Goal: Task Accomplishment & Management: Manage account settings

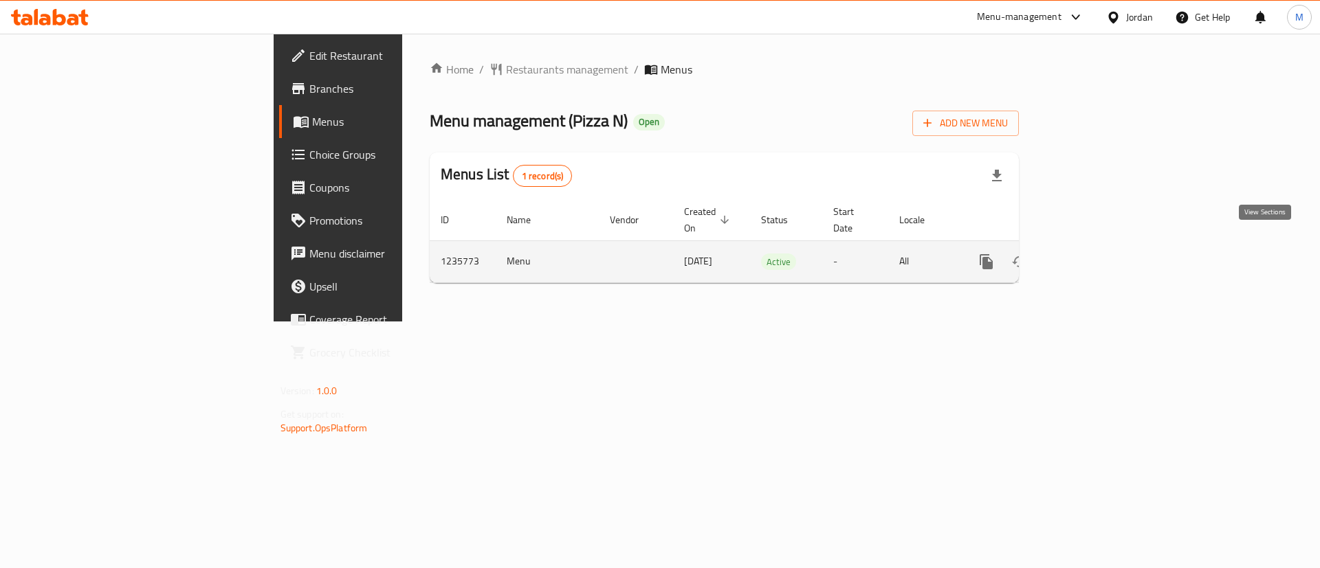
click at [1094, 254] on icon "enhanced table" at bounding box center [1085, 262] width 16 height 16
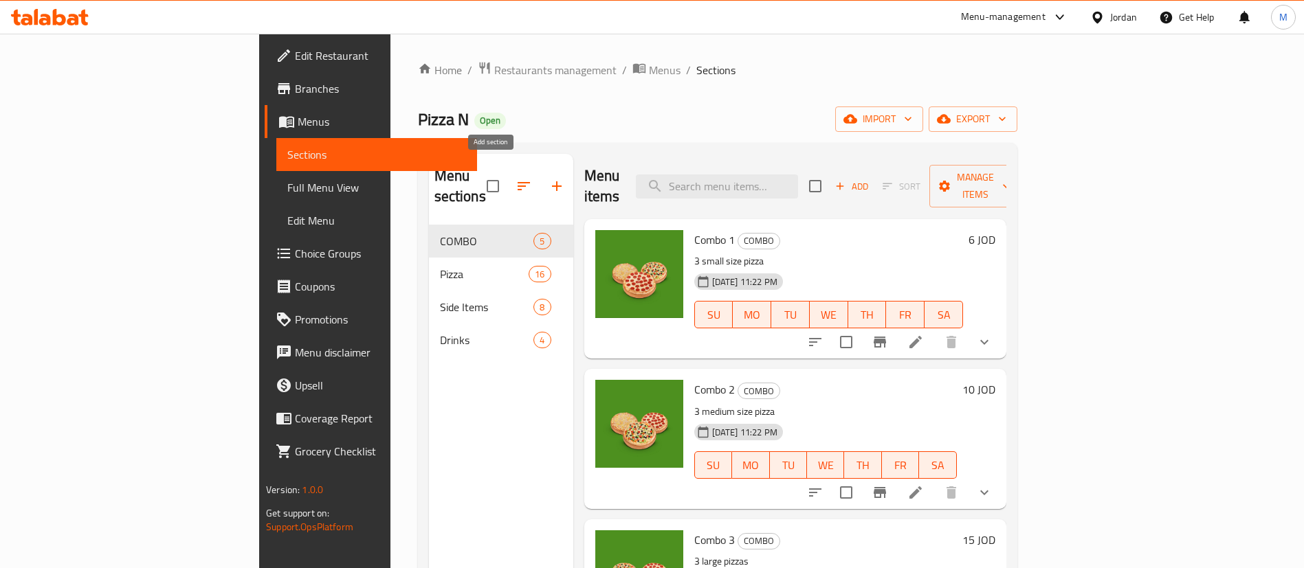
click at [549, 178] on icon "button" at bounding box center [557, 186] width 16 height 16
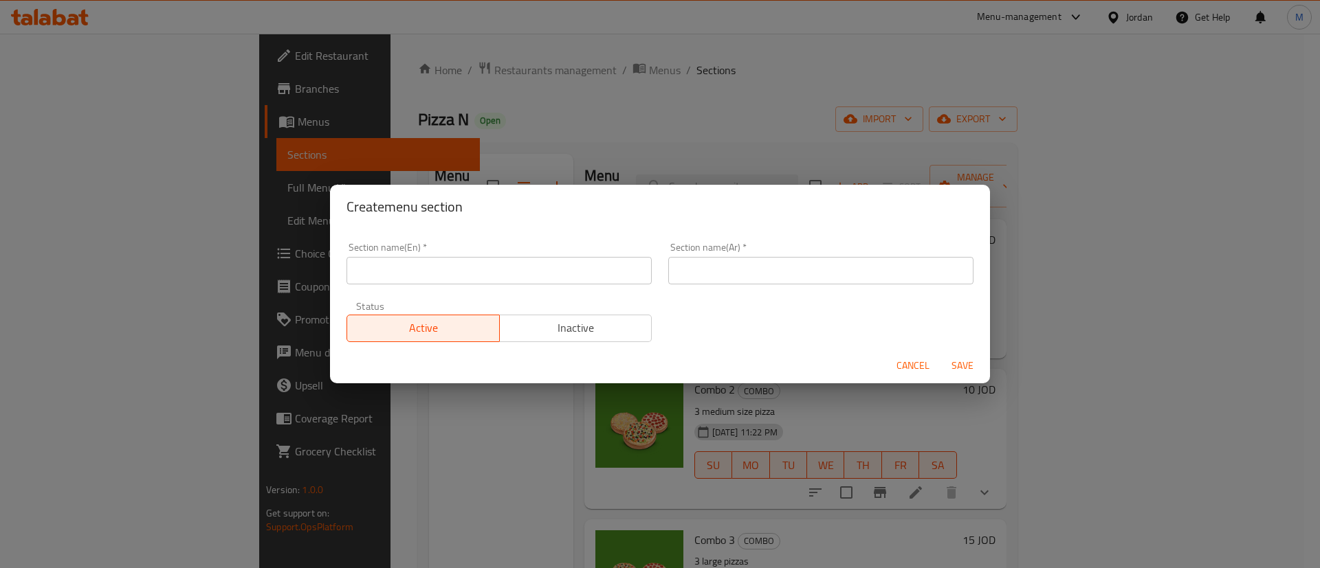
click at [557, 268] on input "text" at bounding box center [498, 270] width 305 height 27
type input "Buy 1 & Get 1"
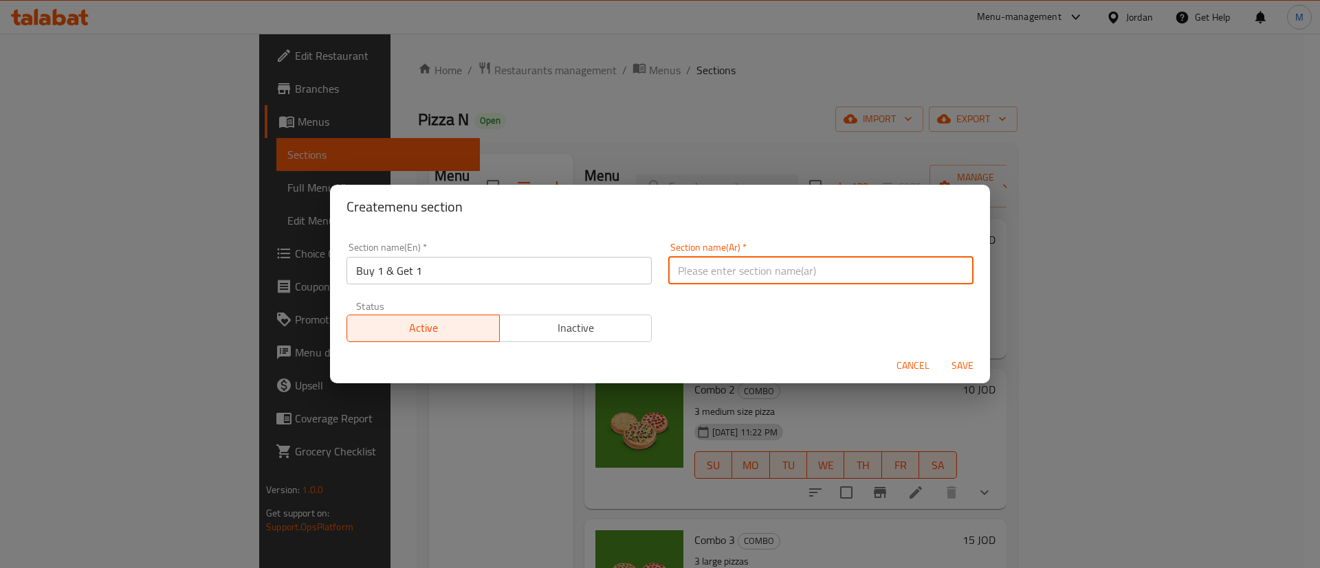
click at [772, 263] on input "text" at bounding box center [820, 270] width 305 height 27
type input "اشتري صنف واحصل على الثاني مجانا"
click at [950, 359] on span "Save" at bounding box center [962, 365] width 33 height 17
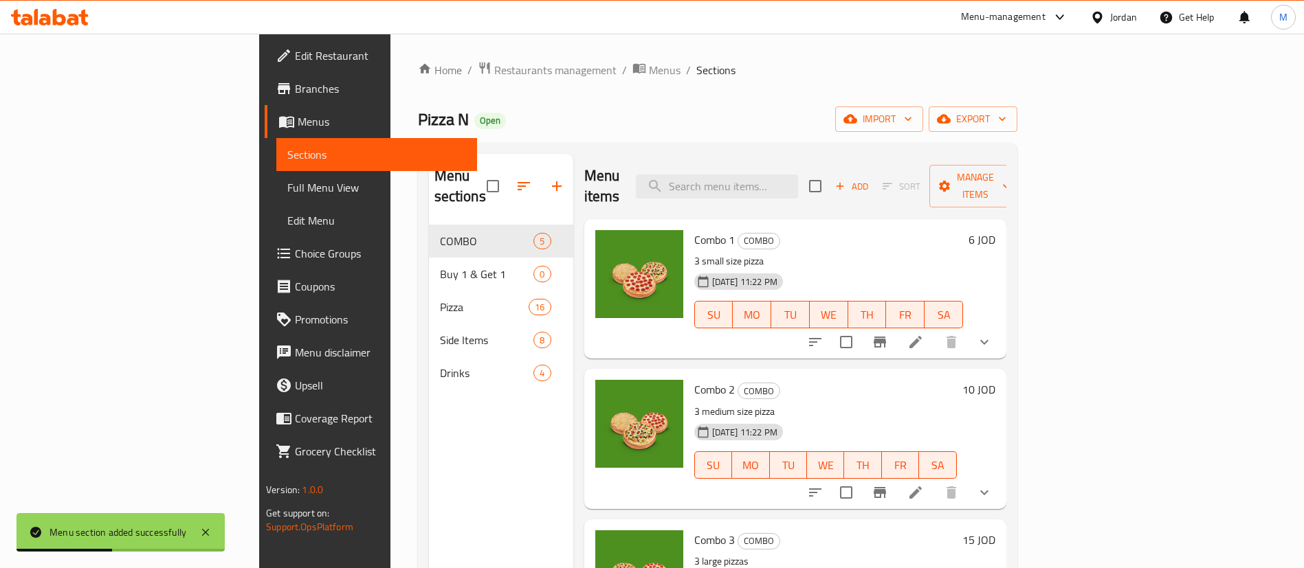
click at [516, 178] on icon "button" at bounding box center [524, 186] width 16 height 16
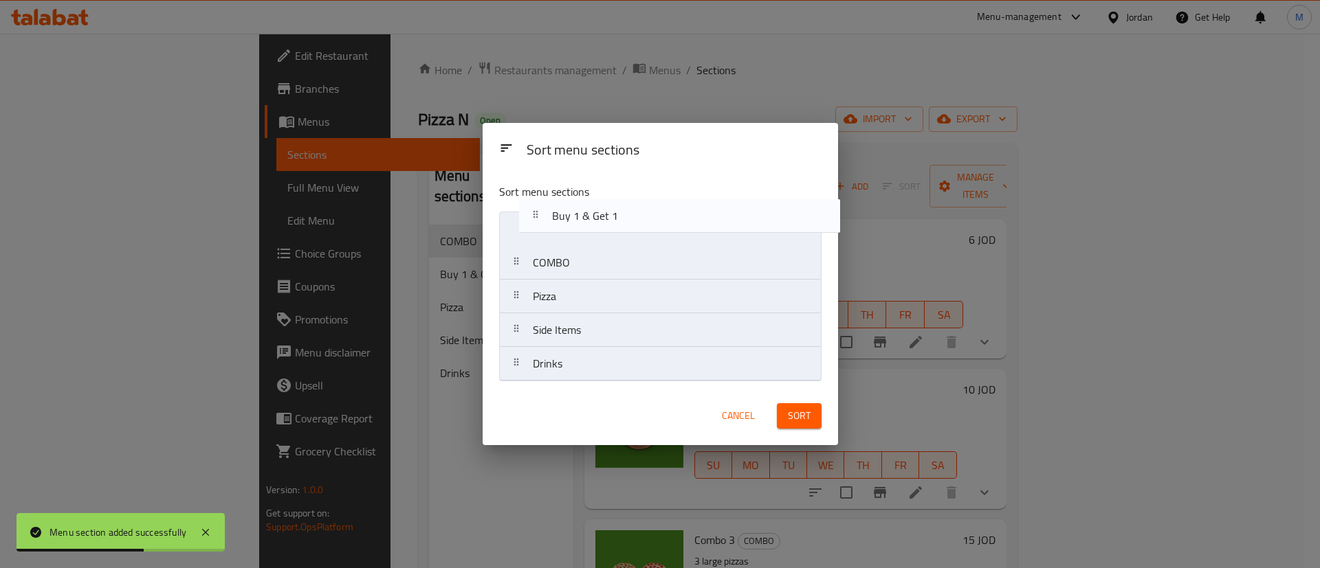
drag, startPoint x: 604, startPoint y: 263, endPoint x: 696, endPoint y: 316, distance: 106.2
click at [625, 212] on nav "COMBO Buy 1 & Get 1 Pizza Side Items Drinks" at bounding box center [660, 297] width 322 height 170
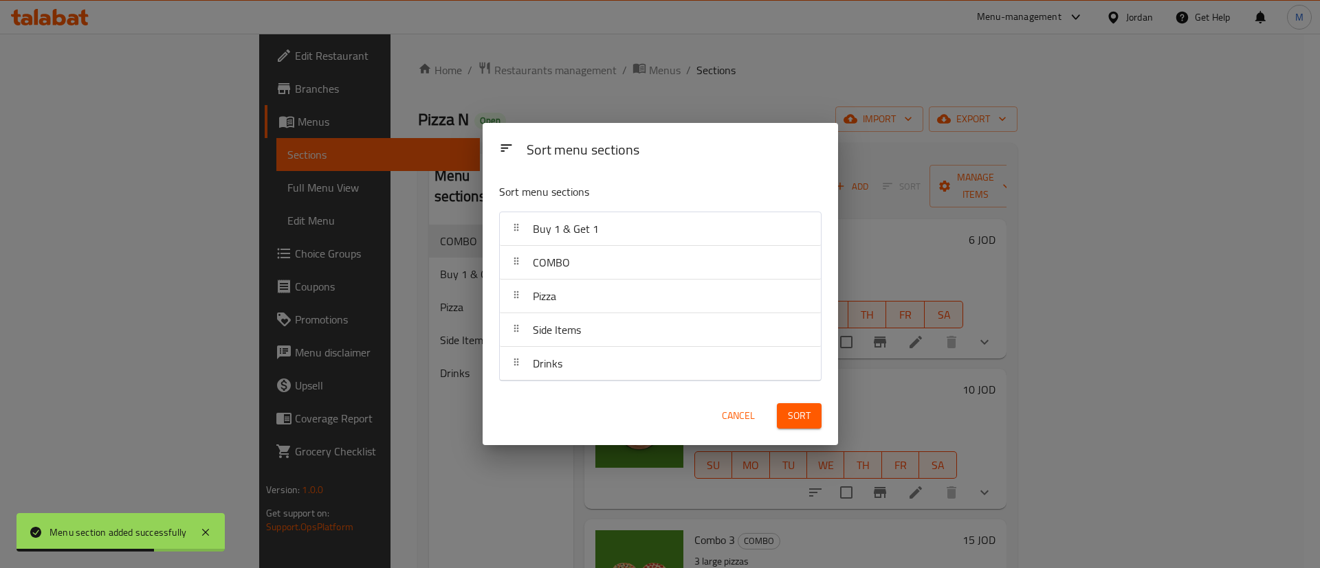
click at [799, 408] on span "Sort" at bounding box center [799, 416] width 23 height 17
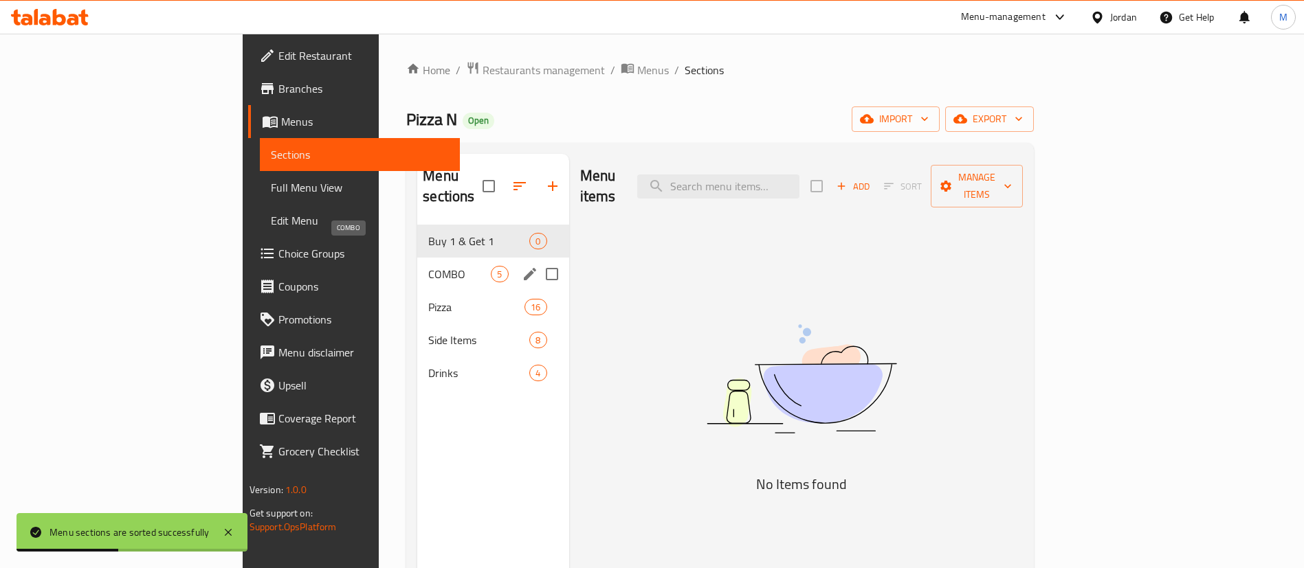
click at [428, 266] on span "COMBO" at bounding box center [459, 274] width 63 height 16
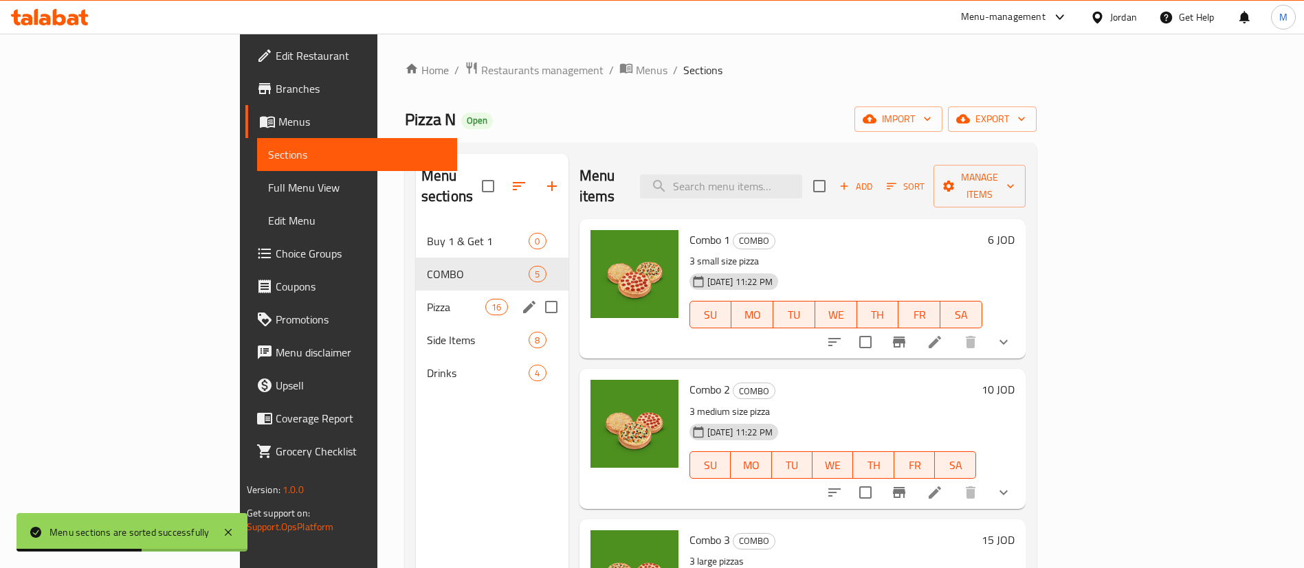
click at [416, 295] on div "Pizza 16" at bounding box center [492, 307] width 153 height 33
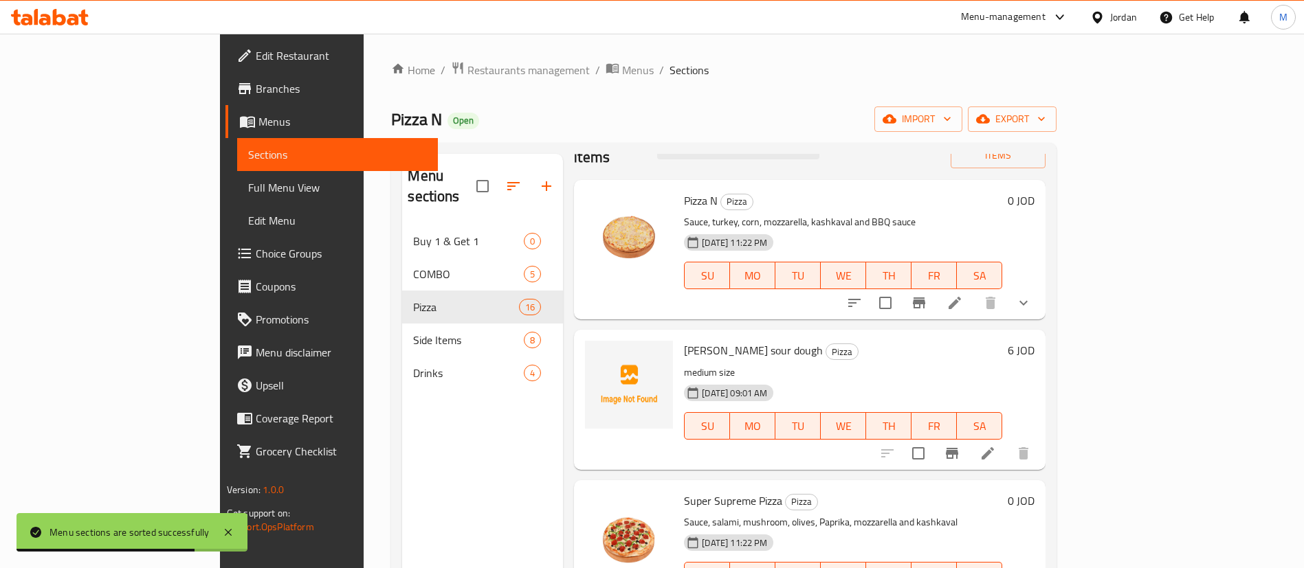
scroll to position [38, 0]
click at [1040, 287] on button "show more" at bounding box center [1023, 303] width 33 height 33
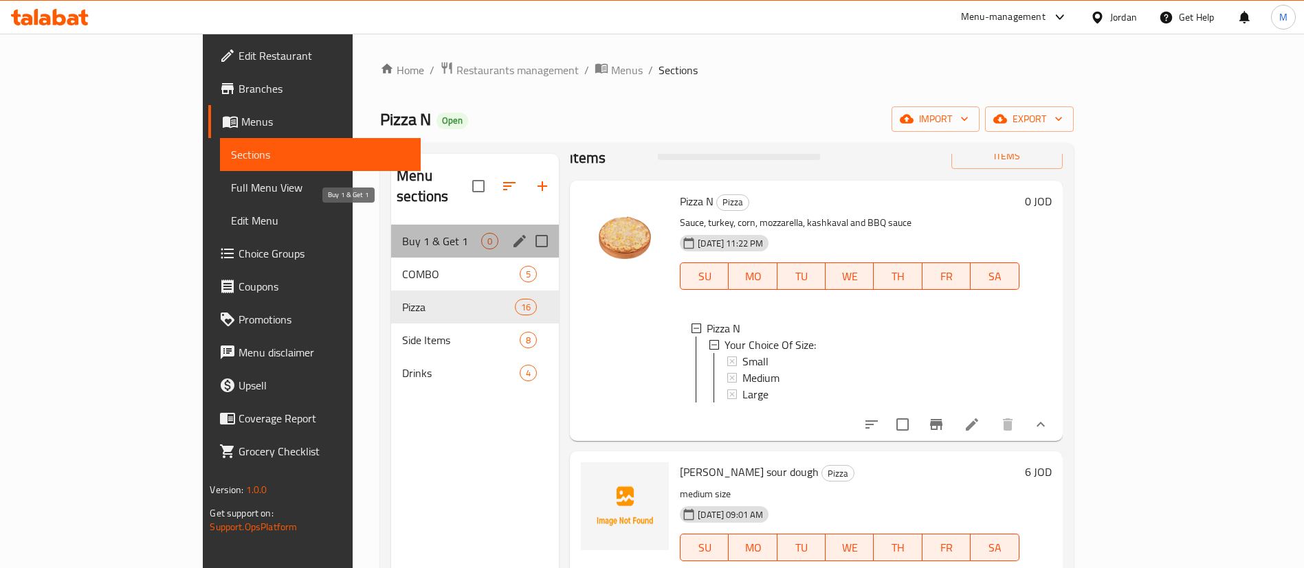
click at [402, 233] on span "Buy 1 & Get 1" at bounding box center [441, 241] width 79 height 16
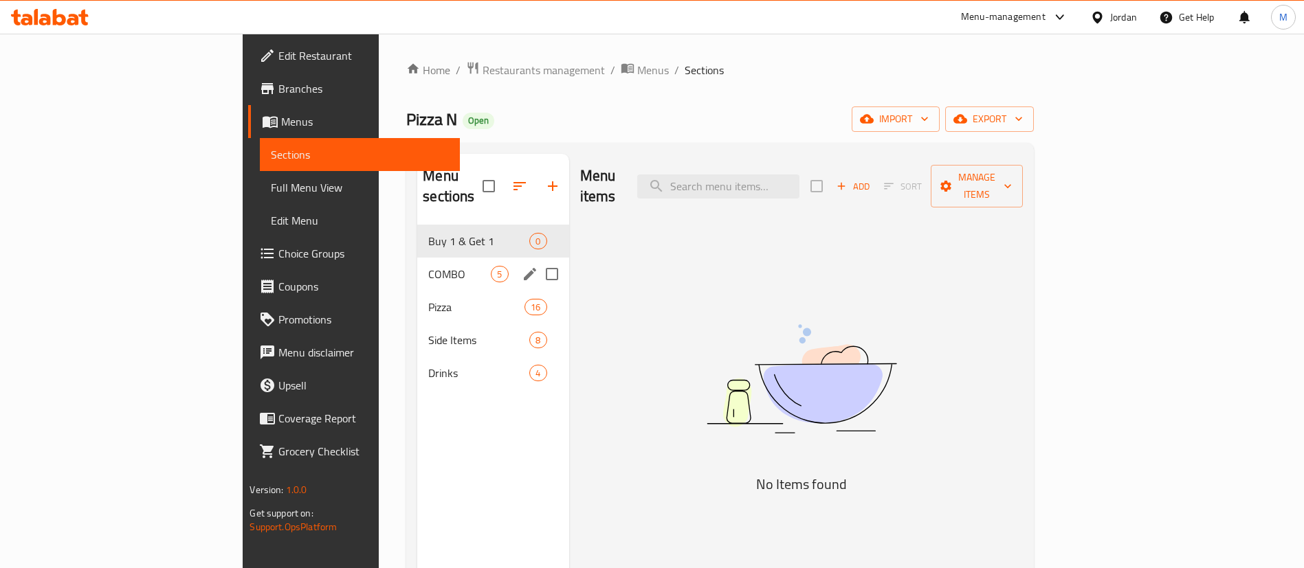
click at [417, 258] on div "COMBO 5" at bounding box center [492, 274] width 151 height 33
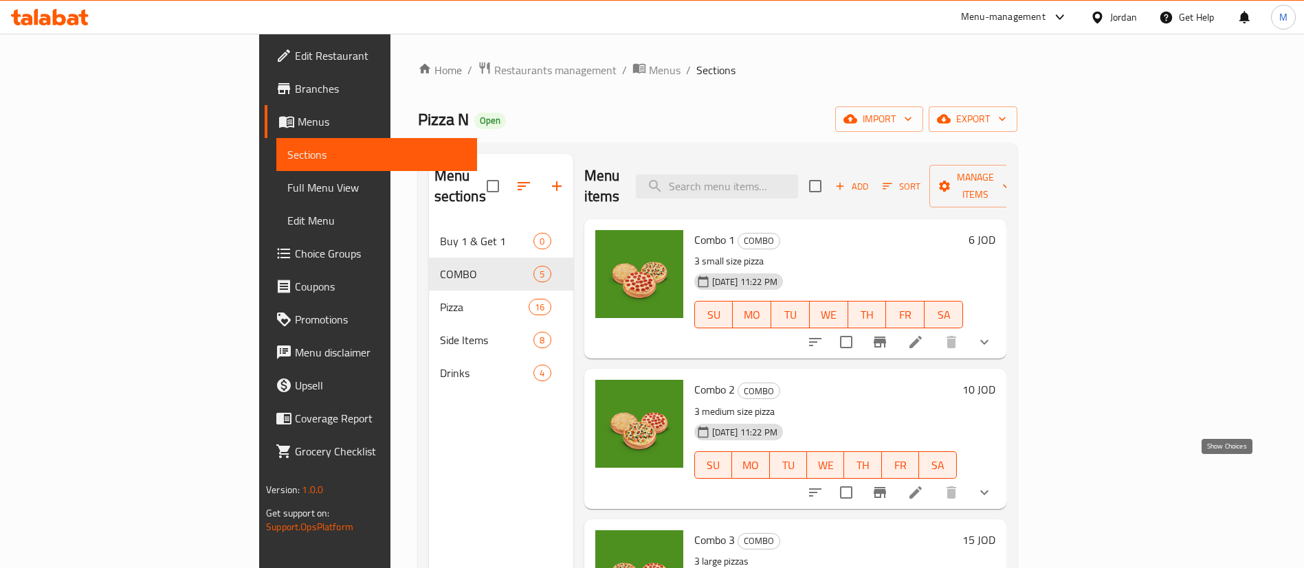
click at [993, 485] on icon "show more" at bounding box center [984, 493] width 16 height 16
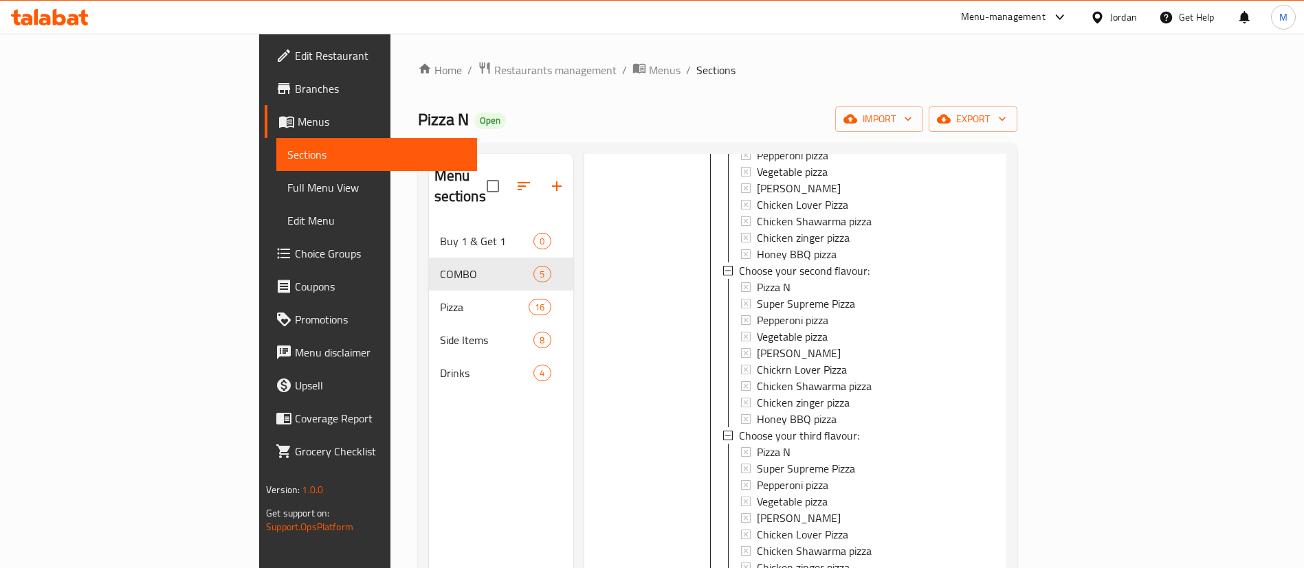
scroll to position [427, 0]
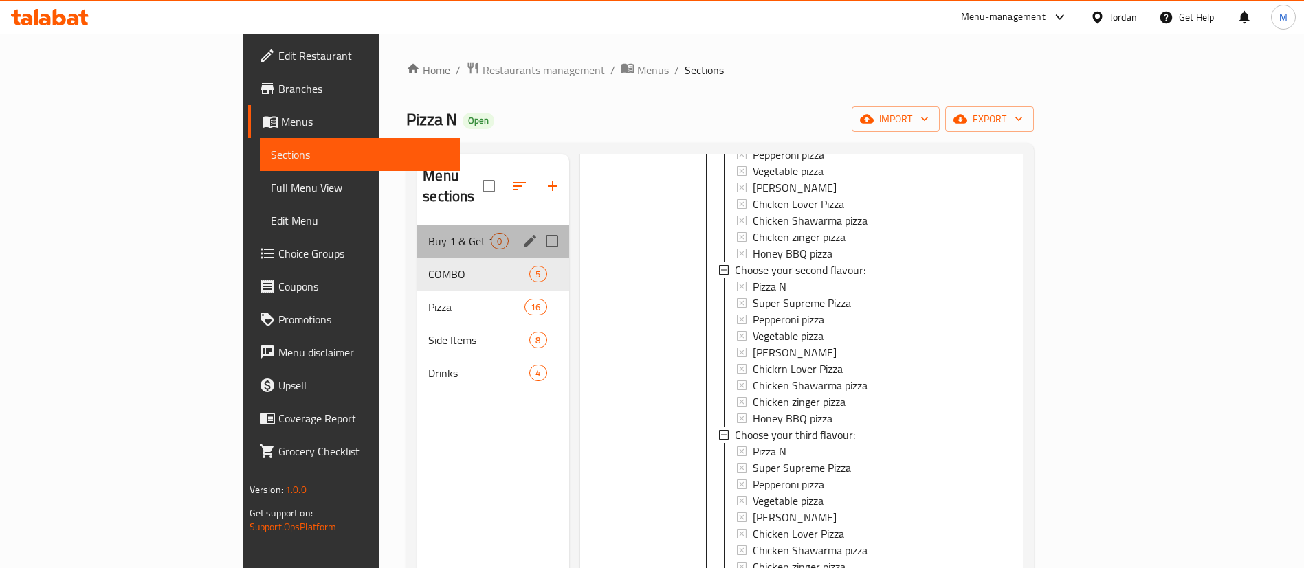
click at [417, 225] on div "Buy 1 & Get 1 0" at bounding box center [492, 241] width 151 height 33
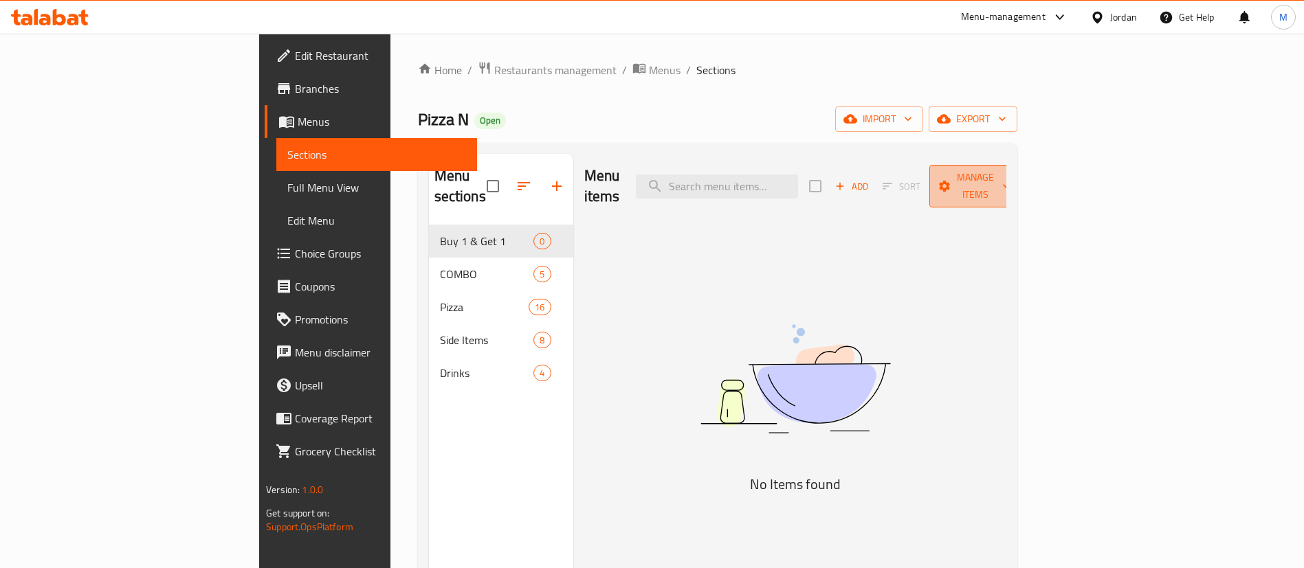
click at [1010, 175] on span "Manage items" at bounding box center [975, 186] width 70 height 34
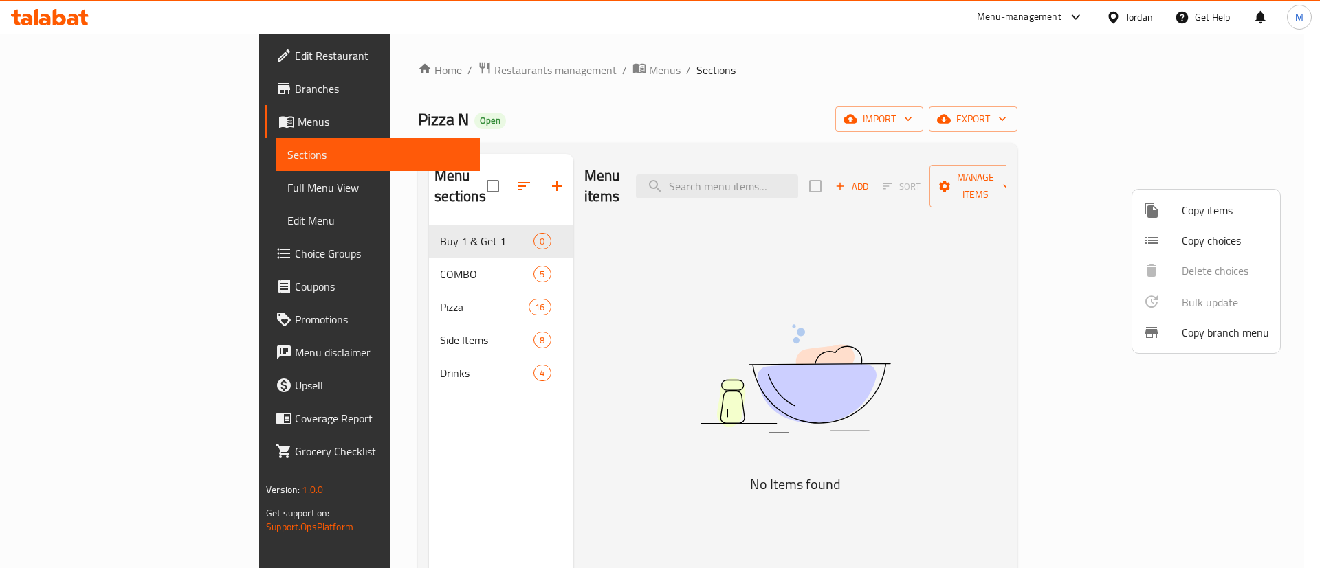
click at [1202, 212] on span "Copy items" at bounding box center [1225, 210] width 87 height 16
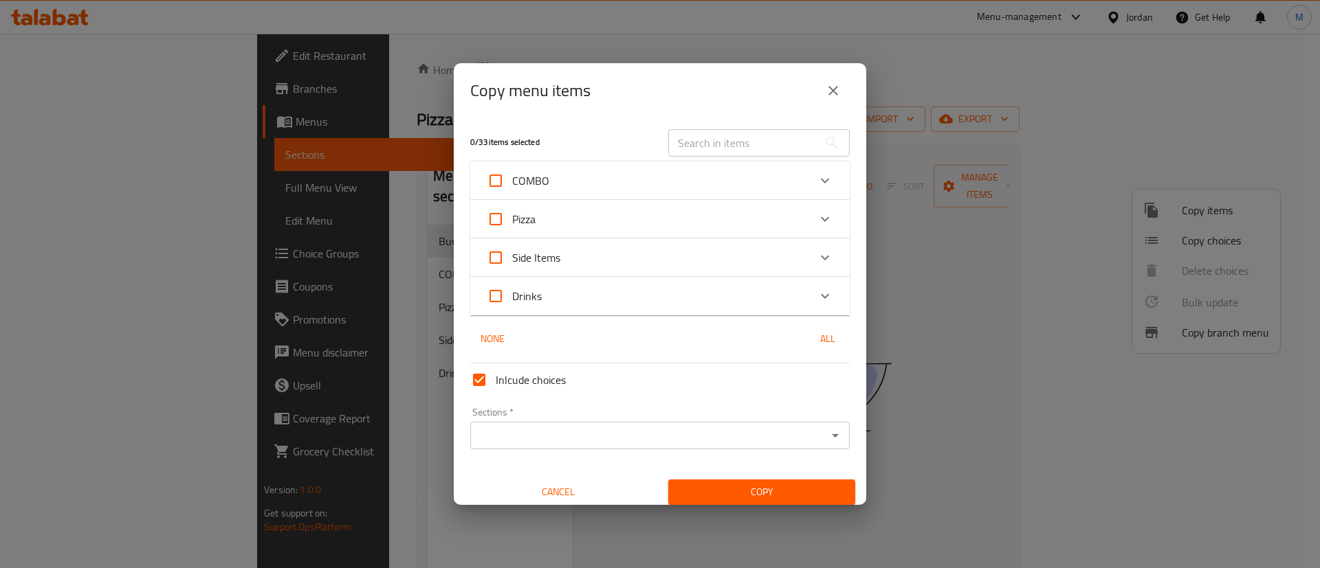
click at [687, 212] on div "Pizza" at bounding box center [648, 219] width 322 height 33
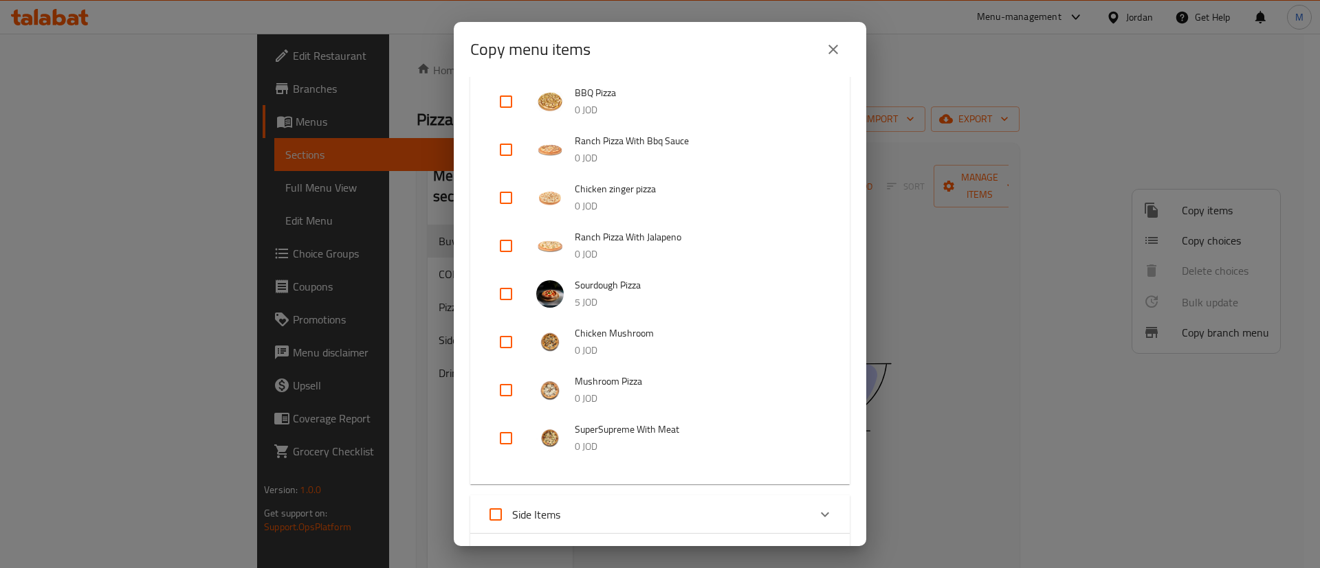
scroll to position [756, 0]
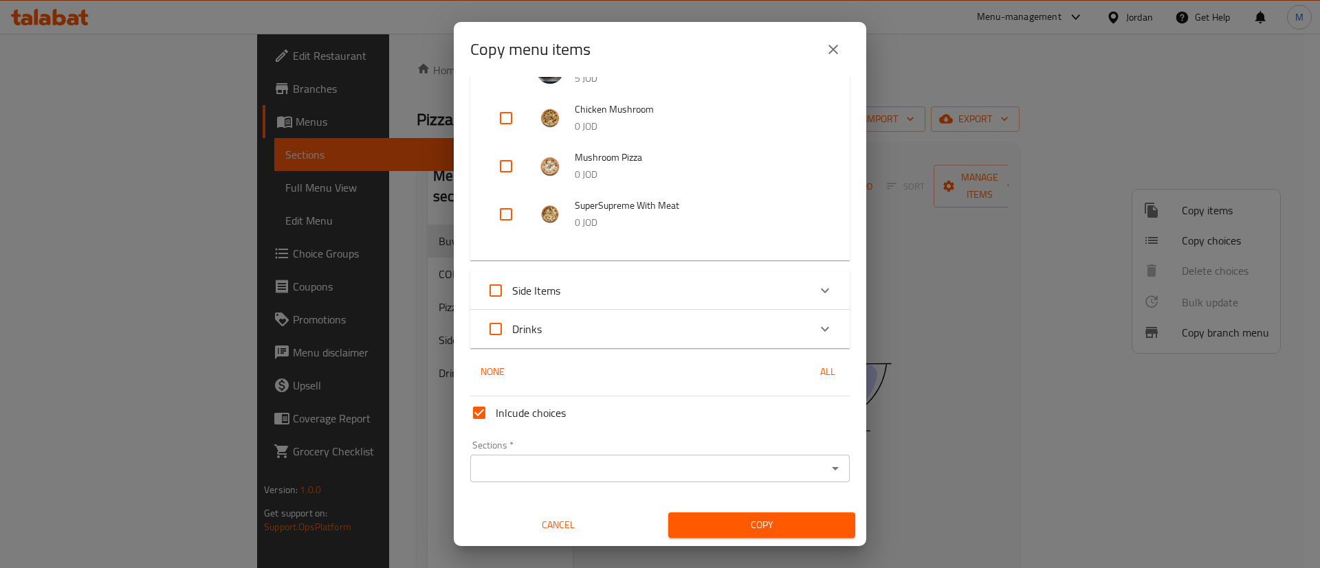
click at [729, 283] on div "Side Items" at bounding box center [648, 290] width 322 height 33
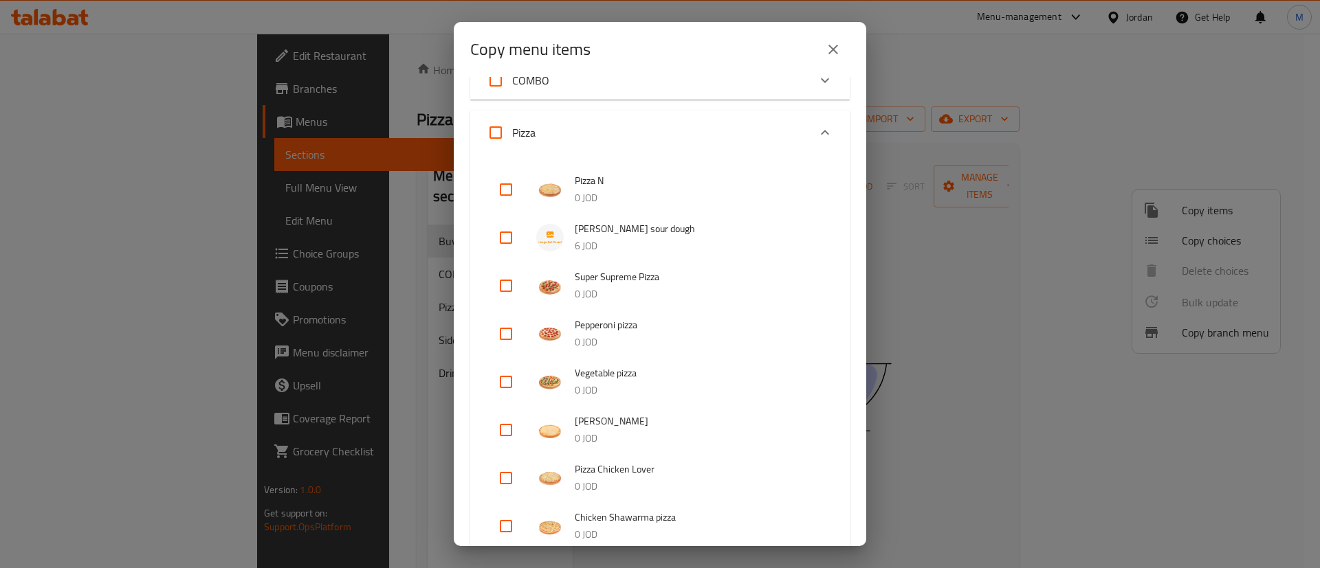
scroll to position [0, 0]
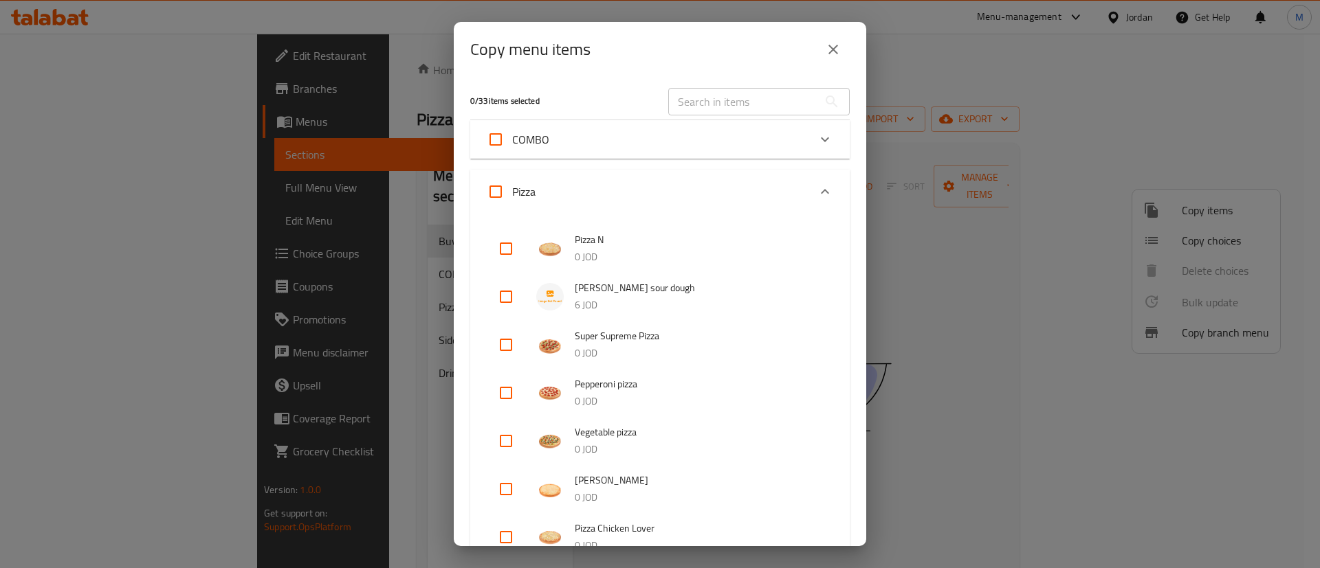
click at [720, 138] on div "COMBO" at bounding box center [648, 139] width 322 height 33
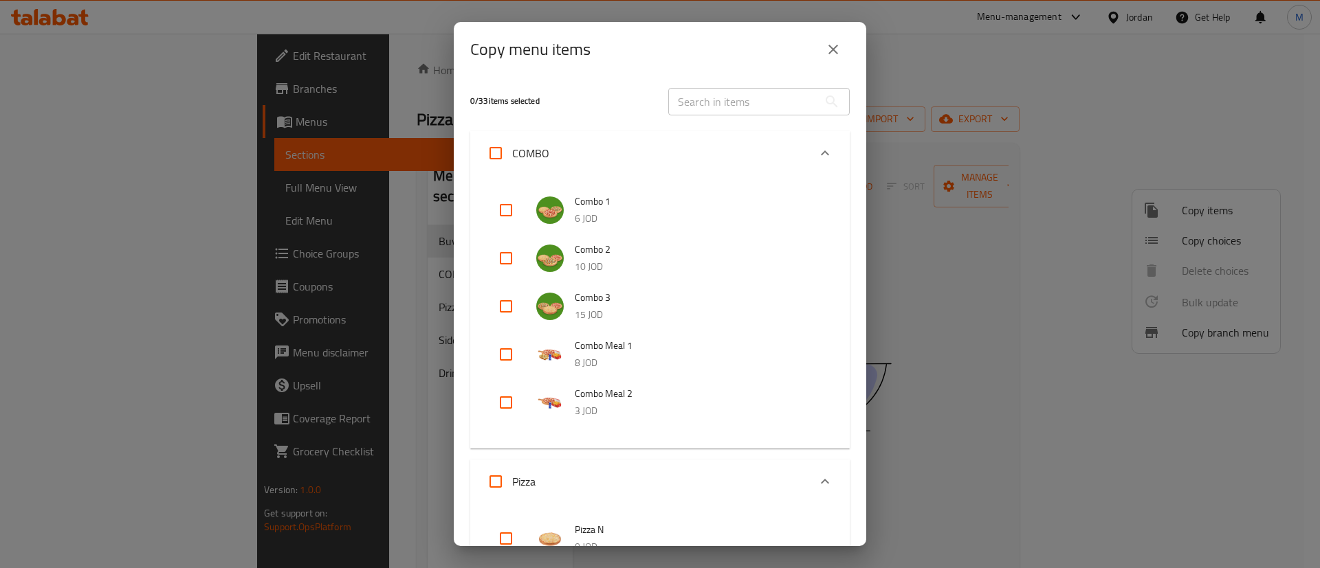
click at [507, 260] on input "checkbox" at bounding box center [505, 258] width 33 height 33
checkbox input "true"
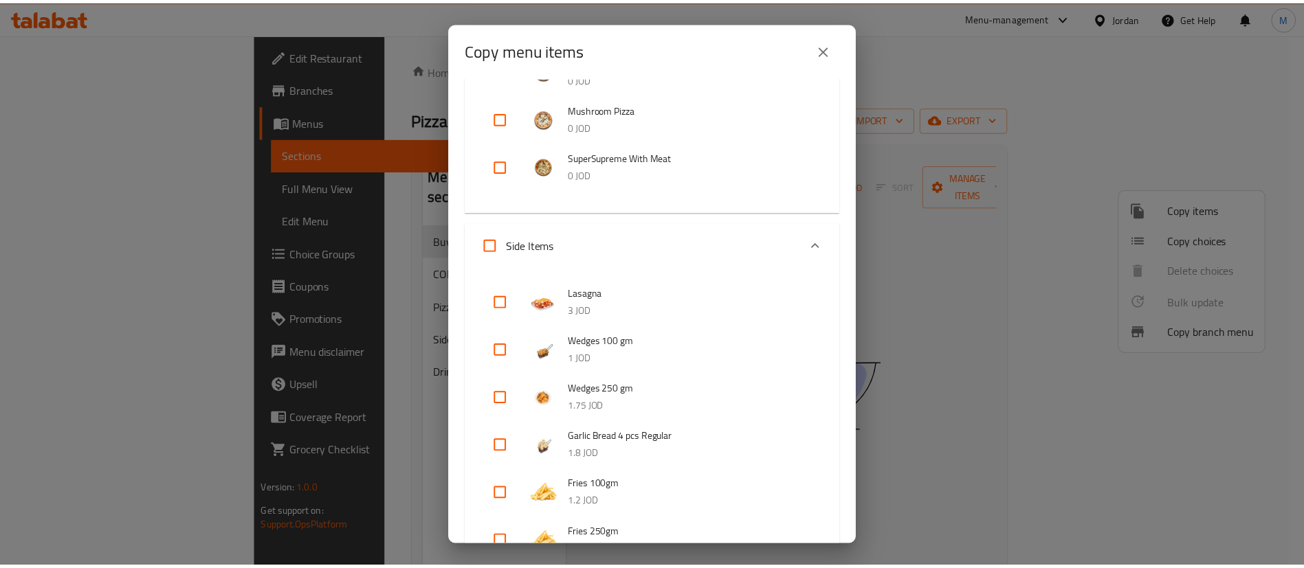
scroll to position [1480, 0]
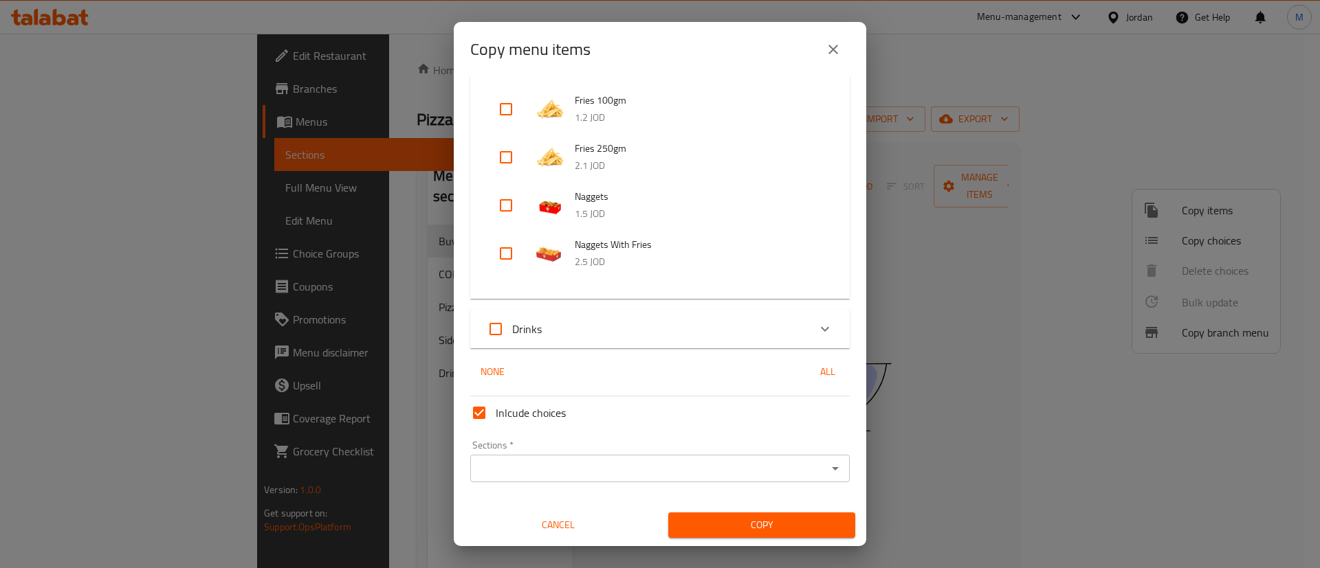
click at [751, 466] on input "Sections   *" at bounding box center [648, 468] width 349 height 19
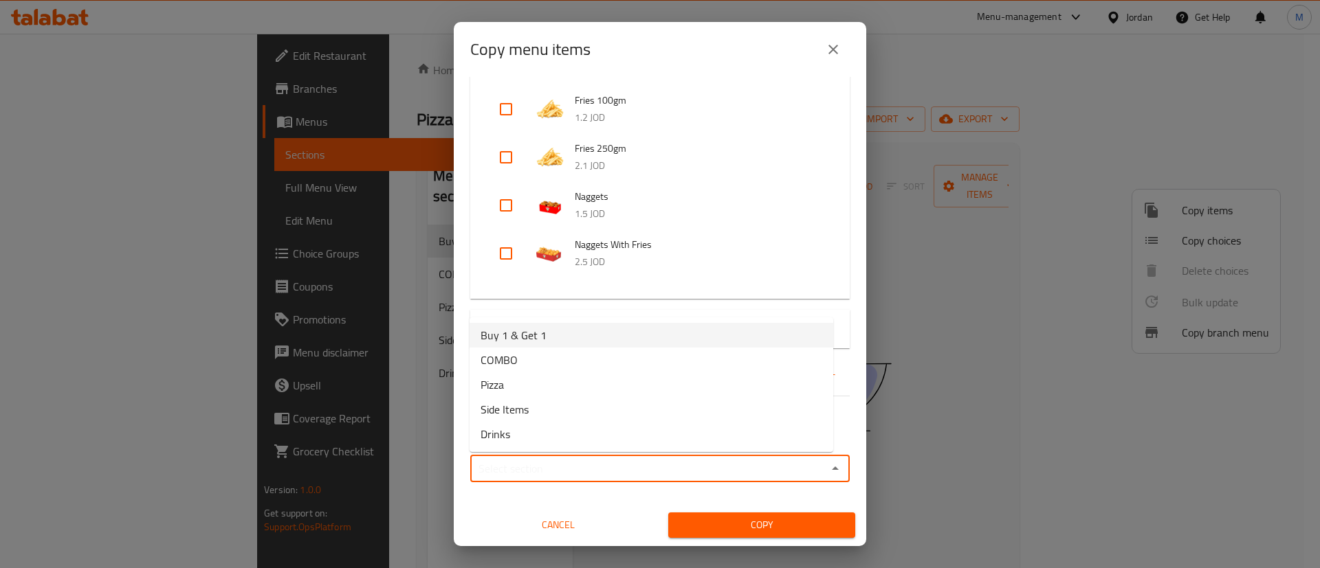
click at [604, 337] on li "Buy 1 & Get 1" at bounding box center [651, 335] width 364 height 25
type input "Buy 1 & Get 1"
click at [732, 527] on span "Copy" at bounding box center [761, 525] width 165 height 17
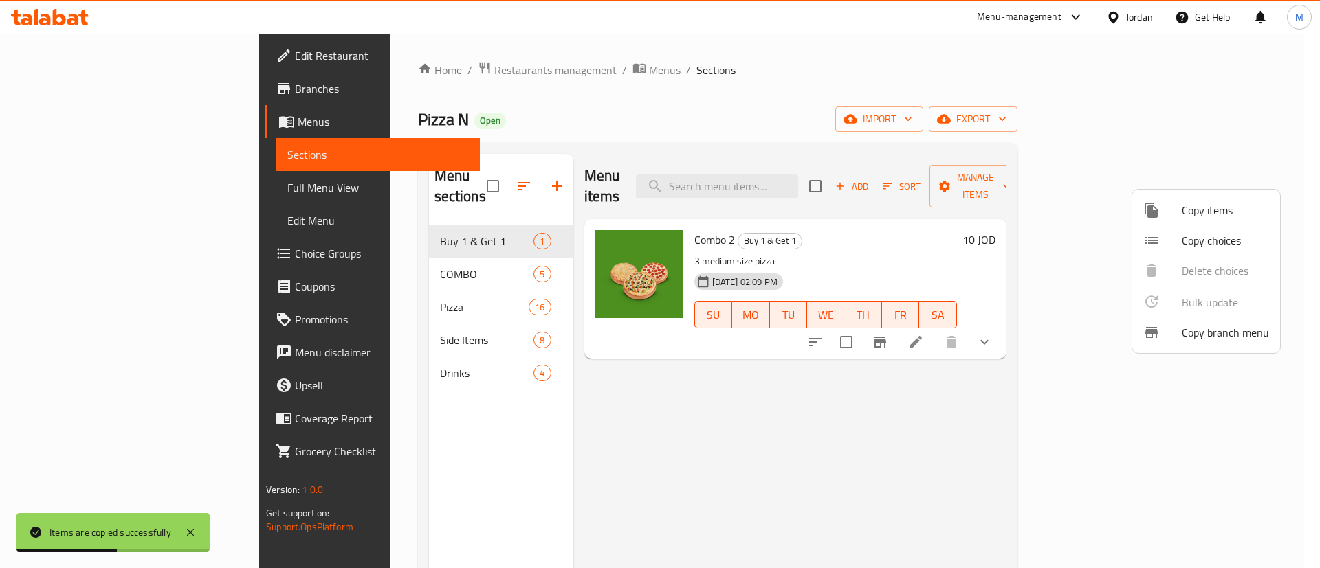
drag, startPoint x: 830, startPoint y: 476, endPoint x: 826, endPoint y: 467, distance: 9.5
click at [831, 473] on div at bounding box center [660, 284] width 1320 height 568
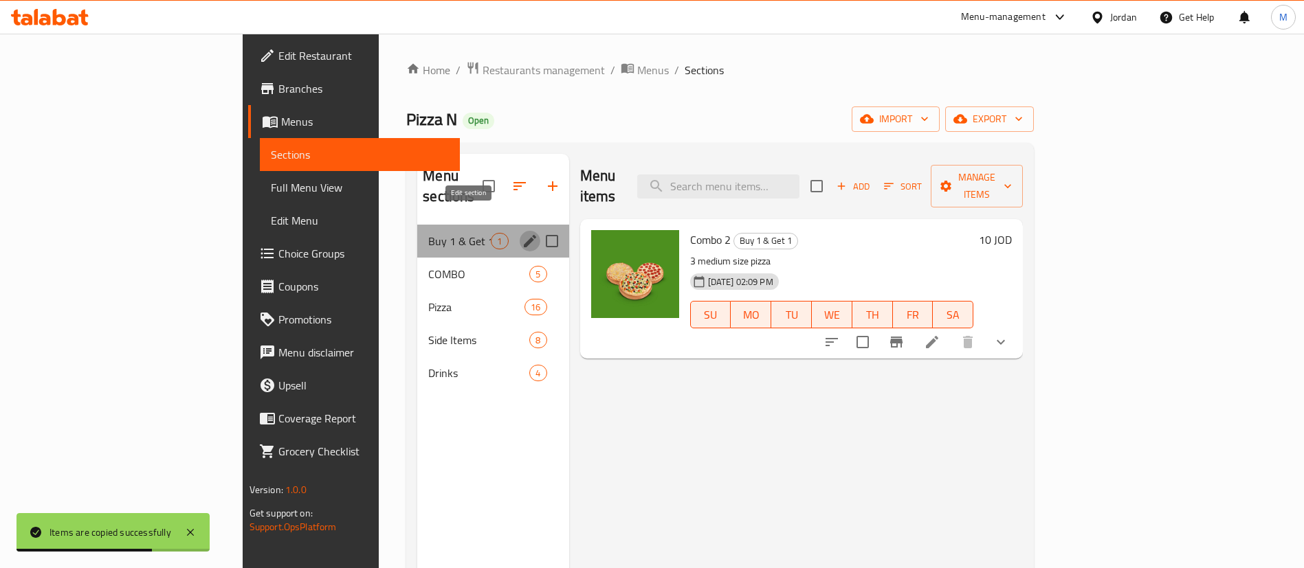
click at [522, 233] on icon "edit" at bounding box center [530, 241] width 16 height 16
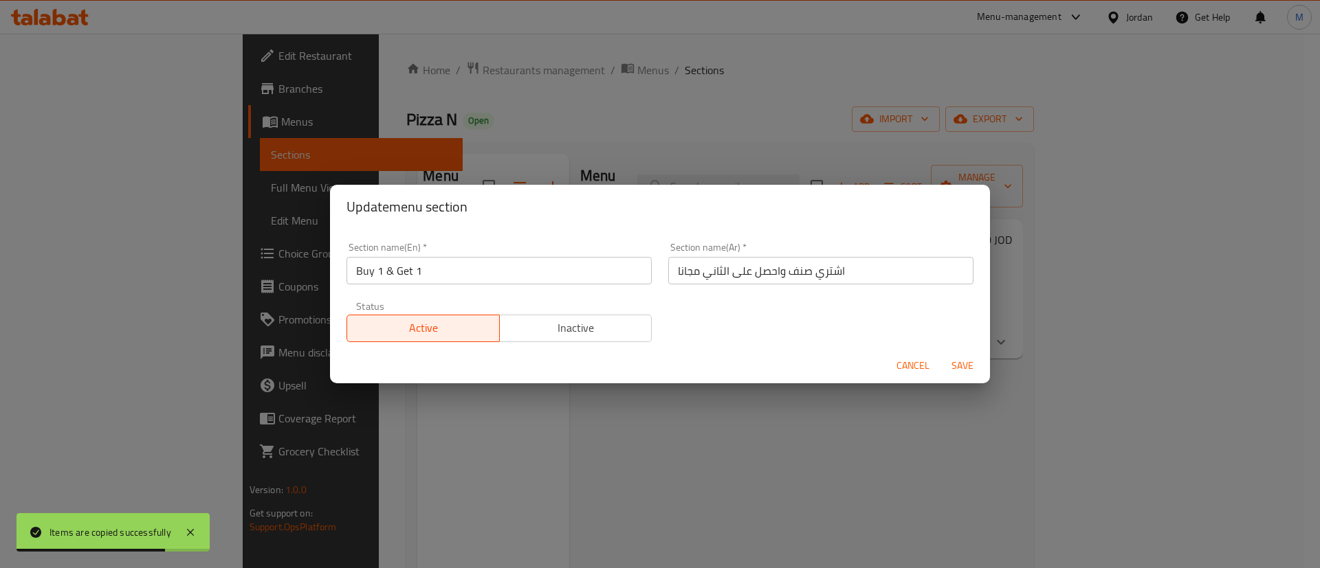
click at [545, 315] on button "Inactive" at bounding box center [575, 328] width 153 height 27
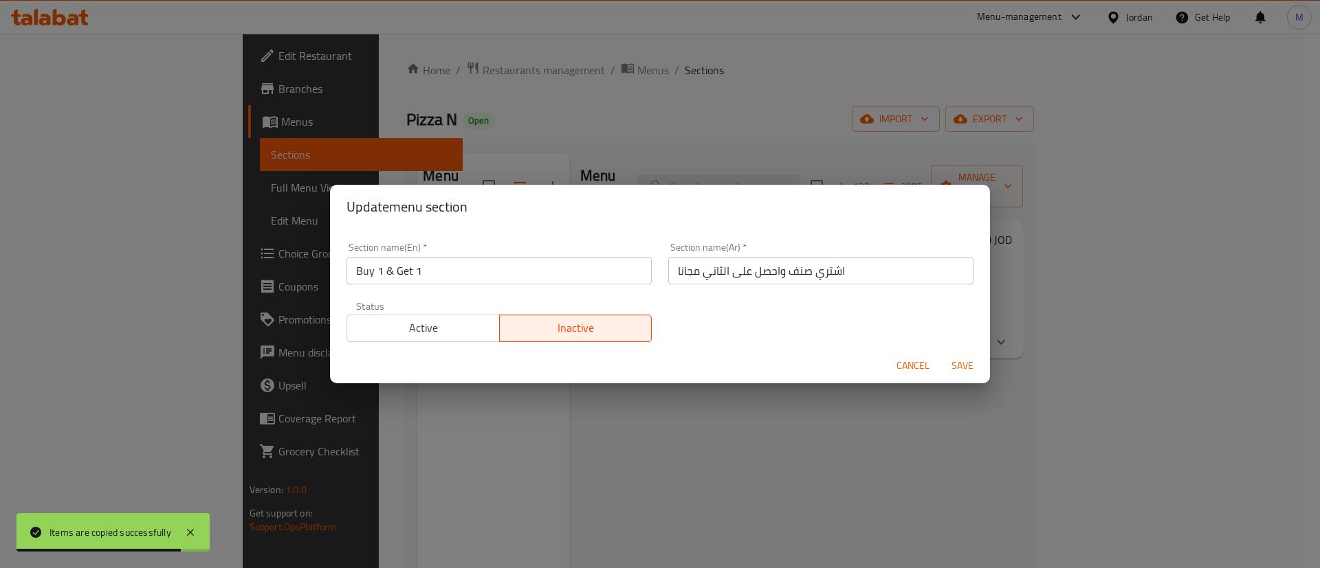
click at [949, 365] on span "Save" at bounding box center [962, 365] width 33 height 17
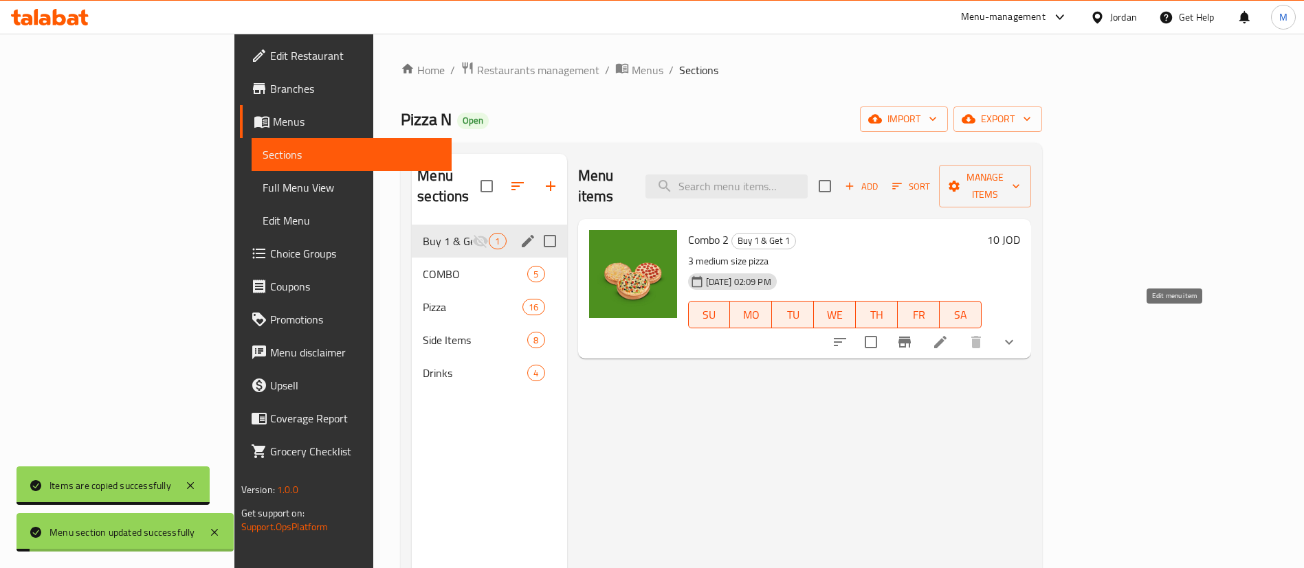
click at [949, 334] on icon at bounding box center [940, 342] width 16 height 16
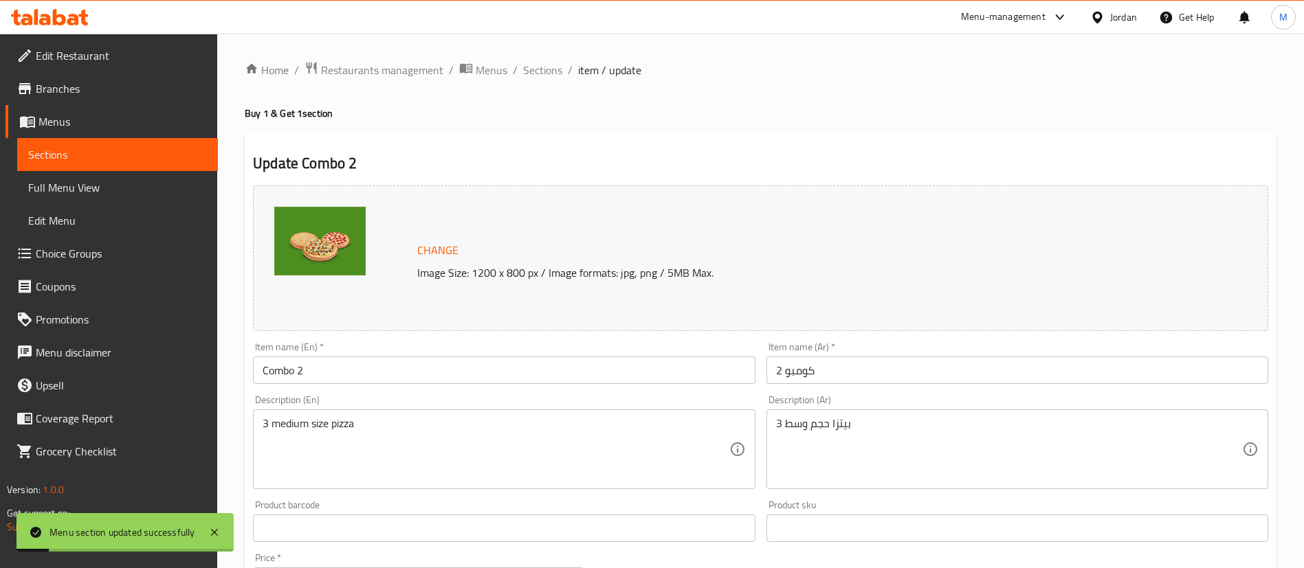
click at [416, 382] on input "Combo 2" at bounding box center [504, 370] width 502 height 27
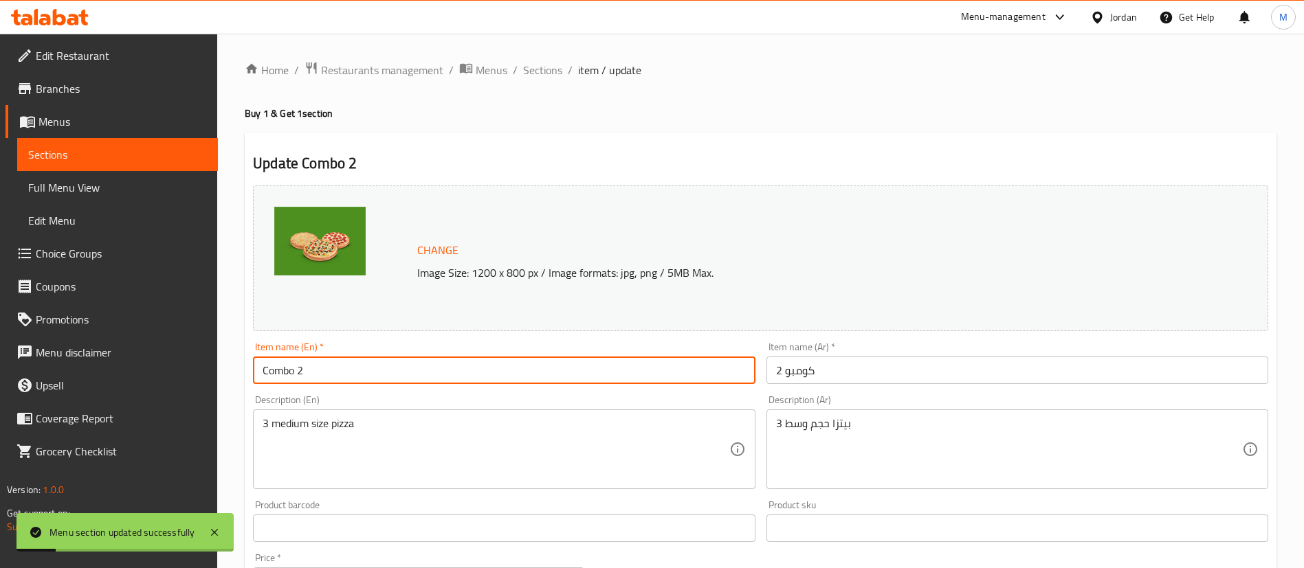
click at [416, 382] on input "Combo 2" at bounding box center [504, 370] width 502 height 27
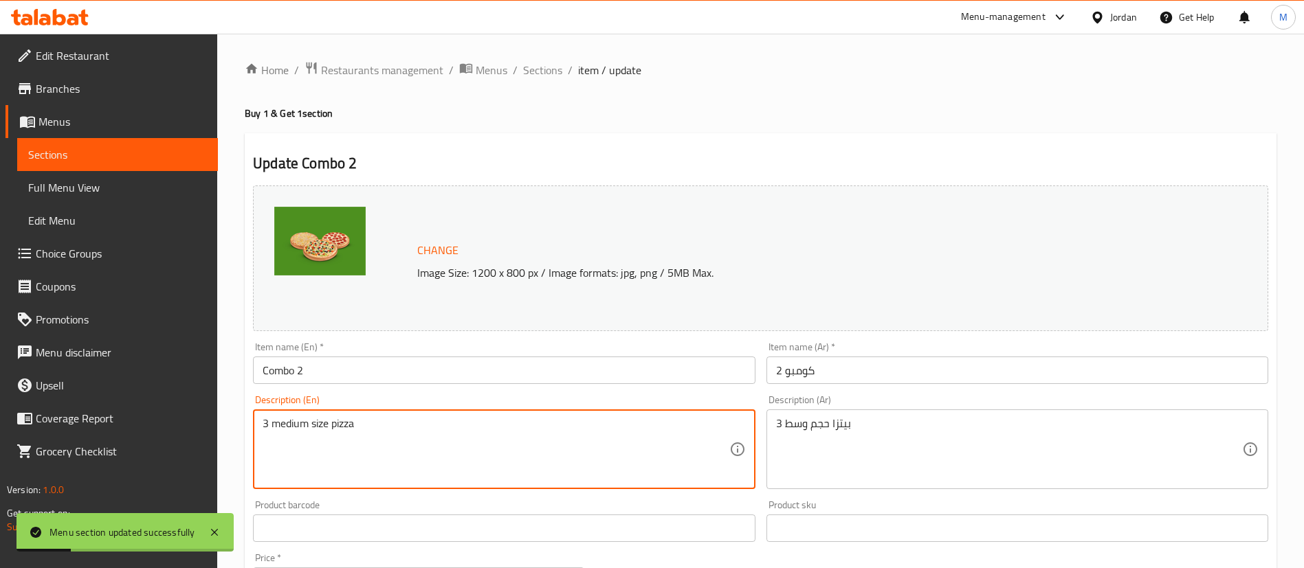
click at [403, 419] on textarea "3 medium size pizza" at bounding box center [496, 449] width 466 height 65
type textarea "BOGO offer"
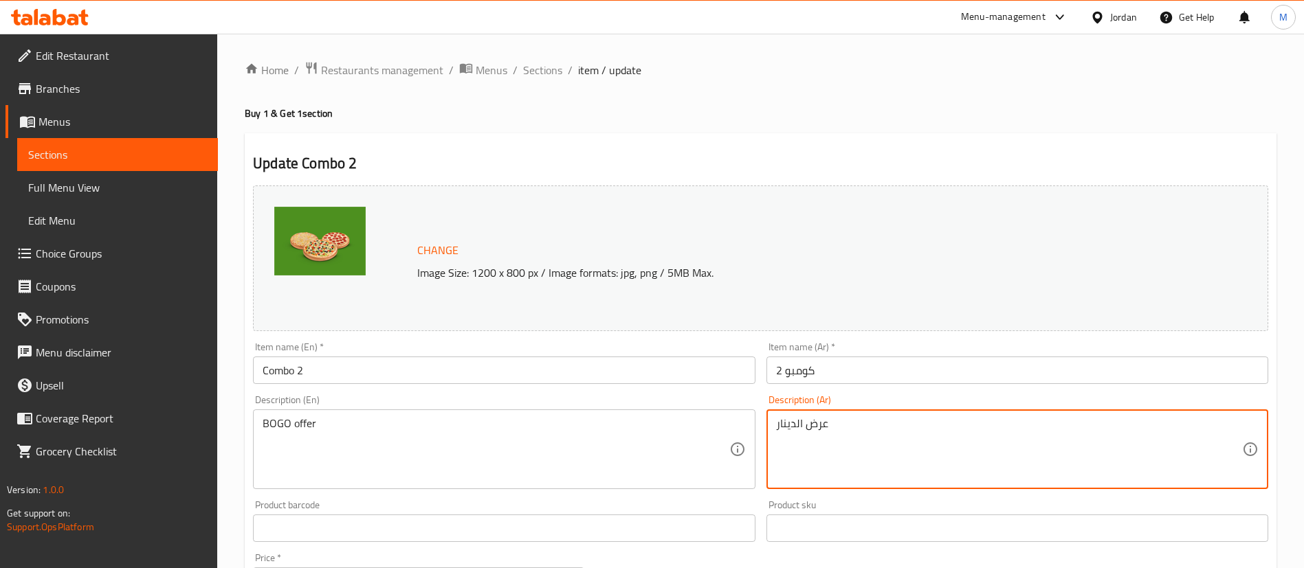
type textarea "عرض الدينار"
click at [342, 373] on input "Combo 2" at bounding box center [504, 370] width 502 height 27
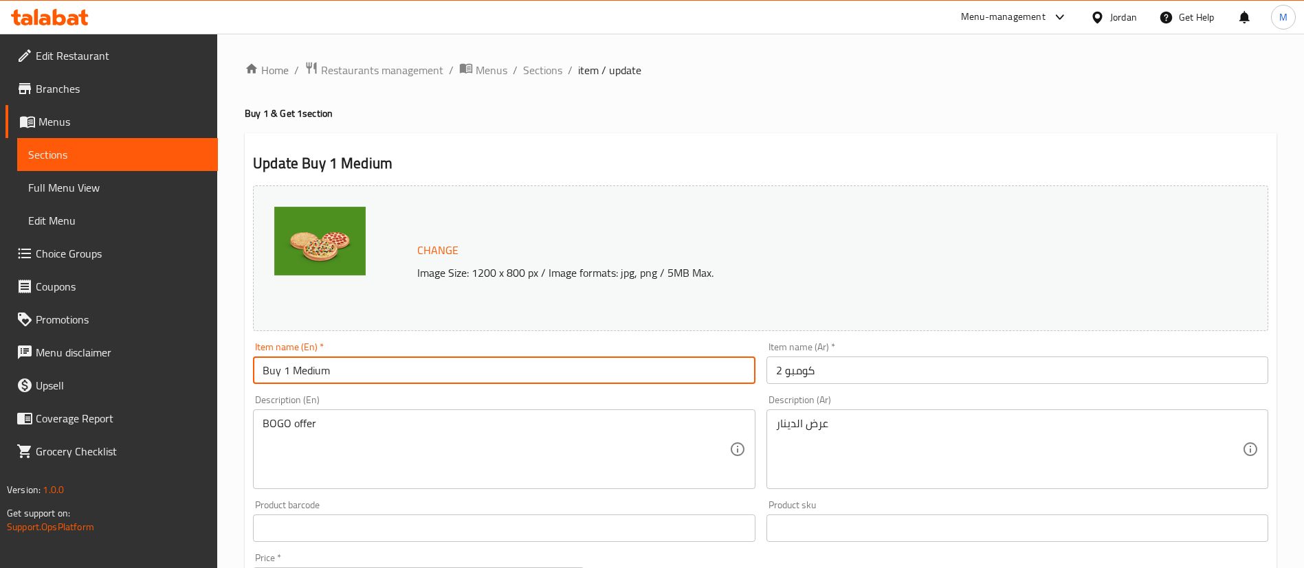
type input "Buy 1 Medium Pizza and get 1 free"
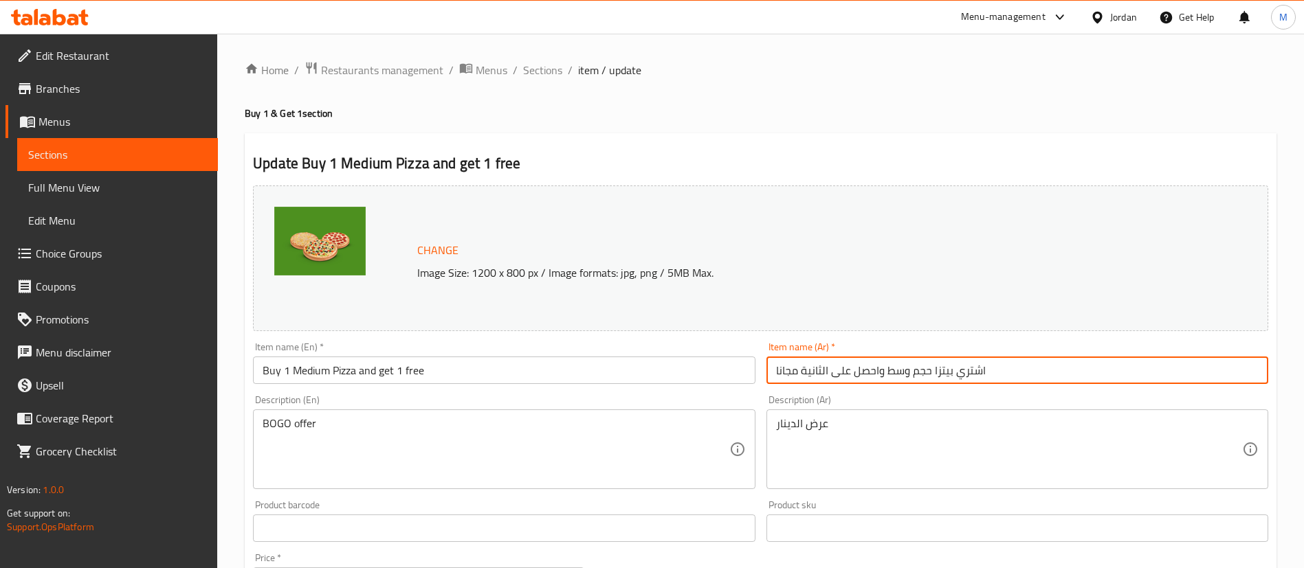
type input "اشتري بيتزا حجم وسط واحصل على الثانية مجانا"
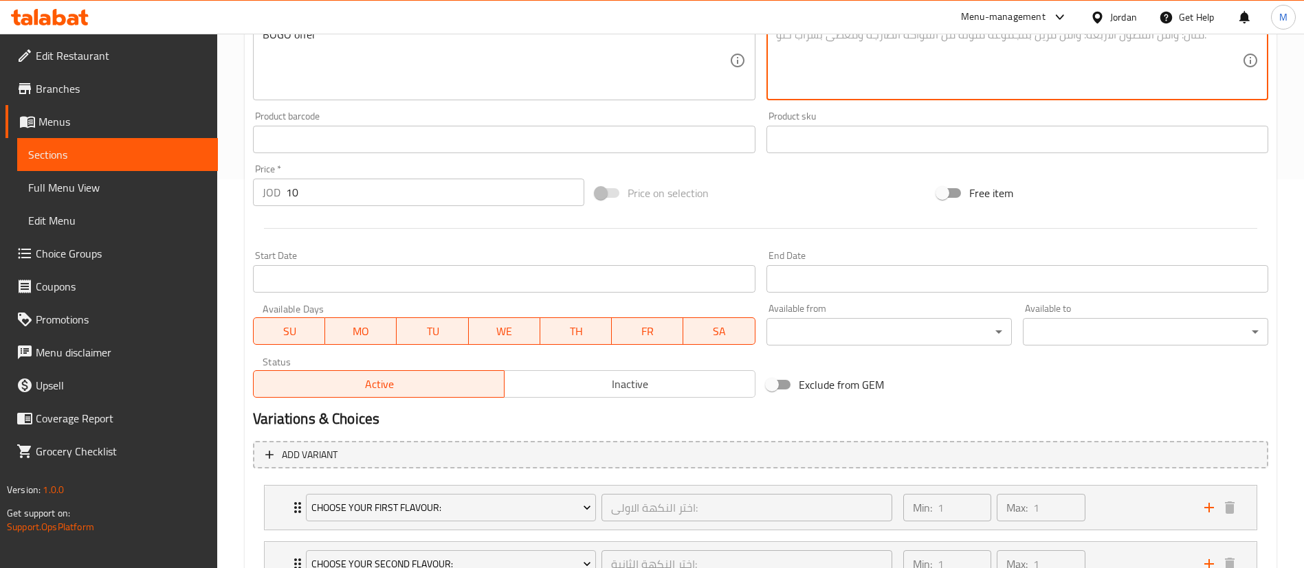
scroll to position [558, 0]
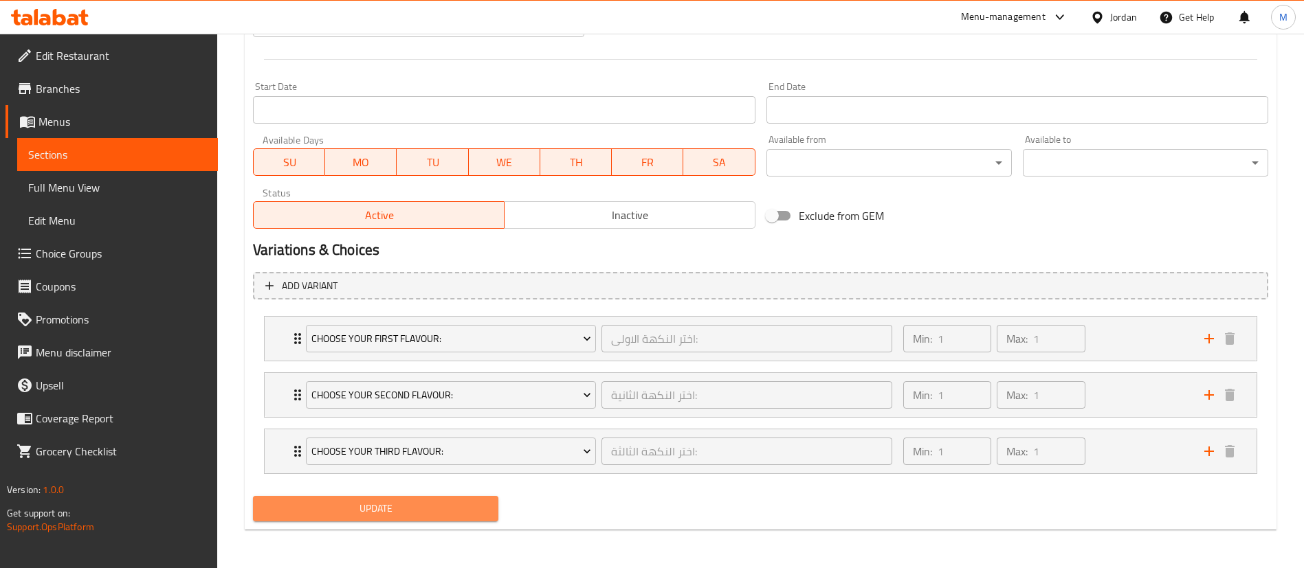
click at [476, 512] on span "Update" at bounding box center [375, 508] width 223 height 17
click at [1117, 334] on div "Min: 1 ​ Max: 1 ​" at bounding box center [1045, 339] width 301 height 44
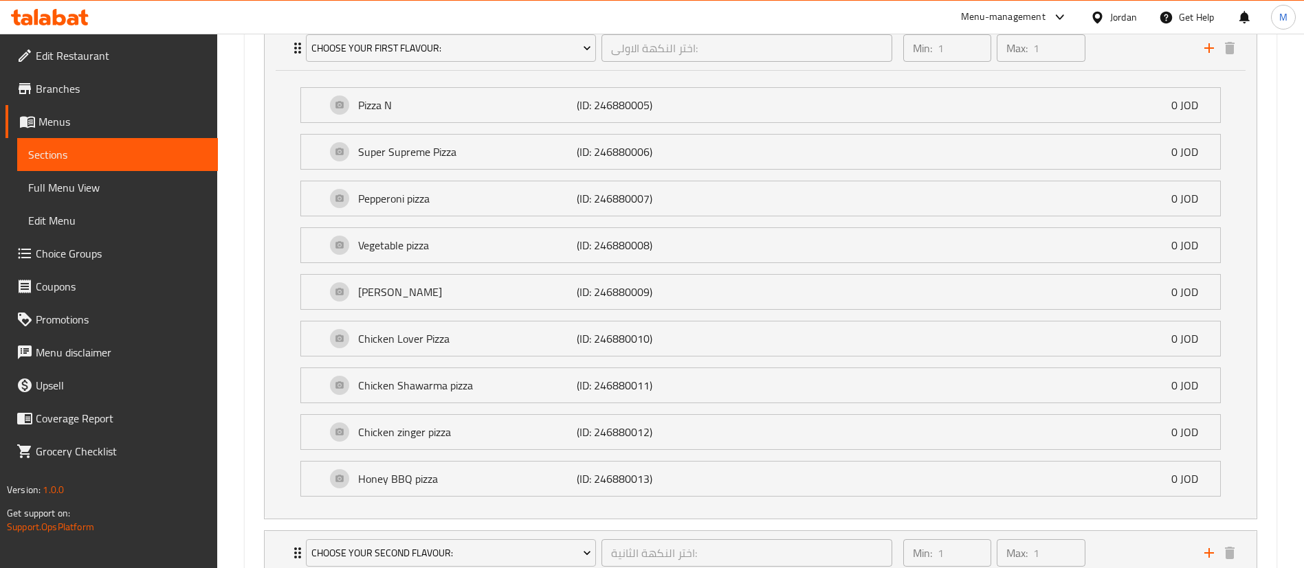
scroll to position [1007, 0]
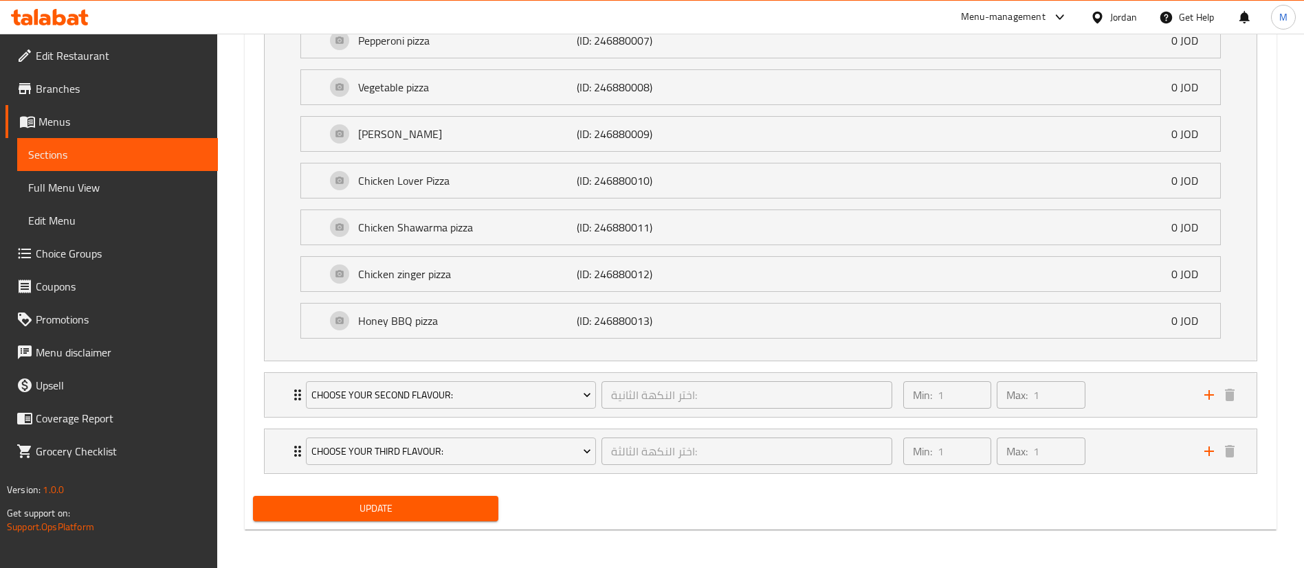
click at [450, 520] on button "Update" at bounding box center [375, 508] width 245 height 25
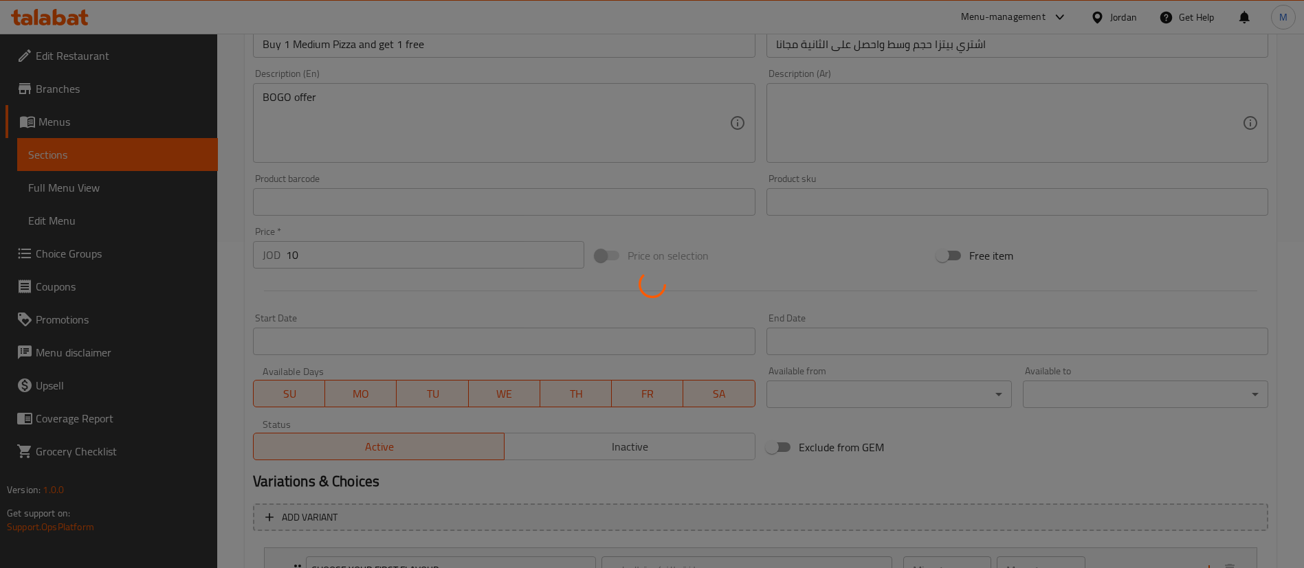
scroll to position [0, 0]
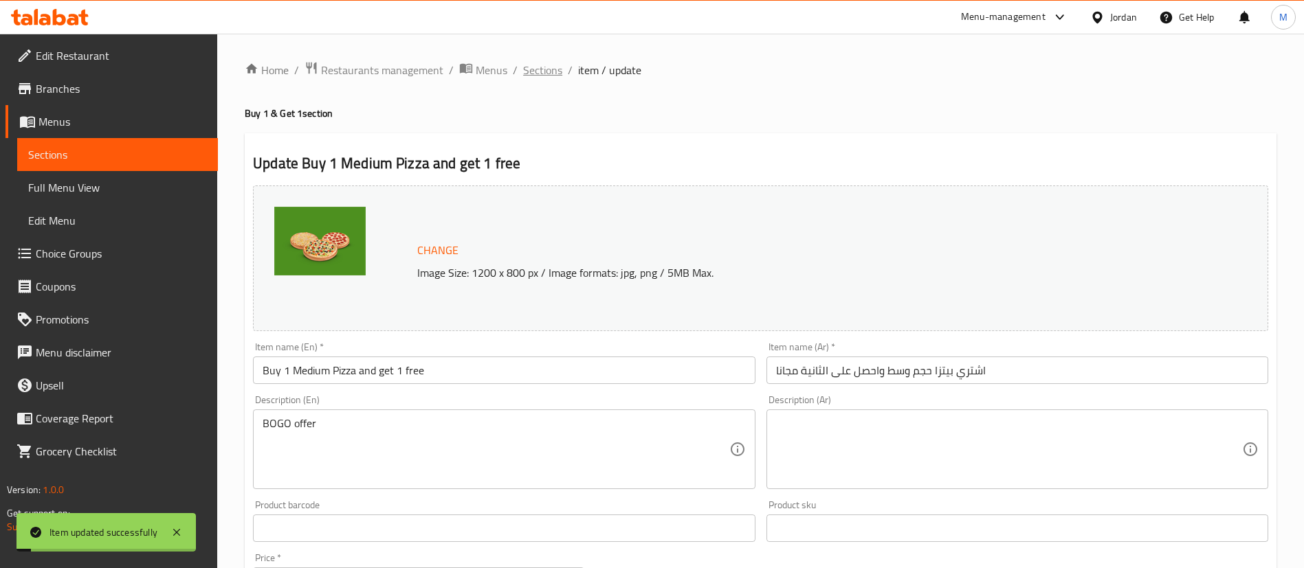
click at [547, 66] on span "Sections" at bounding box center [542, 70] width 39 height 16
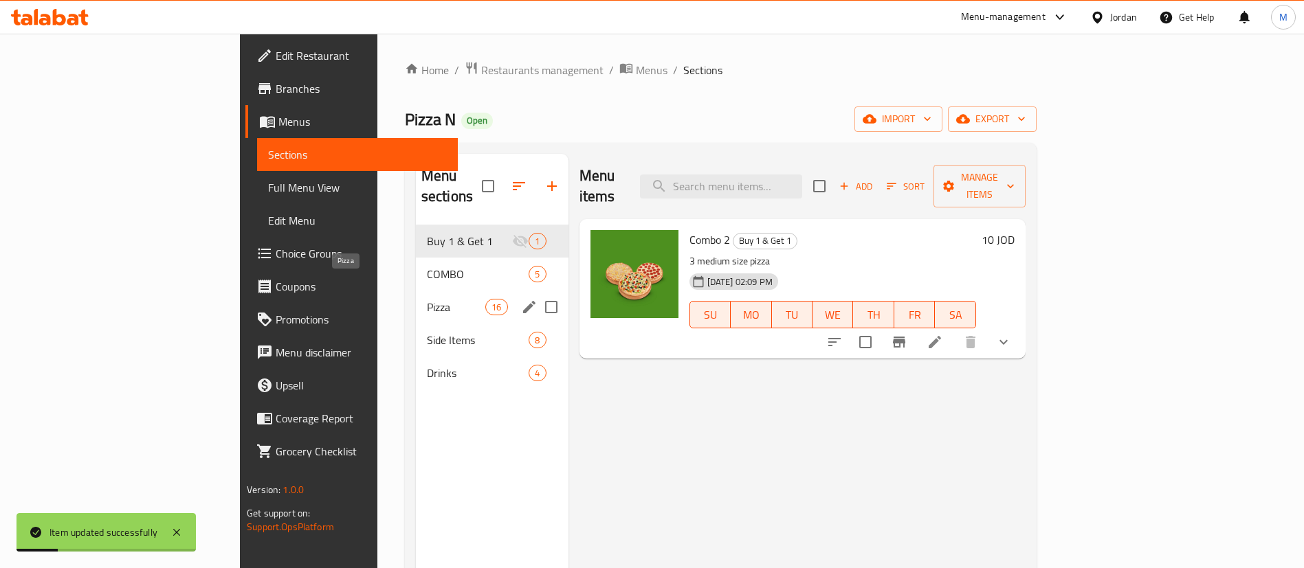
click at [427, 299] on span "Pizza" at bounding box center [456, 307] width 58 height 16
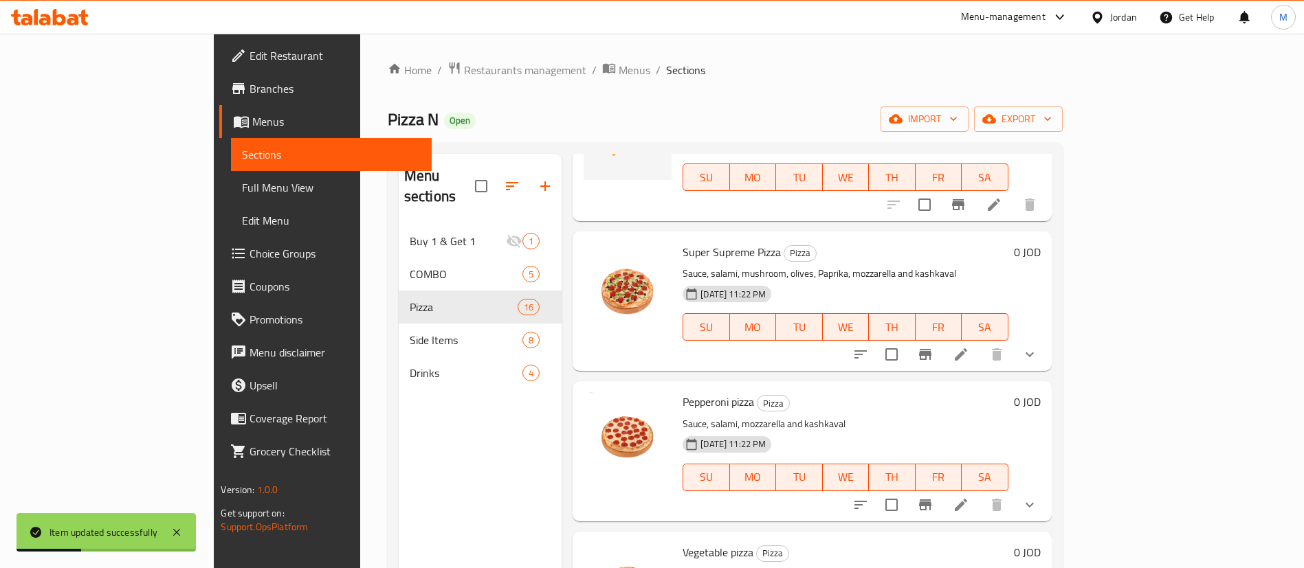
scroll to position [289, 0]
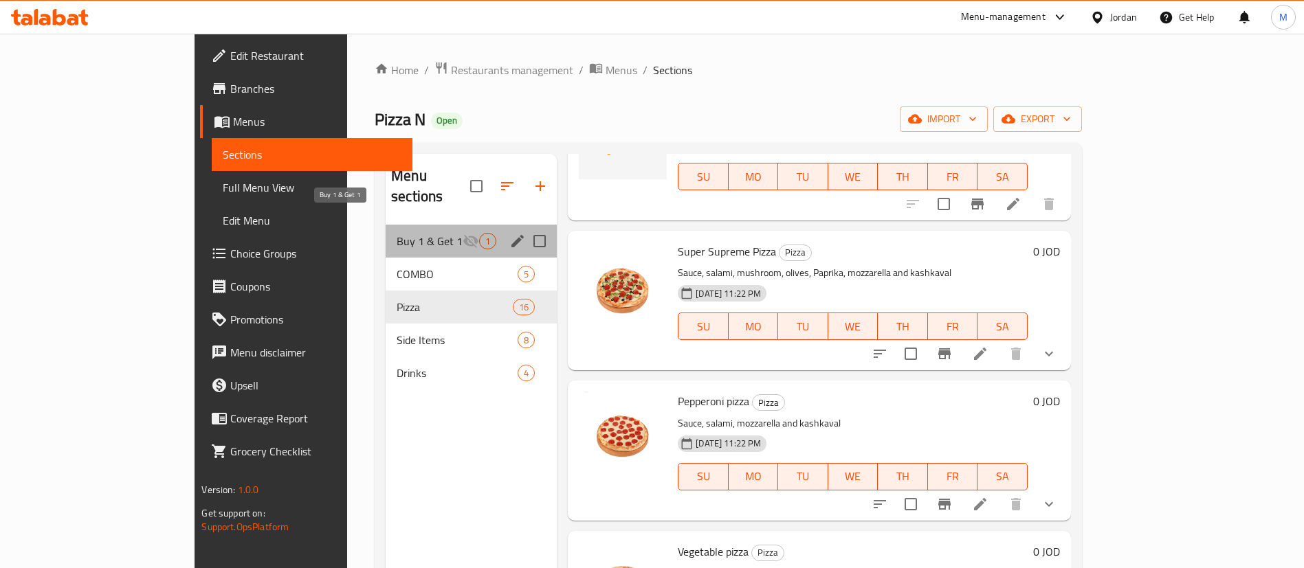
click at [397, 233] on span "Buy 1 & Get 1" at bounding box center [430, 241] width 66 height 16
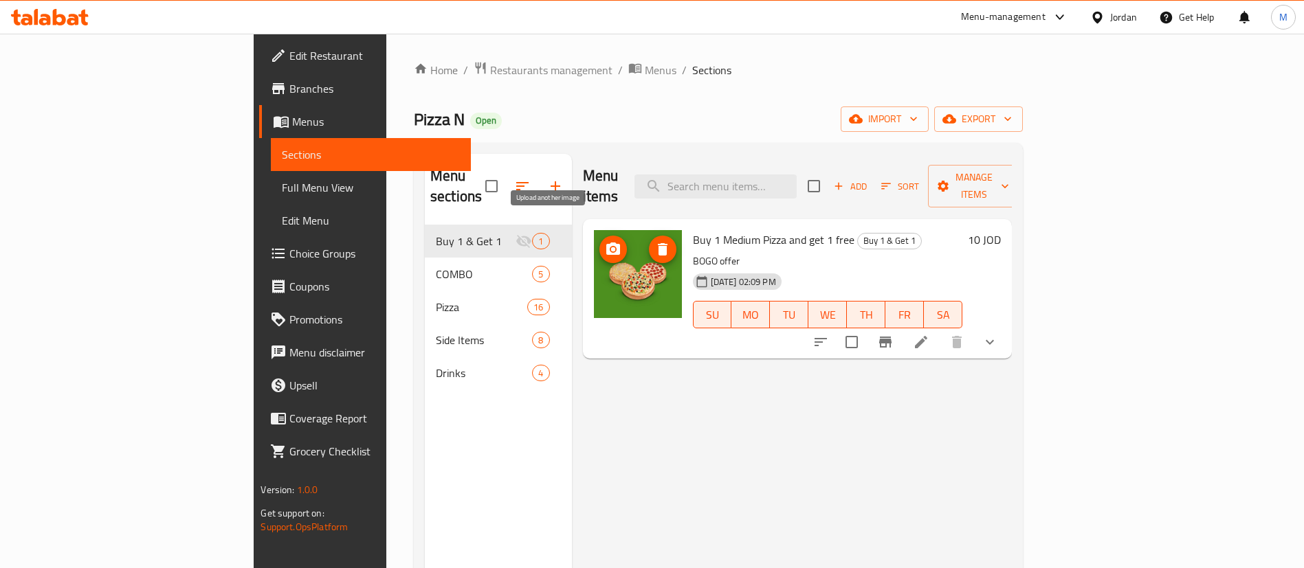
click at [606, 243] on icon "upload picture" at bounding box center [613, 249] width 14 height 12
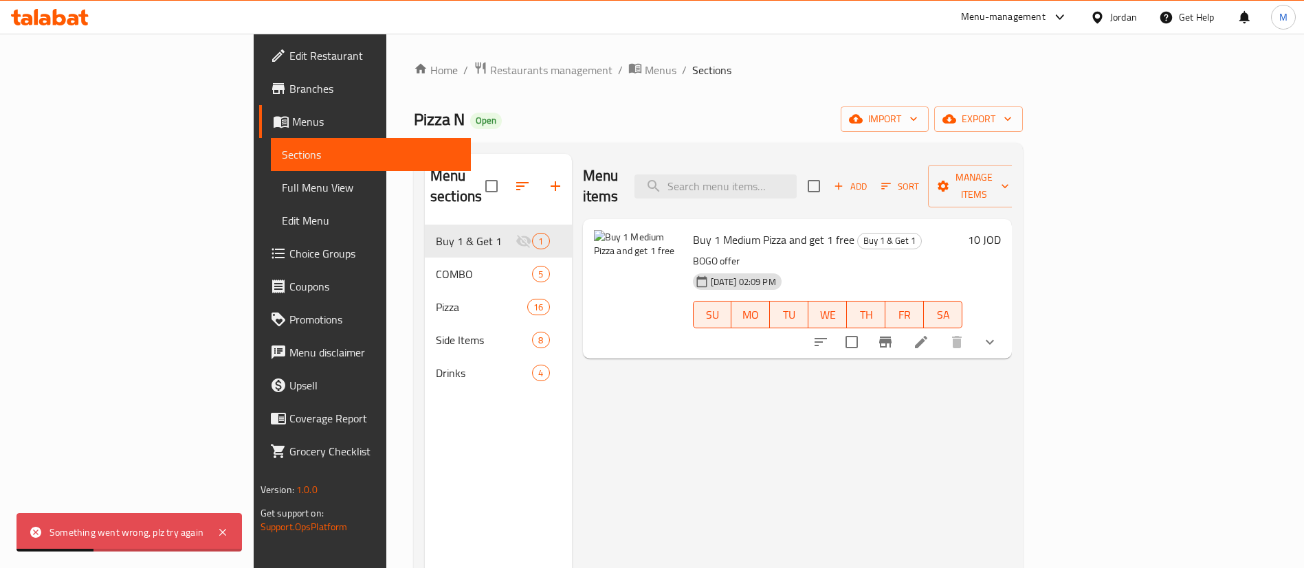
click at [929, 334] on icon at bounding box center [921, 342] width 16 height 16
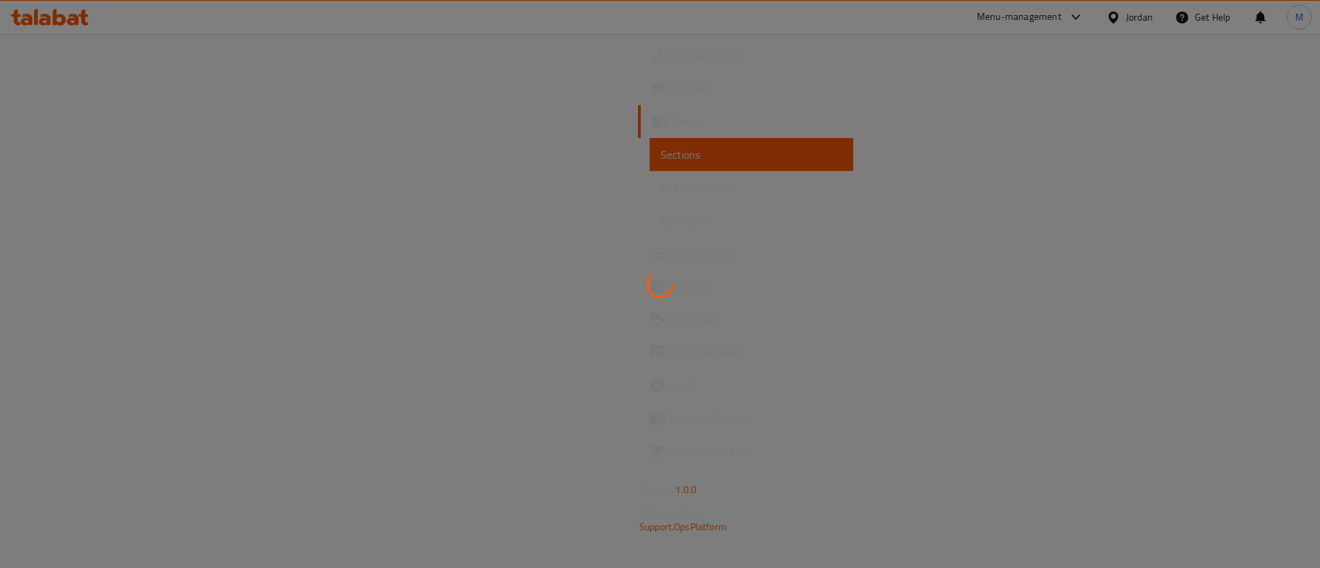
click at [366, 143] on div at bounding box center [660, 284] width 1320 height 568
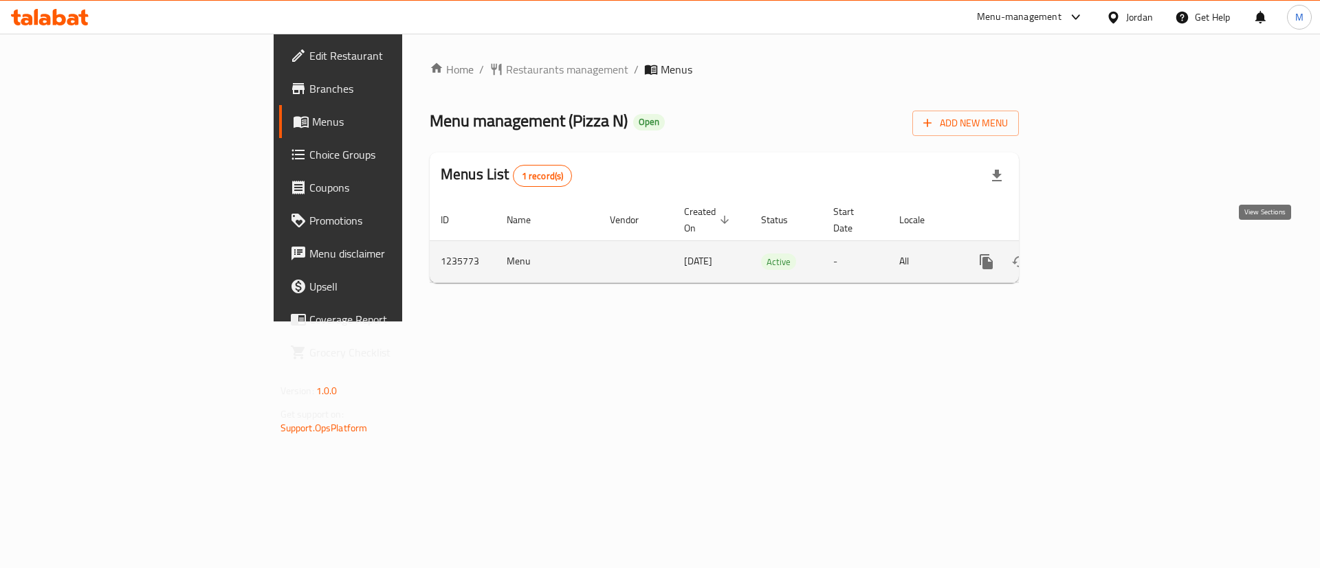
click at [1094, 254] on icon "enhanced table" at bounding box center [1085, 262] width 16 height 16
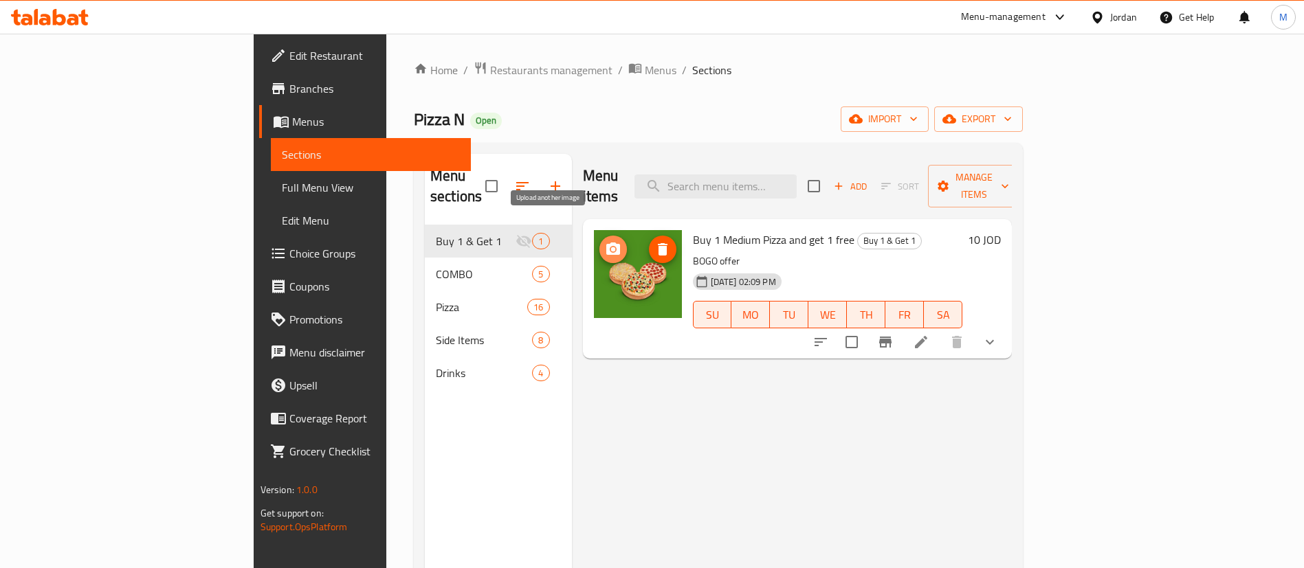
click at [599, 236] on button "upload picture" at bounding box center [612, 249] width 27 height 27
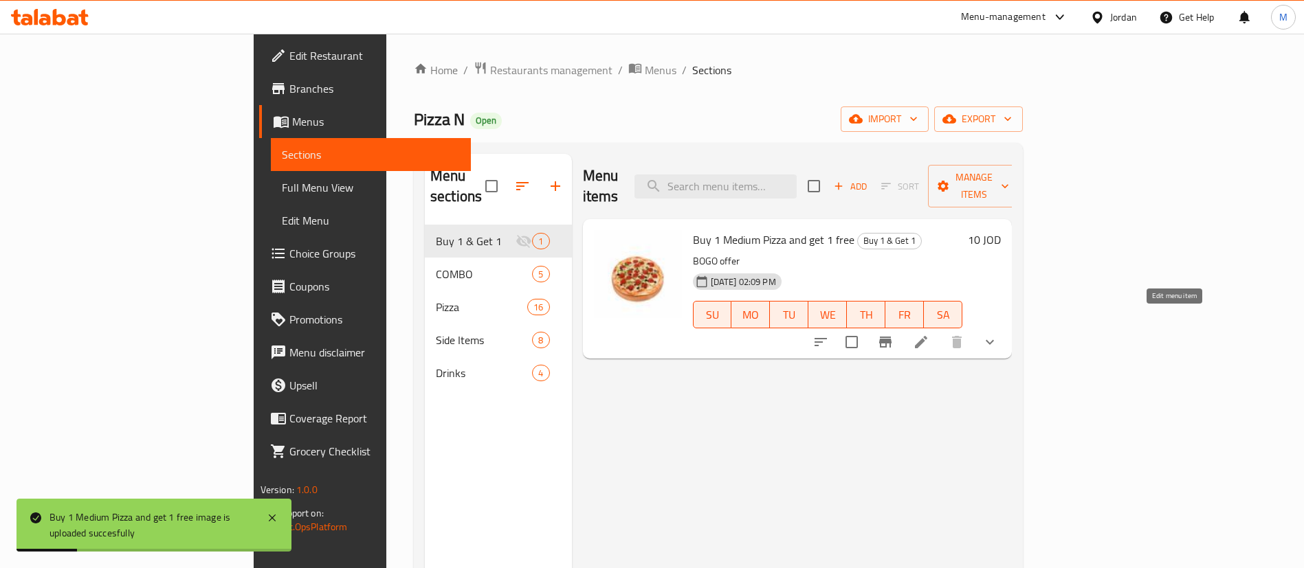
click at [929, 334] on icon at bounding box center [921, 342] width 16 height 16
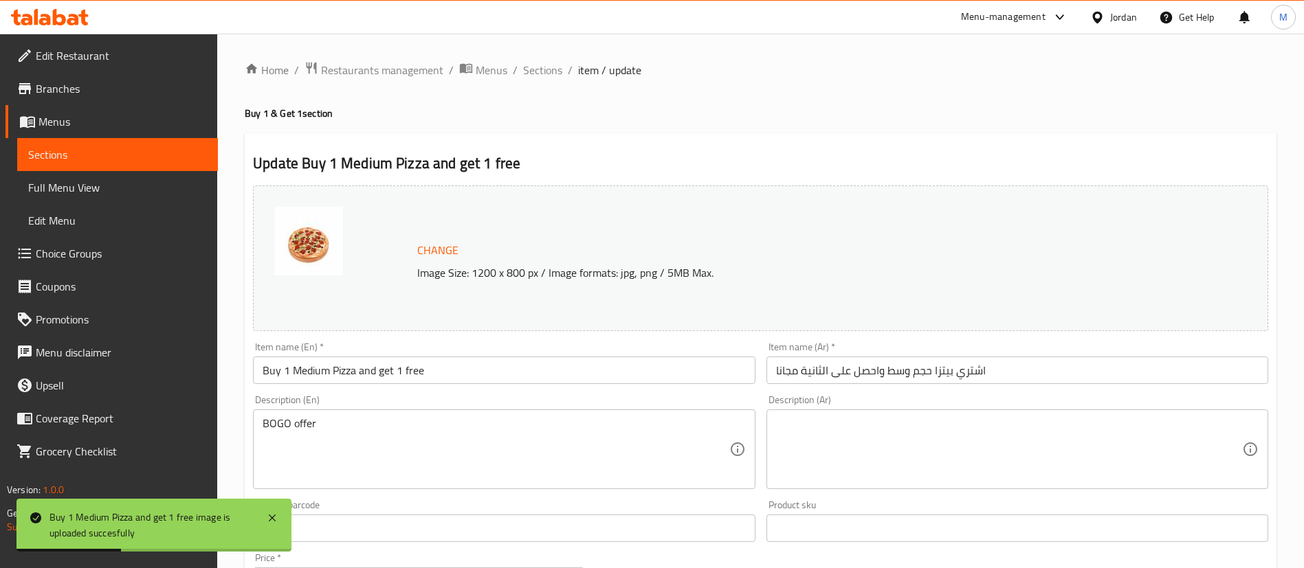
scroll to position [445, 0]
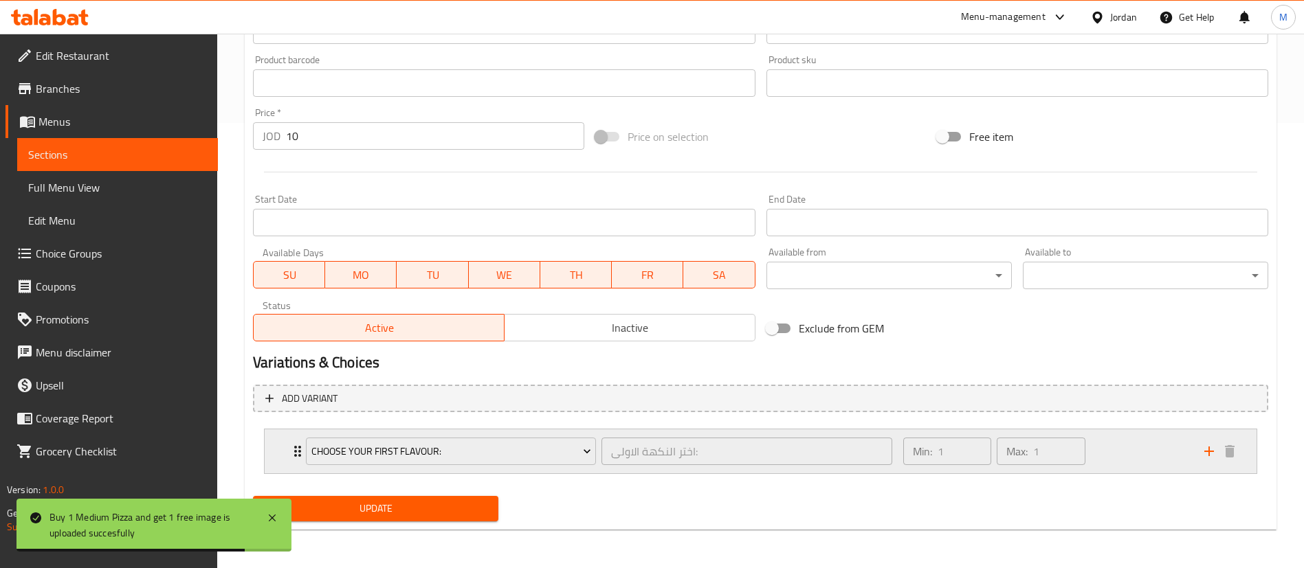
click at [1136, 447] on div "Min: 1 ​ Max: 1 ​" at bounding box center [1045, 452] width 301 height 44
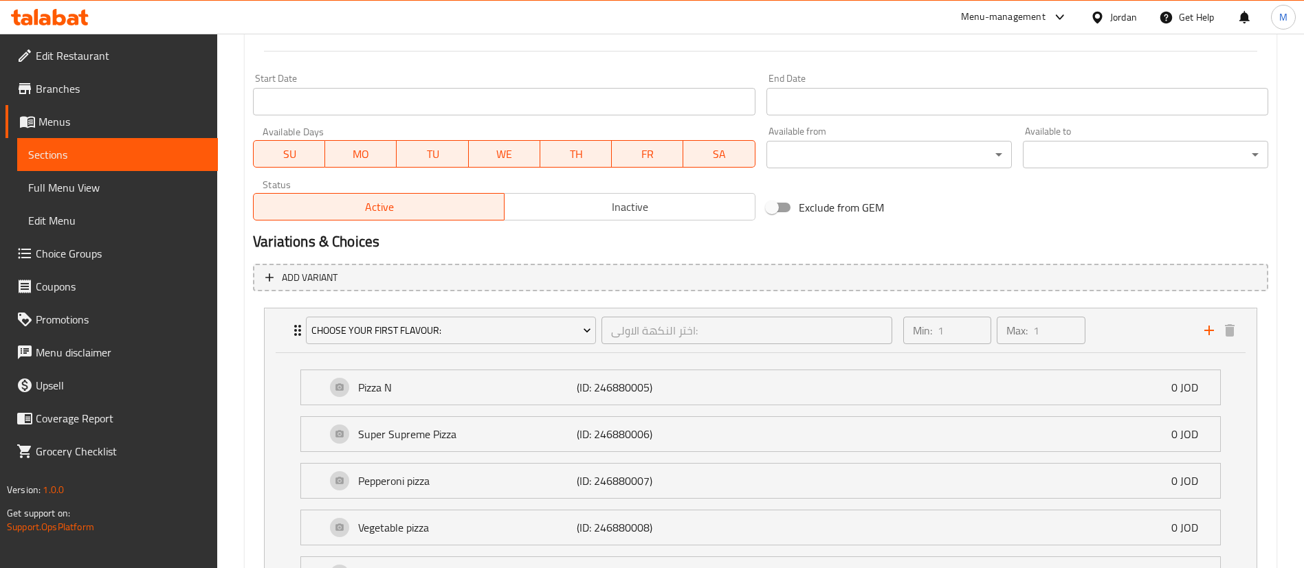
scroll to position [0, 0]
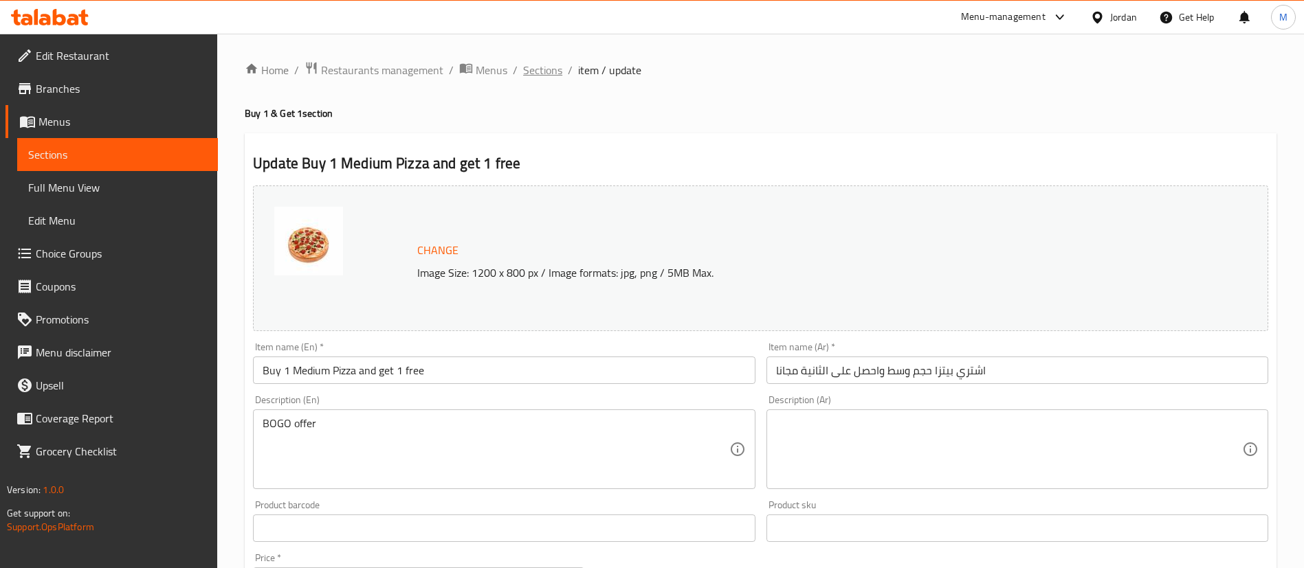
click at [533, 71] on span "Sections" at bounding box center [542, 70] width 39 height 16
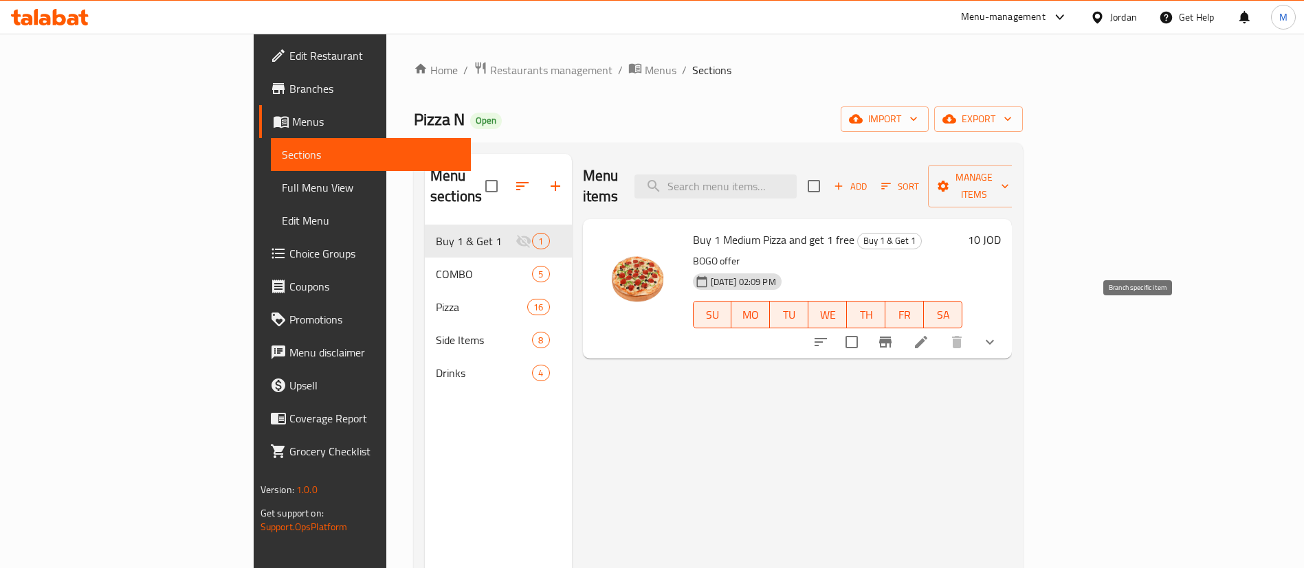
click at [894, 334] on icon "Branch-specific-item" at bounding box center [885, 342] width 16 height 16
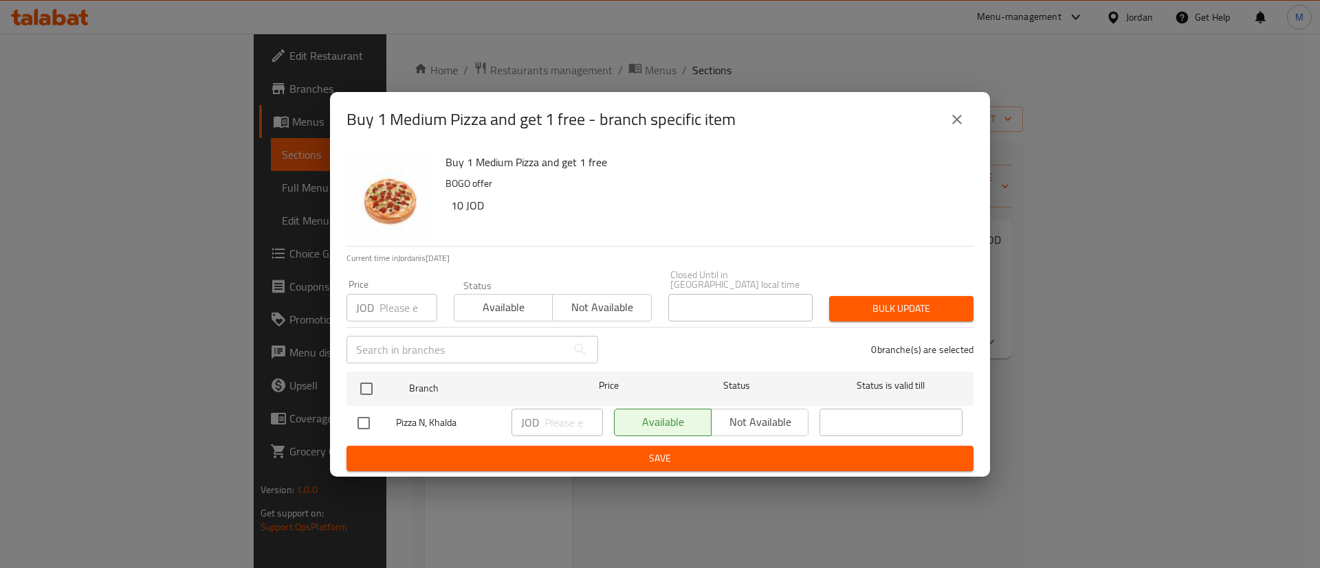
click at [386, 311] on input "number" at bounding box center [408, 307] width 58 height 27
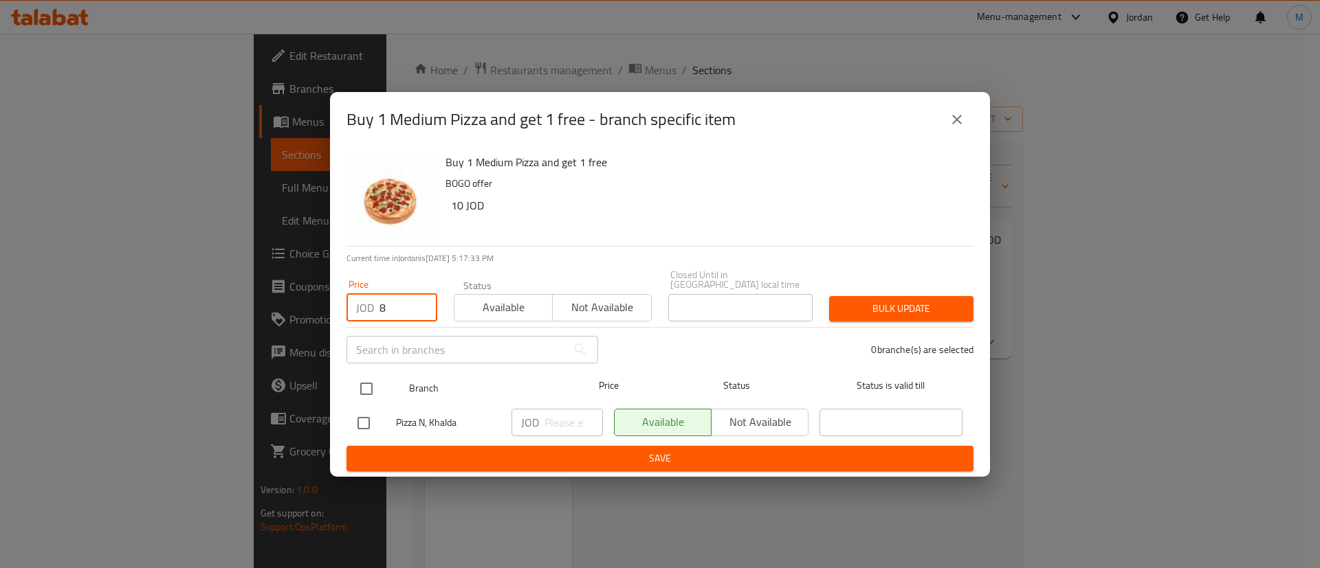
type input "8"
click at [366, 388] on input "checkbox" at bounding box center [366, 389] width 29 height 29
checkbox input "true"
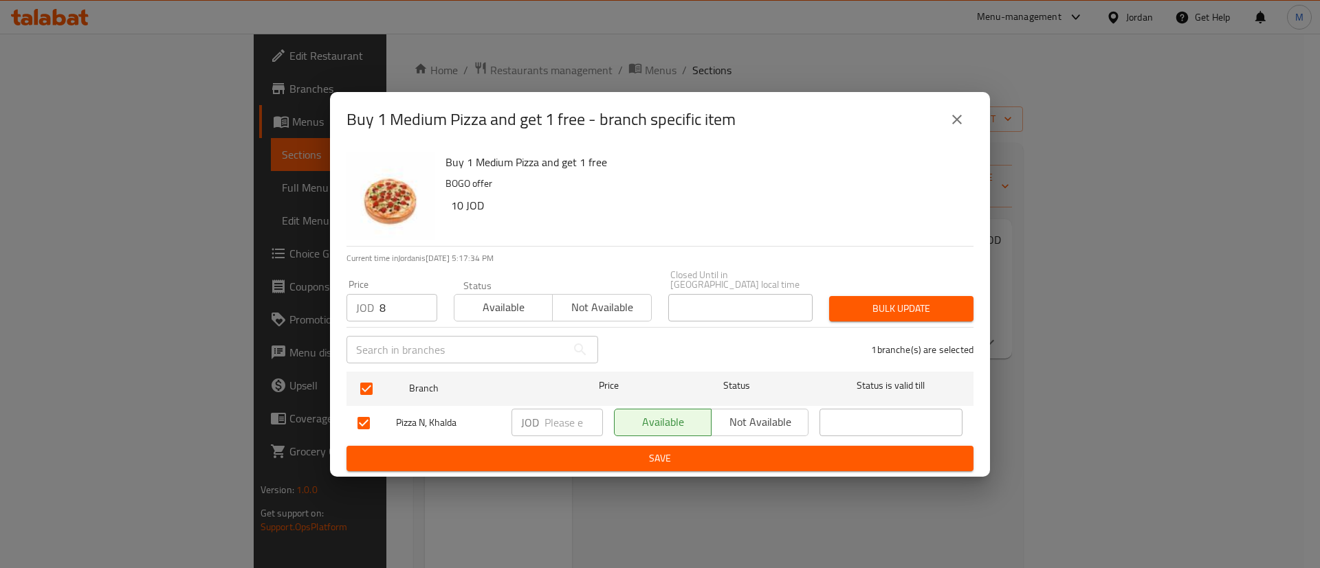
click at [871, 300] on span "Bulk update" at bounding box center [901, 308] width 122 height 17
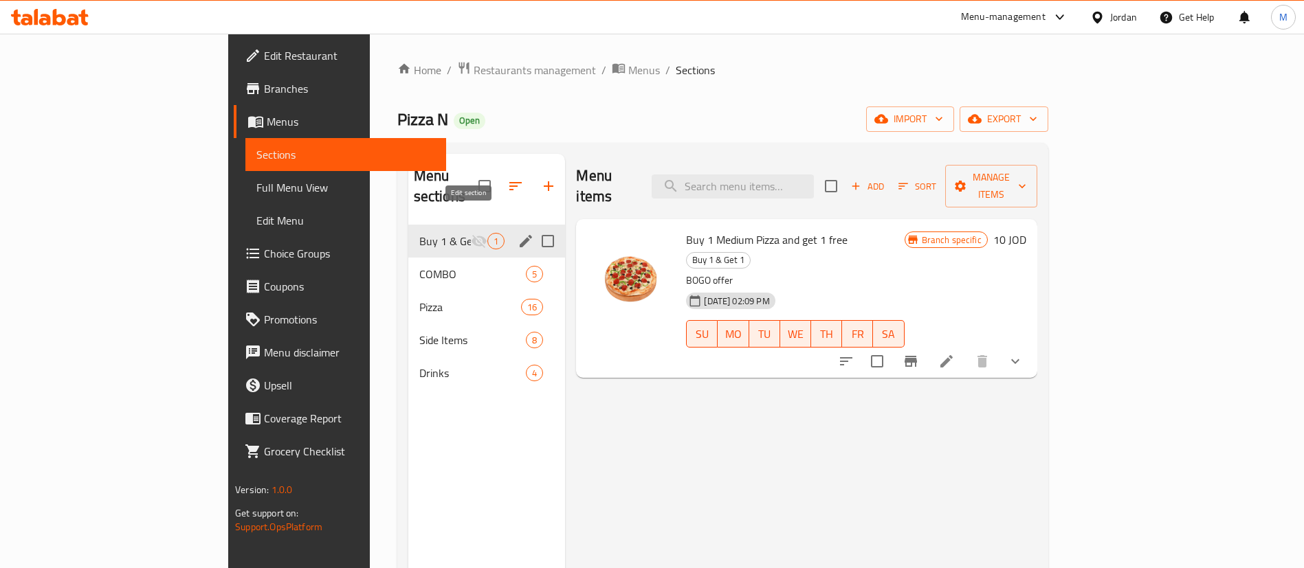
click at [518, 233] on icon "edit" at bounding box center [526, 241] width 16 height 16
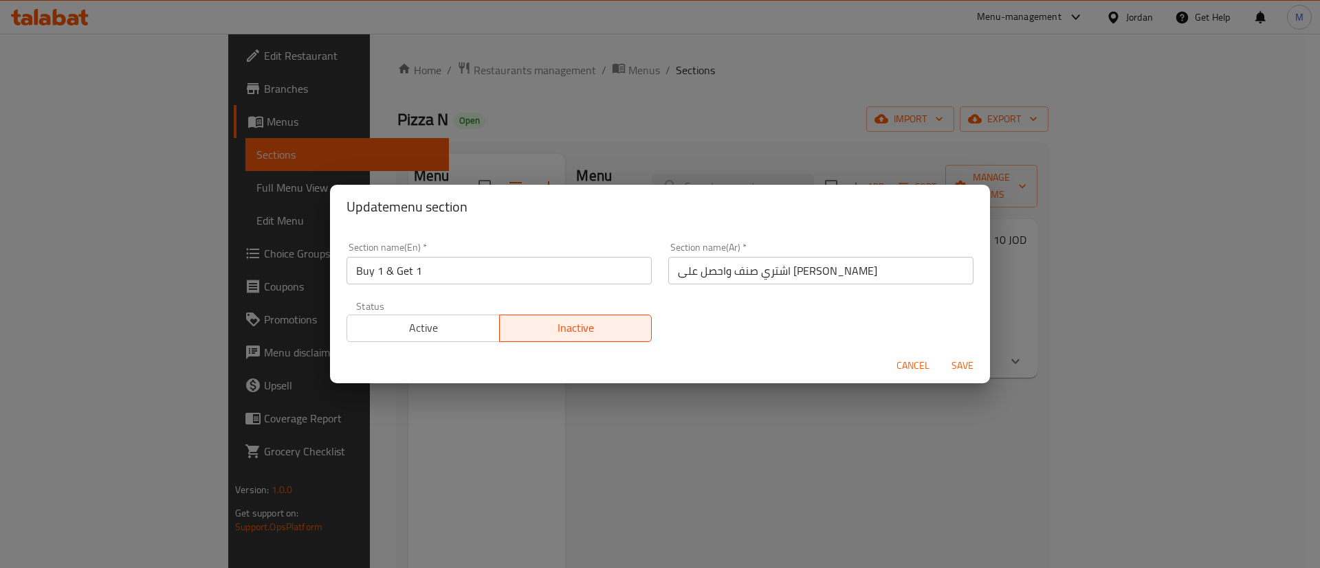
click at [470, 331] on span "Active" at bounding box center [424, 328] width 142 height 20
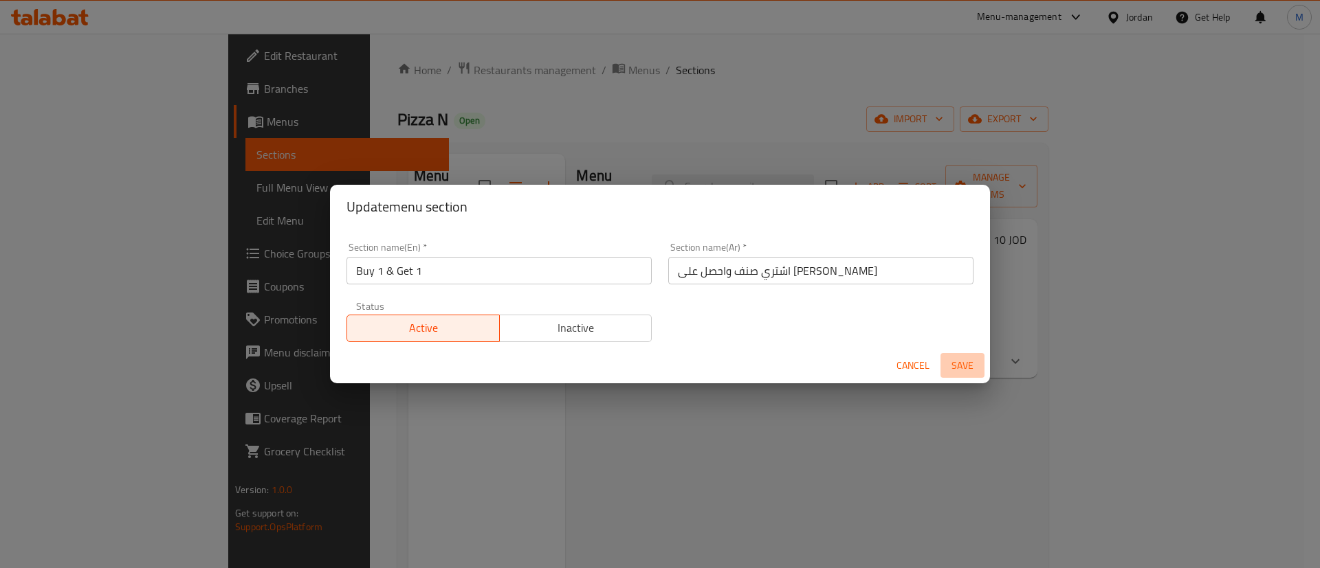
click at [959, 361] on span "Save" at bounding box center [962, 365] width 33 height 17
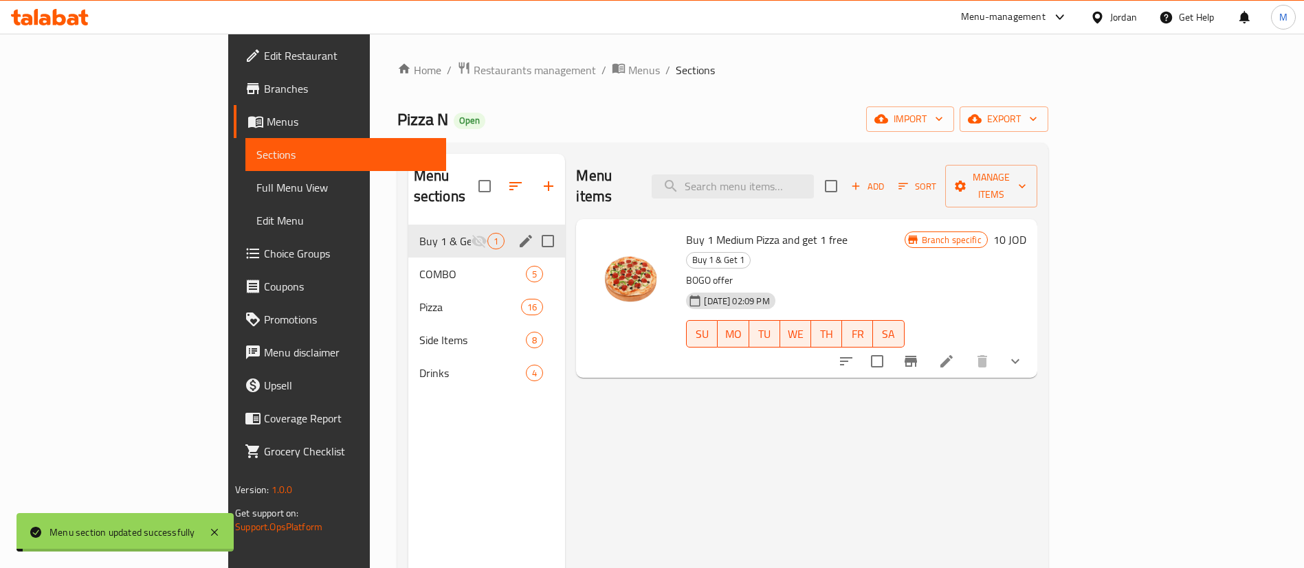
click at [234, 98] on link "Branches" at bounding box center [340, 88] width 212 height 33
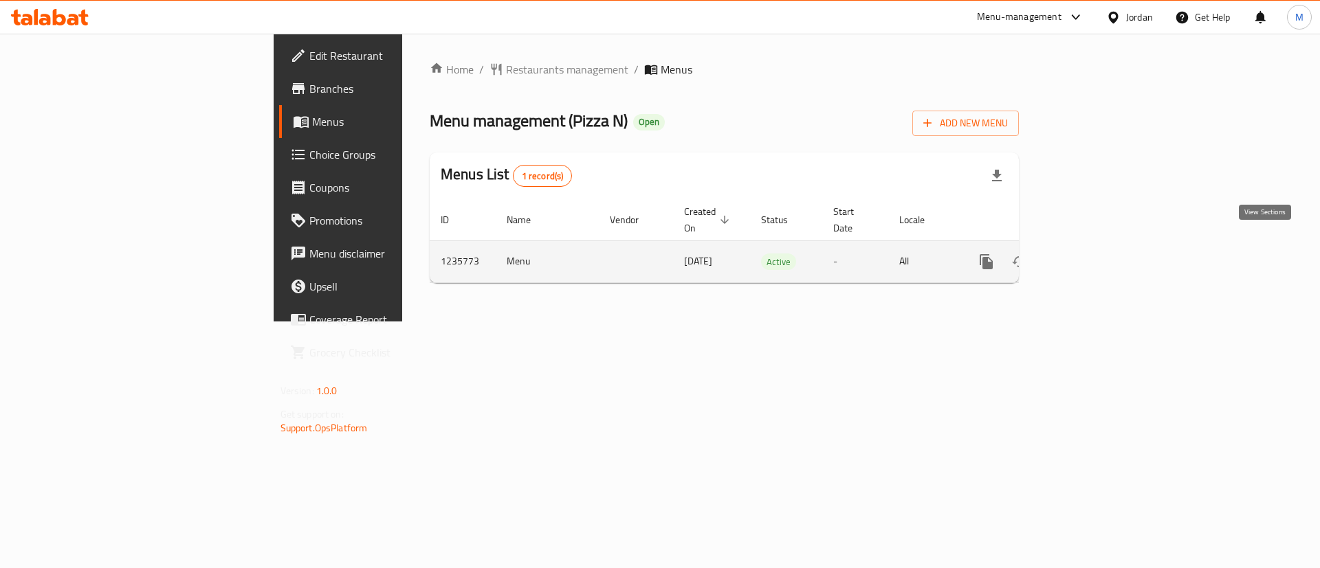
click at [1094, 254] on icon "enhanced table" at bounding box center [1085, 262] width 16 height 16
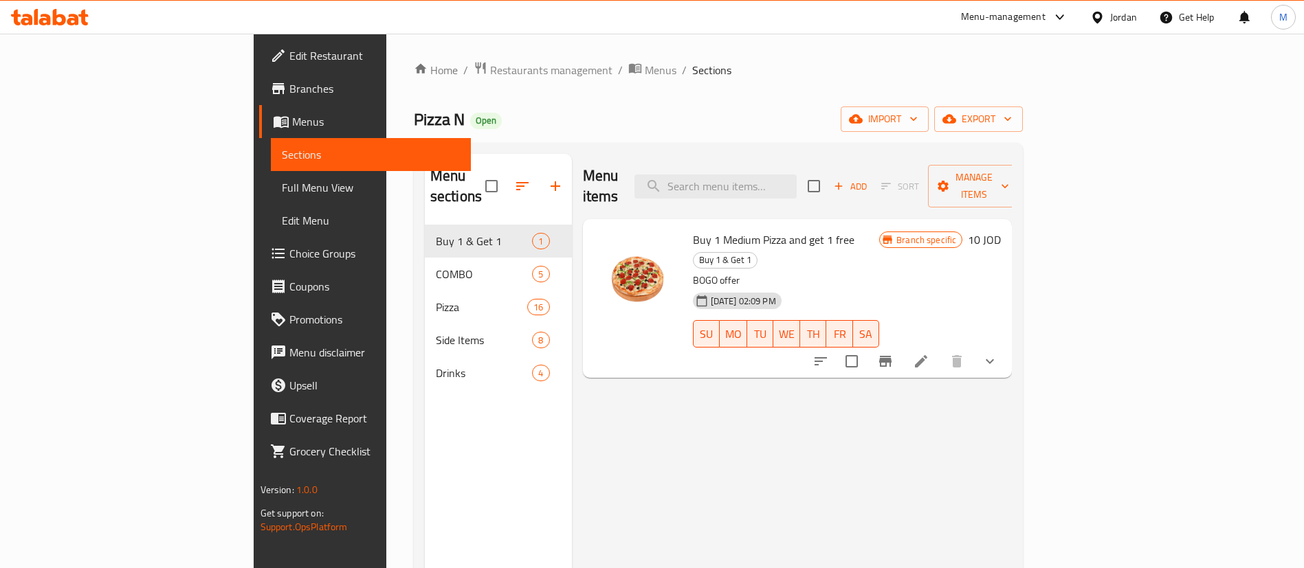
click at [289, 258] on span "Choice Groups" at bounding box center [374, 253] width 171 height 16
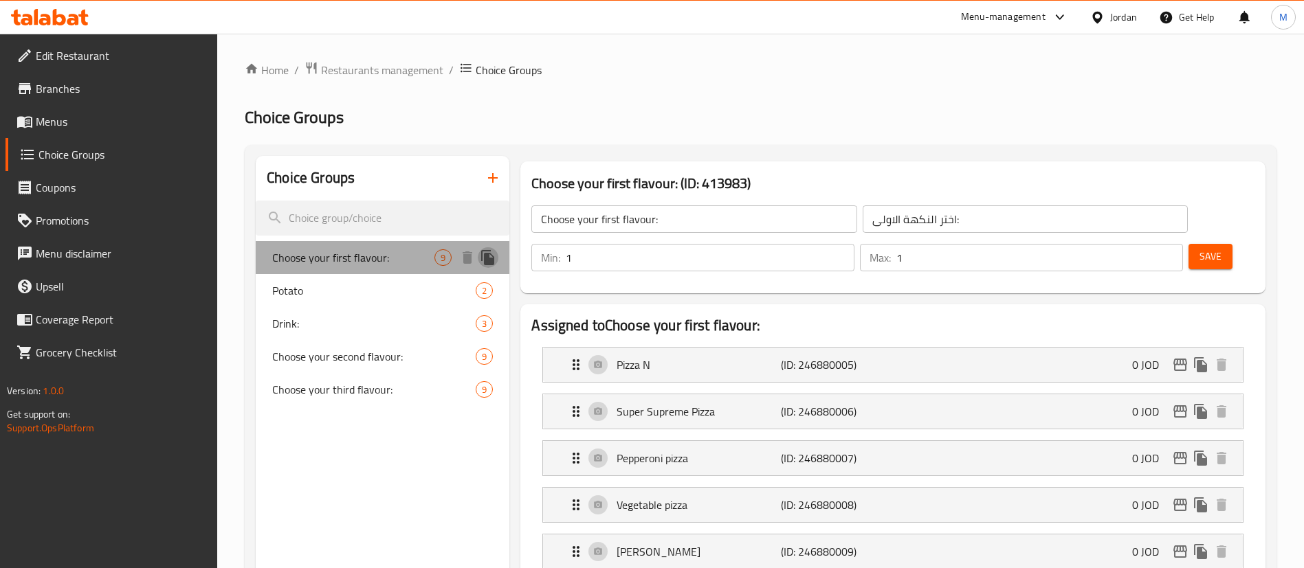
click at [494, 261] on icon "duplicate" at bounding box center [487, 257] width 13 height 15
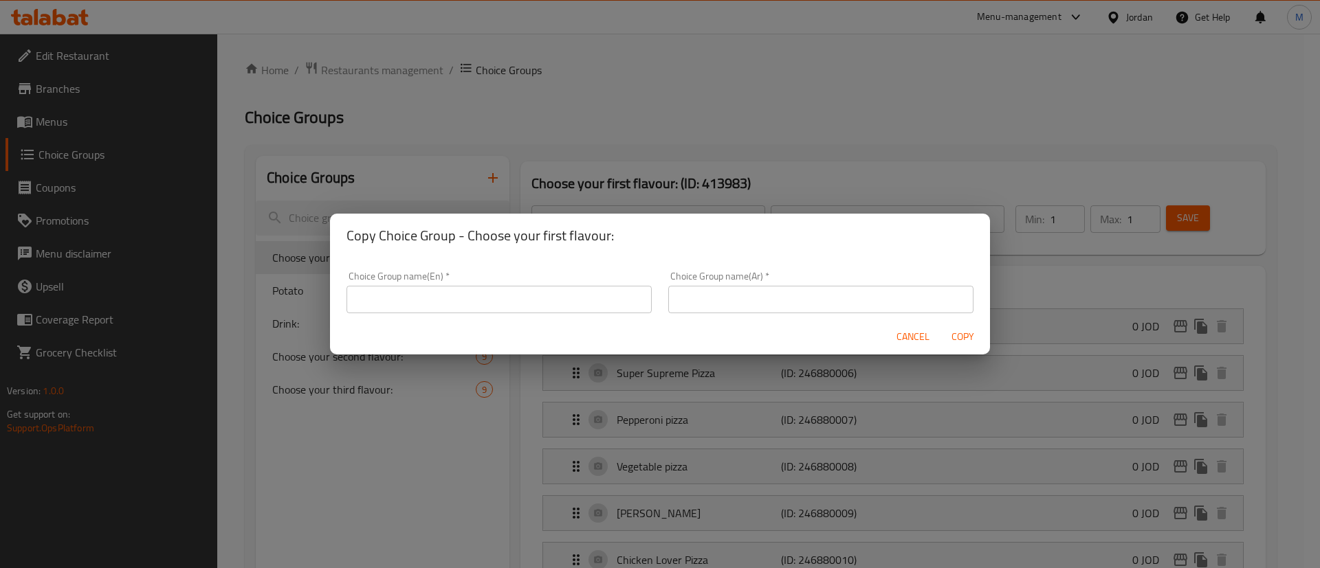
click at [540, 313] on div "Choice Group name(En)   * Choice Group name(En) *" at bounding box center [499, 292] width 322 height 58
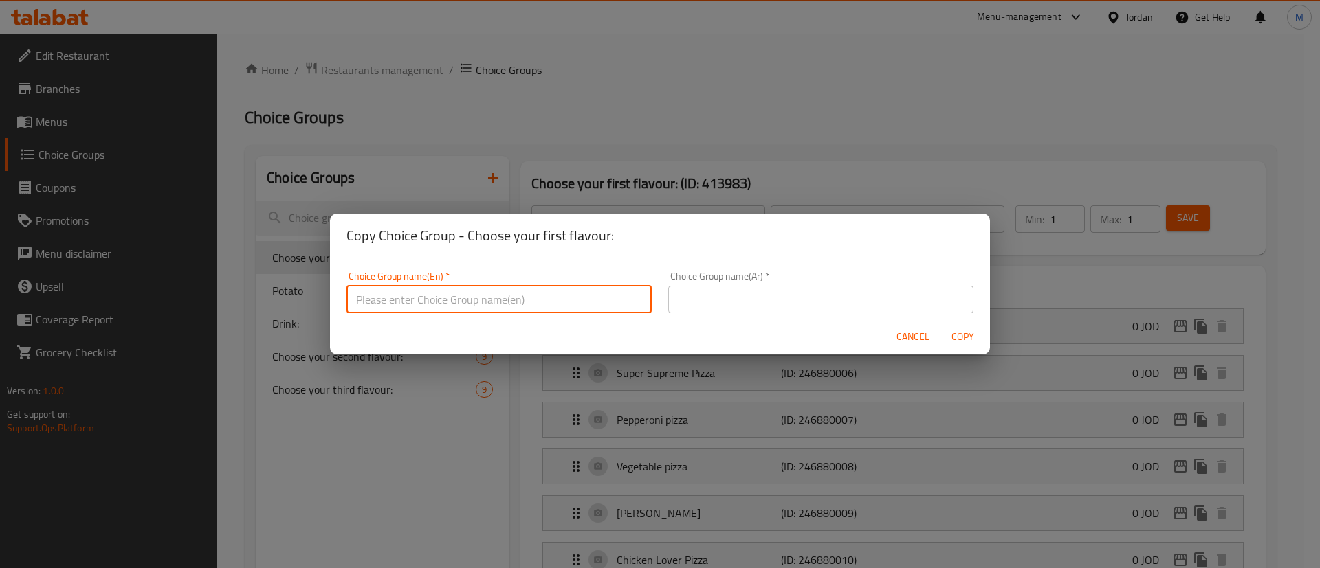
click at [550, 302] on input "text" at bounding box center [498, 299] width 305 height 27
type input "Choose your flavour:"
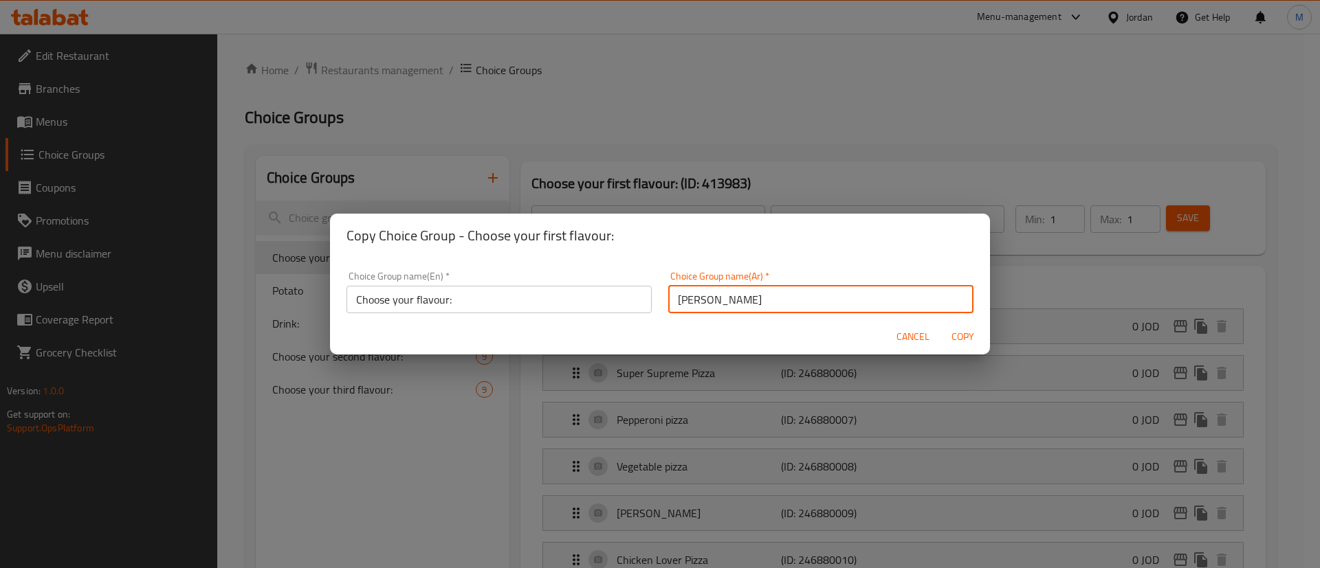
type input "اختر النكهة:"
click at [968, 340] on span "Copy" at bounding box center [962, 337] width 33 height 17
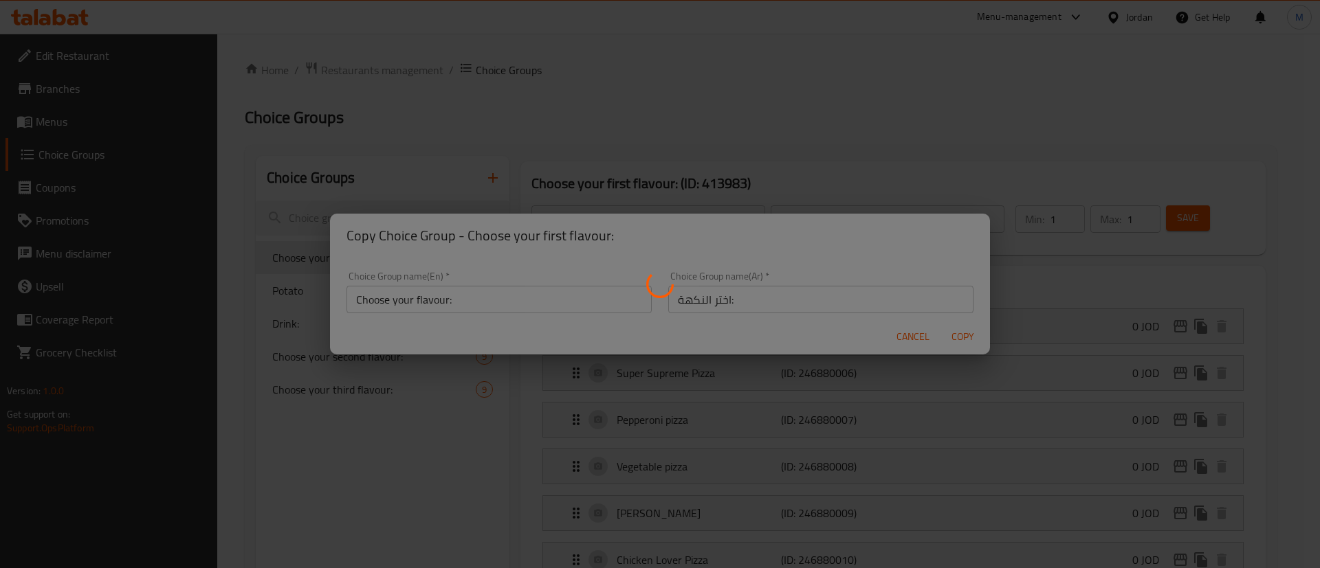
type input "Choose your flavour:"
type input "اختر النكهة:"
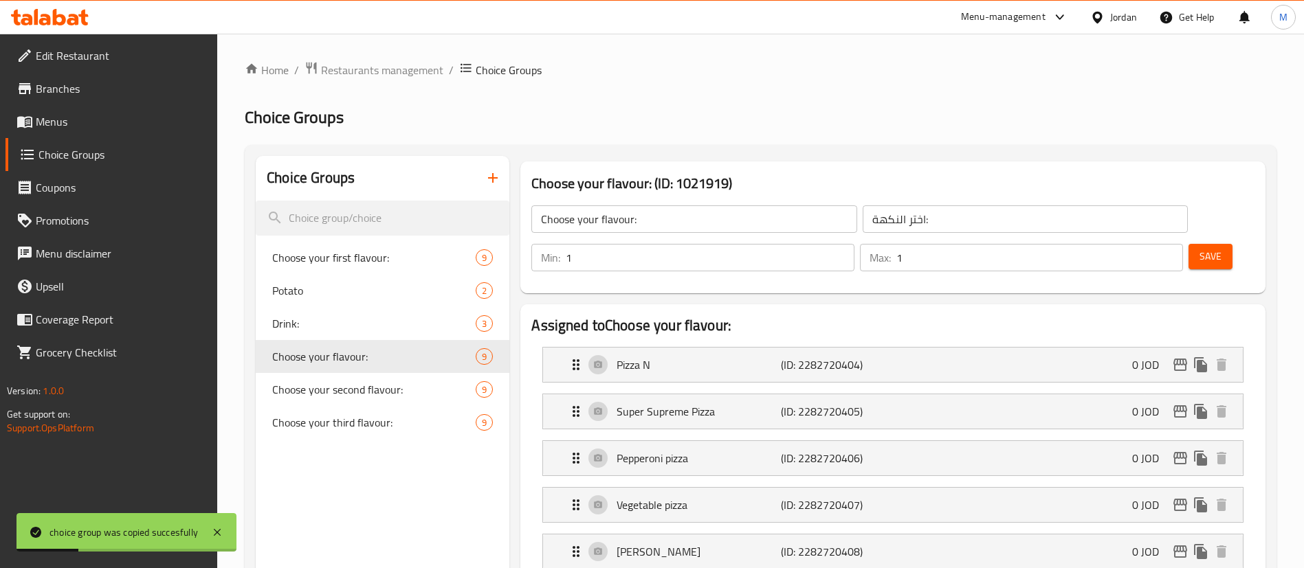
click at [85, 122] on span "Menus" at bounding box center [121, 121] width 171 height 16
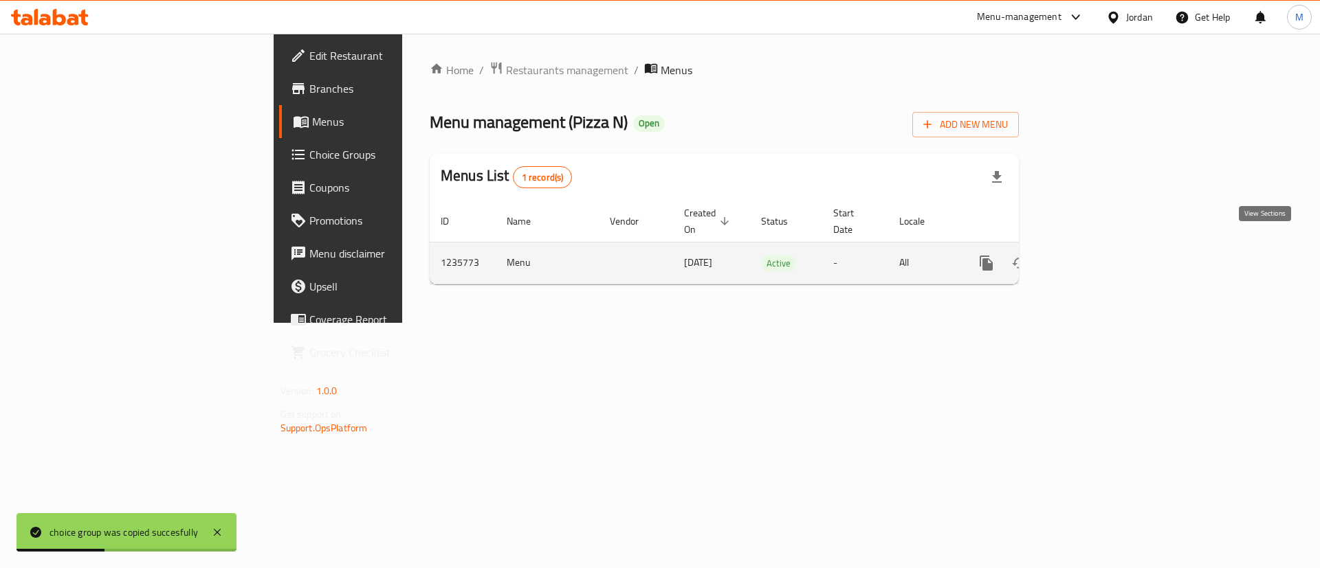
click at [1102, 250] on link "enhanced table" at bounding box center [1085, 263] width 33 height 33
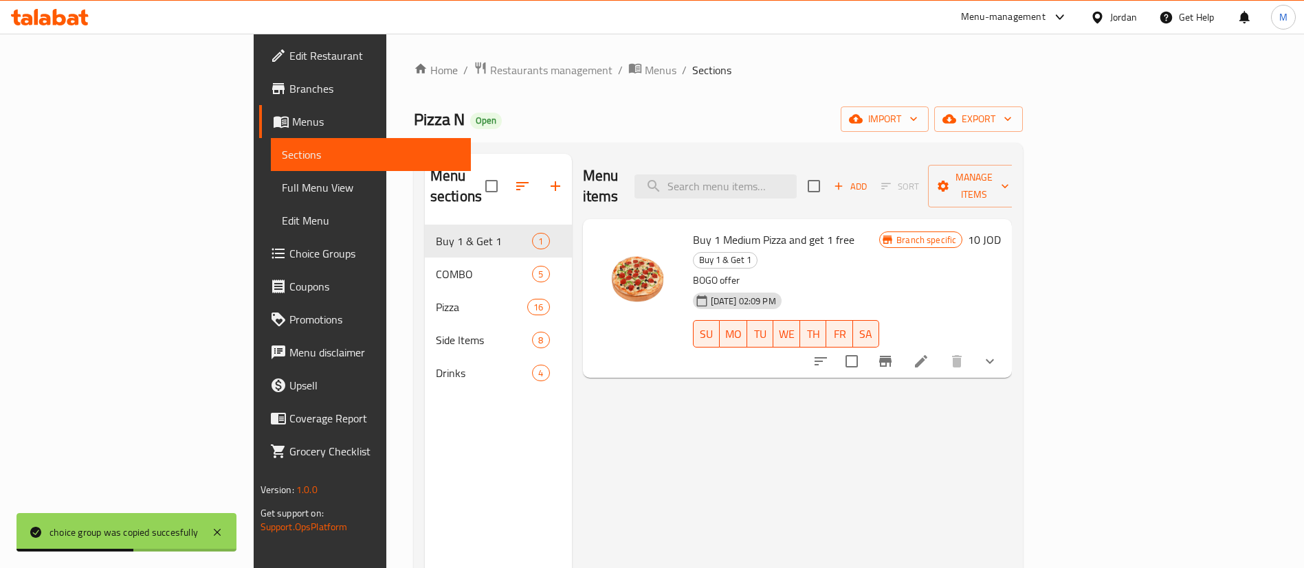
click at [940, 349] on li at bounding box center [921, 361] width 38 height 25
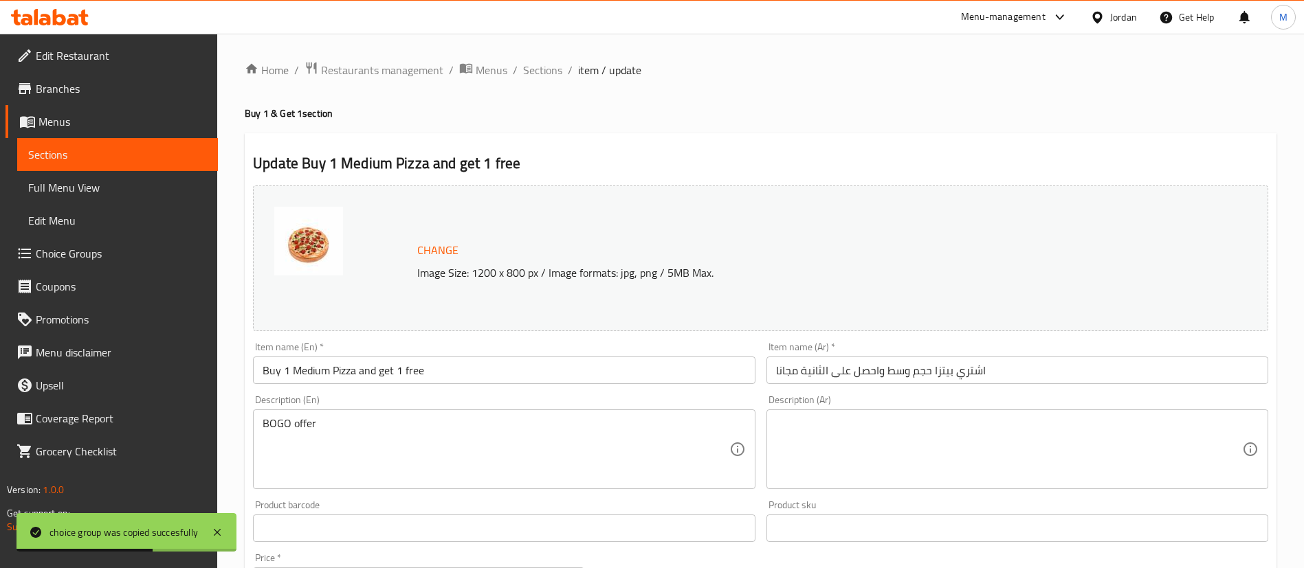
scroll to position [445, 0]
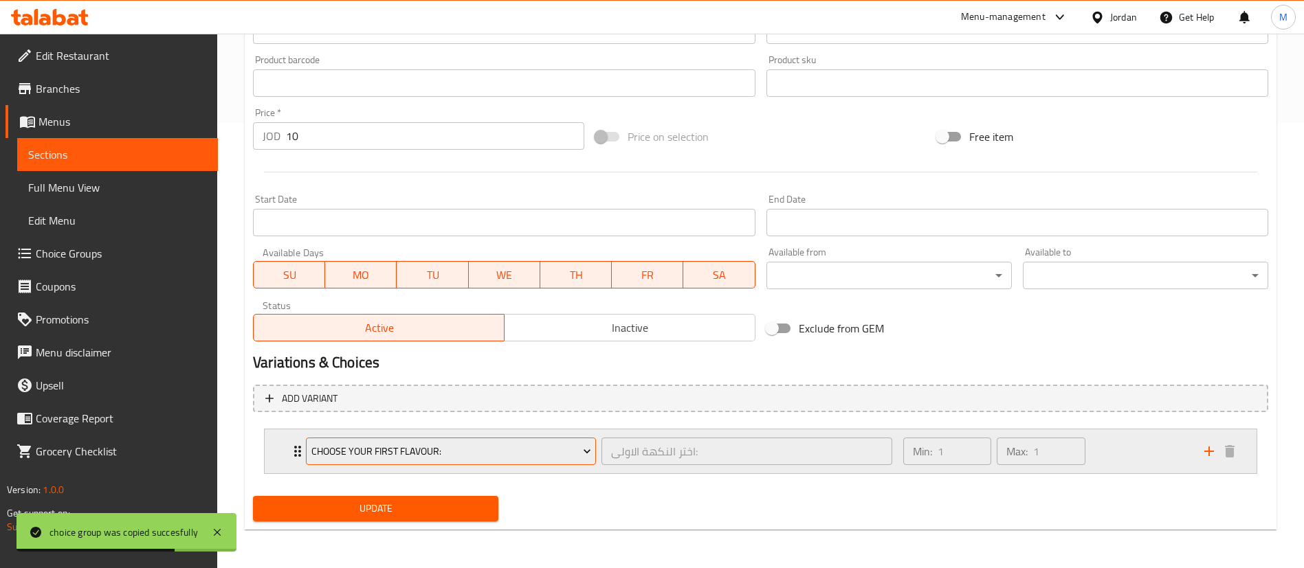
click at [507, 452] on span "Choose your first flavour:" at bounding box center [451, 451] width 280 height 17
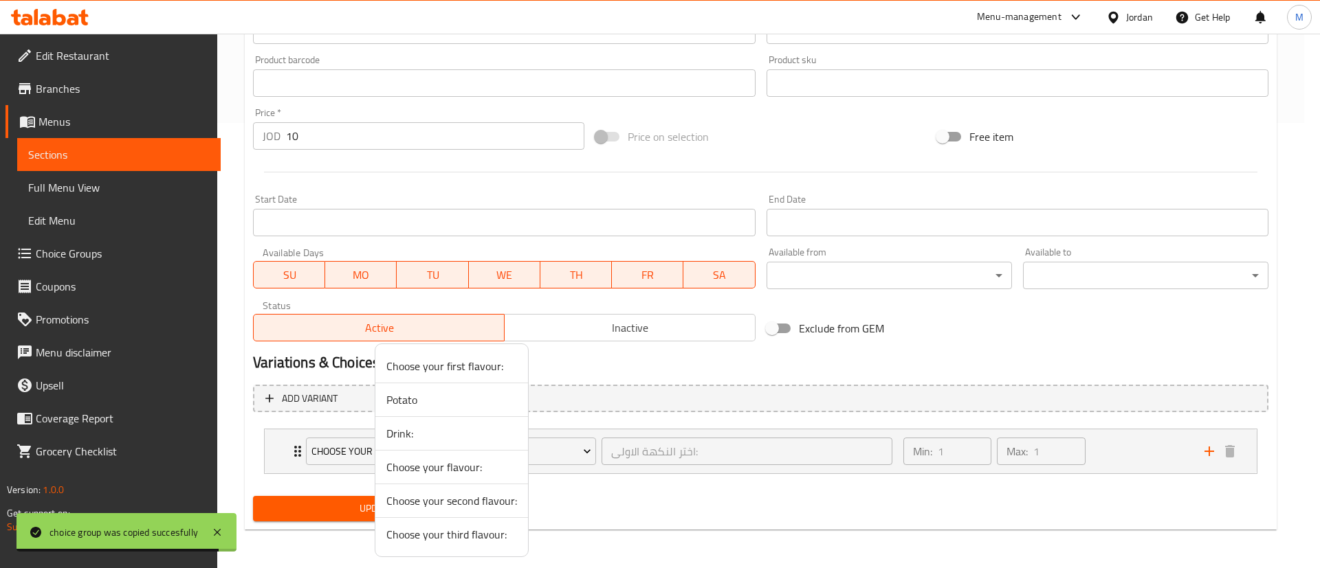
click at [450, 471] on span "Choose your flavour:" at bounding box center [451, 467] width 131 height 16
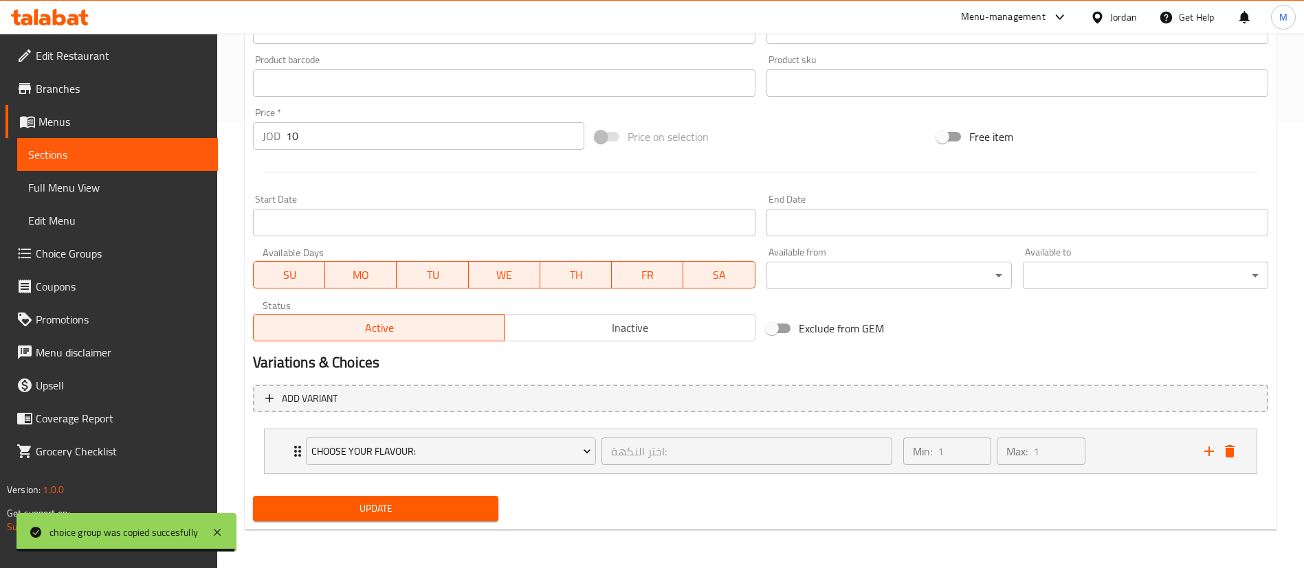
click at [443, 518] on button "Update" at bounding box center [375, 508] width 245 height 25
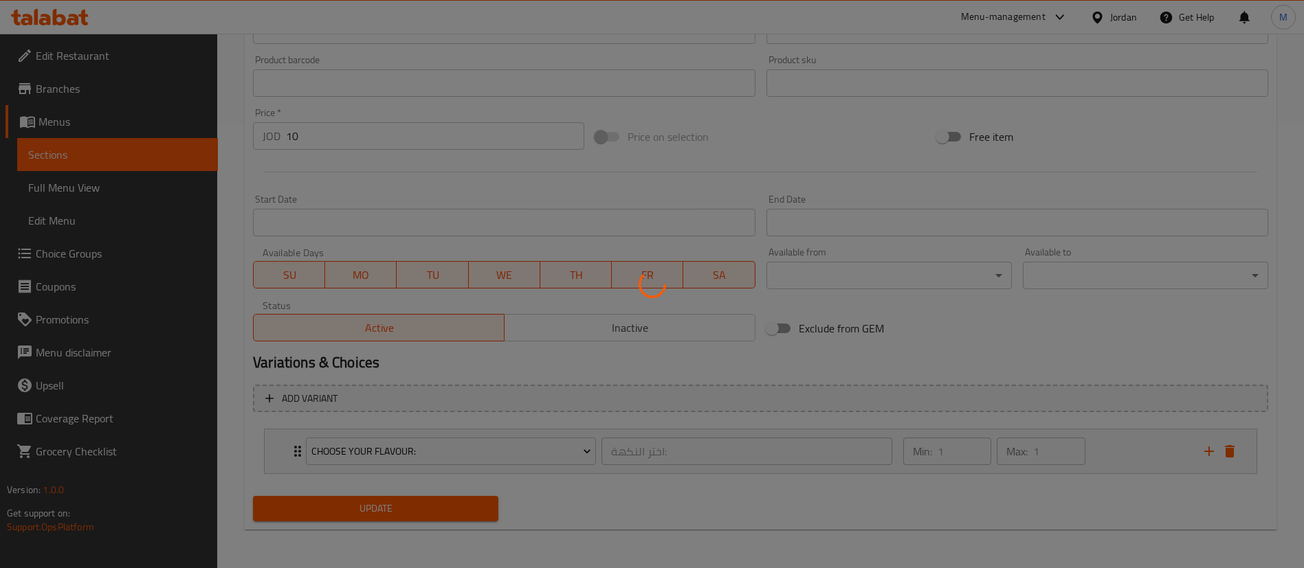
scroll to position [0, 0]
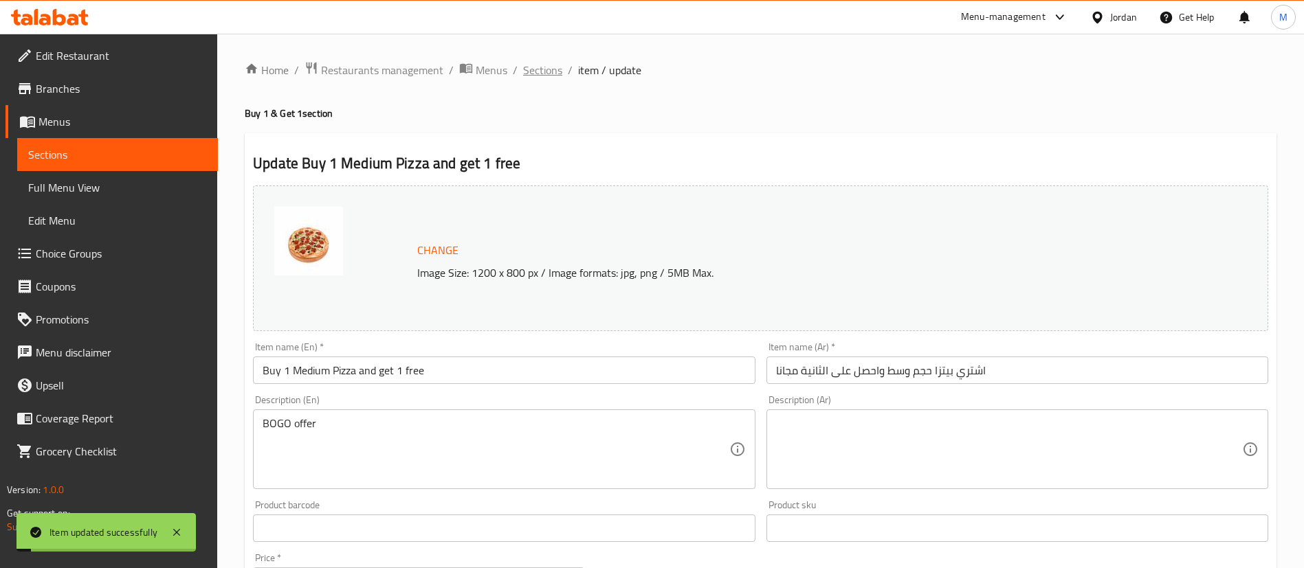
click at [540, 78] on span "Sections" at bounding box center [542, 70] width 39 height 16
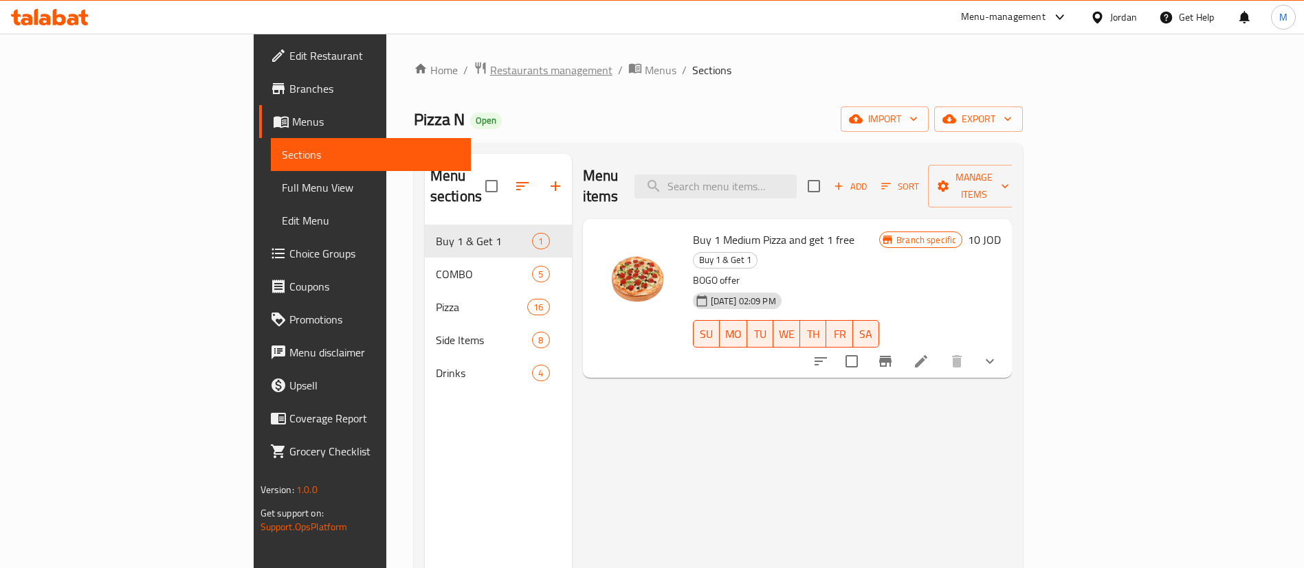
click at [490, 68] on span "Restaurants management" at bounding box center [551, 70] width 122 height 16
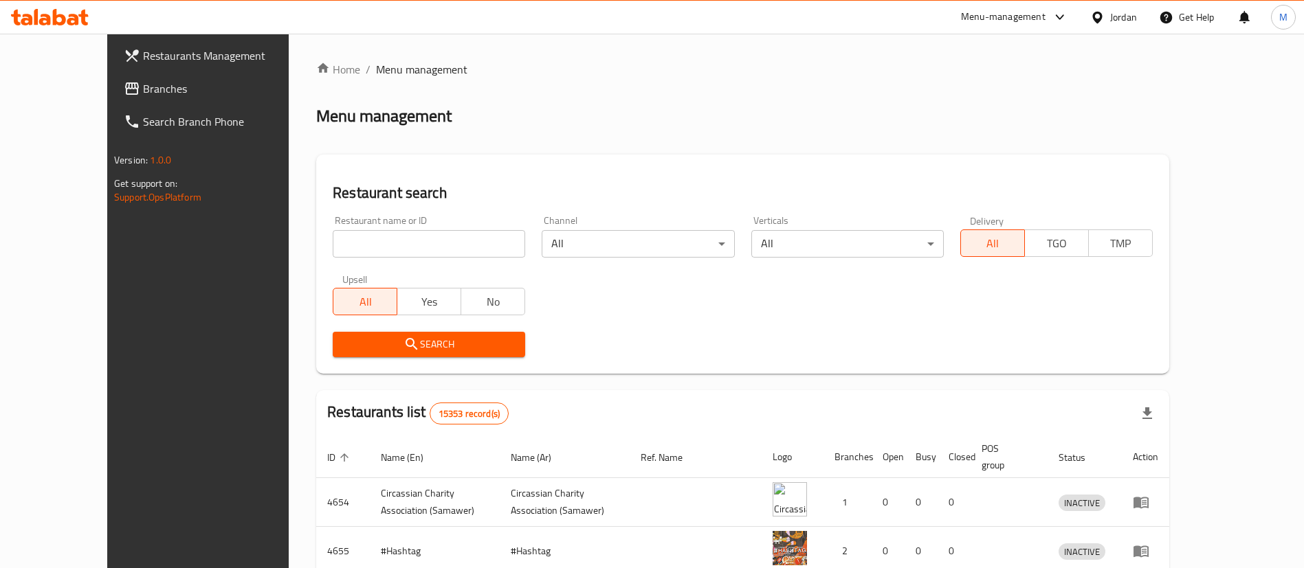
click at [143, 60] on span "Restaurants Management" at bounding box center [228, 55] width 171 height 16
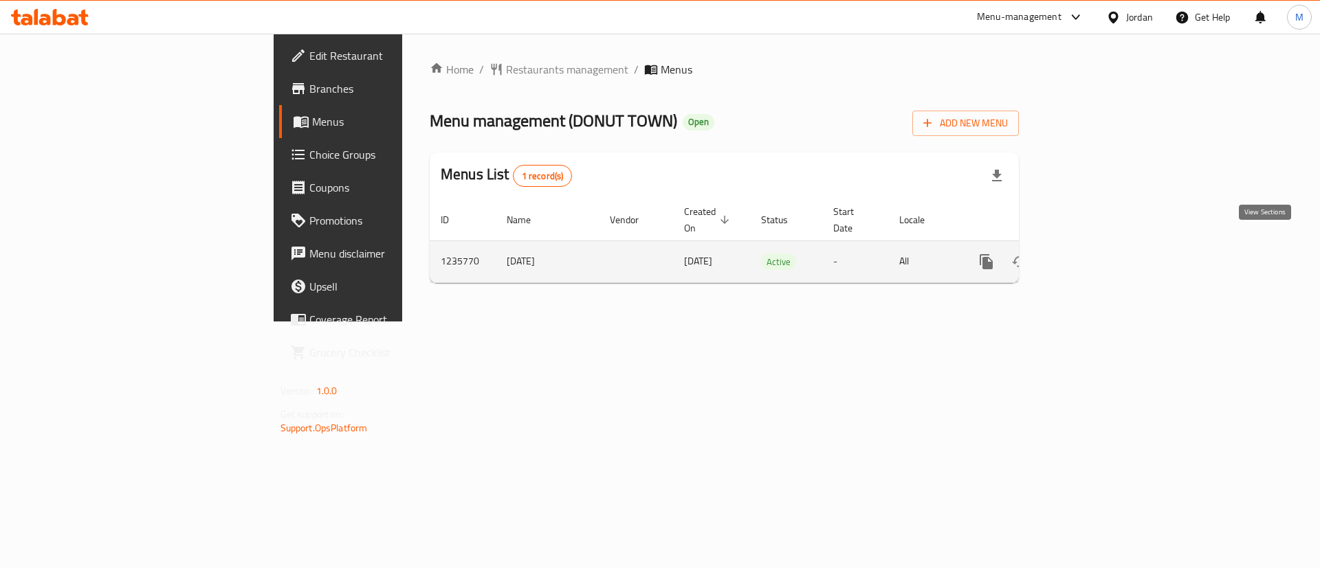
click at [1094, 254] on icon "enhanced table" at bounding box center [1085, 262] width 16 height 16
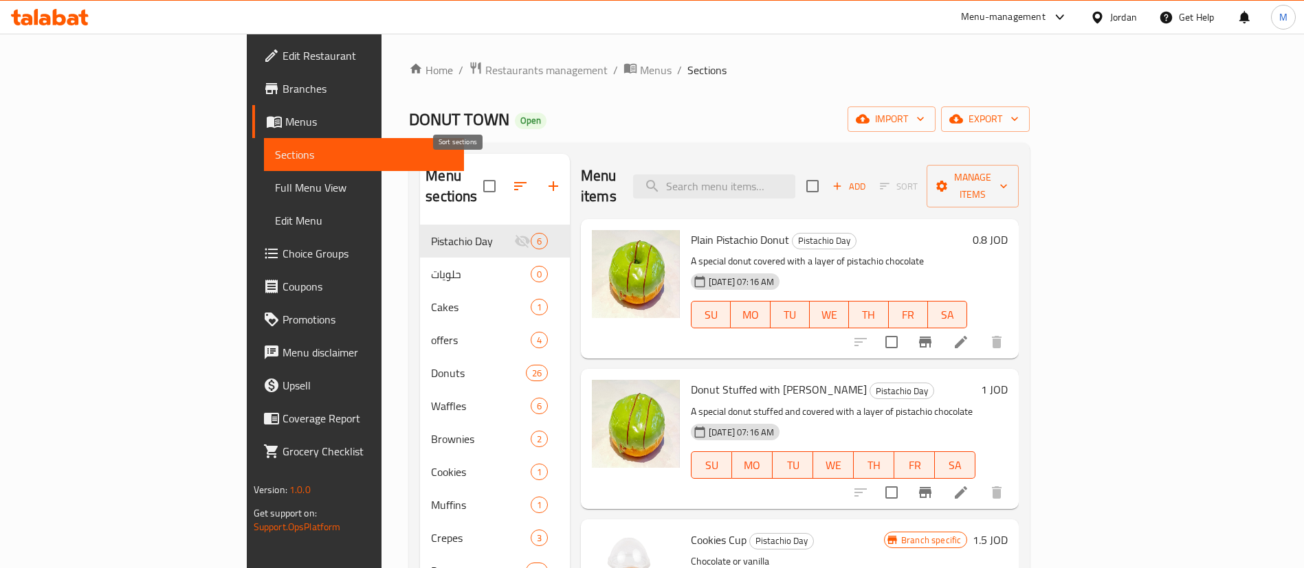
click at [512, 178] on icon "button" at bounding box center [520, 186] width 16 height 16
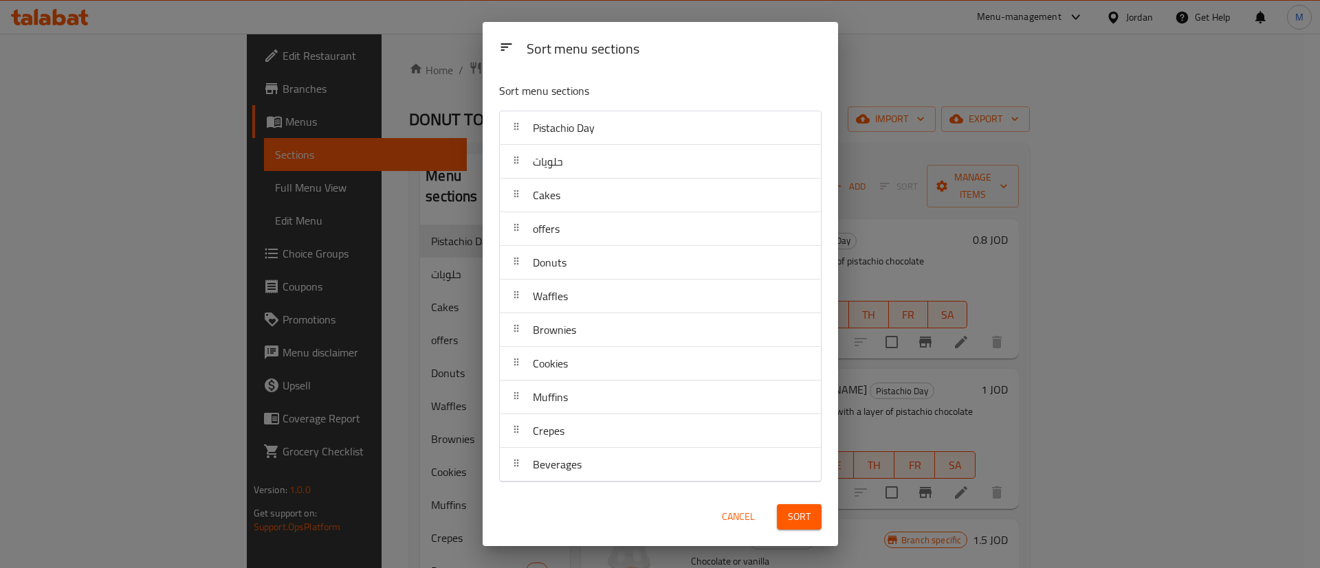
click at [727, 519] on span "Cancel" at bounding box center [738, 517] width 33 height 17
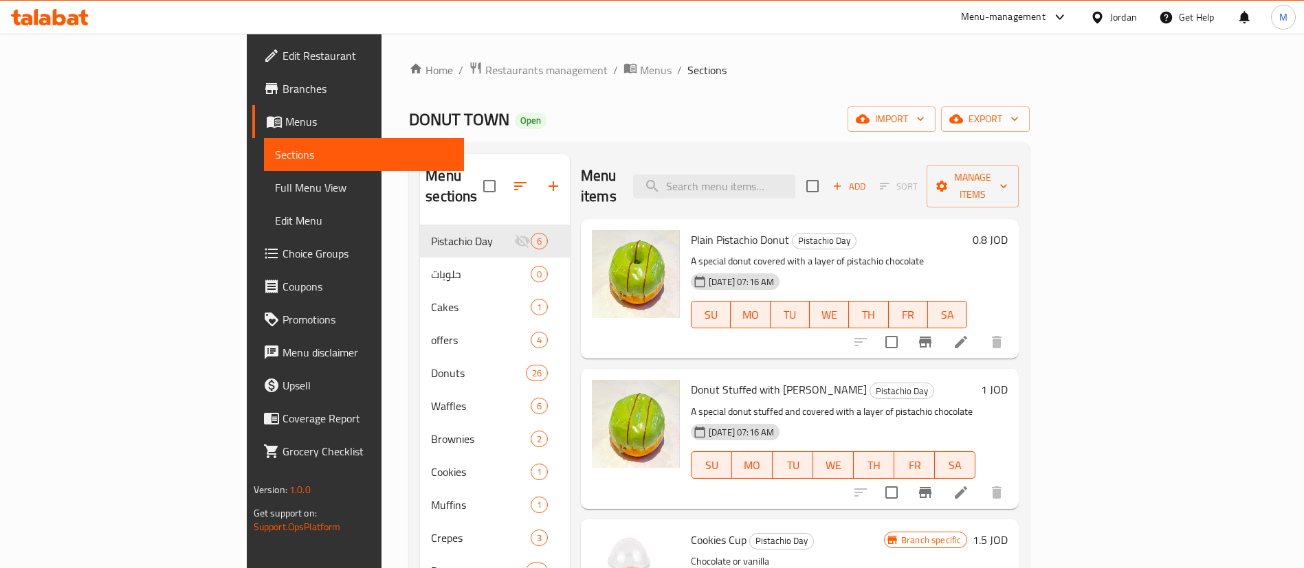
click at [549, 181] on icon "button" at bounding box center [554, 186] width 10 height 10
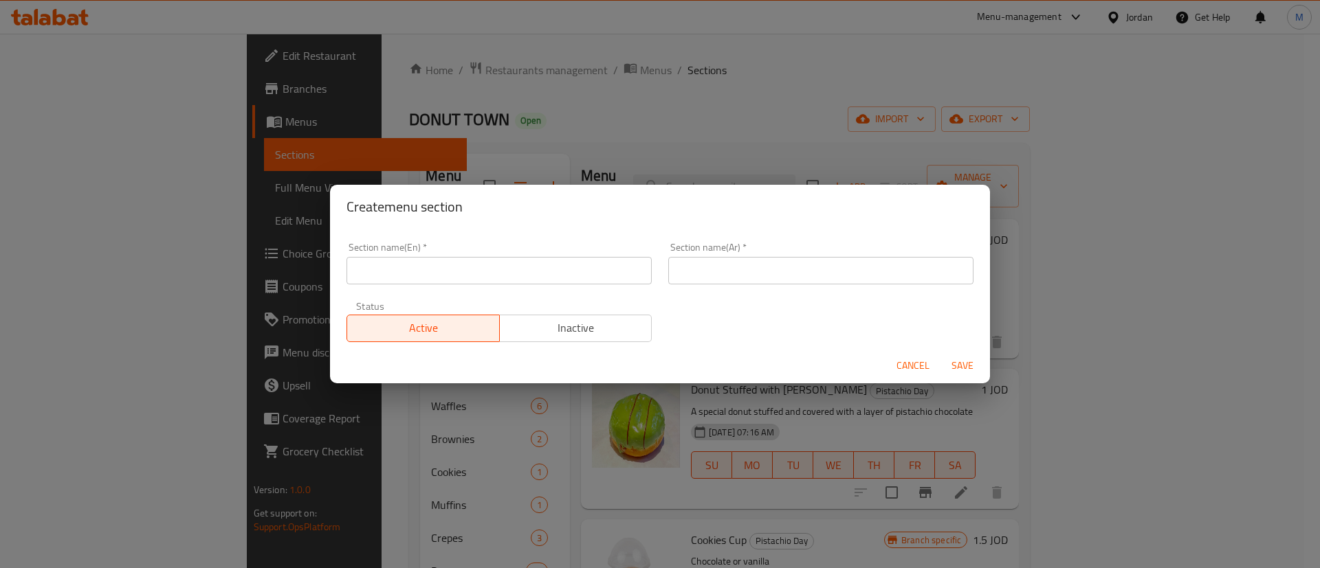
click at [575, 274] on input "text" at bounding box center [498, 270] width 305 height 27
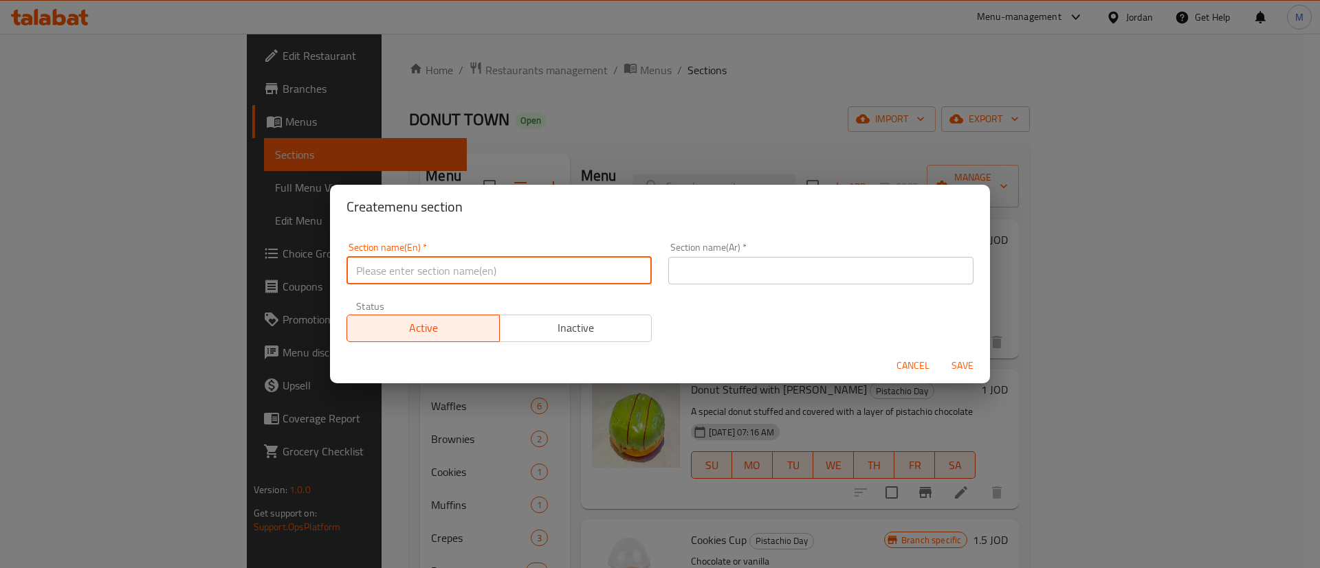
type input "Buy 1 & Get 1"
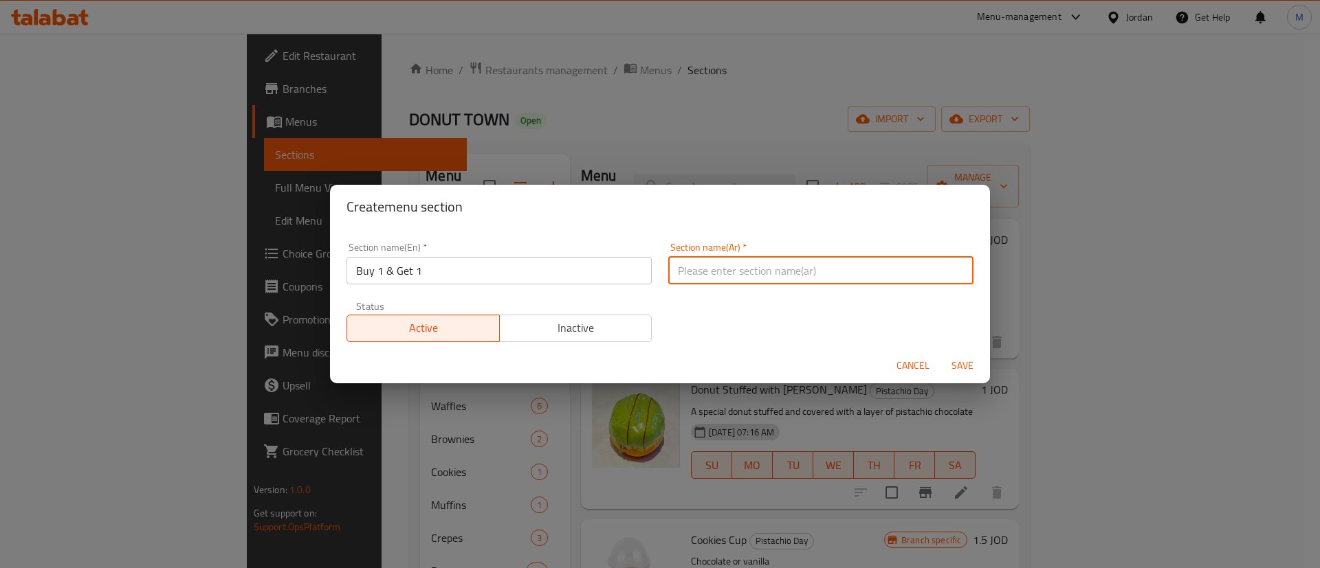
click at [713, 267] on input "text" at bounding box center [820, 270] width 305 height 27
type input "اشتري صنف واحصل على الثاني مجانا"
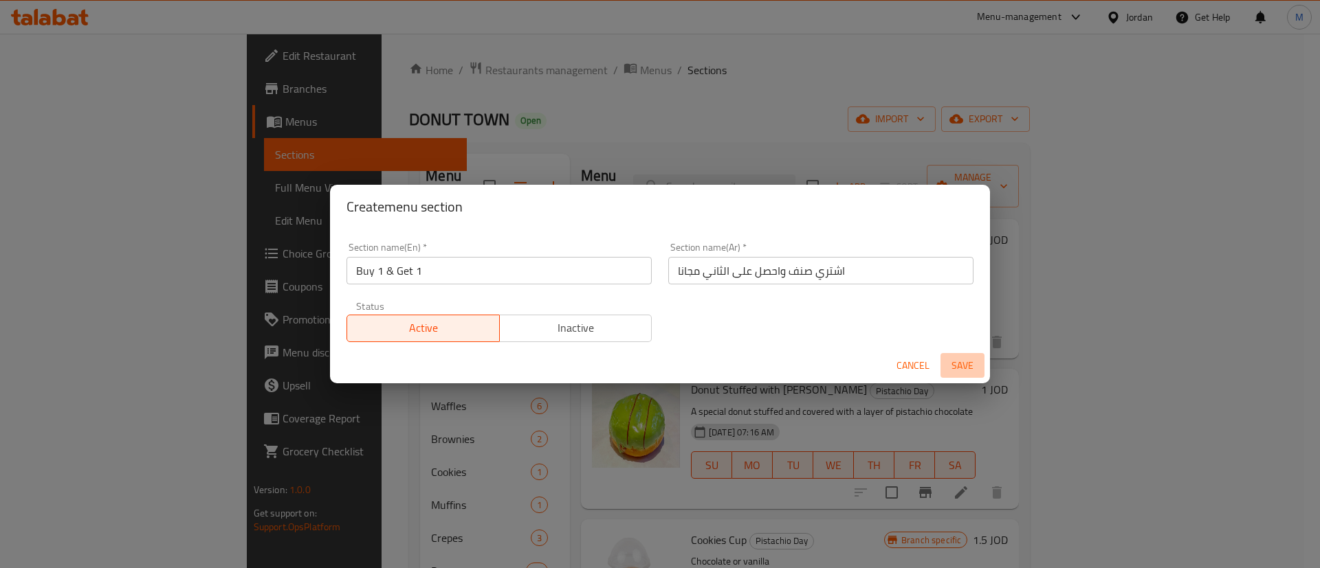
click at [954, 360] on span "Save" at bounding box center [962, 365] width 33 height 17
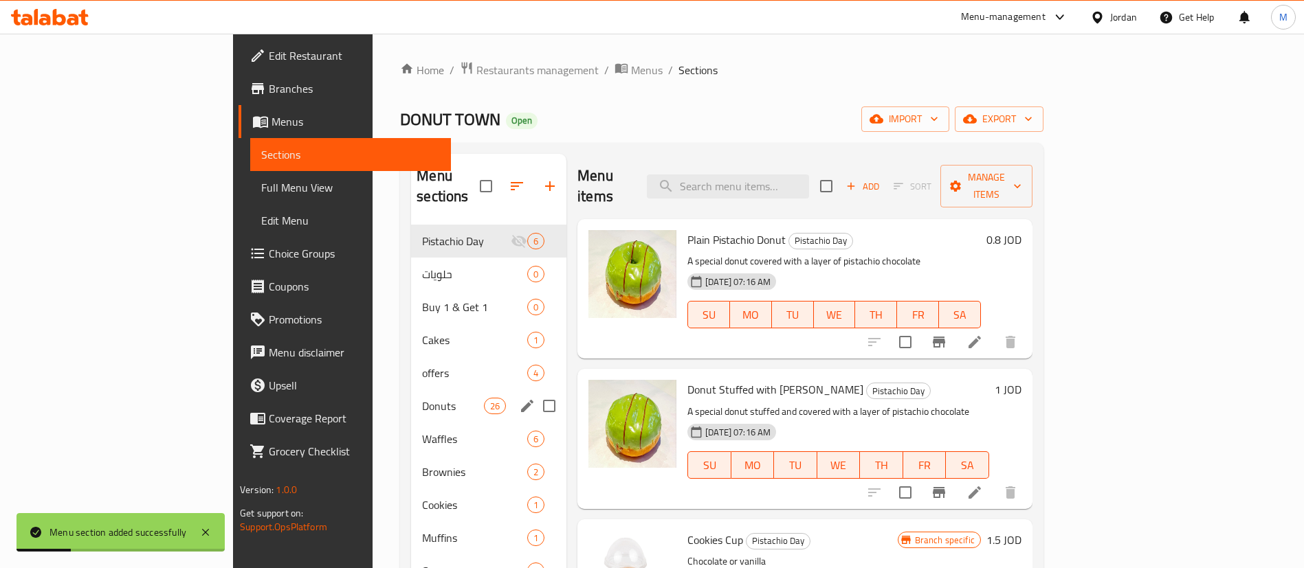
click at [411, 390] on div "Donuts 26" at bounding box center [488, 406] width 155 height 33
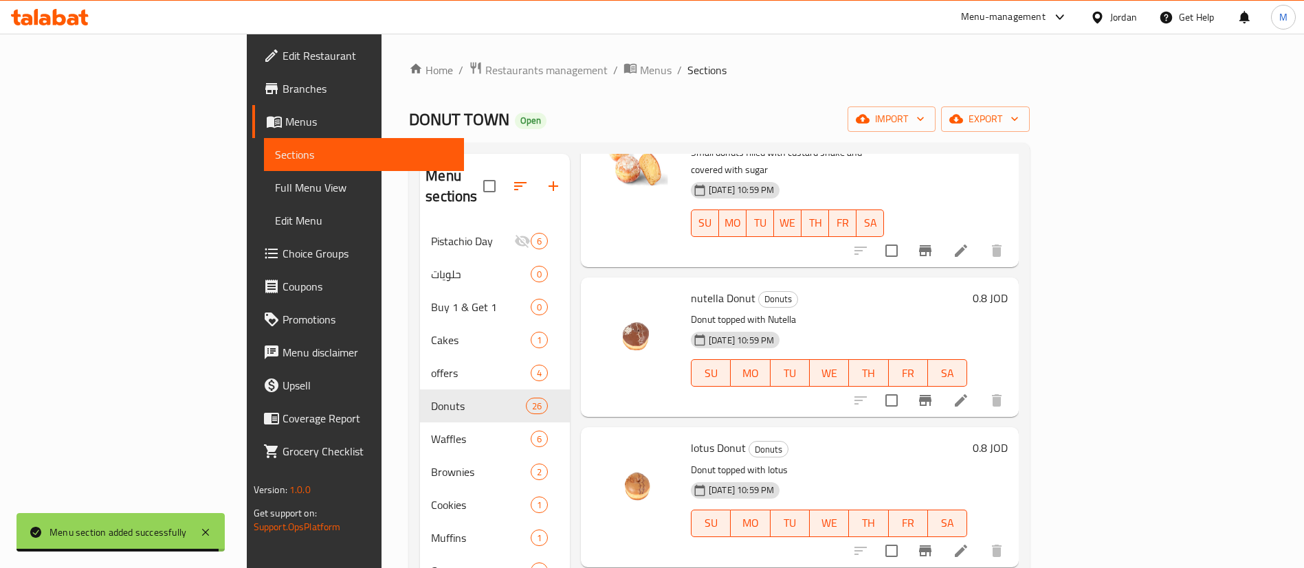
scroll to position [1179, 0]
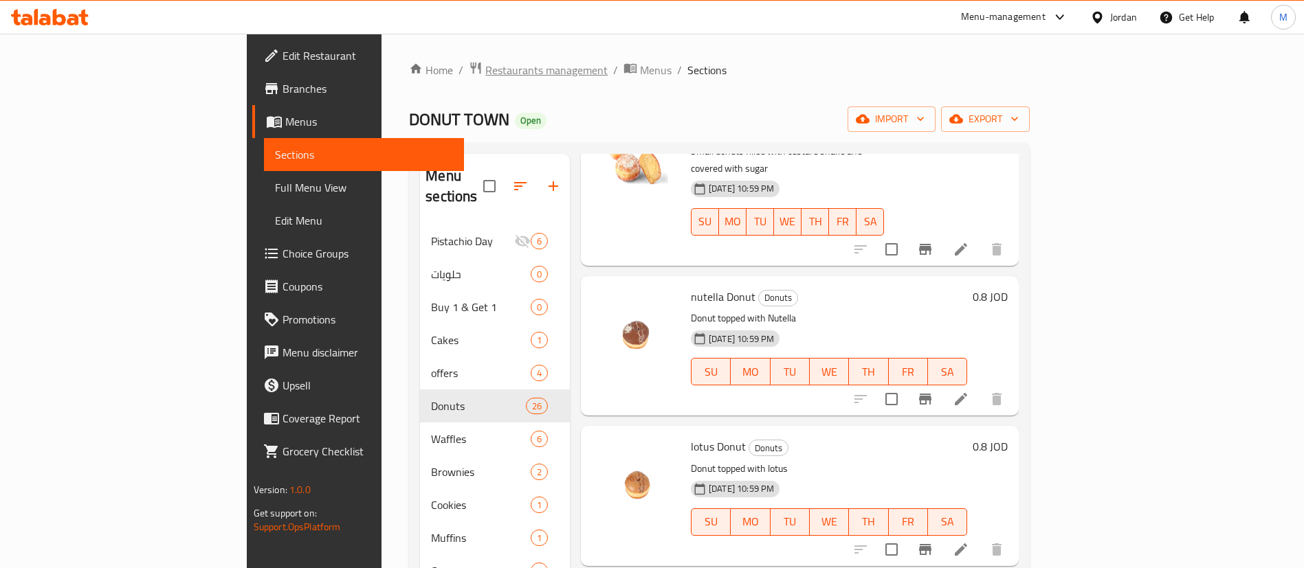
click at [485, 76] on span "Restaurants management" at bounding box center [546, 70] width 122 height 16
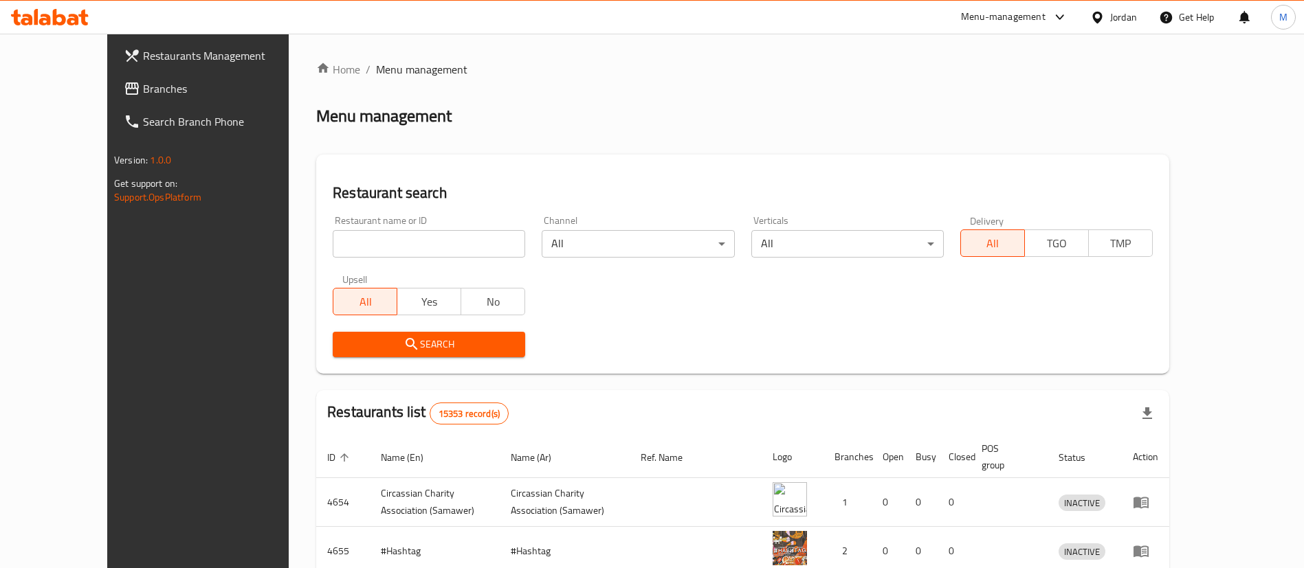
click at [144, 58] on span "Restaurants Management" at bounding box center [228, 55] width 171 height 16
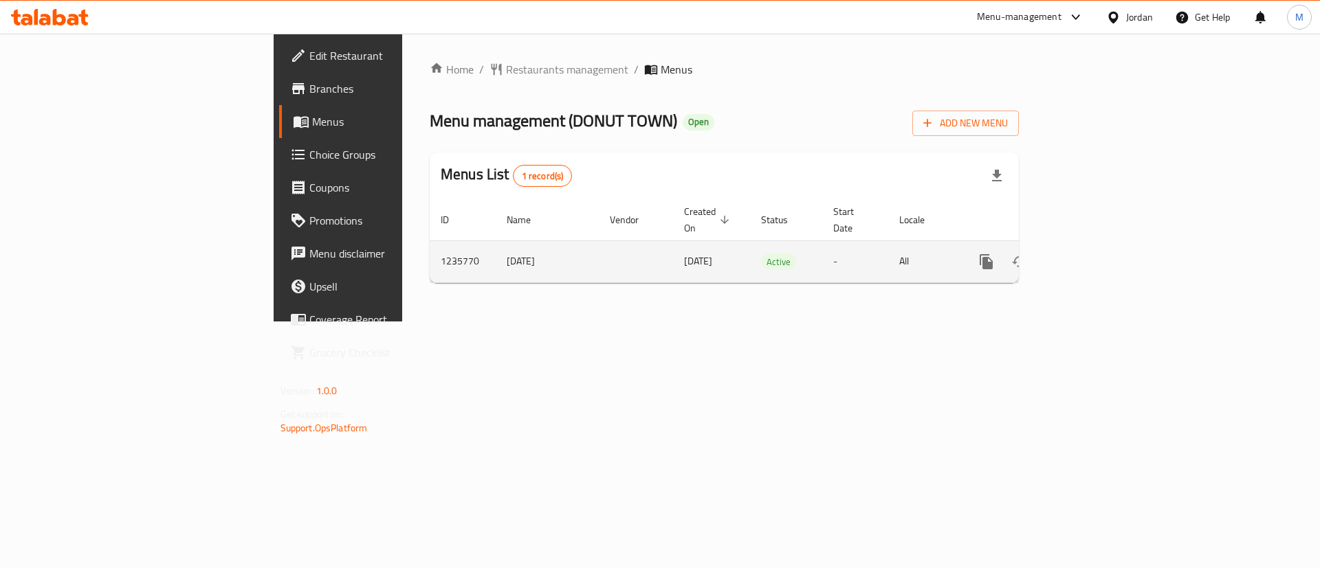
click at [1092, 256] on icon "enhanced table" at bounding box center [1085, 262] width 12 height 12
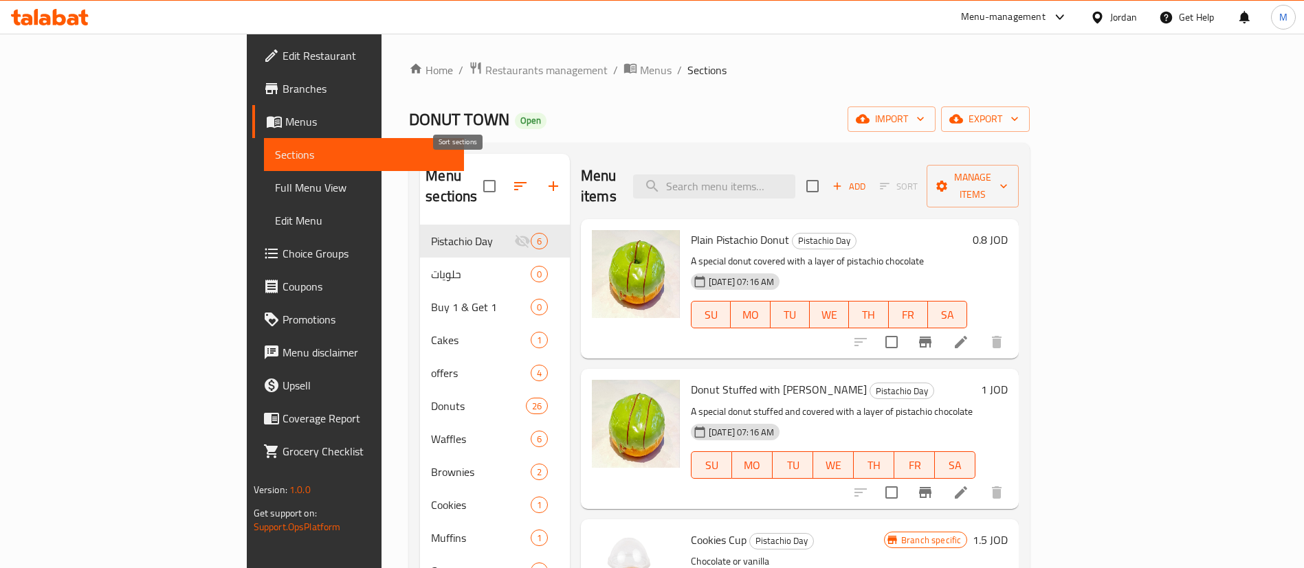
click at [504, 184] on button "button" at bounding box center [520, 186] width 33 height 33
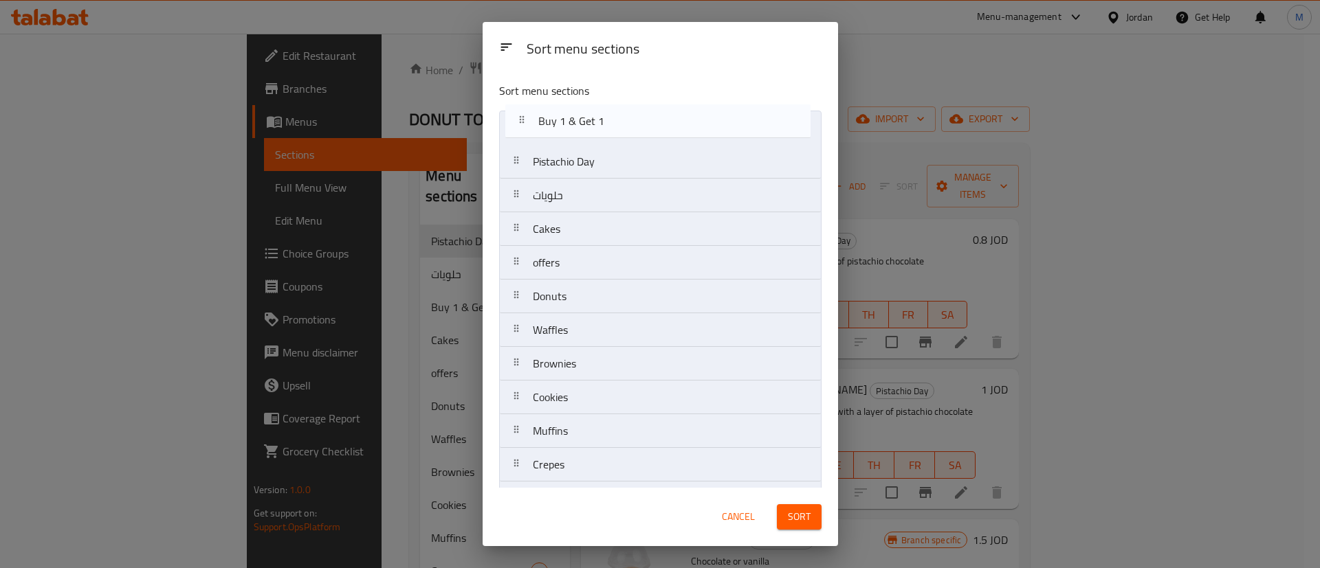
drag, startPoint x: 628, startPoint y: 204, endPoint x: 750, endPoint y: 387, distance: 219.6
click at [634, 122] on nav "Pistachio Day حلويات Buy 1 & Get 1 Cakes offers Donuts Waffles Brownies Cookies…" at bounding box center [660, 314] width 322 height 406
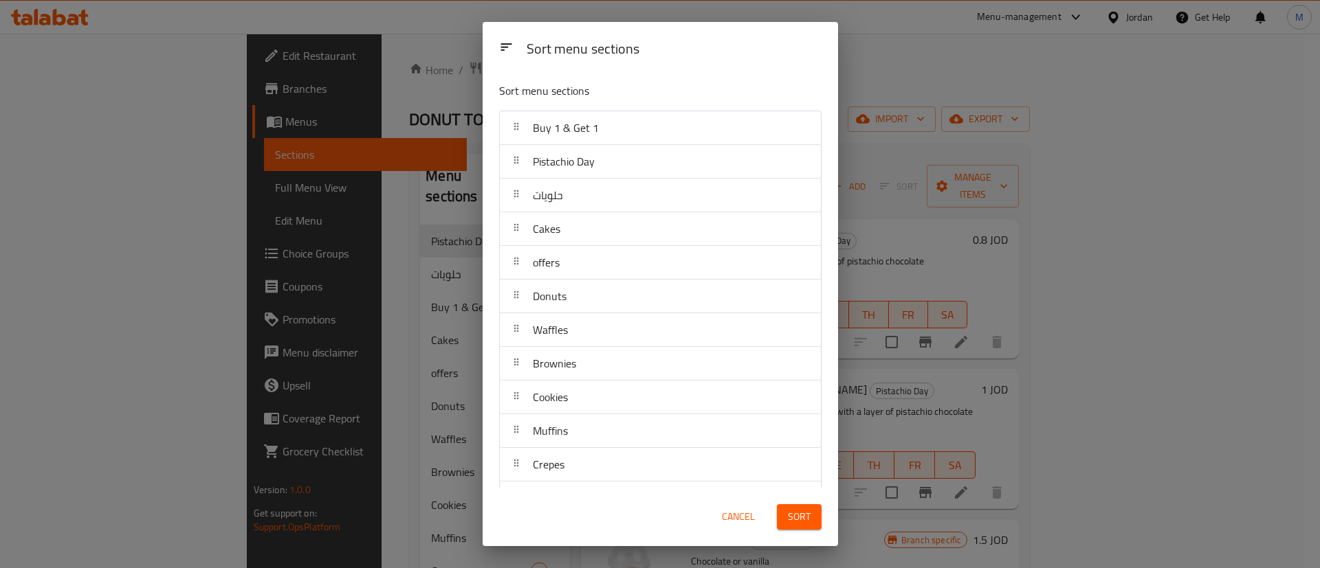
click at [808, 522] on span "Sort" at bounding box center [799, 517] width 23 height 17
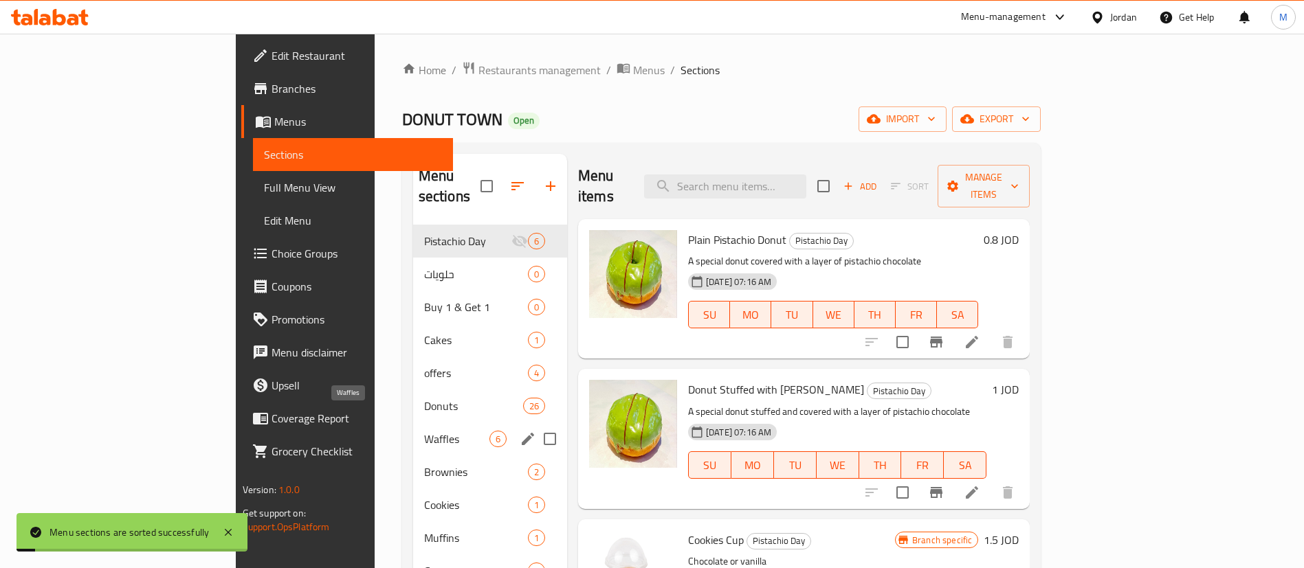
click at [424, 431] on span "Waffles" at bounding box center [456, 439] width 65 height 16
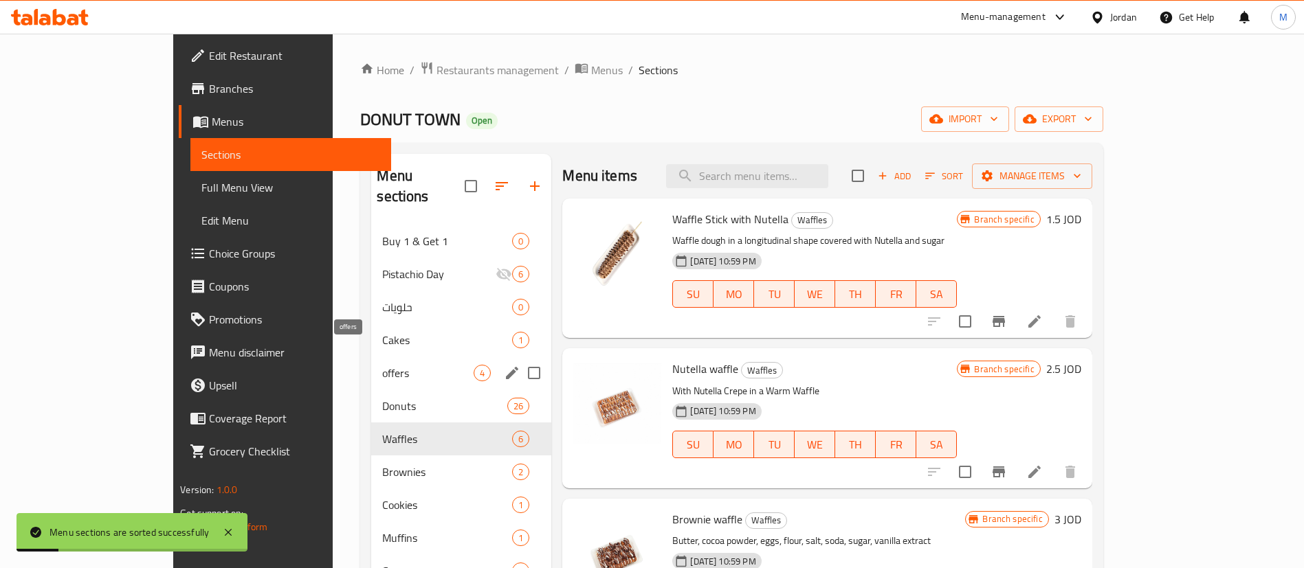
click at [382, 365] on span "offers" at bounding box center [427, 373] width 91 height 16
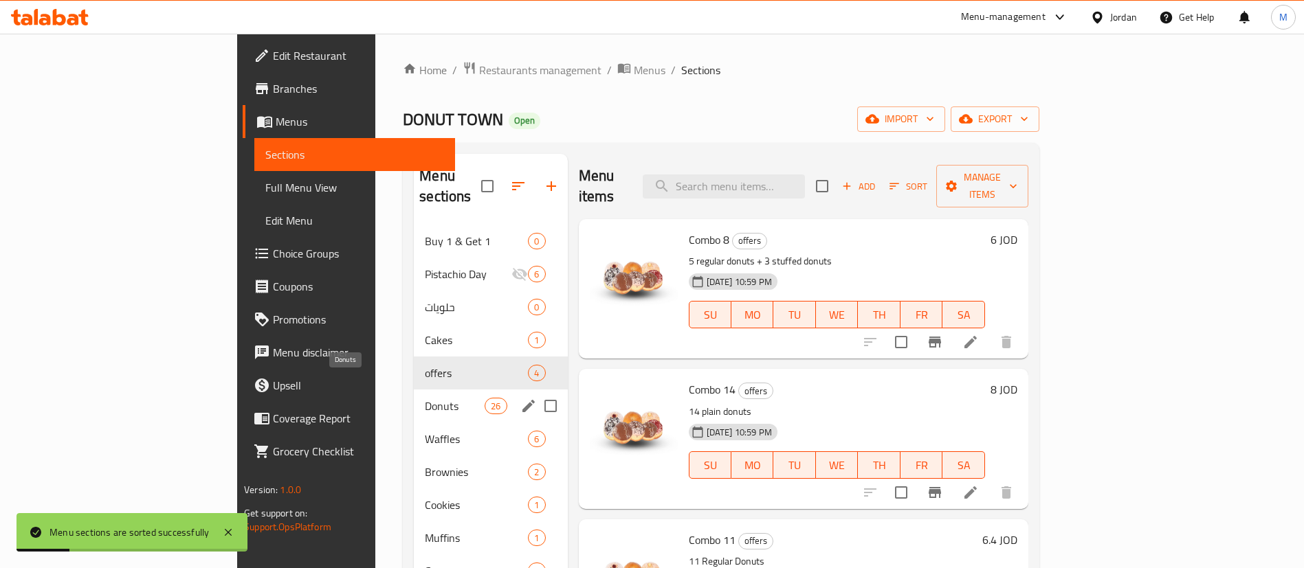
click at [425, 398] on span "Donuts" at bounding box center [455, 406] width 60 height 16
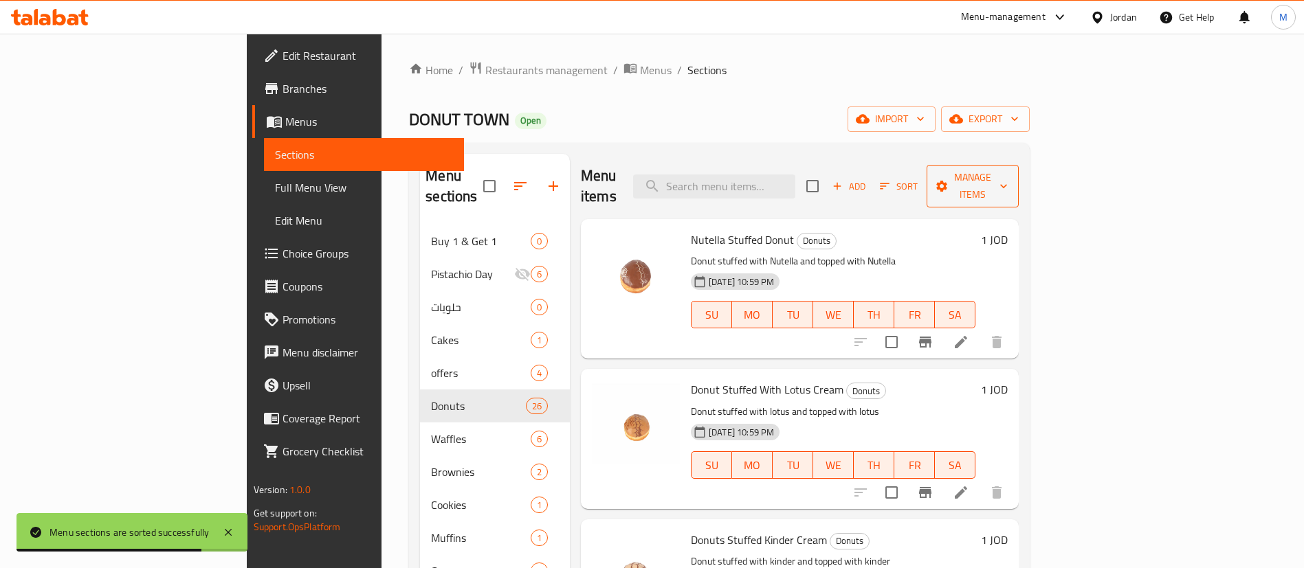
click at [949, 179] on icon "button" at bounding box center [942, 186] width 14 height 14
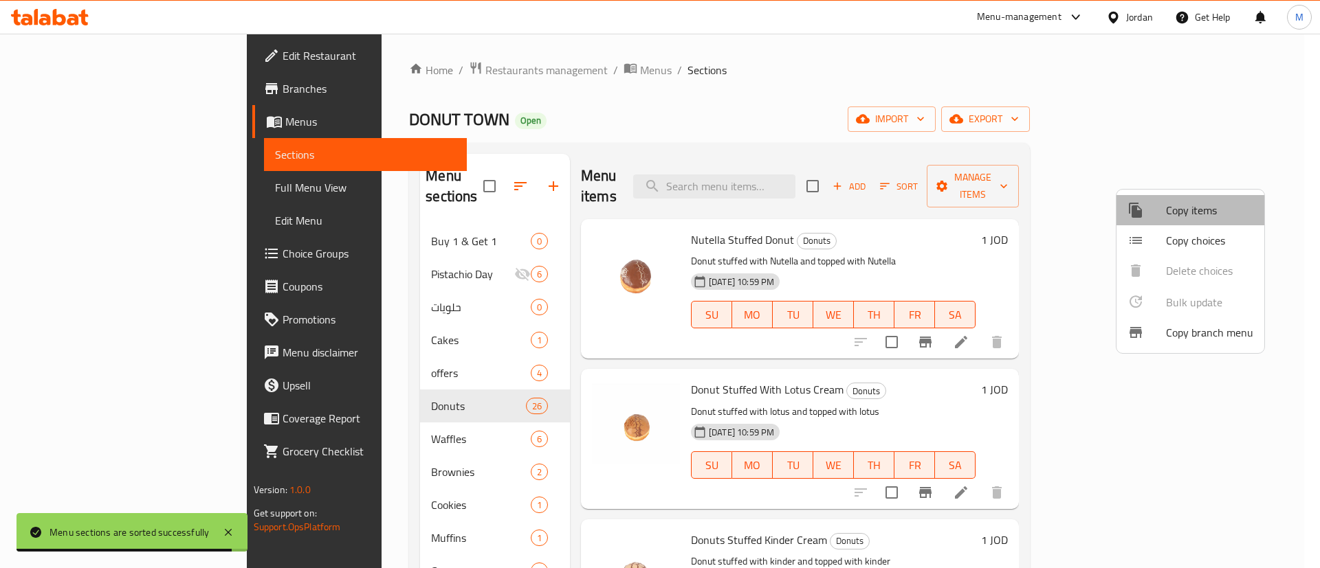
click at [1191, 213] on span "Copy items" at bounding box center [1209, 210] width 87 height 16
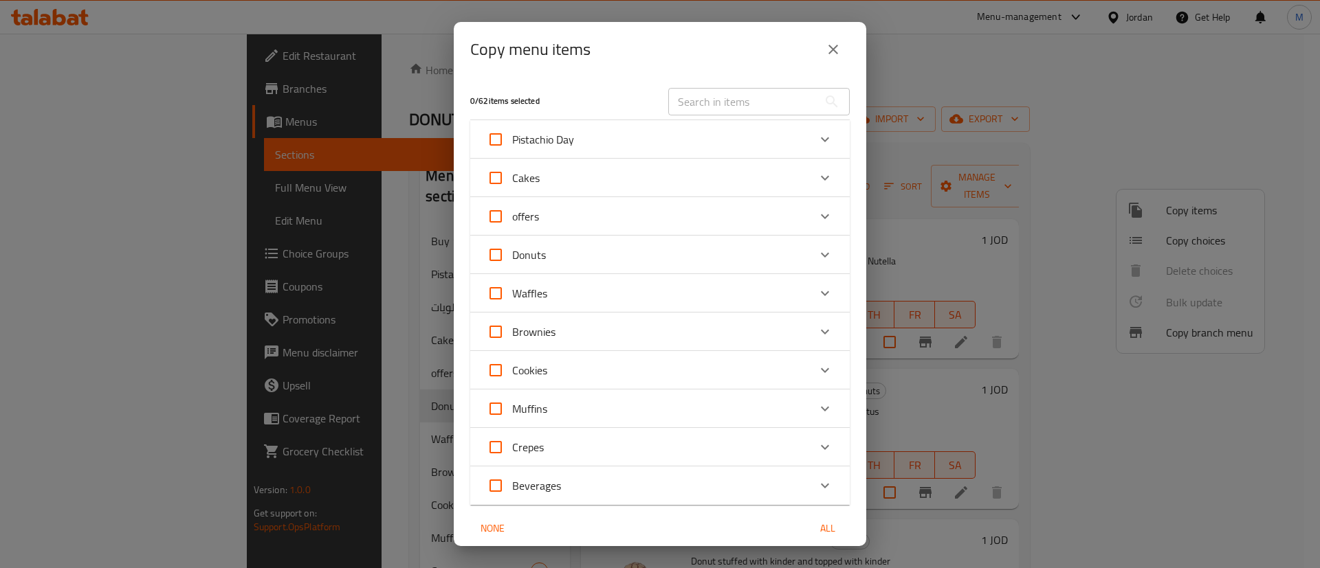
click at [697, 245] on div "Donuts" at bounding box center [648, 255] width 322 height 33
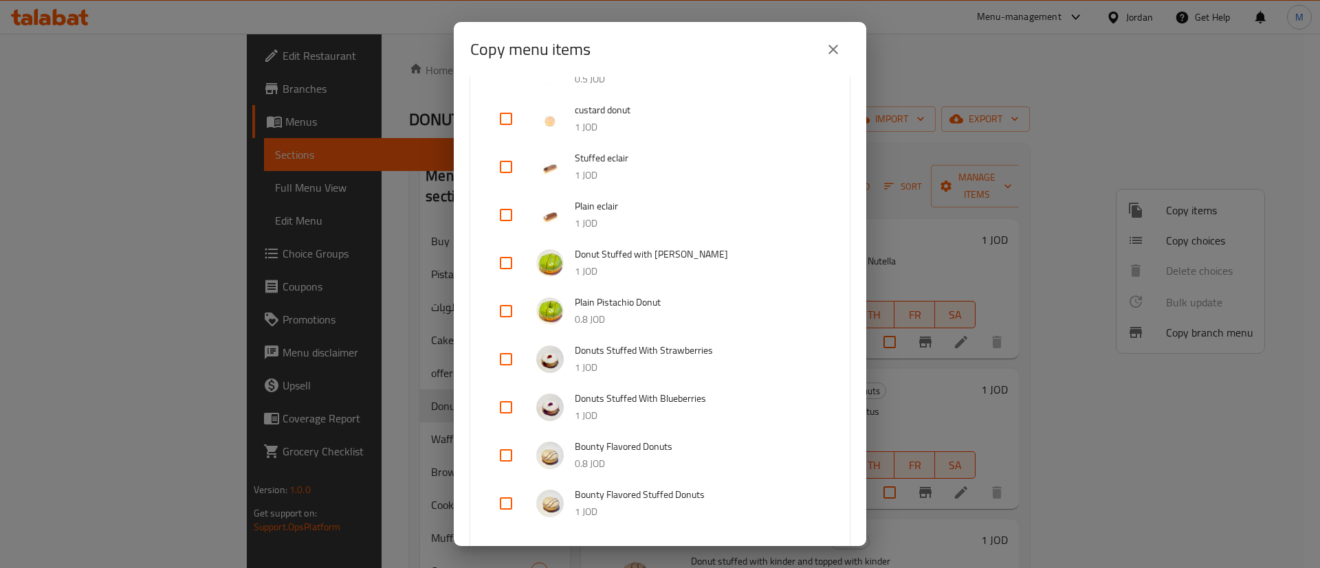
scroll to position [1019, 0]
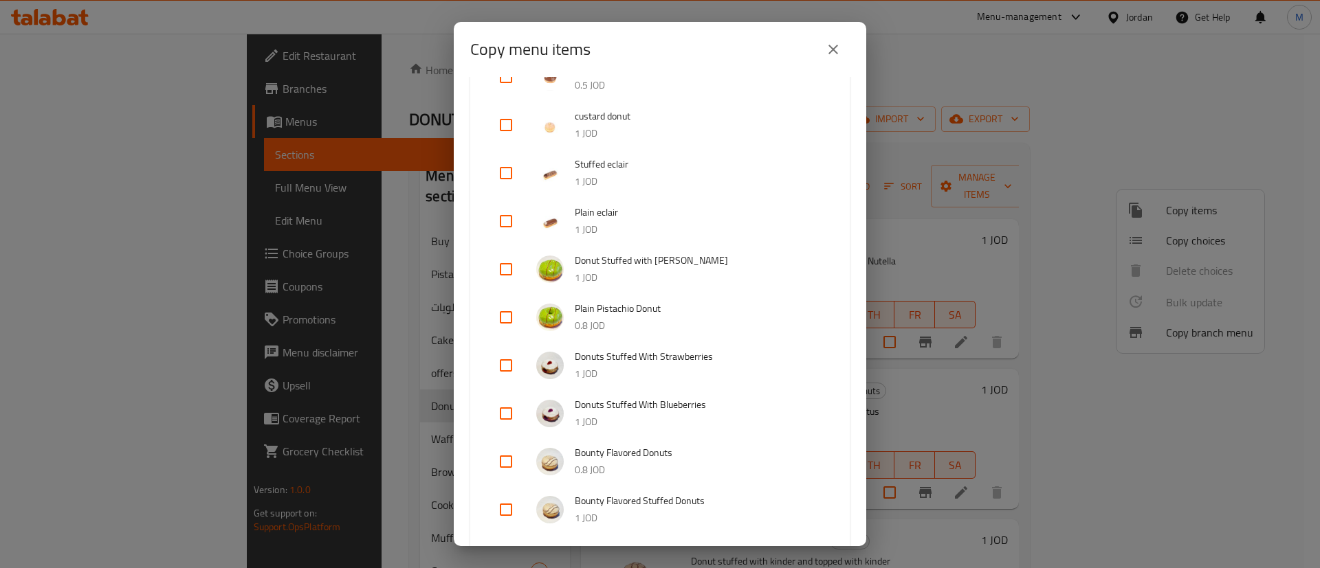
click at [503, 460] on input "checkbox" at bounding box center [505, 461] width 33 height 33
checkbox input "true"
click at [500, 312] on input "checkbox" at bounding box center [505, 317] width 33 height 33
checkbox input "true"
click at [501, 223] on input "checkbox" at bounding box center [505, 221] width 33 height 33
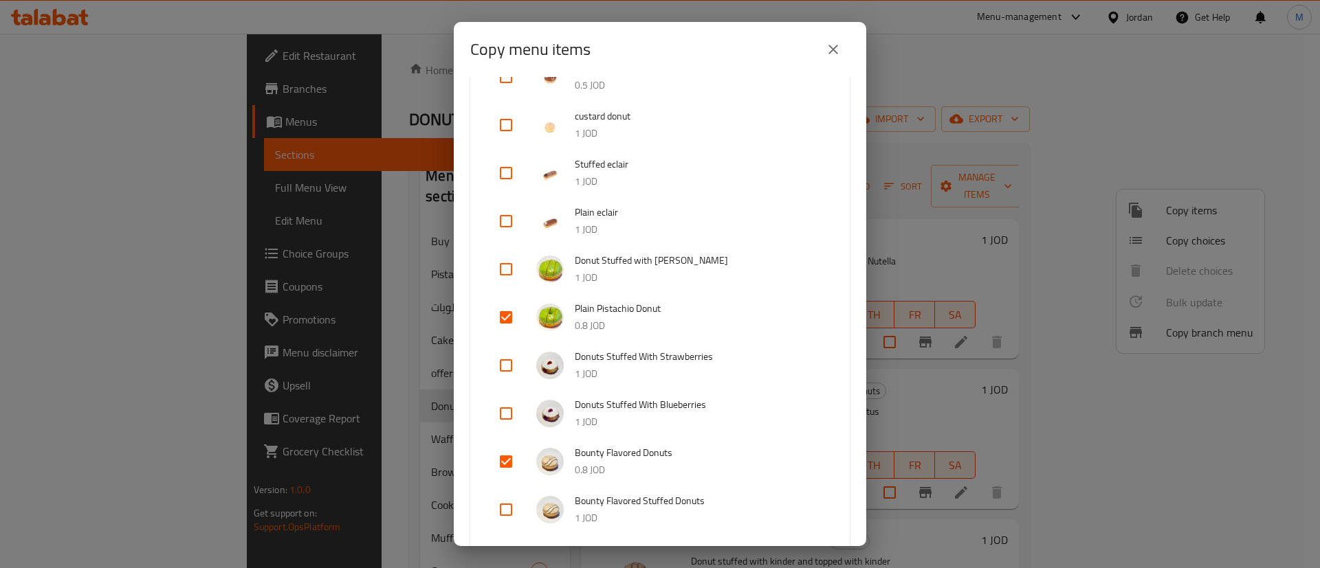
checkbox input "true"
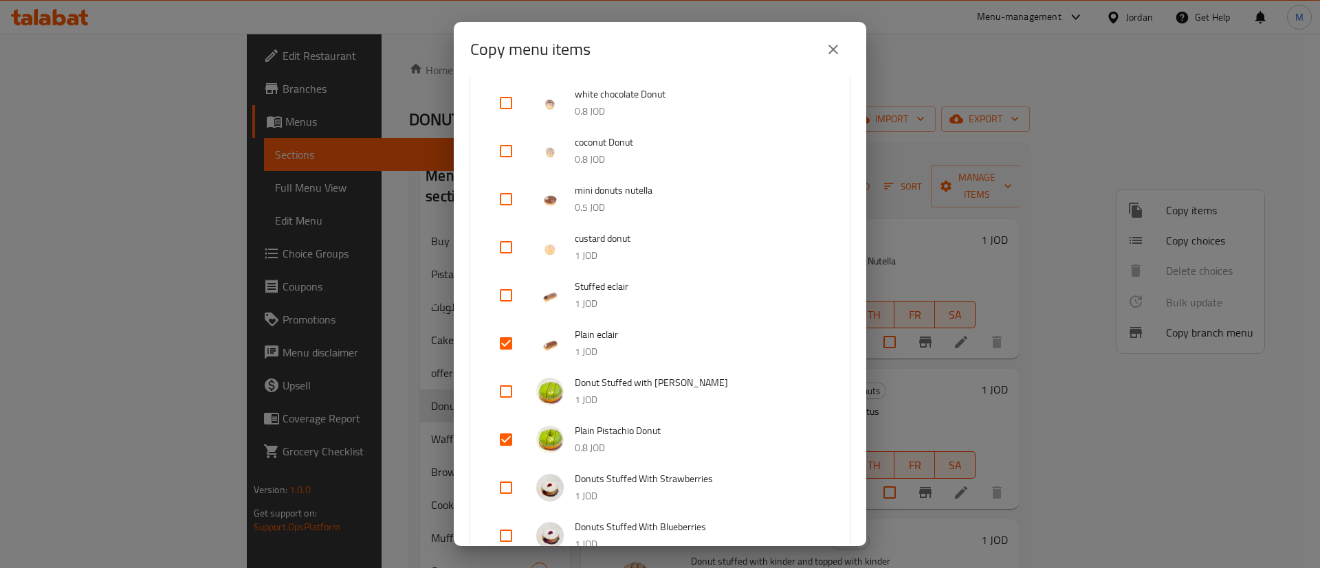
scroll to position [892, 0]
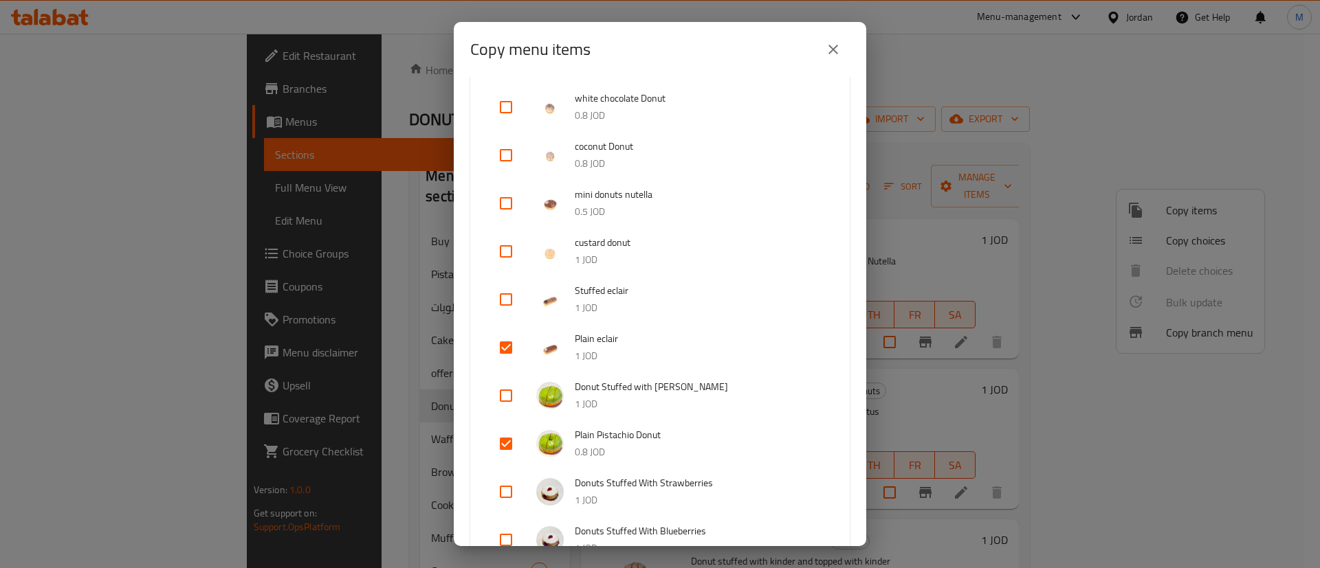
click at [513, 251] on input "checkbox" at bounding box center [505, 251] width 33 height 33
checkbox input "true"
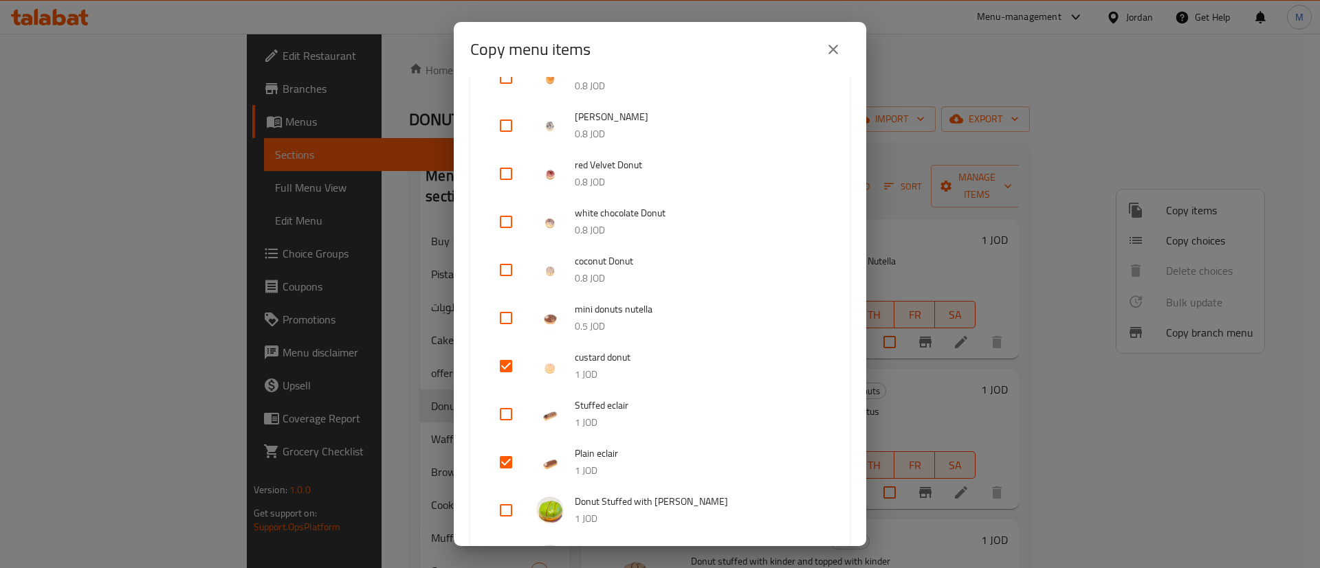
scroll to position [773, 0]
click at [508, 225] on input "checkbox" at bounding box center [505, 226] width 33 height 33
checkbox input "true"
click at [505, 173] on input "checkbox" at bounding box center [505, 178] width 33 height 33
checkbox input "true"
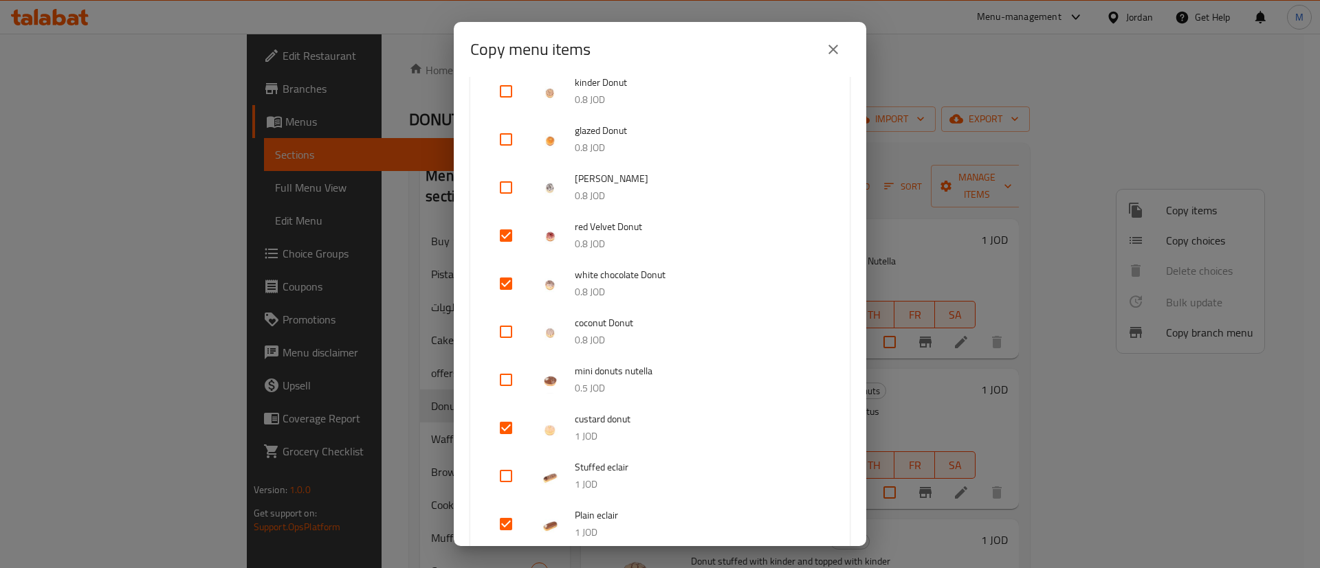
scroll to position [713, 0]
click at [504, 184] on input "checkbox" at bounding box center [505, 189] width 33 height 33
checkbox input "true"
click at [500, 151] on input "checkbox" at bounding box center [505, 141] width 33 height 33
checkbox input "true"
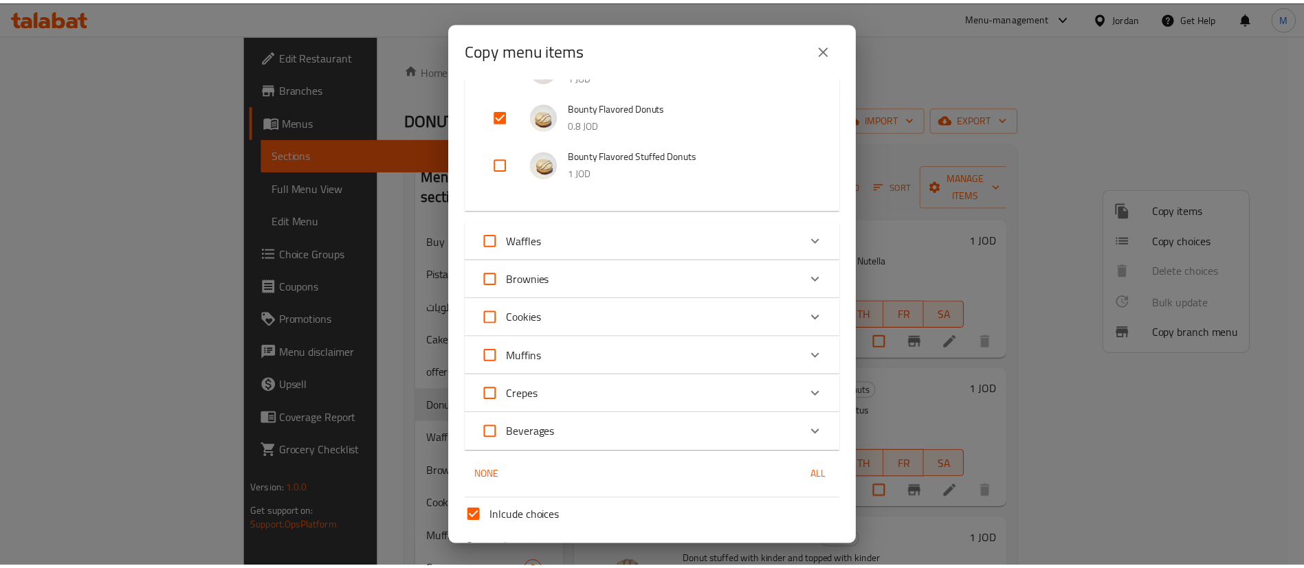
scroll to position [1468, 0]
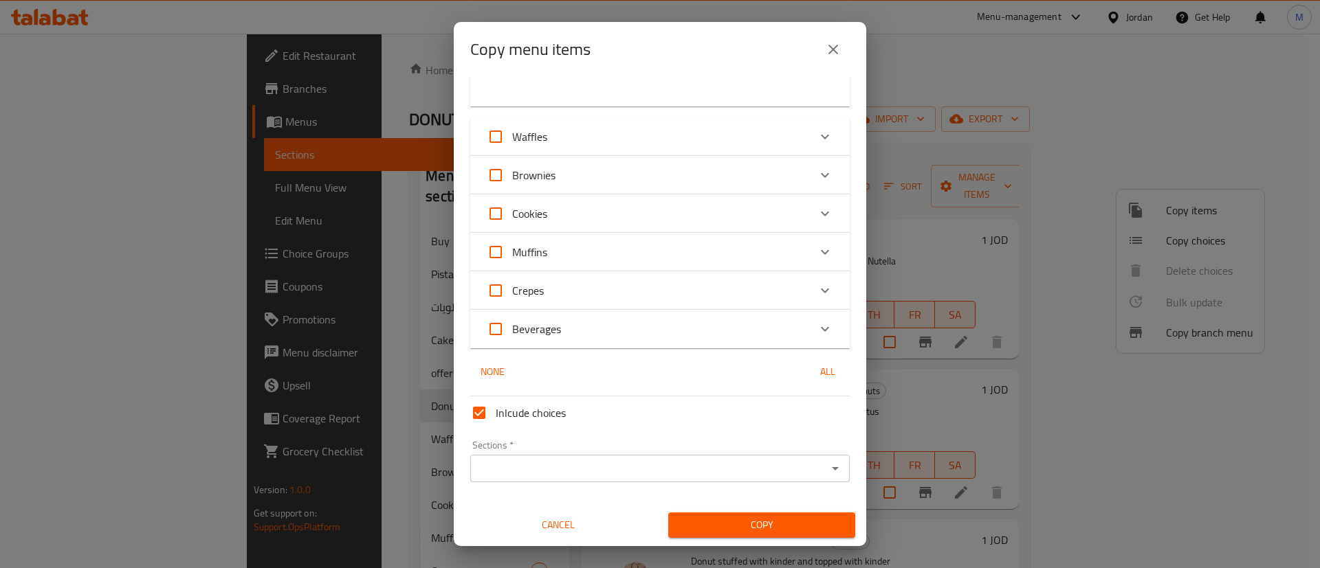
click at [624, 459] on input "Sections   *" at bounding box center [648, 468] width 349 height 19
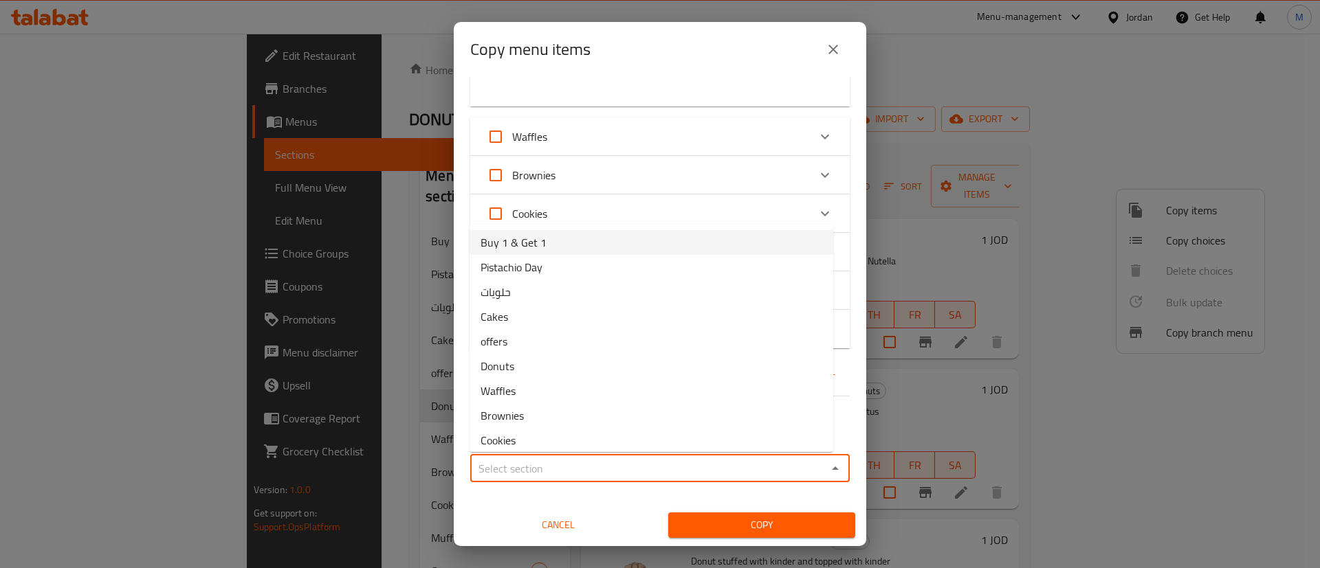
click at [557, 249] on li "Buy 1 & Get 1" at bounding box center [651, 242] width 364 height 25
type input "Buy 1 & Get 1"
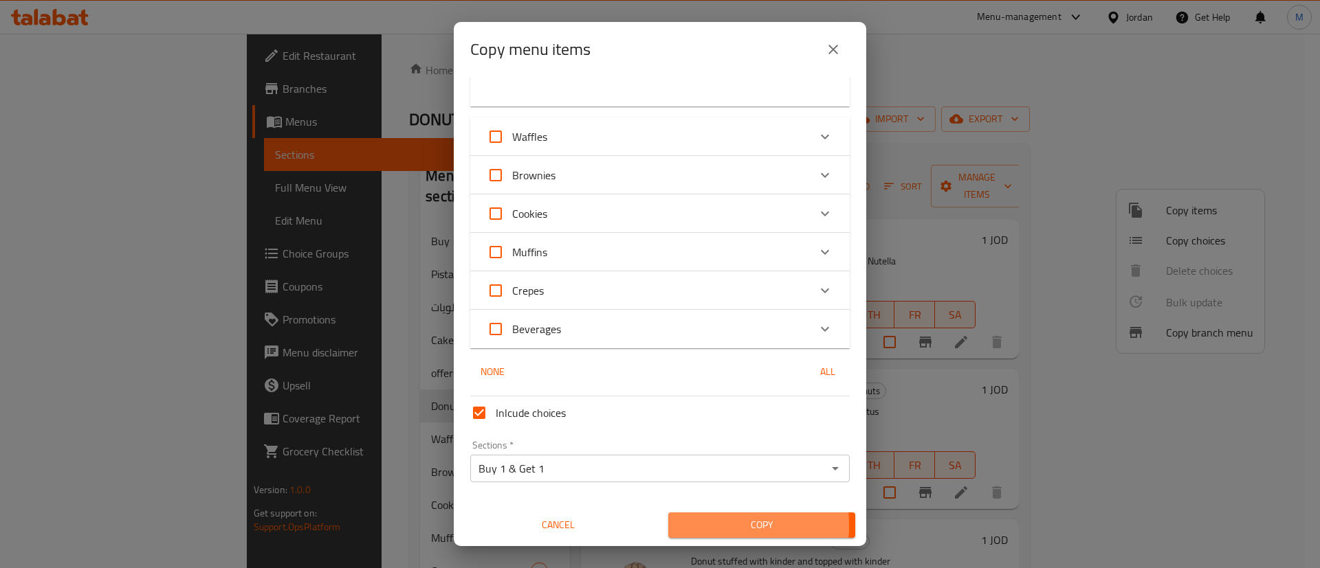
click at [706, 527] on span "Copy" at bounding box center [761, 525] width 165 height 17
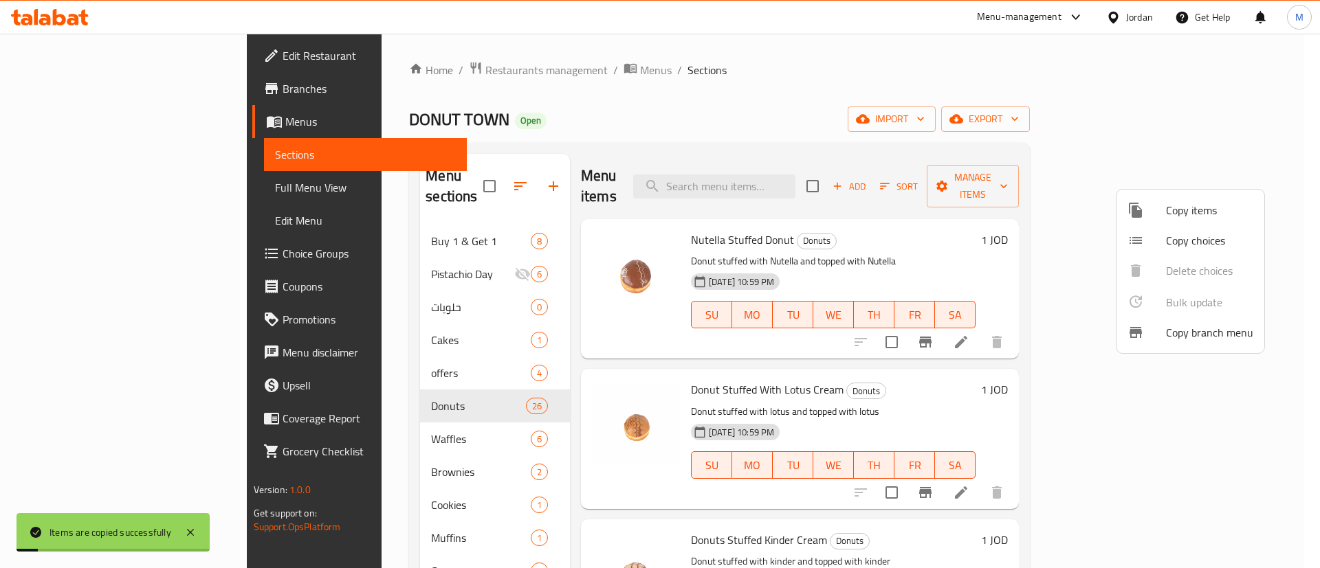
click at [362, 227] on div at bounding box center [660, 284] width 1320 height 568
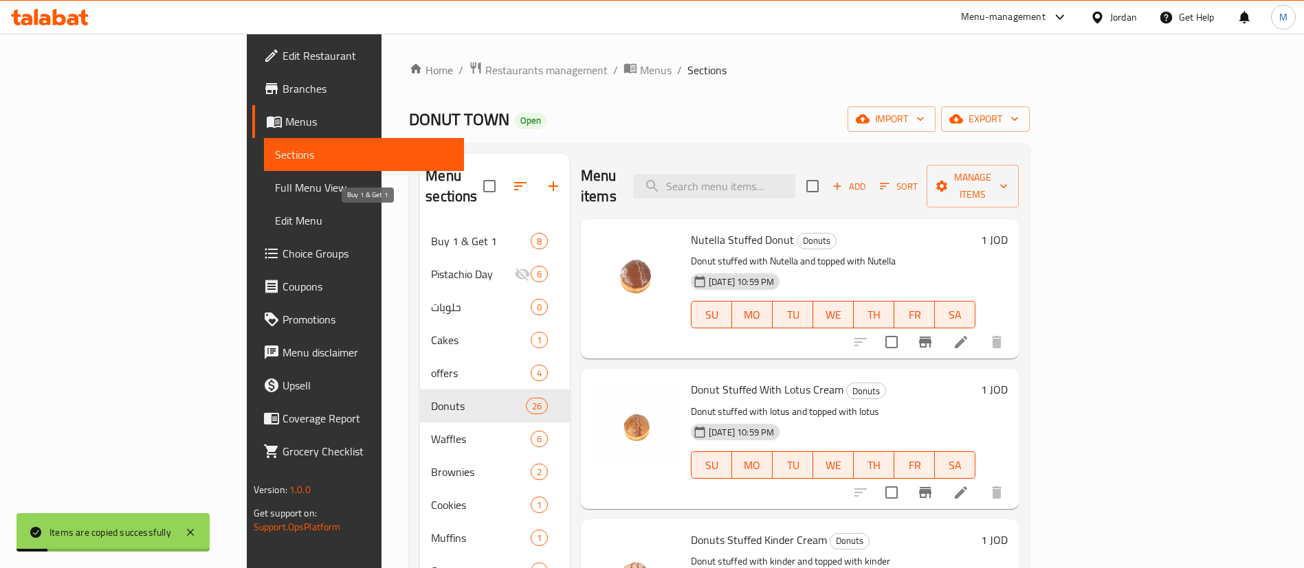
click at [431, 233] on span "Buy 1 & Get 1" at bounding box center [481, 241] width 100 height 16
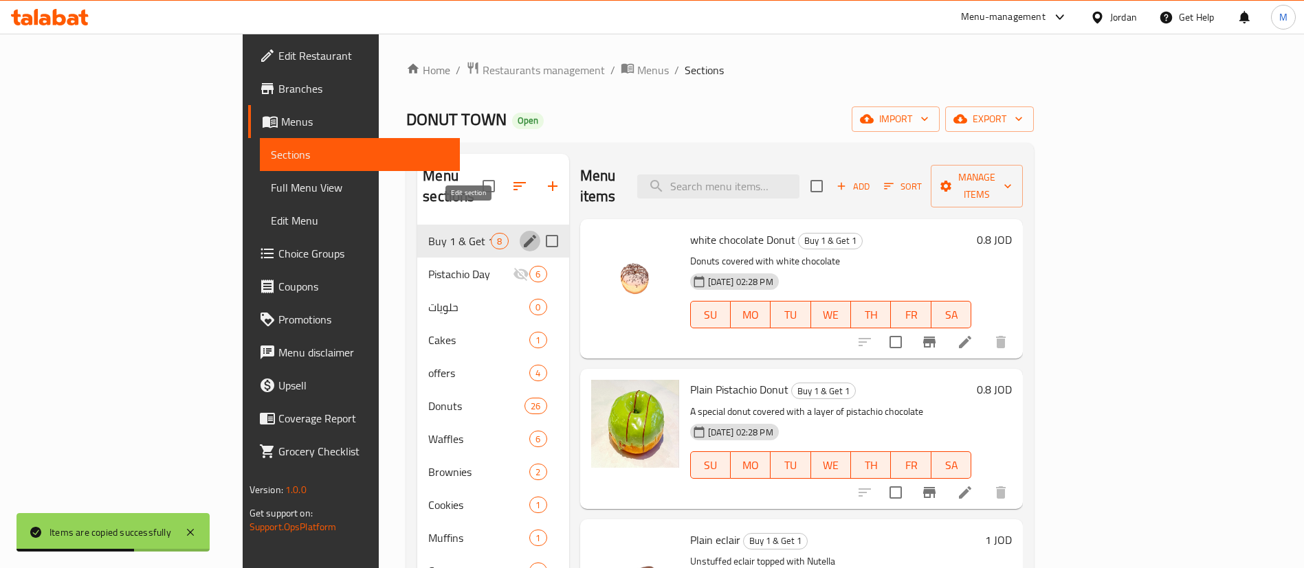
click at [520, 231] on button "edit" at bounding box center [530, 241] width 21 height 21
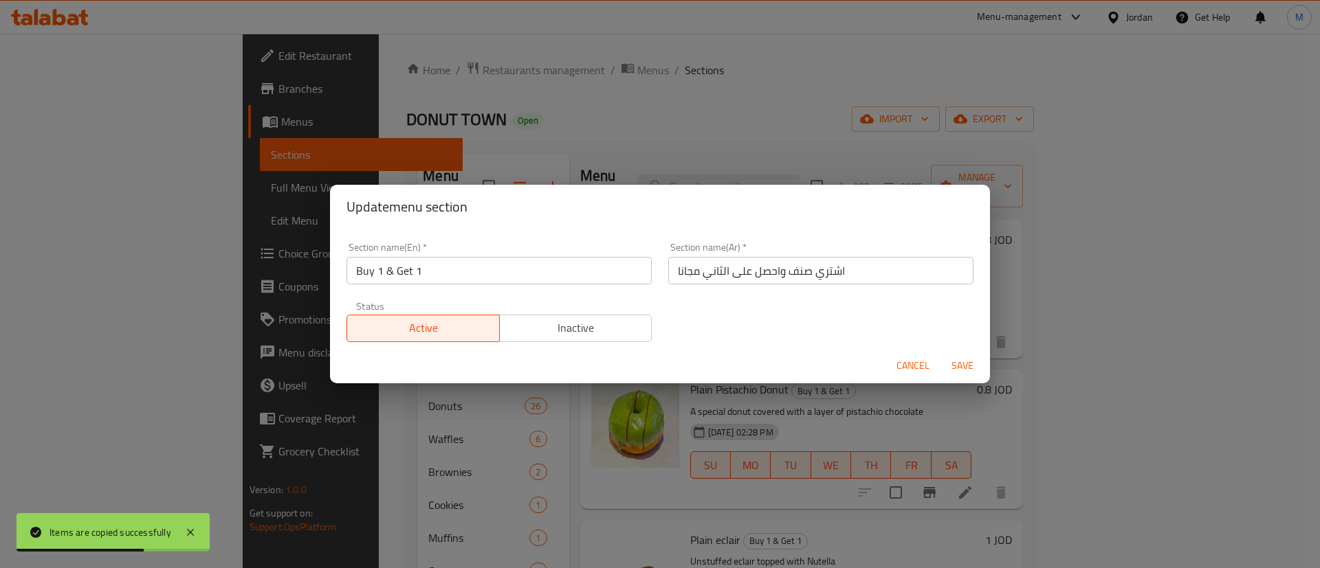
click at [554, 338] on button "Inactive" at bounding box center [575, 328] width 153 height 27
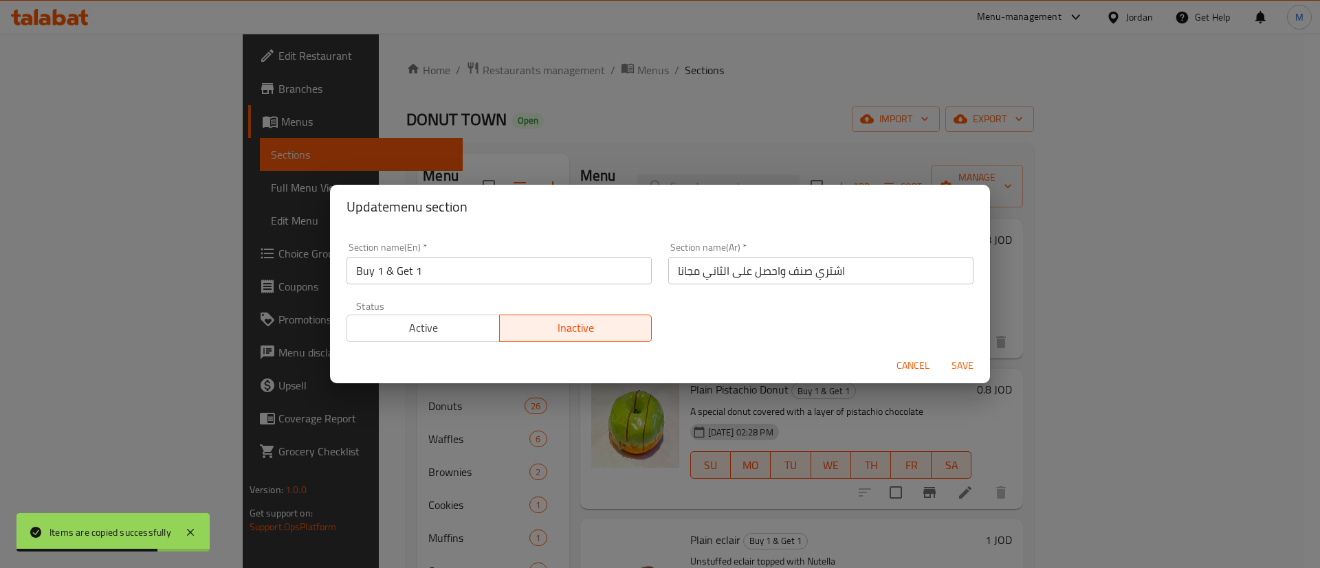
click at [959, 375] on button "Save" at bounding box center [962, 365] width 44 height 25
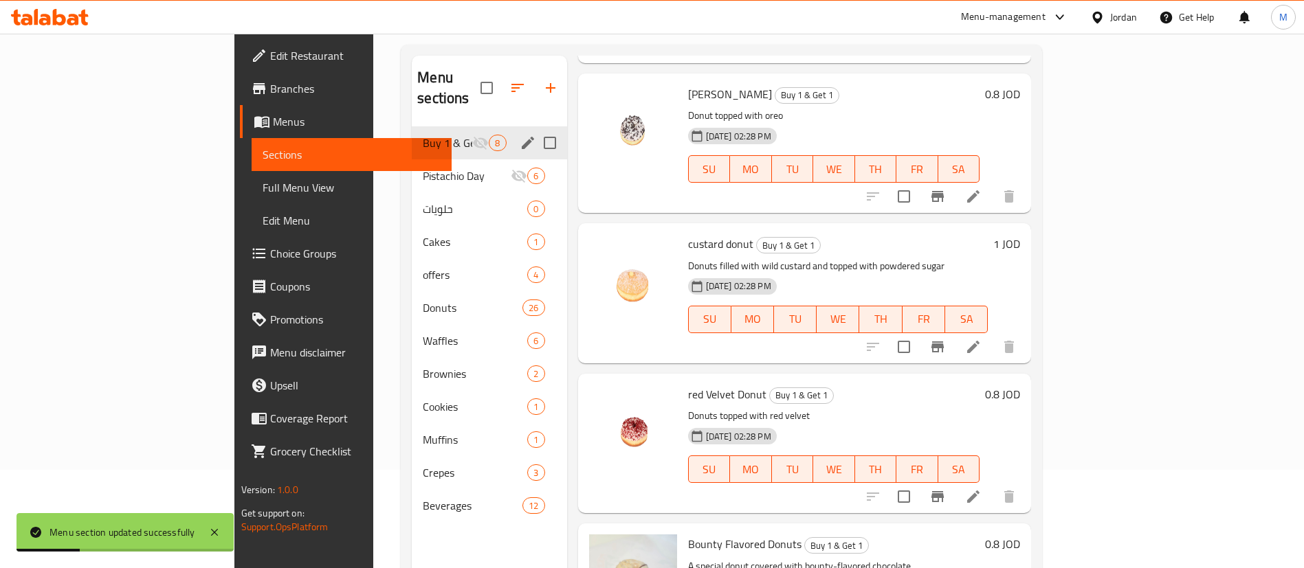
scroll to position [646, 0]
click at [993, 338] on li at bounding box center [973, 349] width 38 height 25
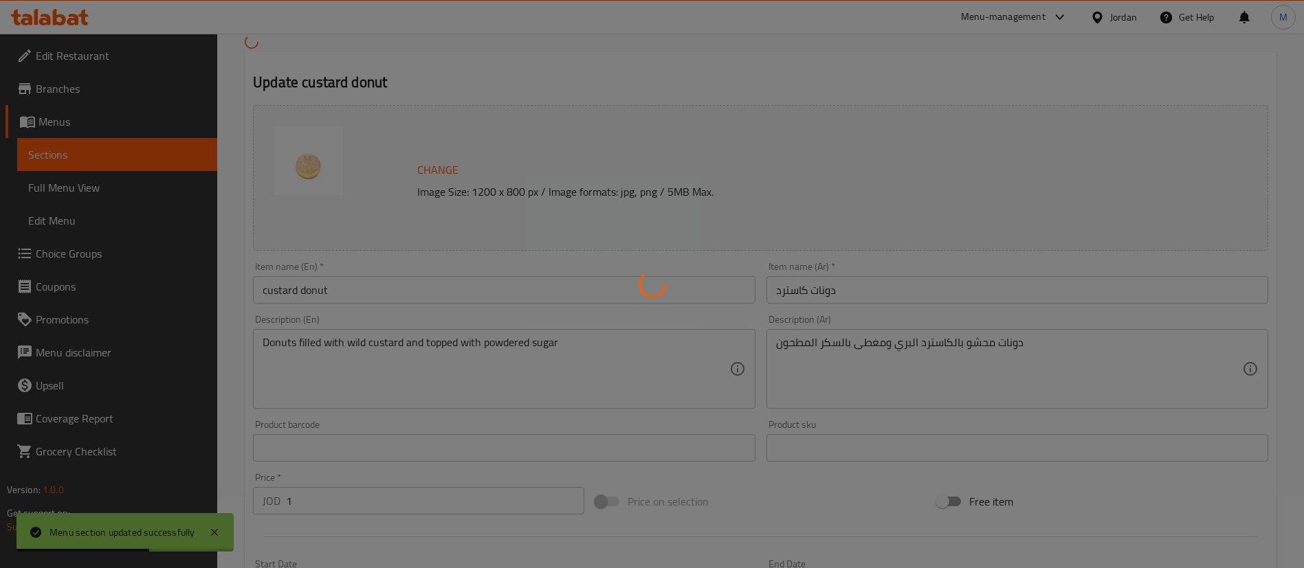
scroll to position [403, 0]
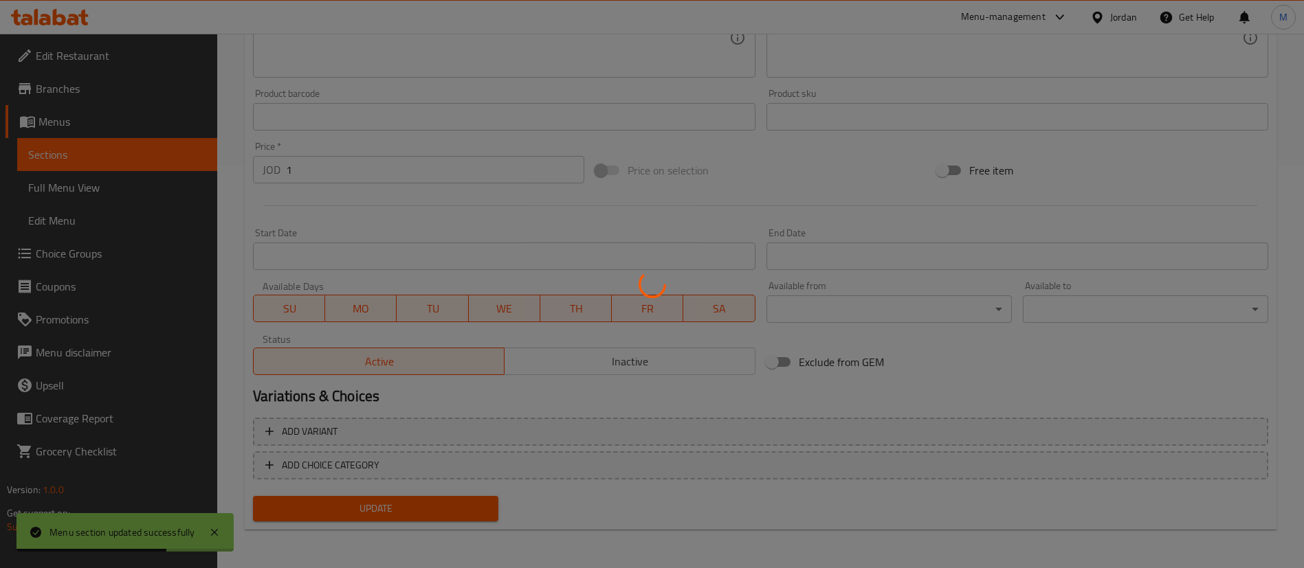
click at [601, 356] on div at bounding box center [652, 284] width 1304 height 568
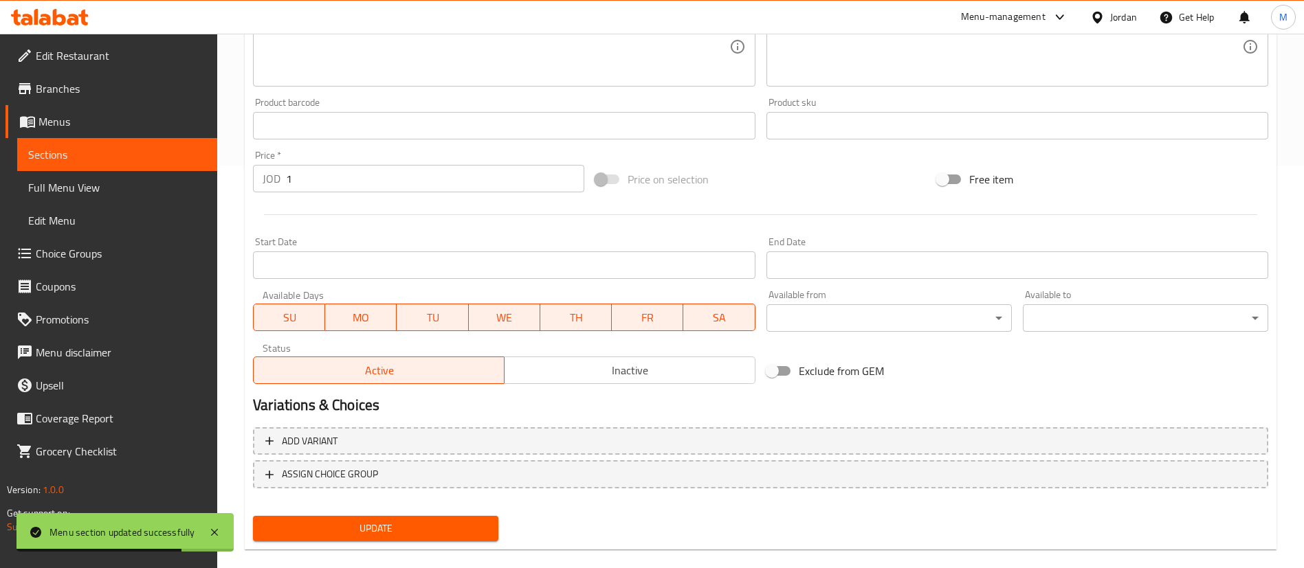
click at [614, 363] on span "Inactive" at bounding box center [630, 371] width 240 height 20
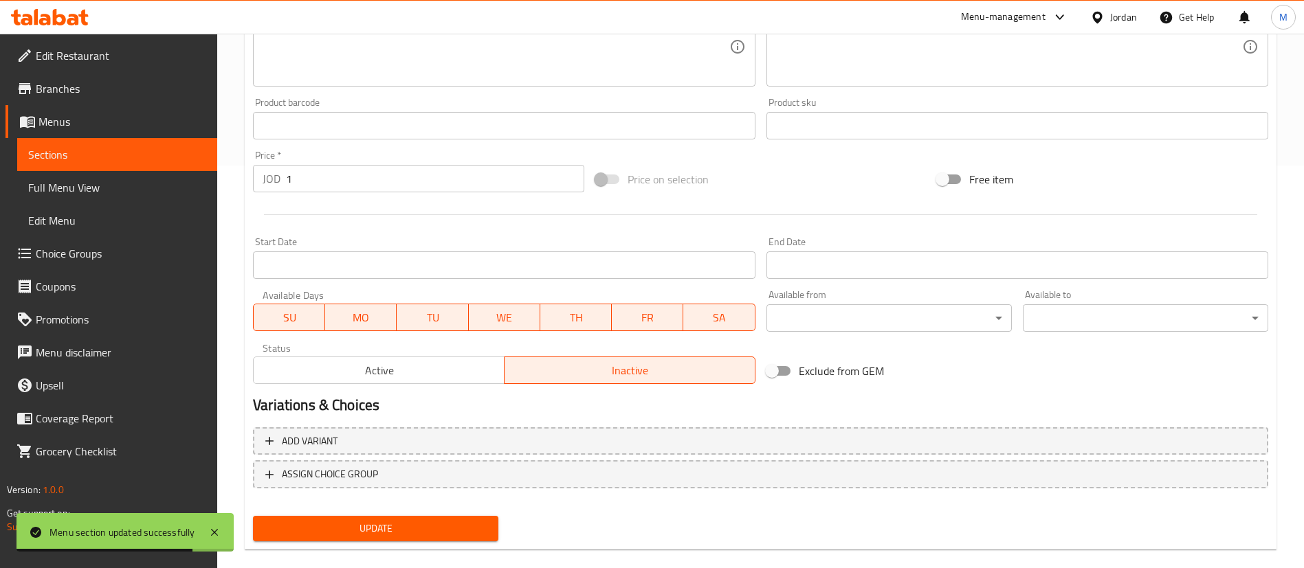
click at [449, 520] on span "Update" at bounding box center [375, 528] width 223 height 17
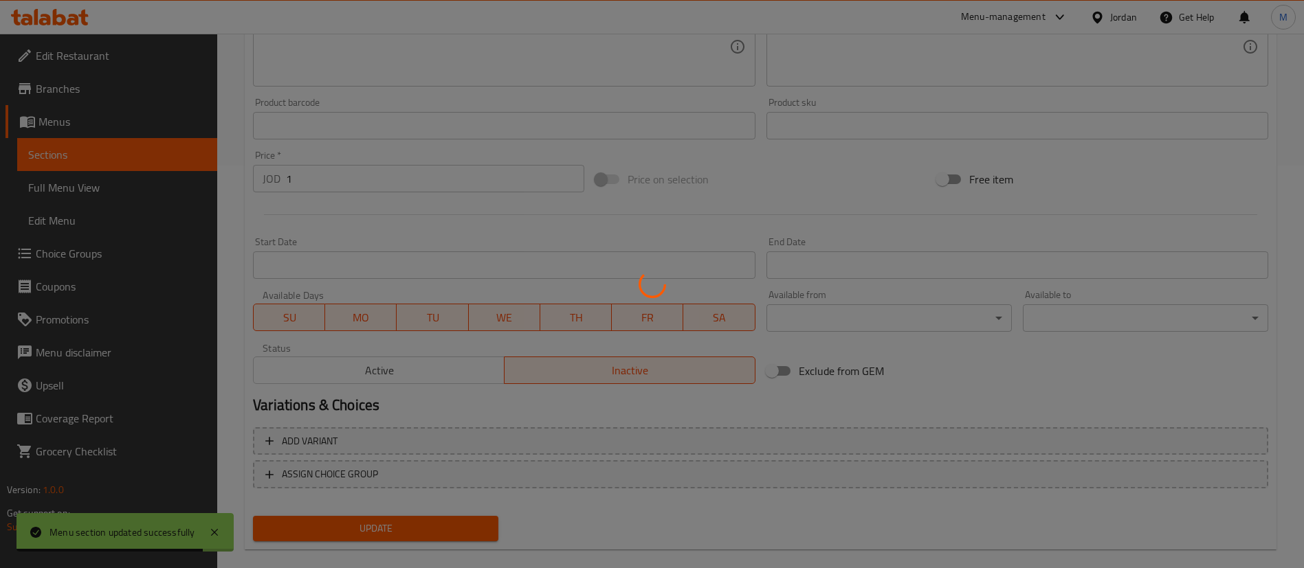
scroll to position [0, 0]
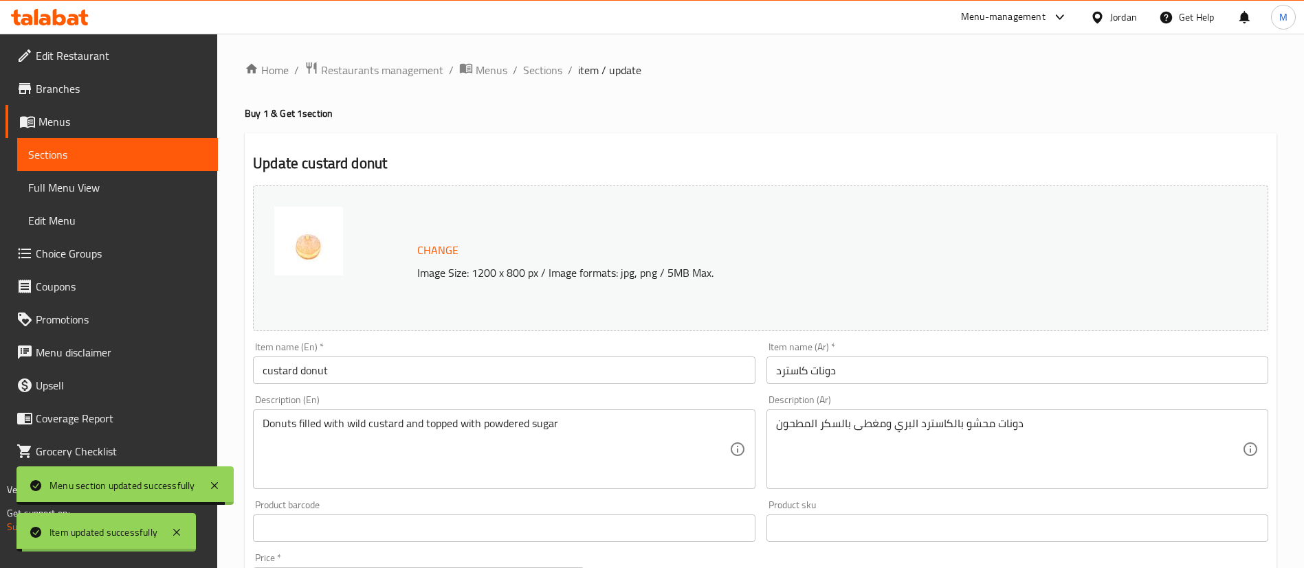
click at [542, 78] on span "Sections" at bounding box center [542, 70] width 39 height 16
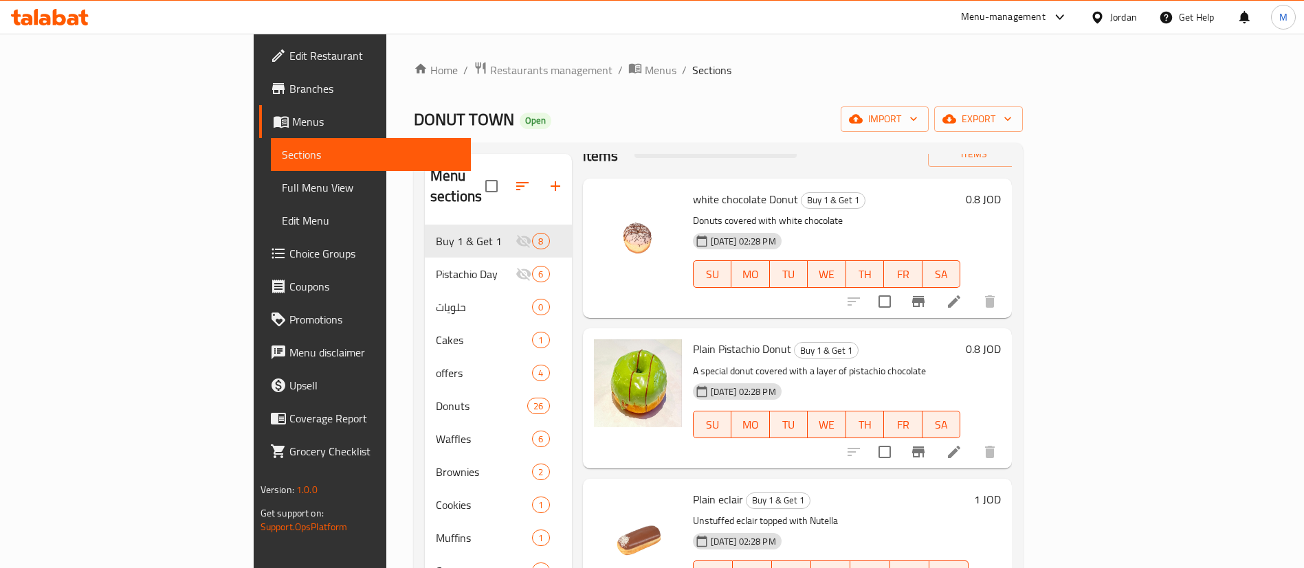
scroll to position [49, 0]
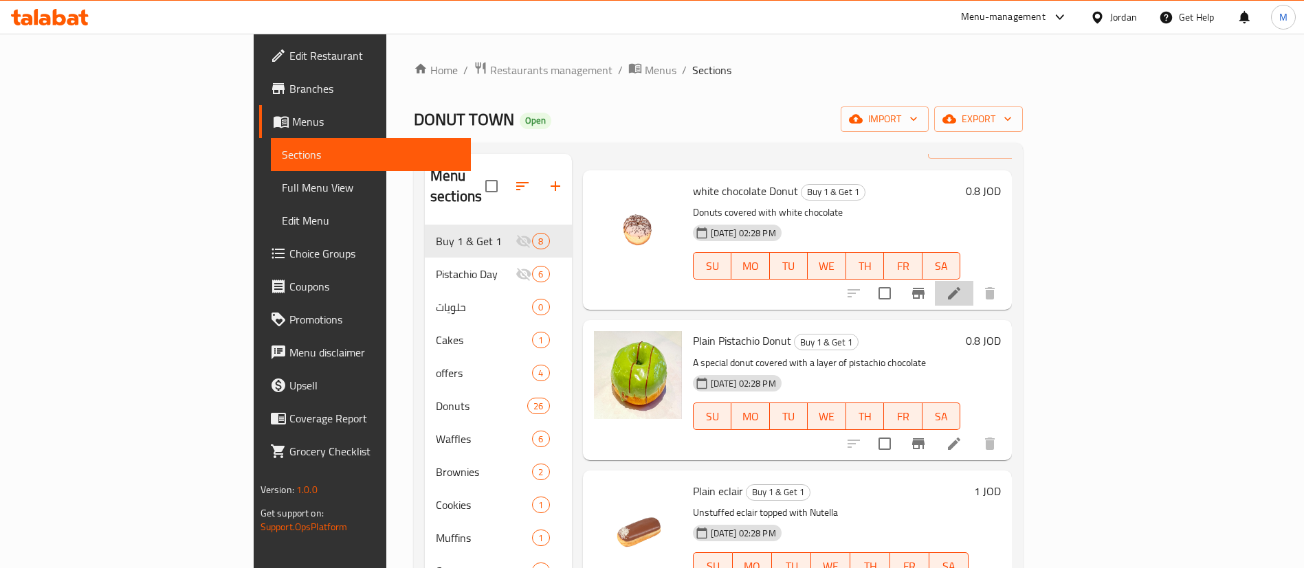
click at [973, 282] on li at bounding box center [954, 293] width 38 height 25
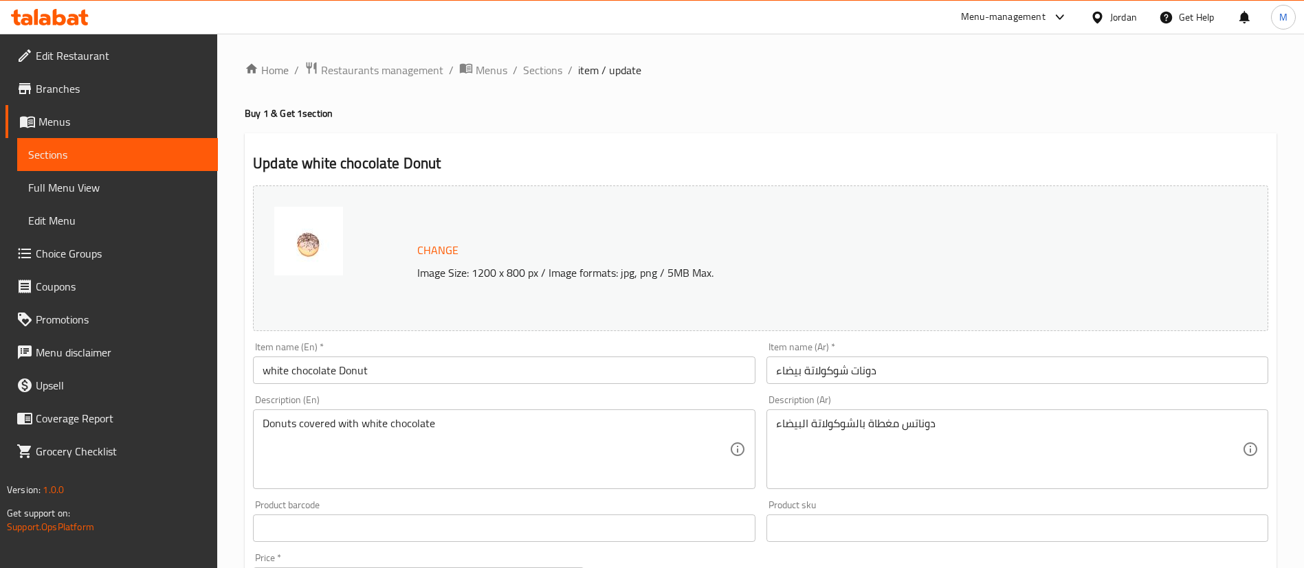
click at [258, 374] on input "white chocolate Donut" at bounding box center [504, 370] width 502 height 27
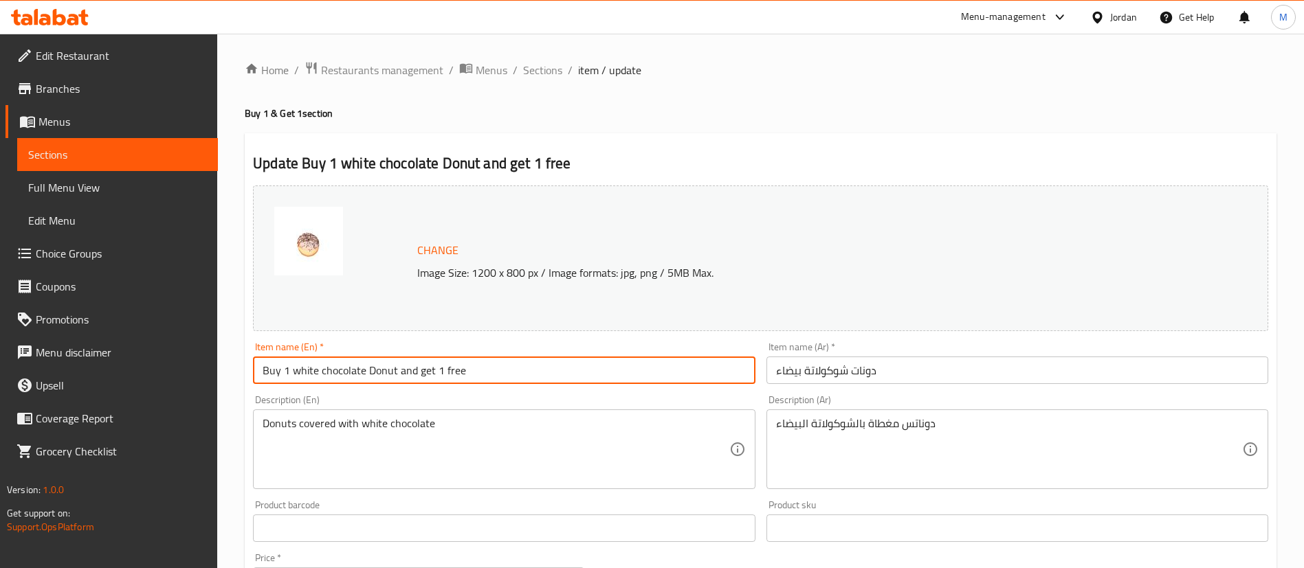
type input "Buy 1 white chocolate Donut and get 1 free"
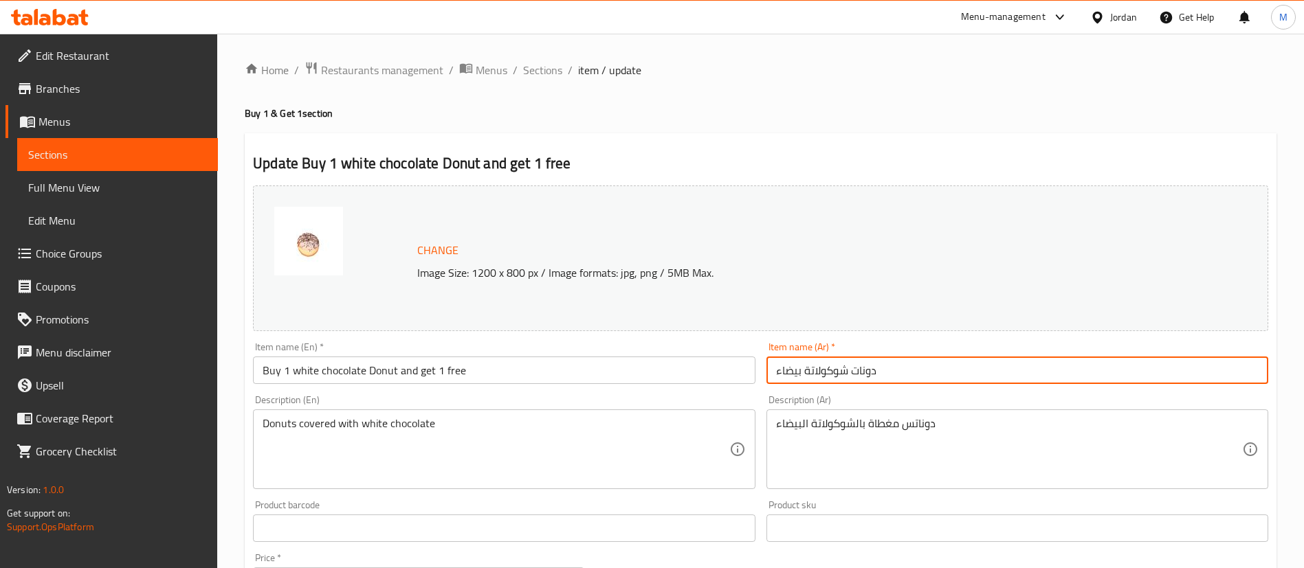
click at [771, 376] on input "دونات شوكولاتة بيضاء" at bounding box center [1017, 370] width 502 height 27
click at [995, 368] on input "اشتري دونات شوكولاتة بيضاء" at bounding box center [1017, 370] width 502 height 27
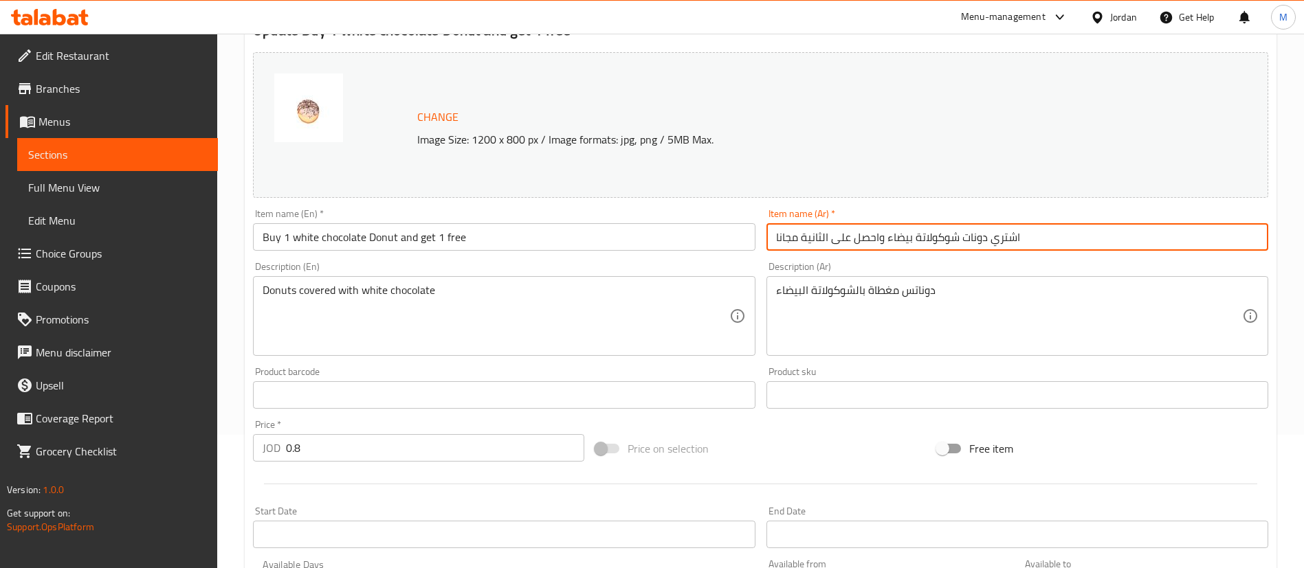
scroll to position [423, 0]
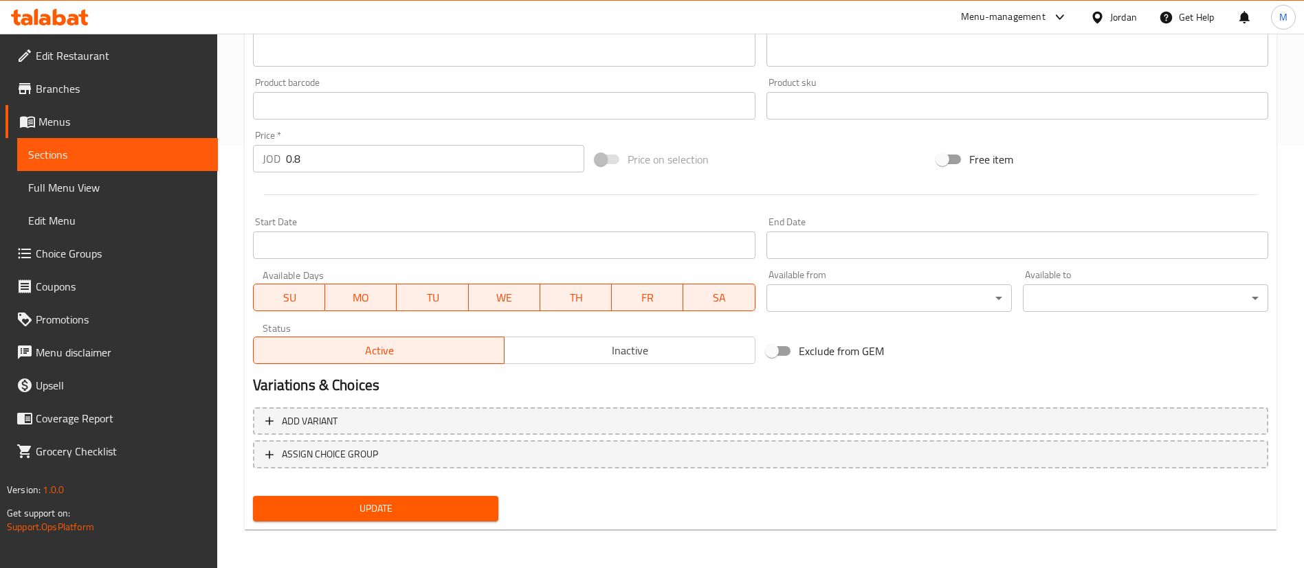
type input "اشتري دونات شوكولاتة بيضاء واحصل على الثانية مجانا"
click at [438, 525] on div "Update" at bounding box center [375, 509] width 256 height 36
click at [436, 523] on div "Update" at bounding box center [375, 509] width 256 height 36
click at [437, 505] on span "Update" at bounding box center [375, 508] width 223 height 17
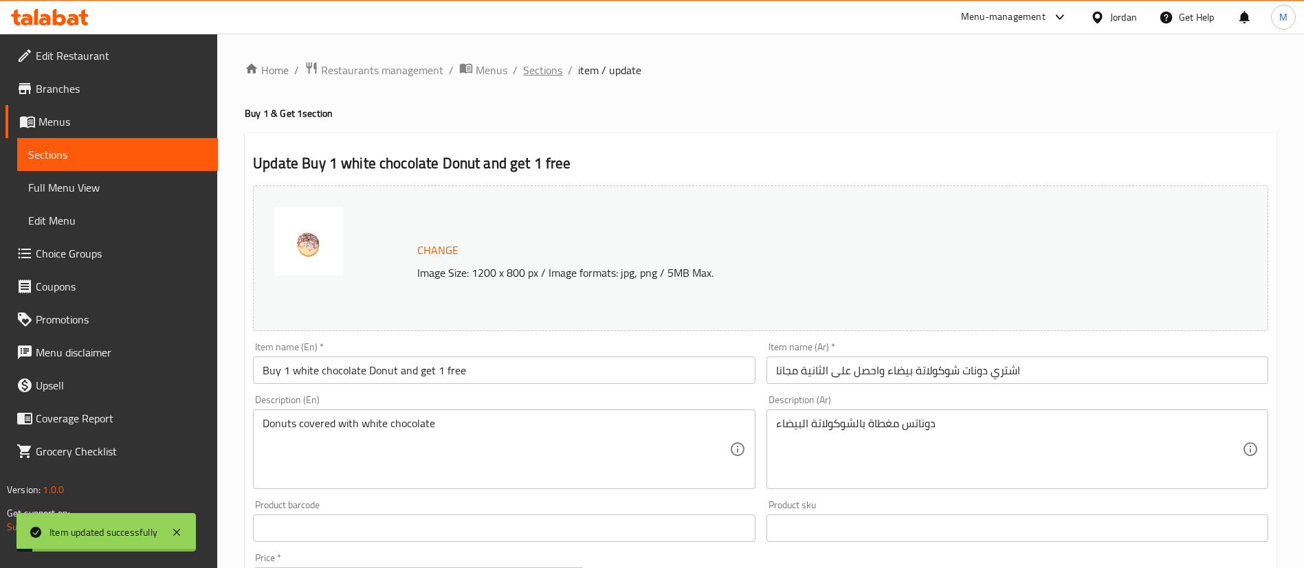
click at [557, 62] on span "Sections" at bounding box center [542, 70] width 39 height 16
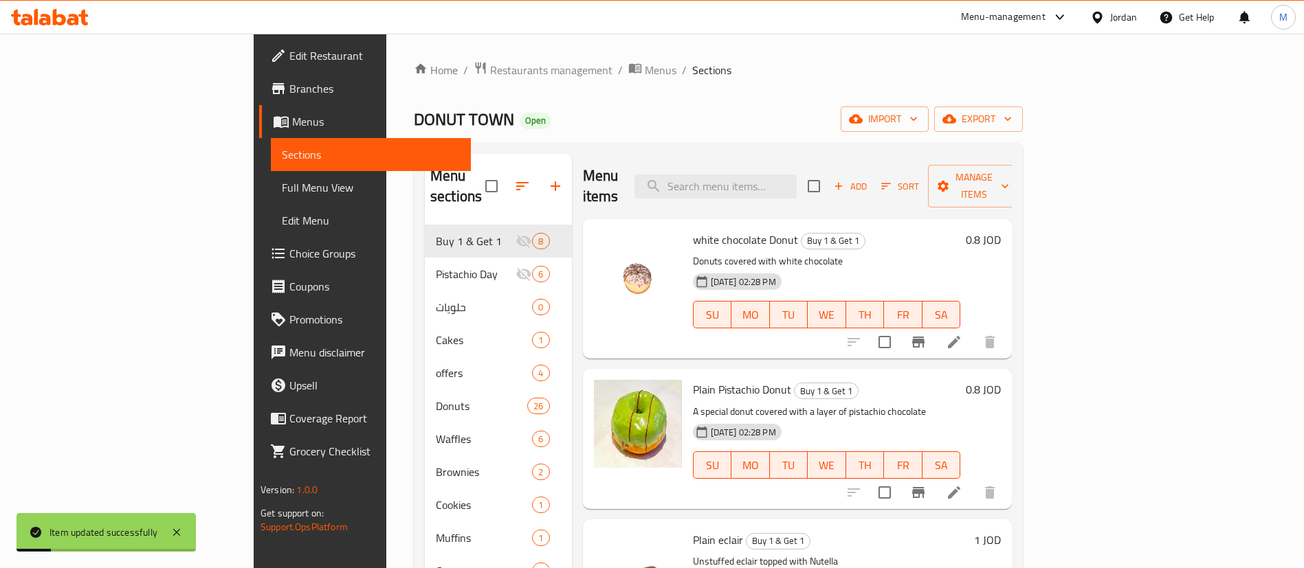
click at [973, 480] on li at bounding box center [954, 492] width 38 height 25
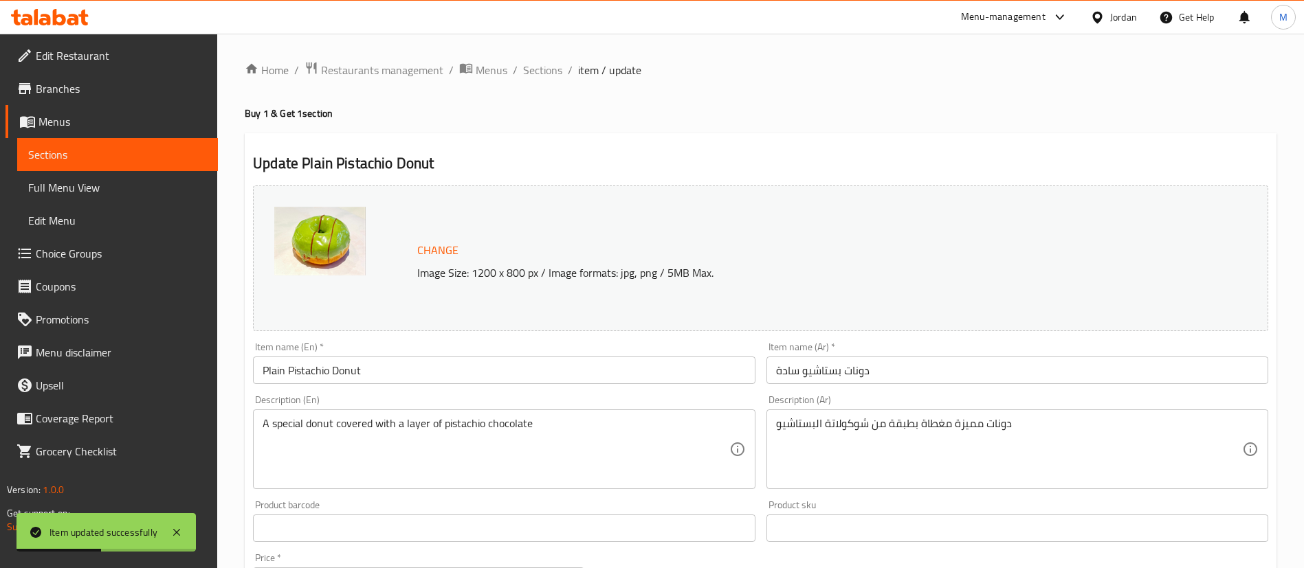
click at [775, 372] on input "دونات بستاشيو سادة" at bounding box center [1017, 370] width 502 height 27
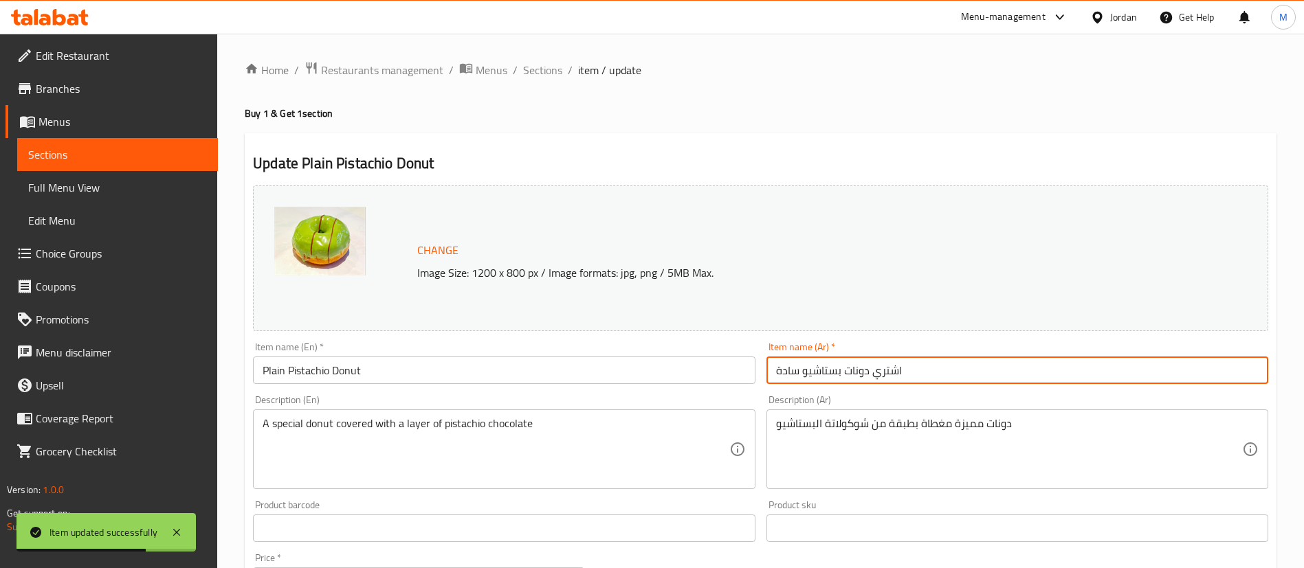
click at [1060, 371] on input "اشتري دونات بستاشيو سادة" at bounding box center [1017, 370] width 502 height 27
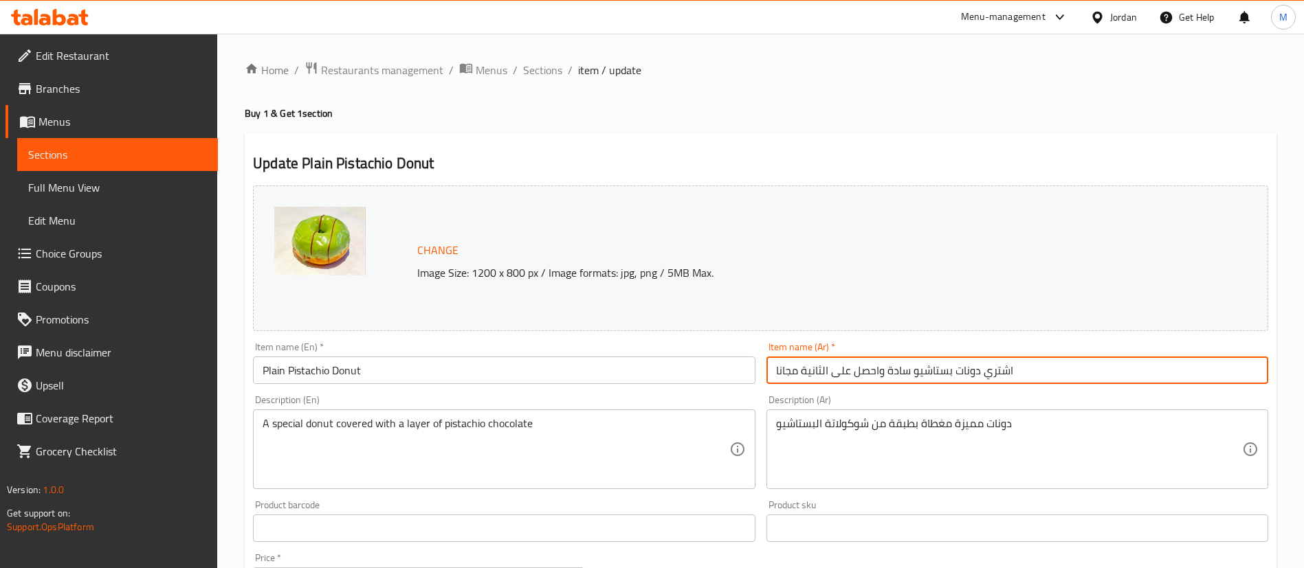
type input "اشتري دونات بستاشيو سادة واحصل على الثانية مجانا"
click at [258, 375] on input "Plain Pistachio Donut" at bounding box center [504, 370] width 502 height 27
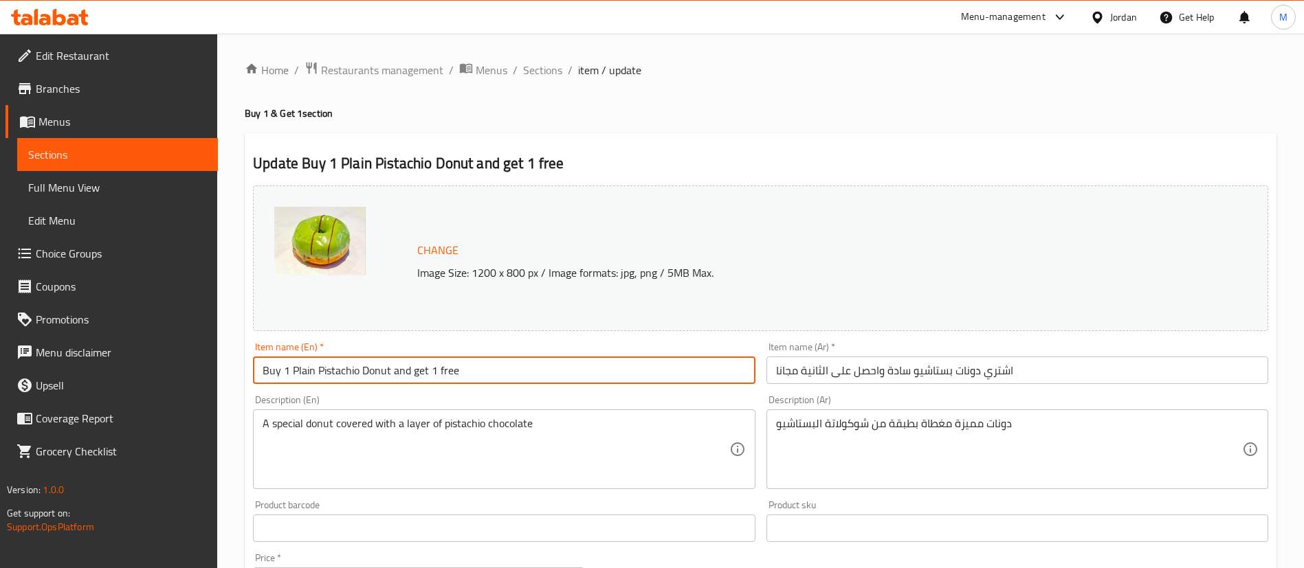
scroll to position [423, 0]
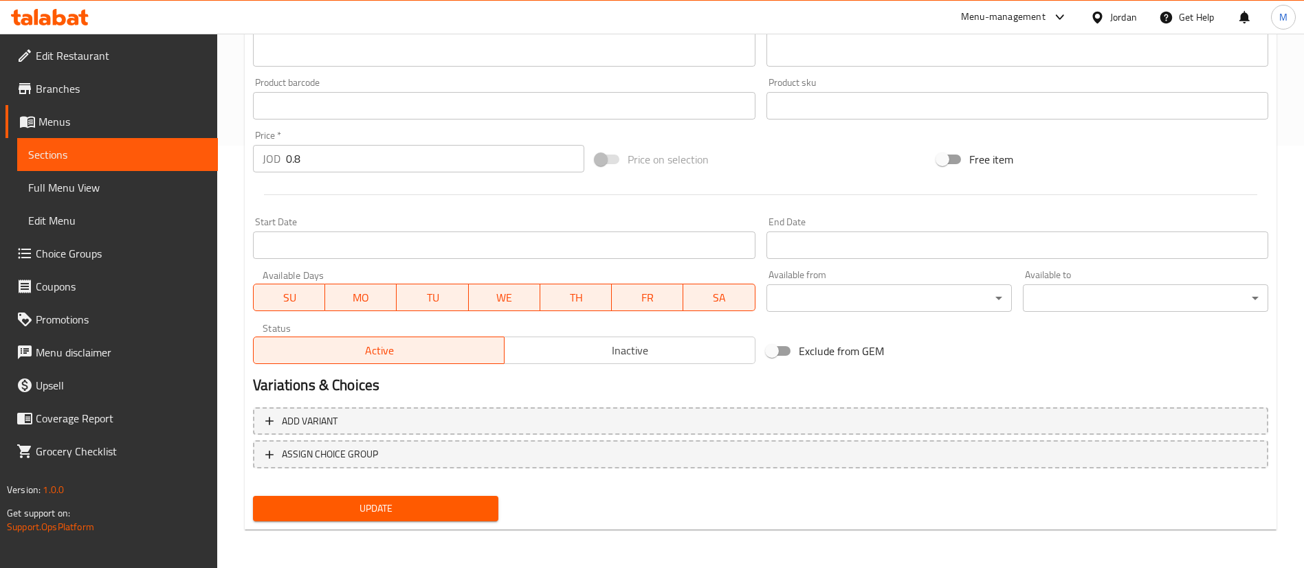
type input "Buy 1 Plain Pistachio Donut and get 1 free"
click at [426, 507] on span "Update" at bounding box center [375, 508] width 223 height 17
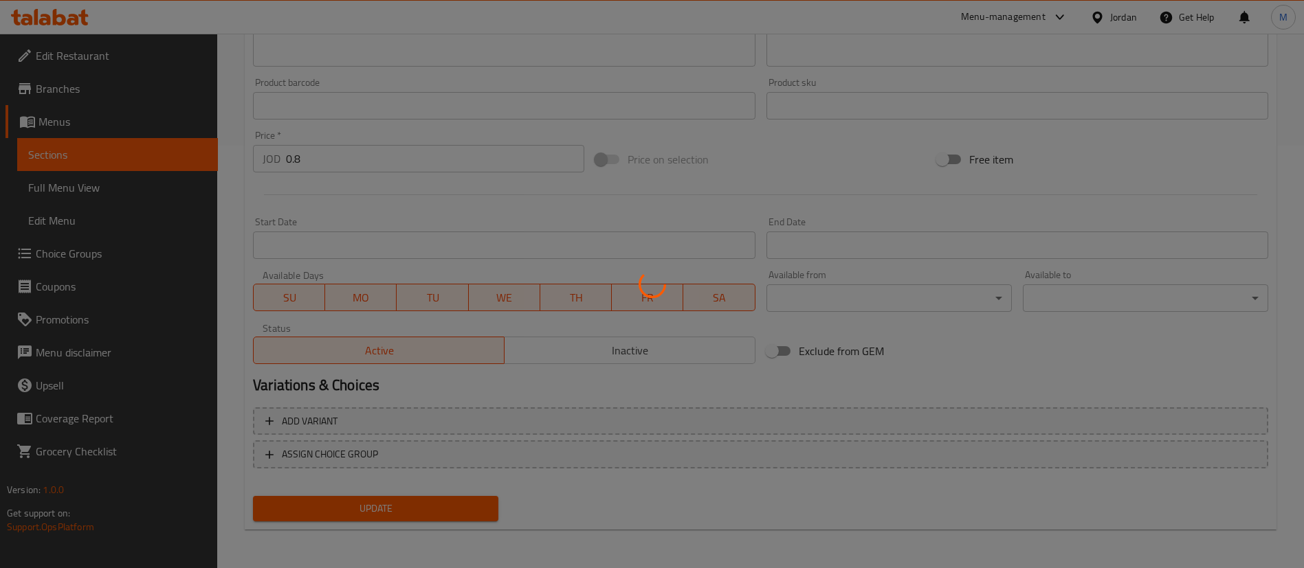
scroll to position [0, 0]
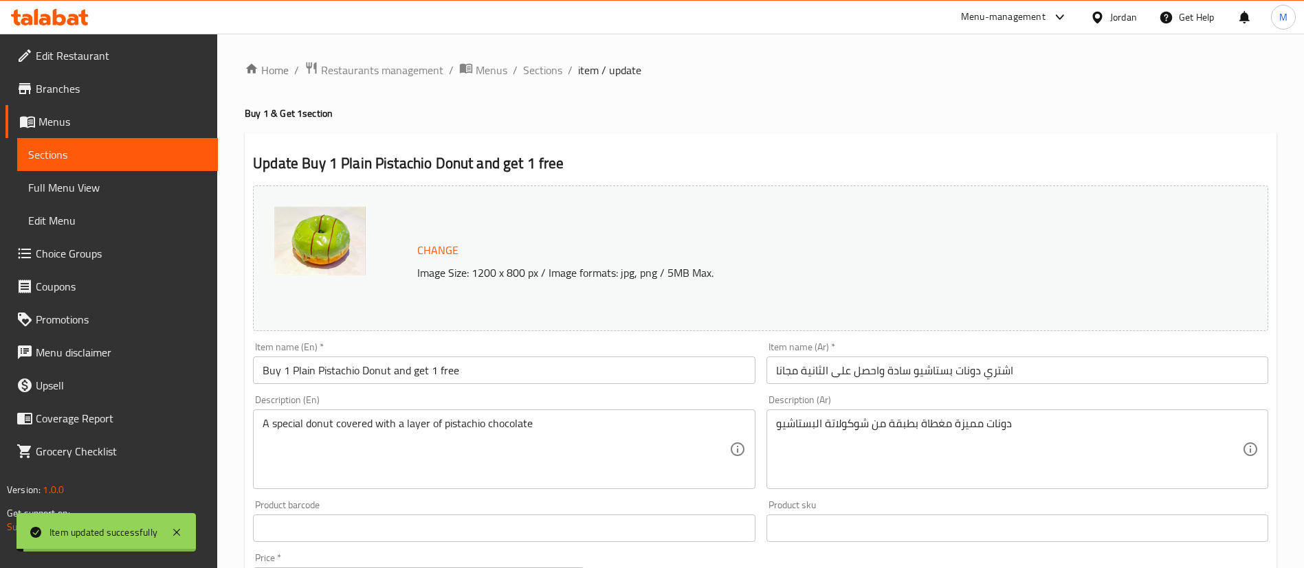
drag, startPoint x: 544, startPoint y: 61, endPoint x: 570, endPoint y: 85, distance: 34.5
click at [544, 62] on span "Sections" at bounding box center [542, 70] width 39 height 16
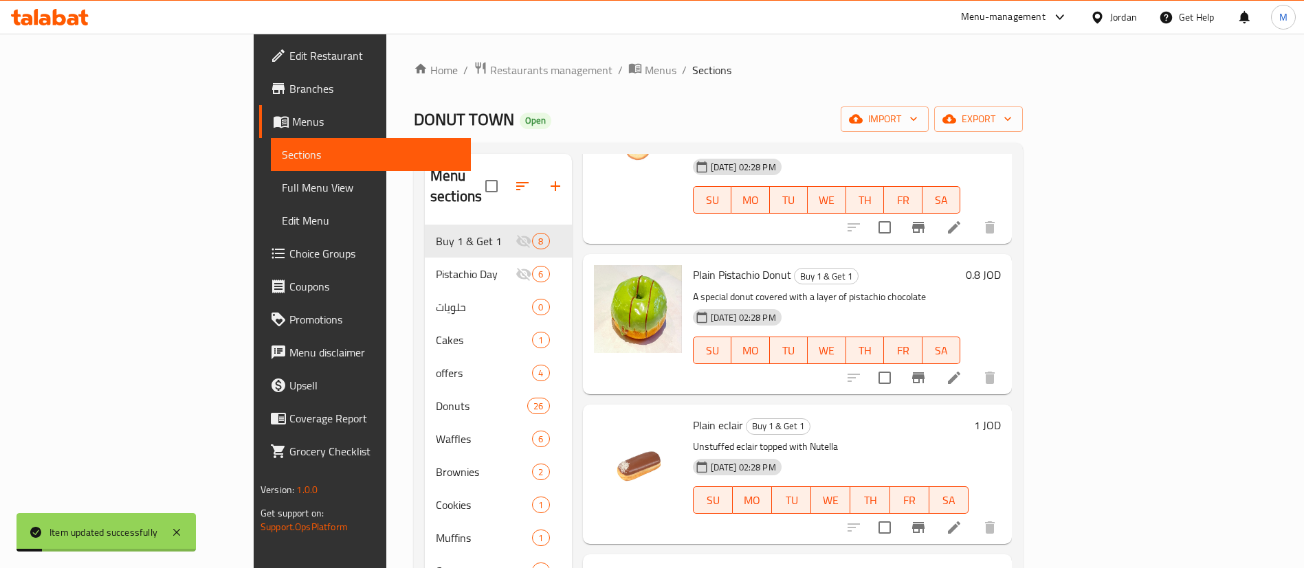
scroll to position [136, 0]
click at [962, 518] on icon at bounding box center [954, 526] width 16 height 16
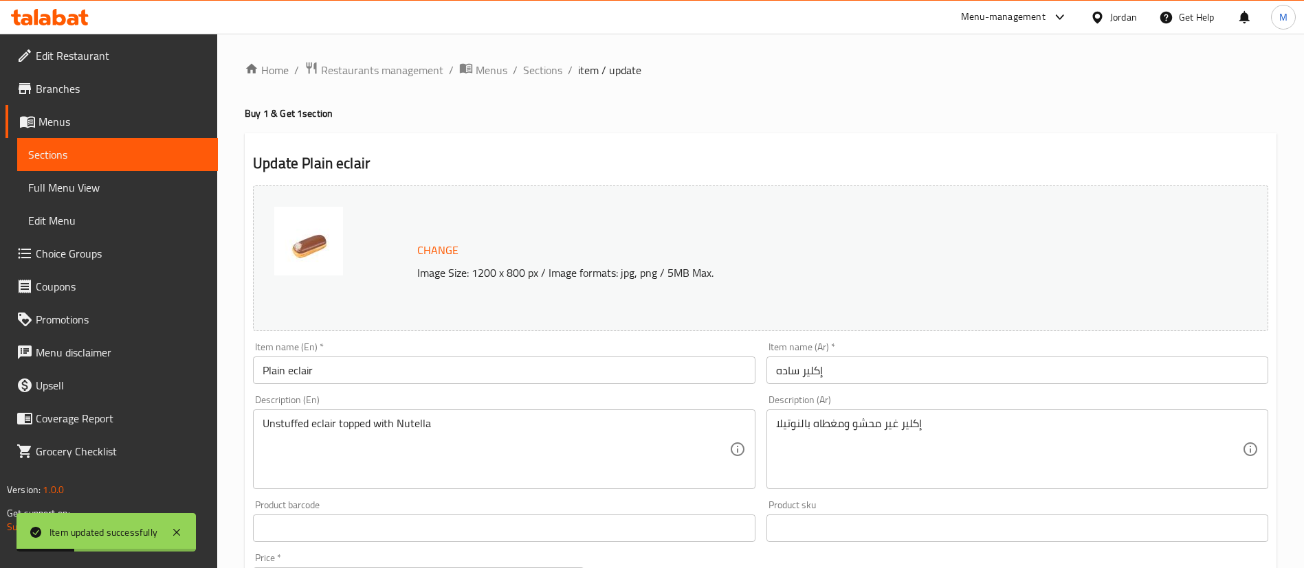
click at [261, 368] on input "Plain eclair" at bounding box center [504, 370] width 502 height 27
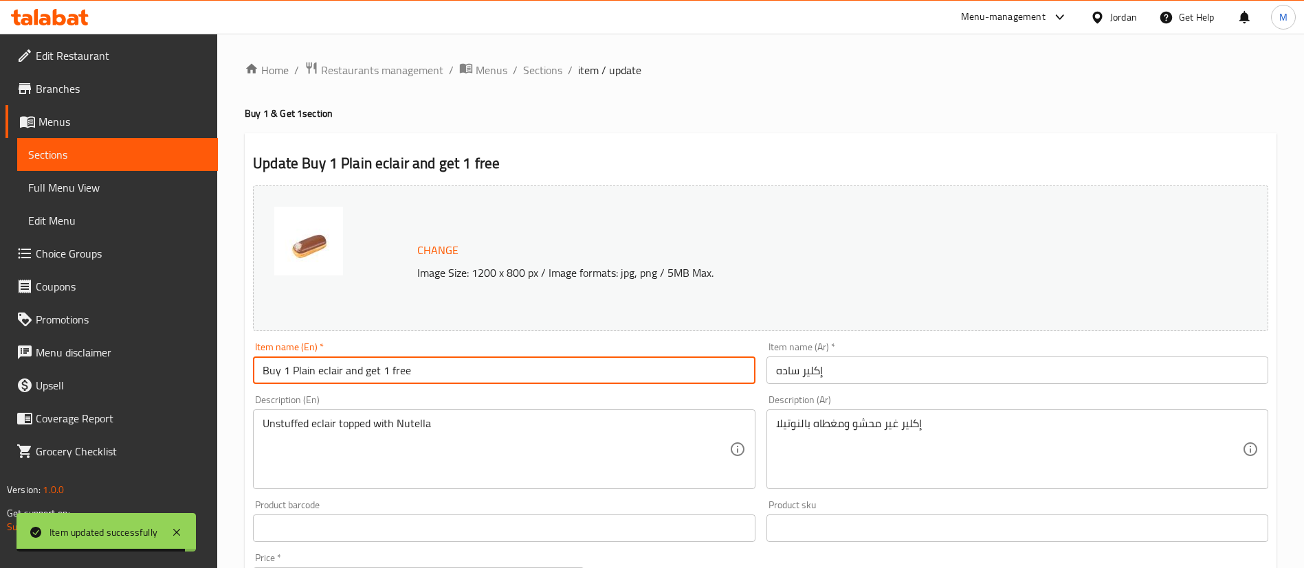
type input "Buy 1 Plain eclair and get 1 free"
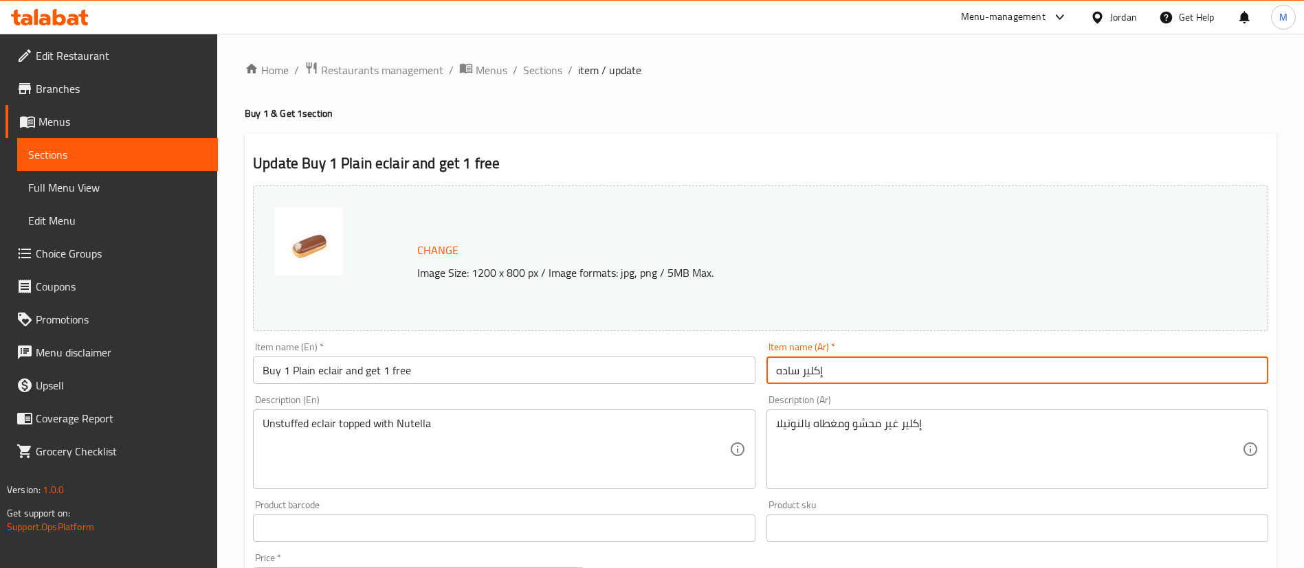
click at [775, 370] on input "إكلير ساده" at bounding box center [1017, 370] width 502 height 27
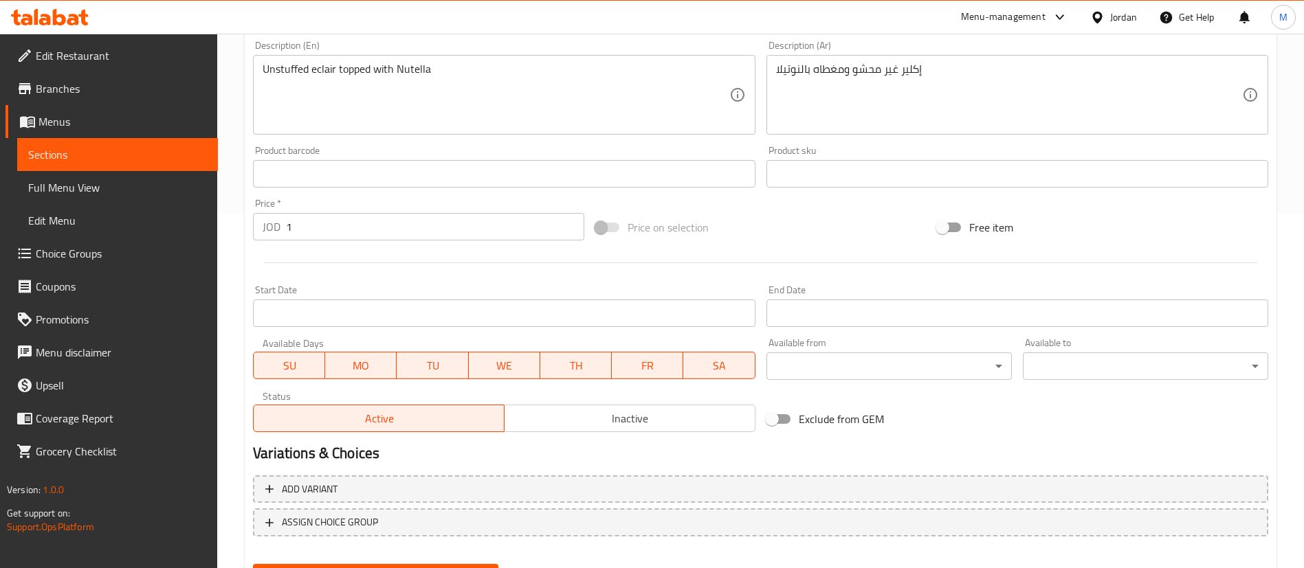
scroll to position [357, 0]
type input "اشتري إكلير ساده واحصل على الثانية مجانا"
click at [294, 375] on button "SU" at bounding box center [289, 363] width 72 height 27
click at [498, 366] on span "WE" at bounding box center [504, 364] width 60 height 20
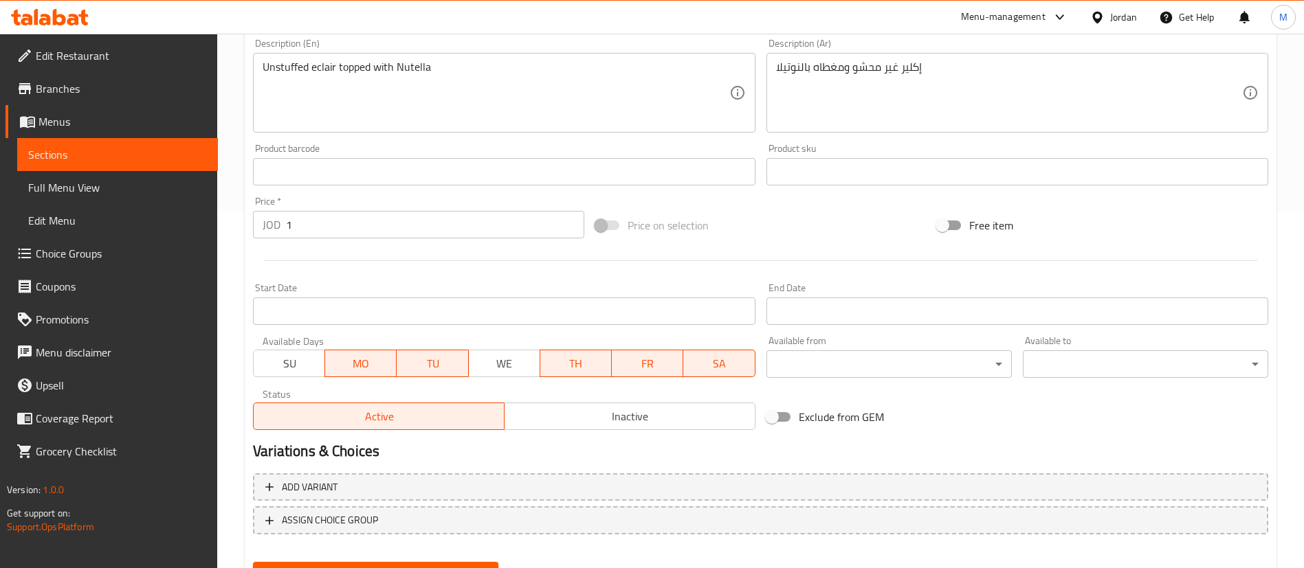
click at [595, 366] on span "TH" at bounding box center [576, 364] width 60 height 20
click at [663, 363] on span "FR" at bounding box center [647, 364] width 60 height 20
click at [705, 362] on span "SA" at bounding box center [719, 364] width 60 height 20
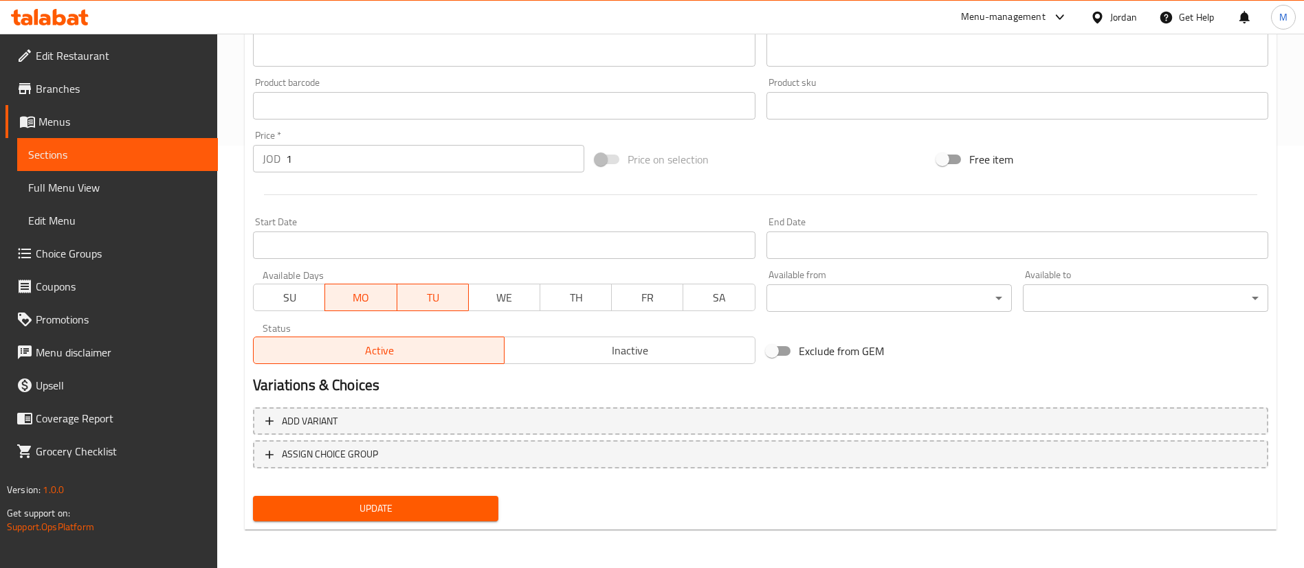
click at [434, 515] on span "Update" at bounding box center [375, 508] width 223 height 17
click at [585, 344] on span "Inactive" at bounding box center [630, 351] width 240 height 20
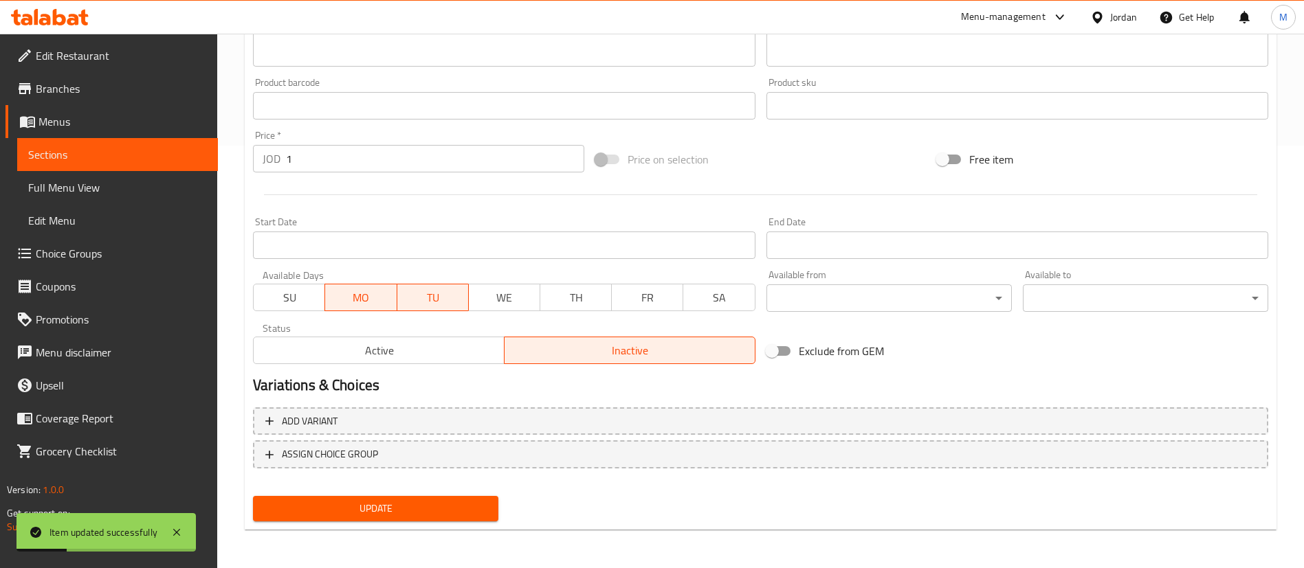
click at [447, 523] on div "Update" at bounding box center [375, 509] width 256 height 36
click at [448, 516] on span "Update" at bounding box center [375, 508] width 223 height 17
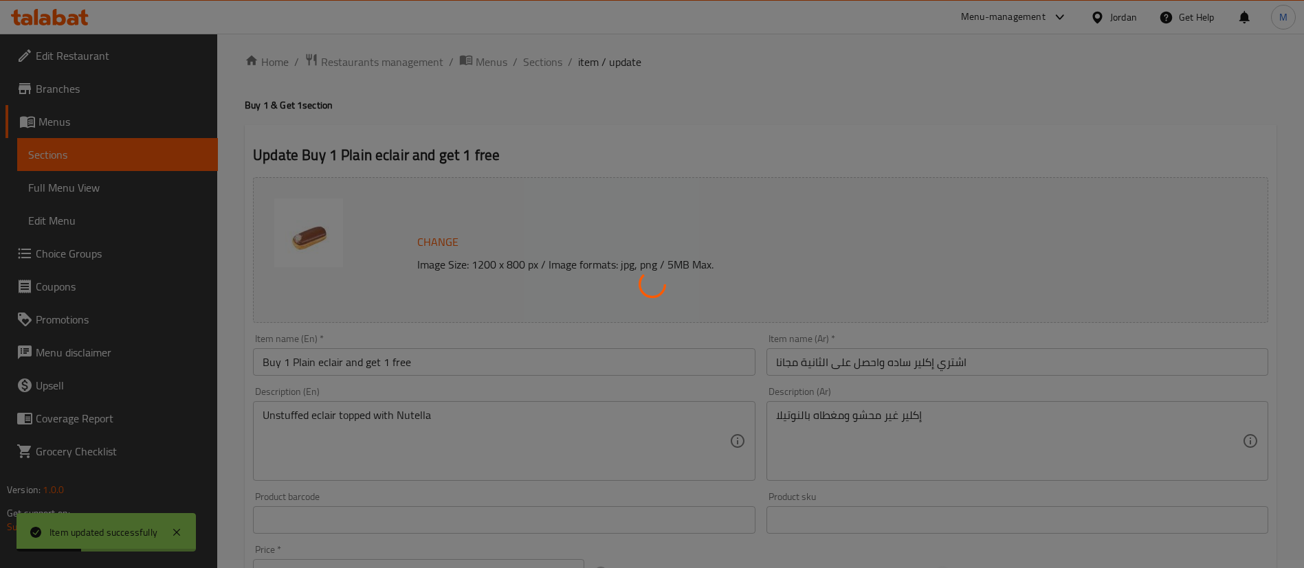
scroll to position [0, 0]
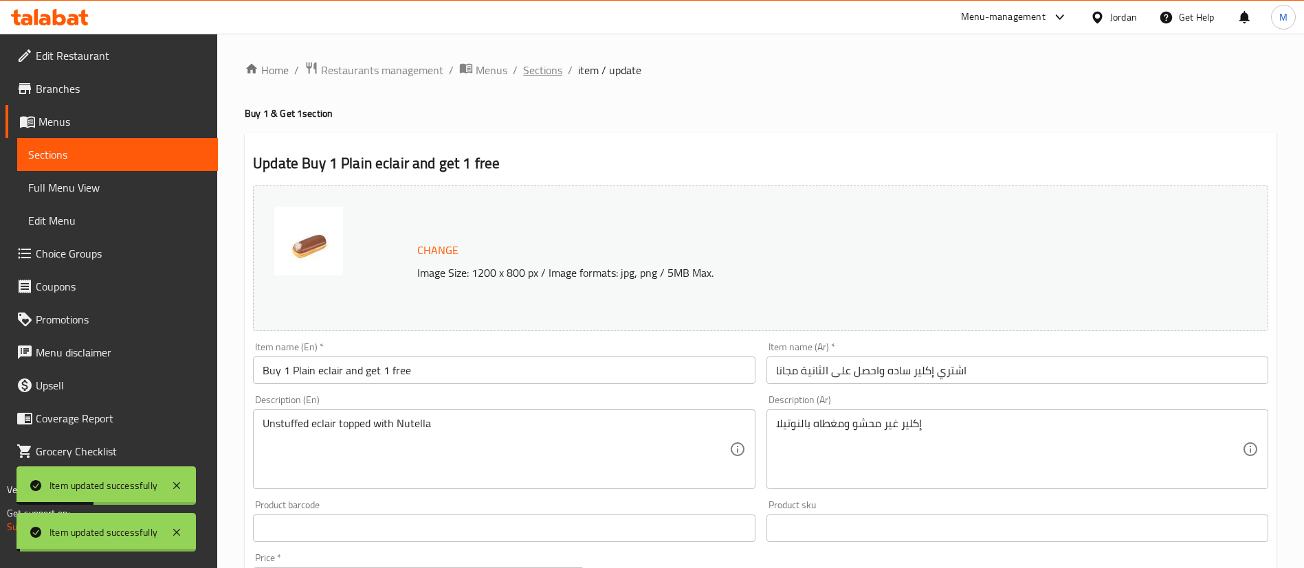
click at [553, 68] on span "Sections" at bounding box center [542, 70] width 39 height 16
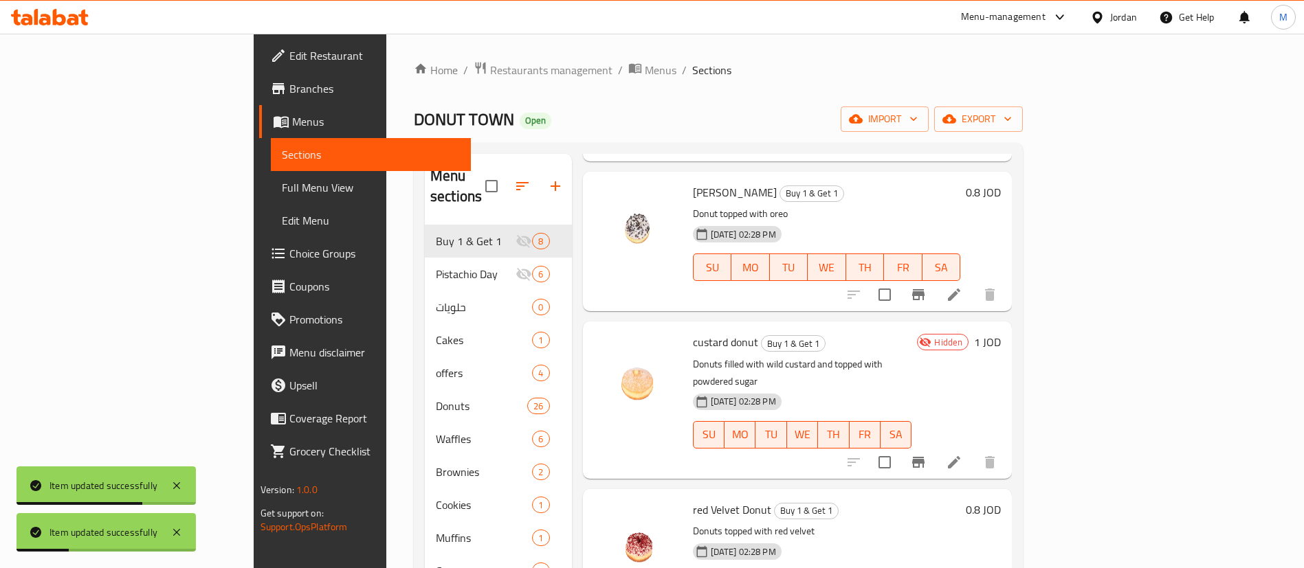
scroll to position [192, 0]
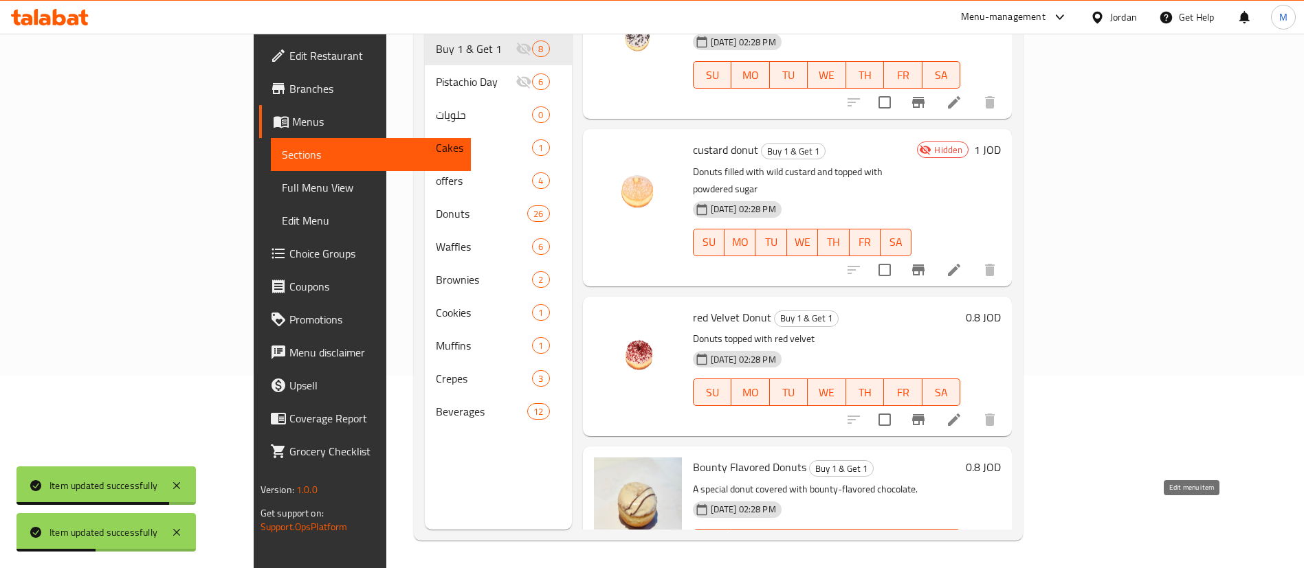
click at [962, 562] on icon at bounding box center [954, 570] width 16 height 16
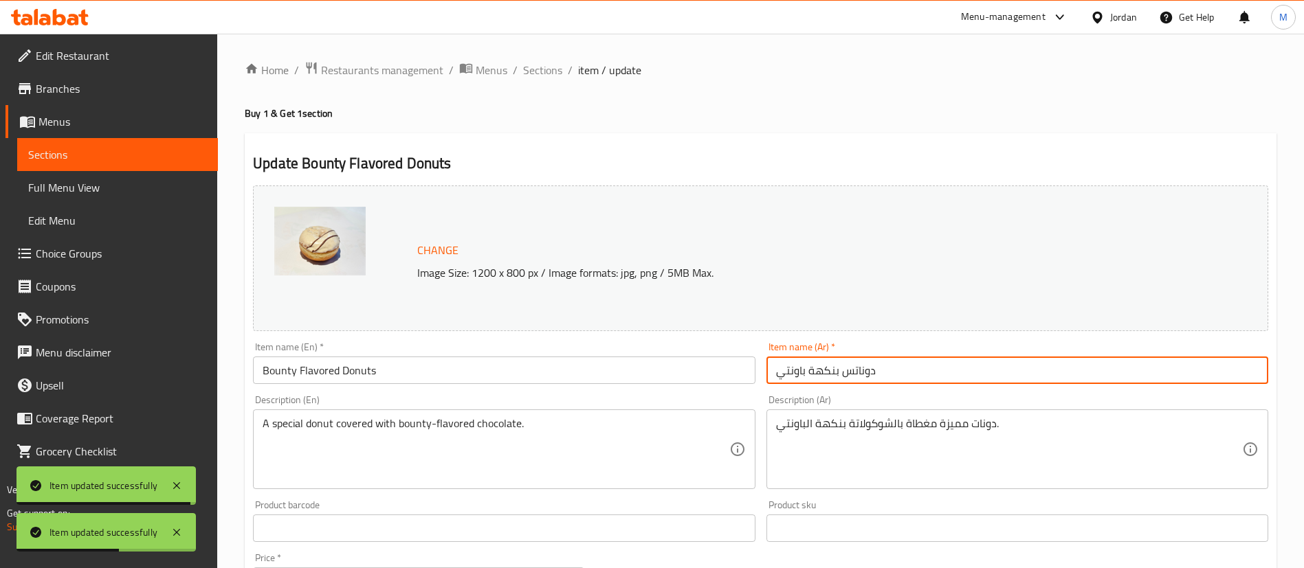
click at [771, 373] on input "دوناتس بنكهة باونتي" at bounding box center [1017, 370] width 502 height 27
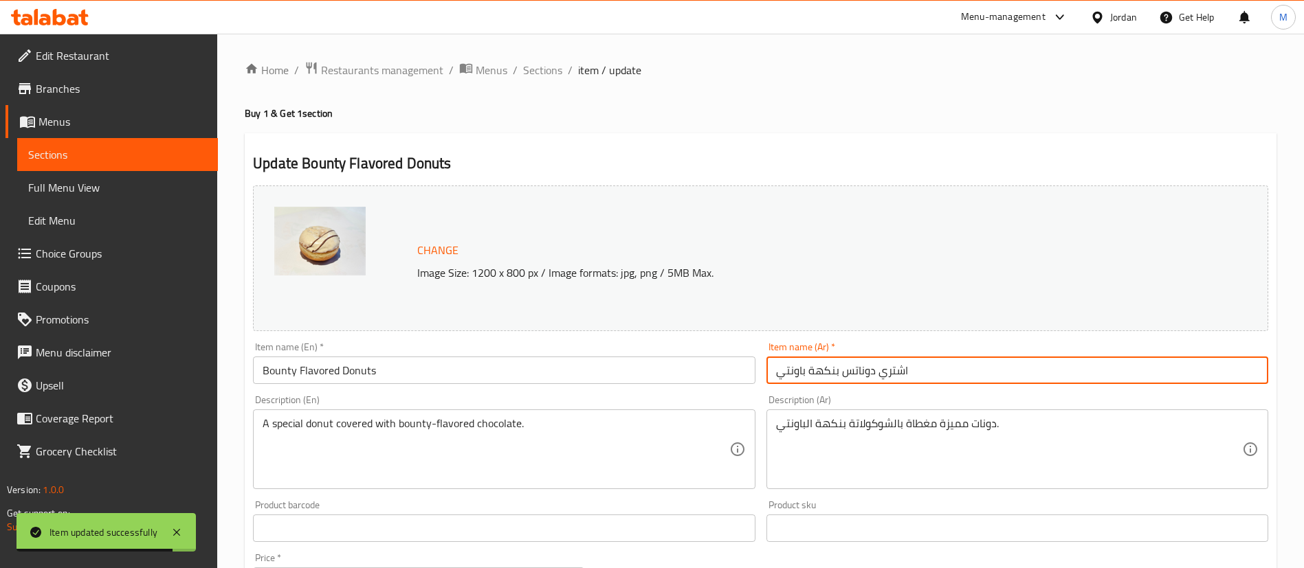
click at [1098, 370] on input "اشتري دوناتس بنكهة باونتي" at bounding box center [1017, 370] width 502 height 27
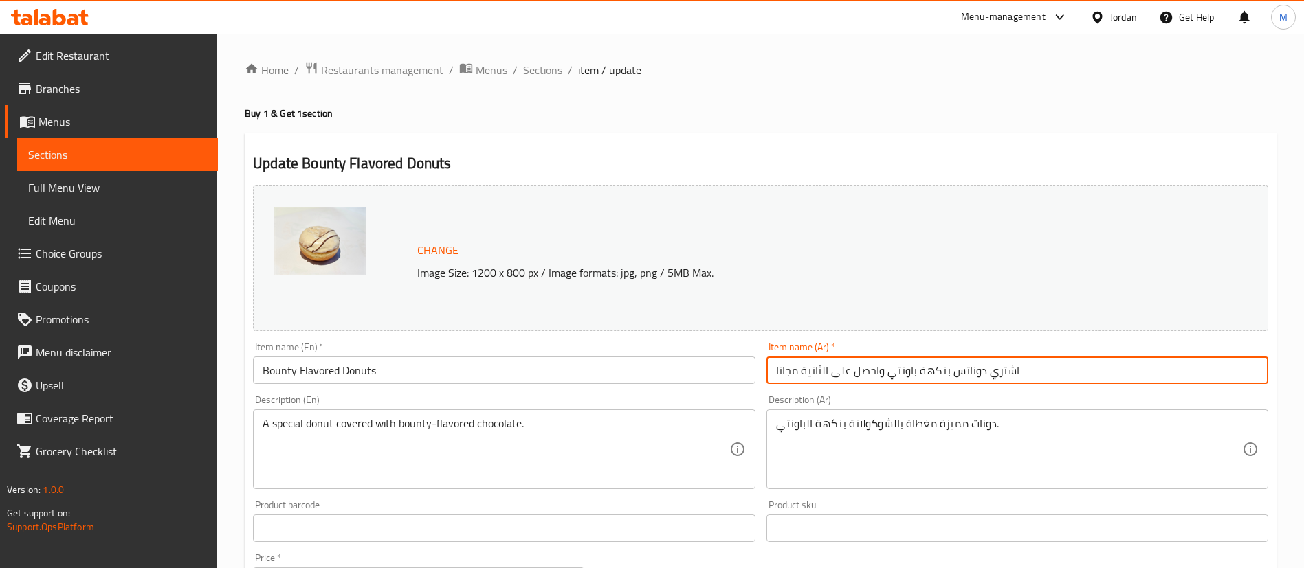
type input "اشتري دوناتس بنكهة باونتي واحصل على الثانية مجانا"
click at [263, 370] on input "Bounty Flavored Donuts" at bounding box center [504, 370] width 502 height 27
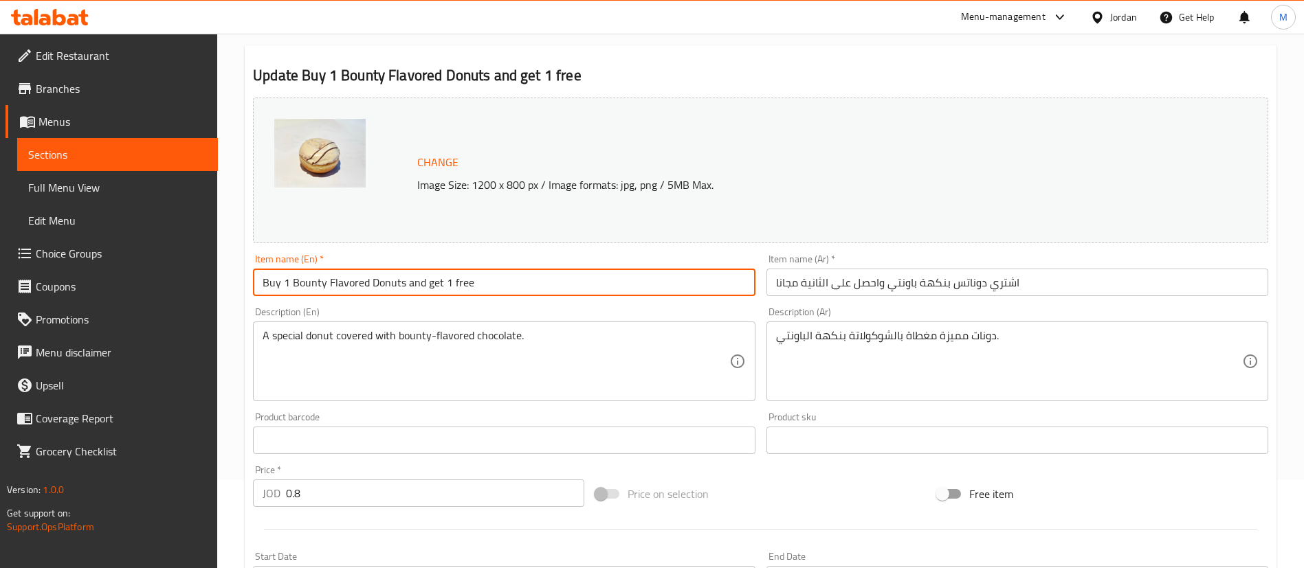
scroll to position [423, 0]
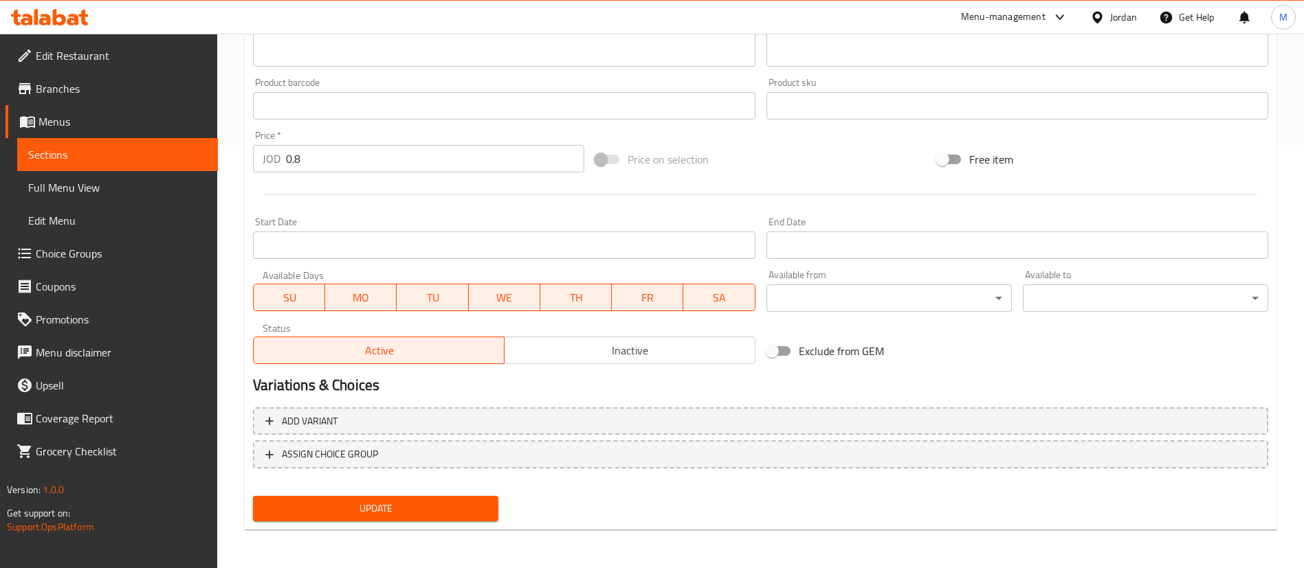
type input "Buy 1 Bounty Flavored Donuts and get 1 free"
click at [444, 505] on span "Update" at bounding box center [375, 508] width 223 height 17
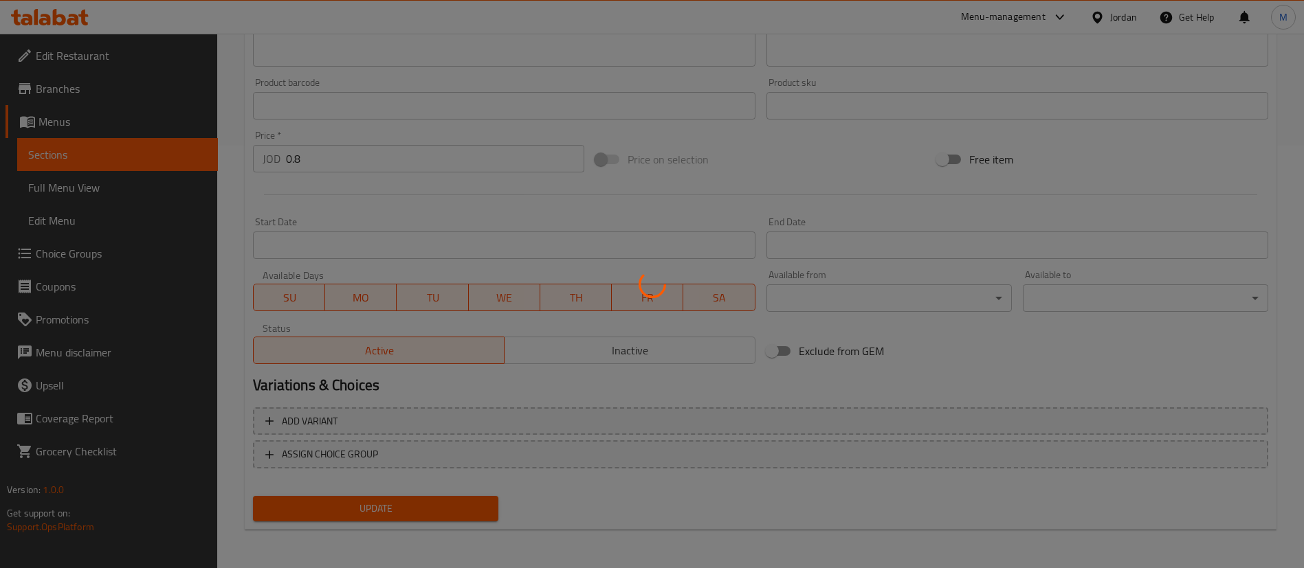
scroll to position [0, 0]
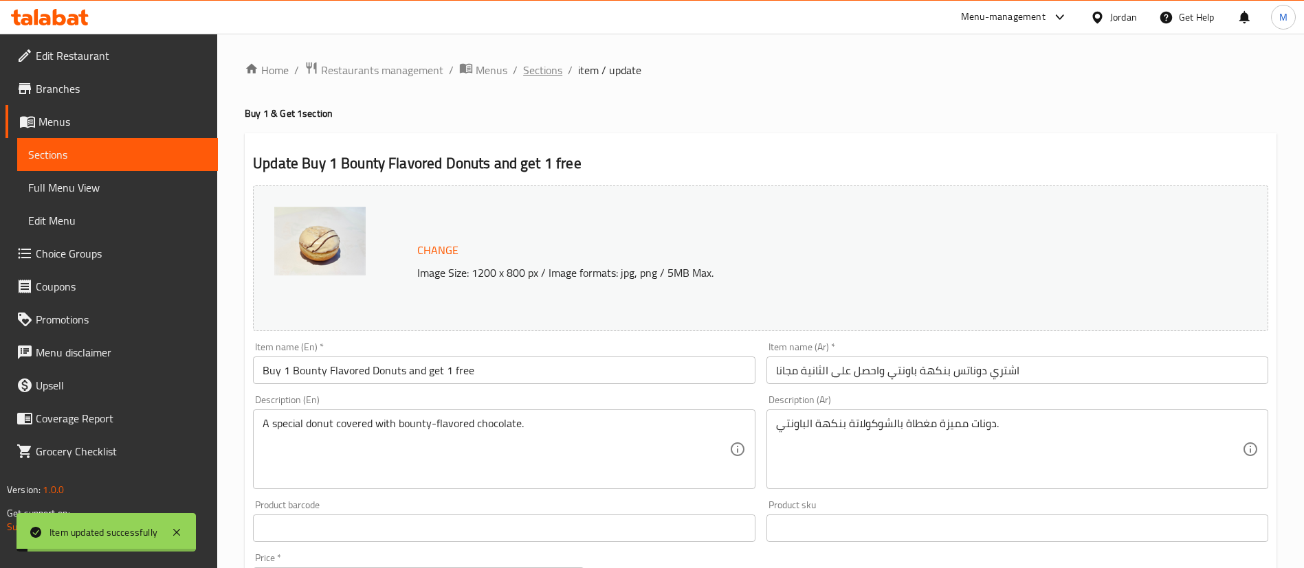
click at [545, 69] on span "Sections" at bounding box center [542, 70] width 39 height 16
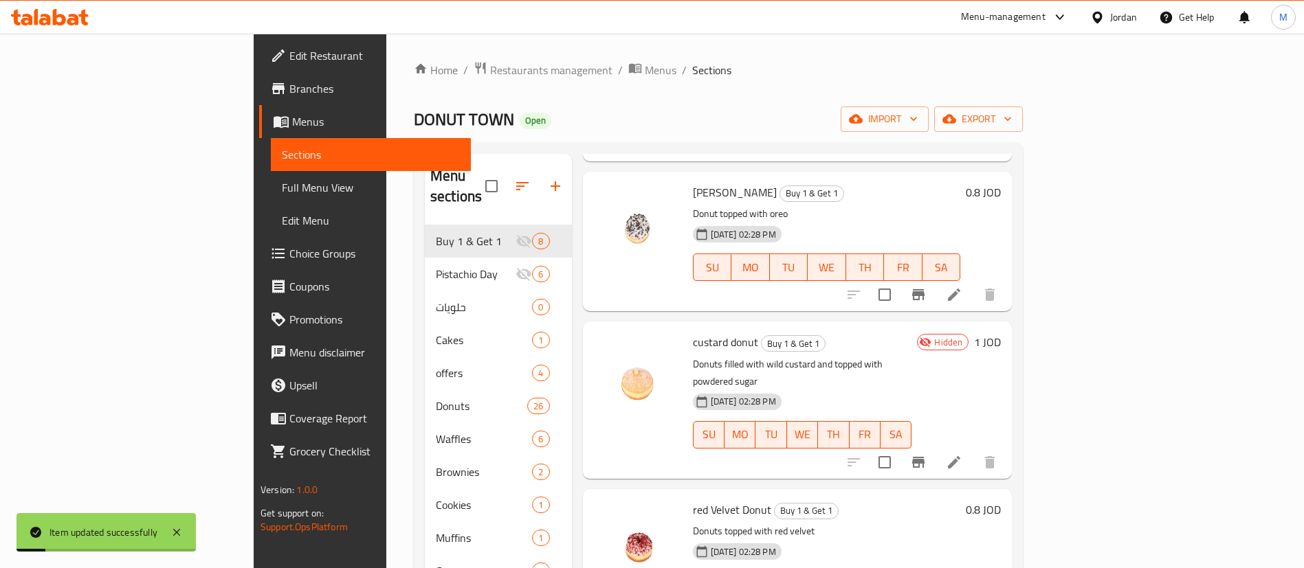
scroll to position [192, 0]
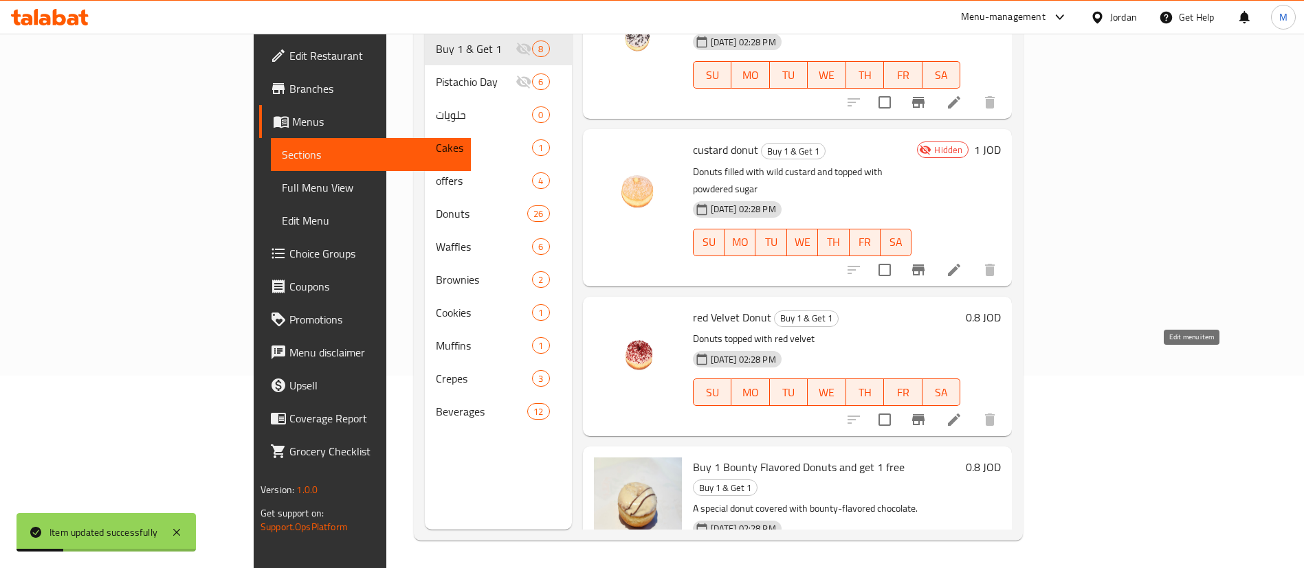
click at [962, 412] on icon at bounding box center [954, 420] width 16 height 16
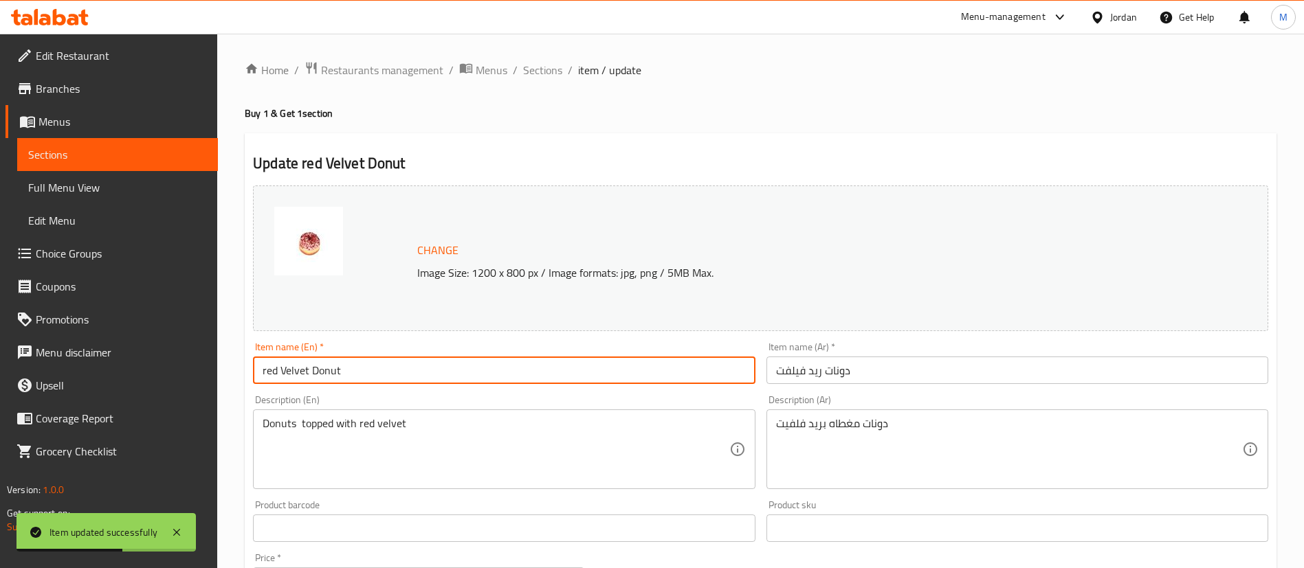
drag, startPoint x: 265, startPoint y: 369, endPoint x: 204, endPoint y: 364, distance: 61.4
click at [204, 364] on div "Edit Restaurant Branches Menus Sections Full Menu View Edit Menu Choice Groups …" at bounding box center [652, 513] width 1304 height 958
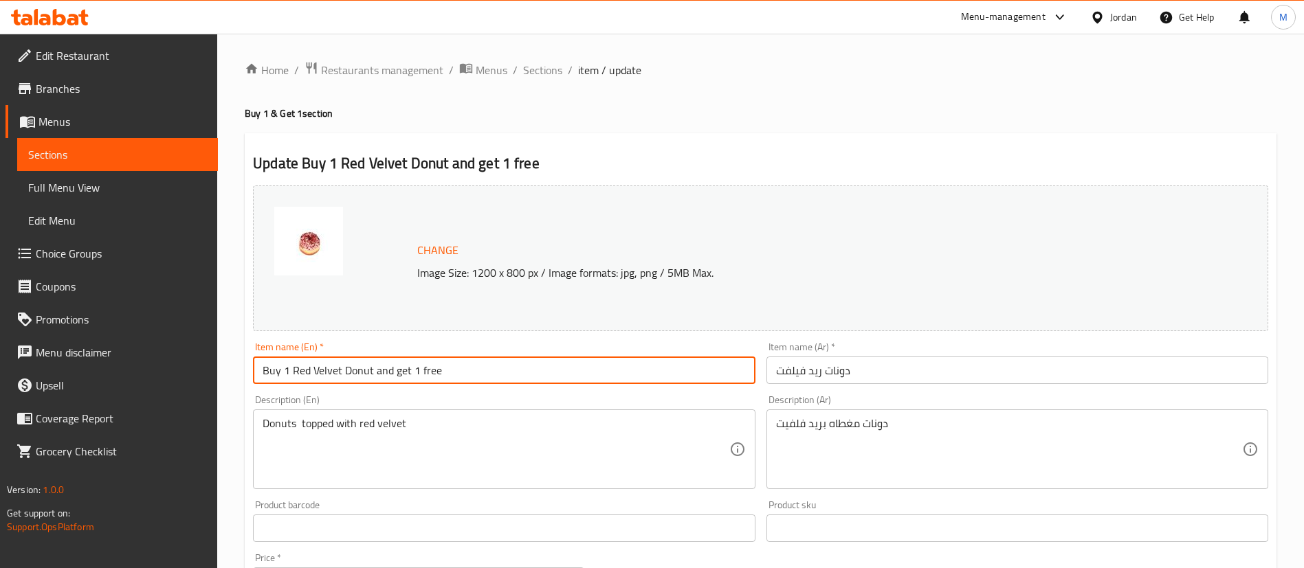
type input "Buy 1 Red Velvet Donut and get 1 free"
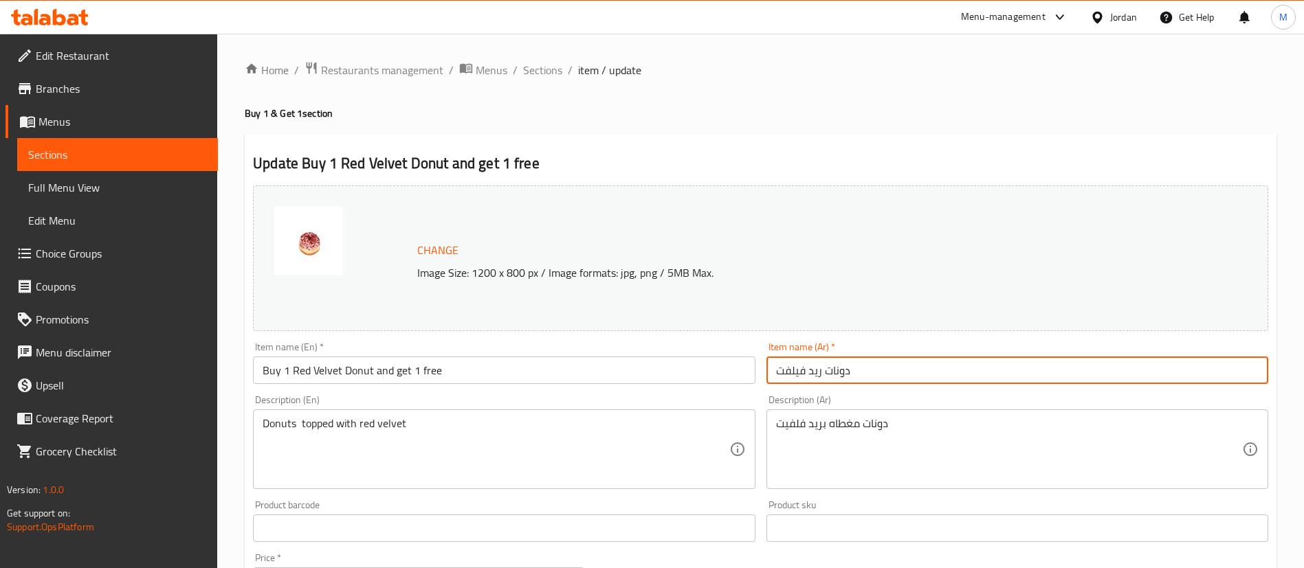
click at [777, 364] on input "دونات ريد فيلفت" at bounding box center [1017, 370] width 502 height 27
click at [1039, 375] on input "اشتري دونات ريد فيلفت" at bounding box center [1017, 370] width 502 height 27
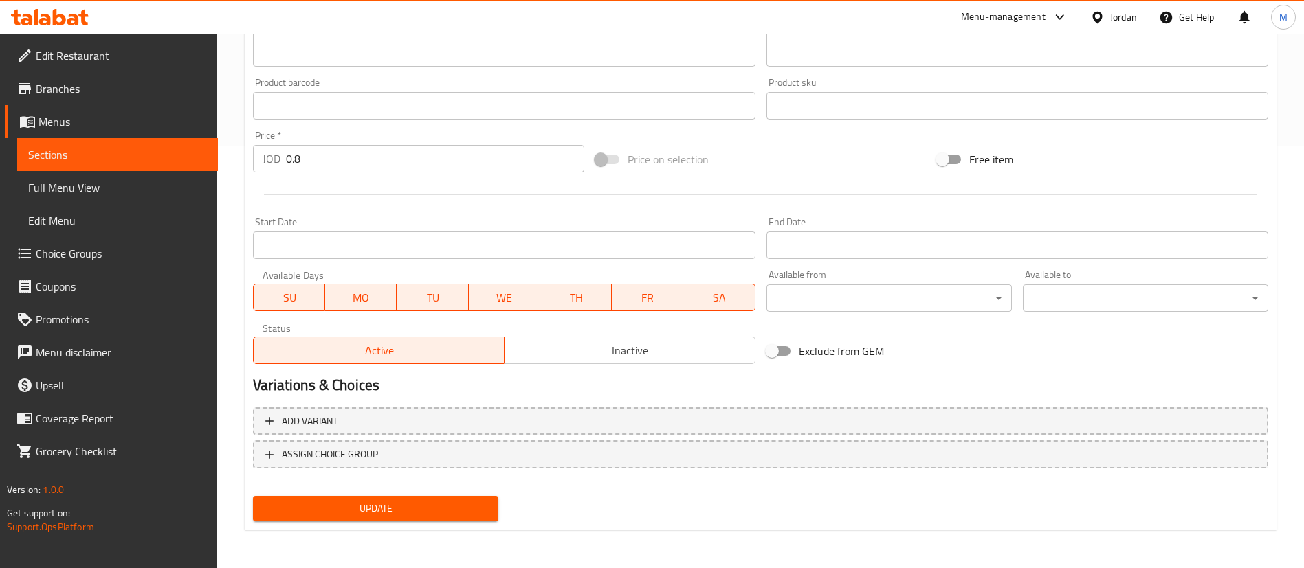
type input "اشتري دونات ريد فيلفت واحصل على الثانية مجانا"
click at [444, 497] on button "Update" at bounding box center [375, 508] width 245 height 25
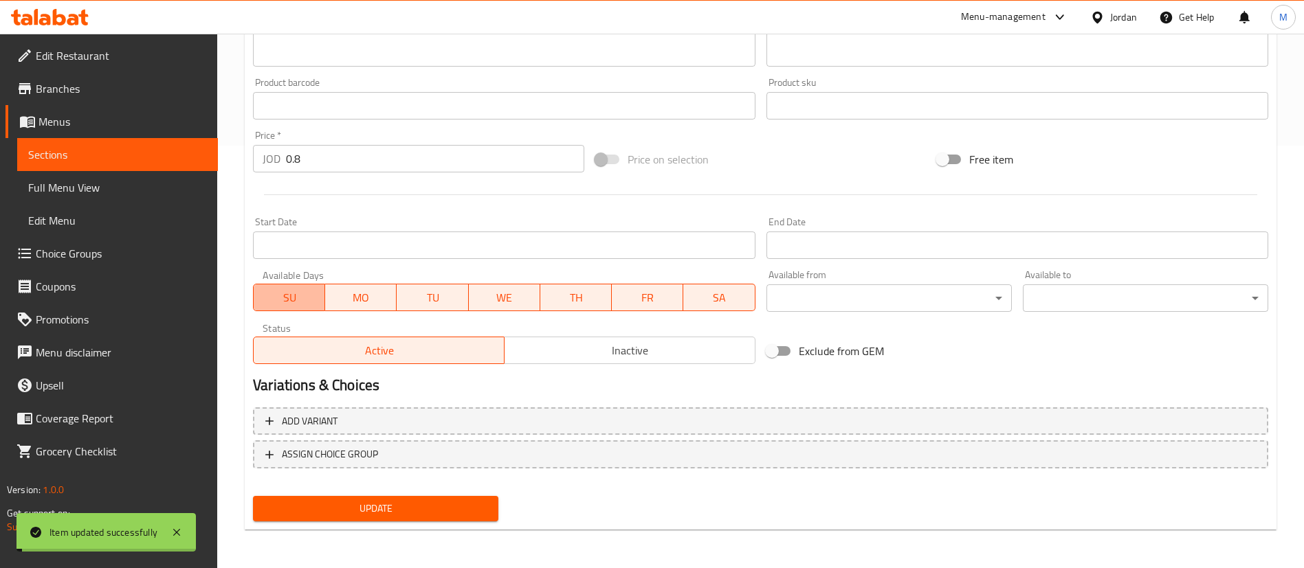
click at [292, 300] on span "SU" at bounding box center [289, 298] width 60 height 20
click at [439, 297] on span "TU" at bounding box center [432, 298] width 60 height 20
click at [505, 284] on button "WE" at bounding box center [504, 297] width 72 height 27
click at [431, 296] on span "TU" at bounding box center [433, 298] width 60 height 20
click at [588, 289] on span "TH" at bounding box center [576, 298] width 60 height 20
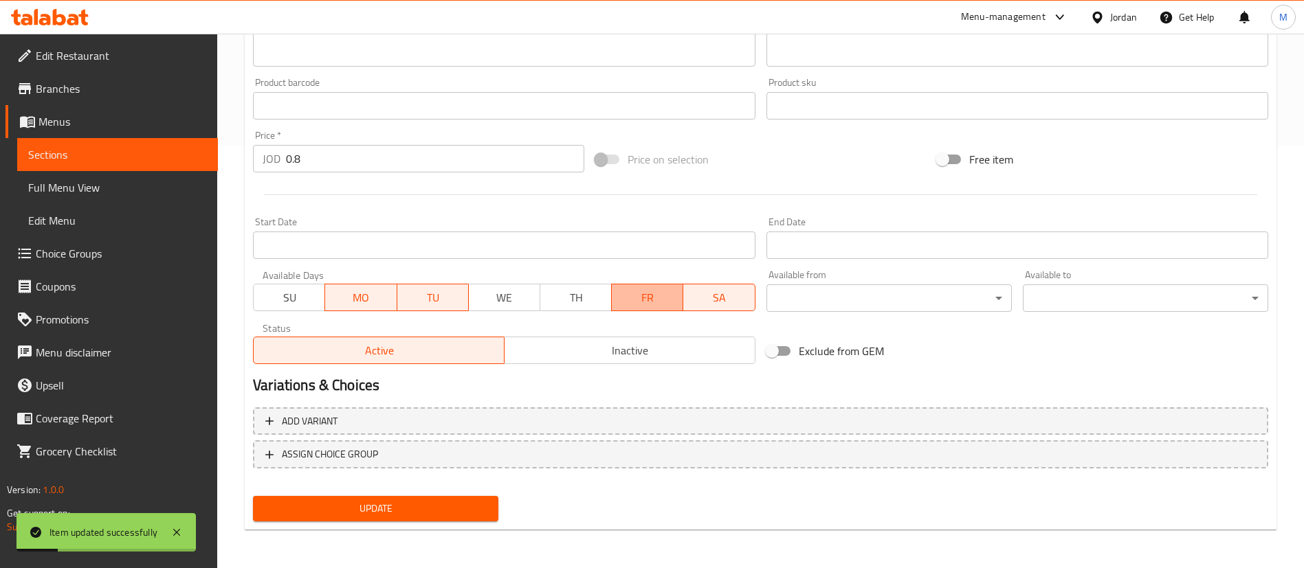
click at [639, 295] on span "FR" at bounding box center [647, 298] width 60 height 20
click at [721, 302] on span "SA" at bounding box center [719, 298] width 60 height 20
click at [462, 503] on span "Update" at bounding box center [375, 508] width 223 height 17
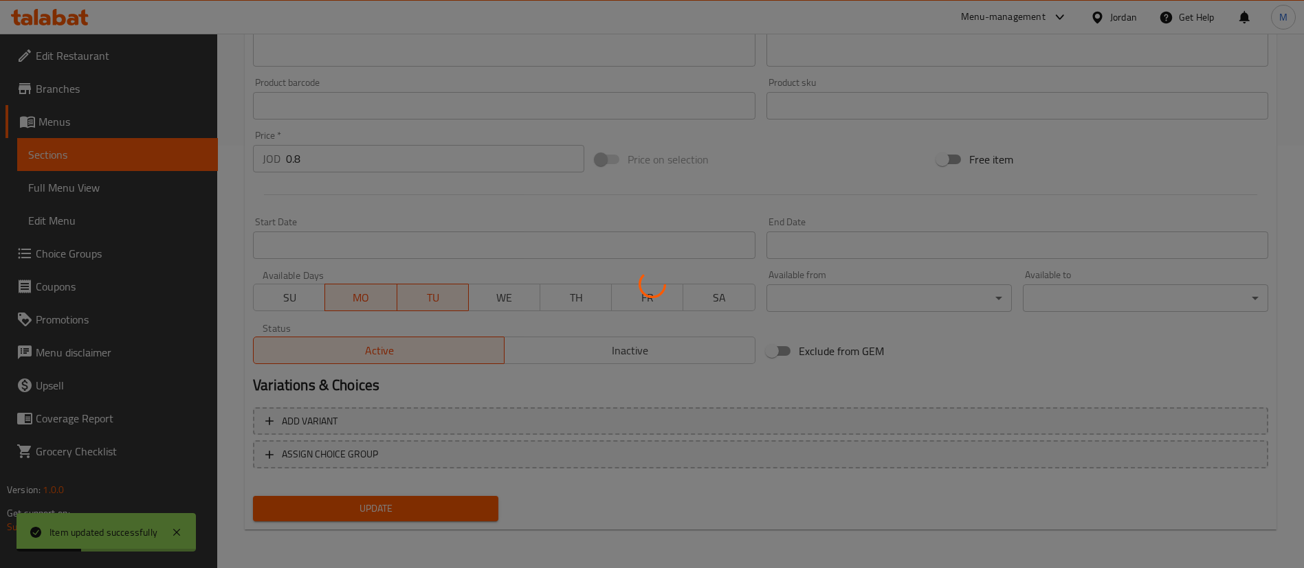
scroll to position [0, 0]
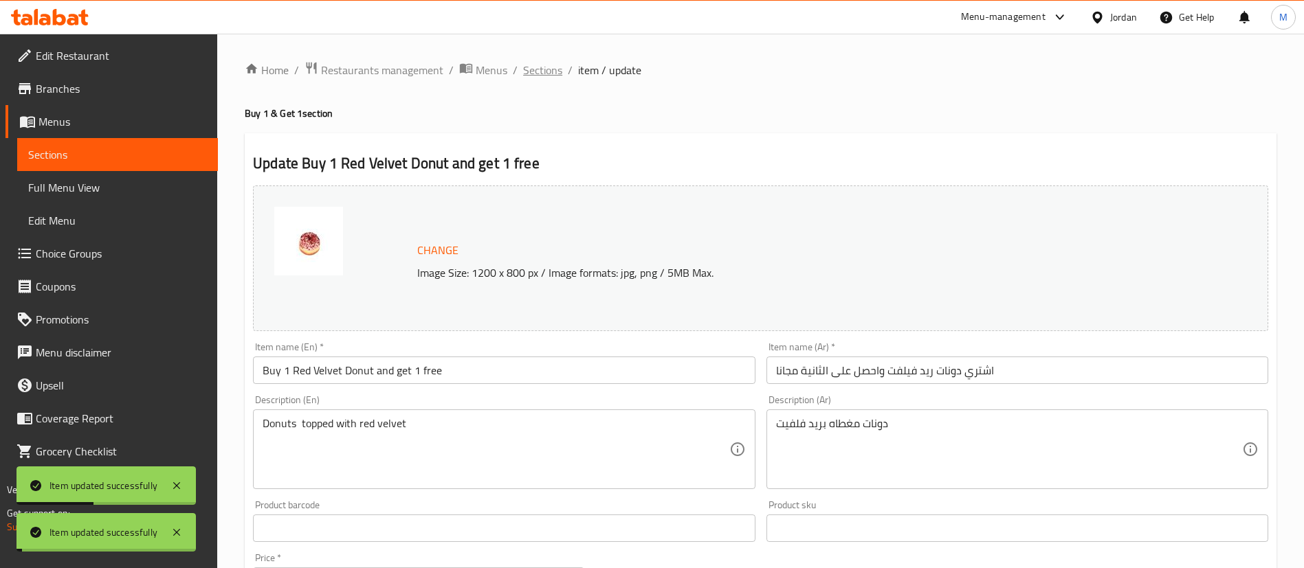
click at [536, 69] on span "Sections" at bounding box center [542, 70] width 39 height 16
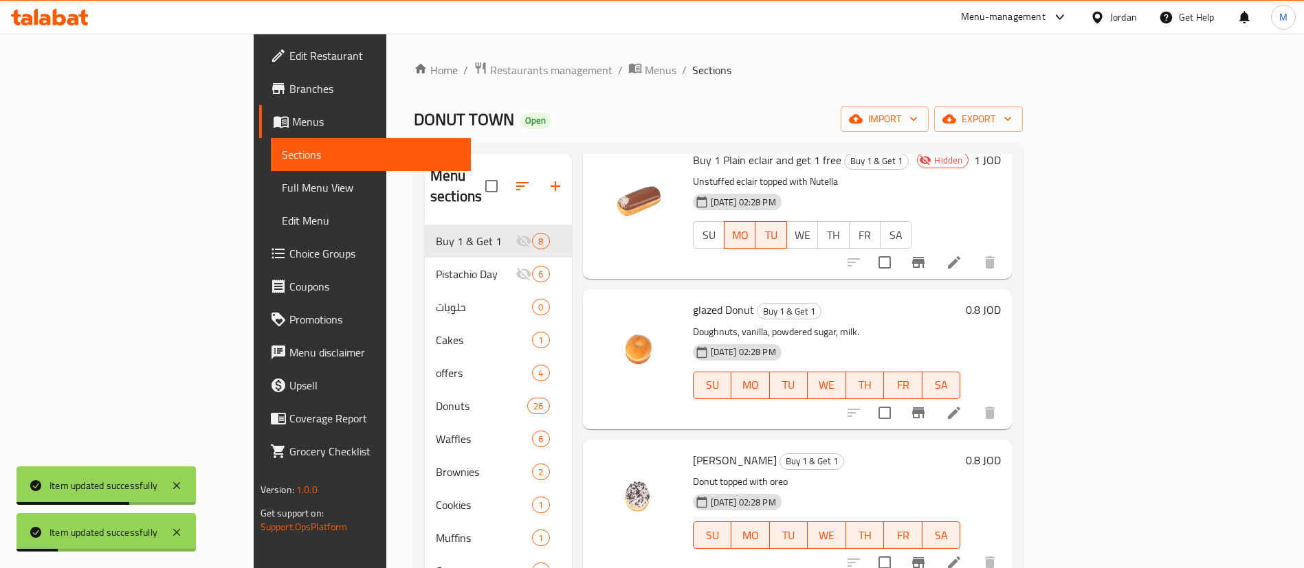
scroll to position [403, 0]
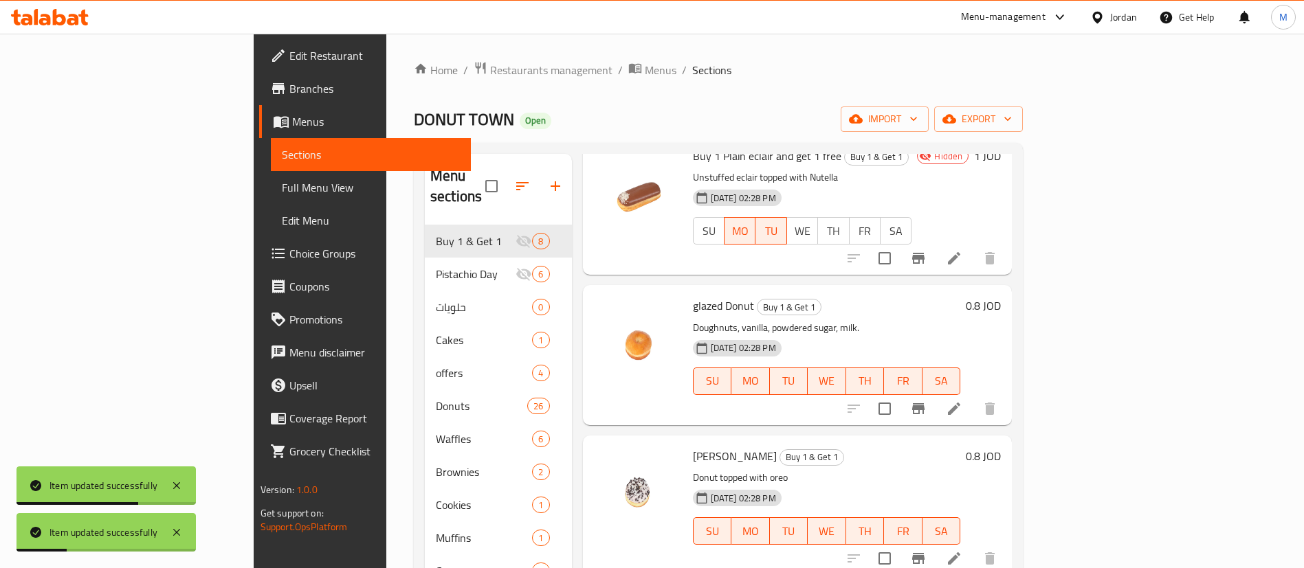
click at [962, 401] on icon at bounding box center [954, 409] width 16 height 16
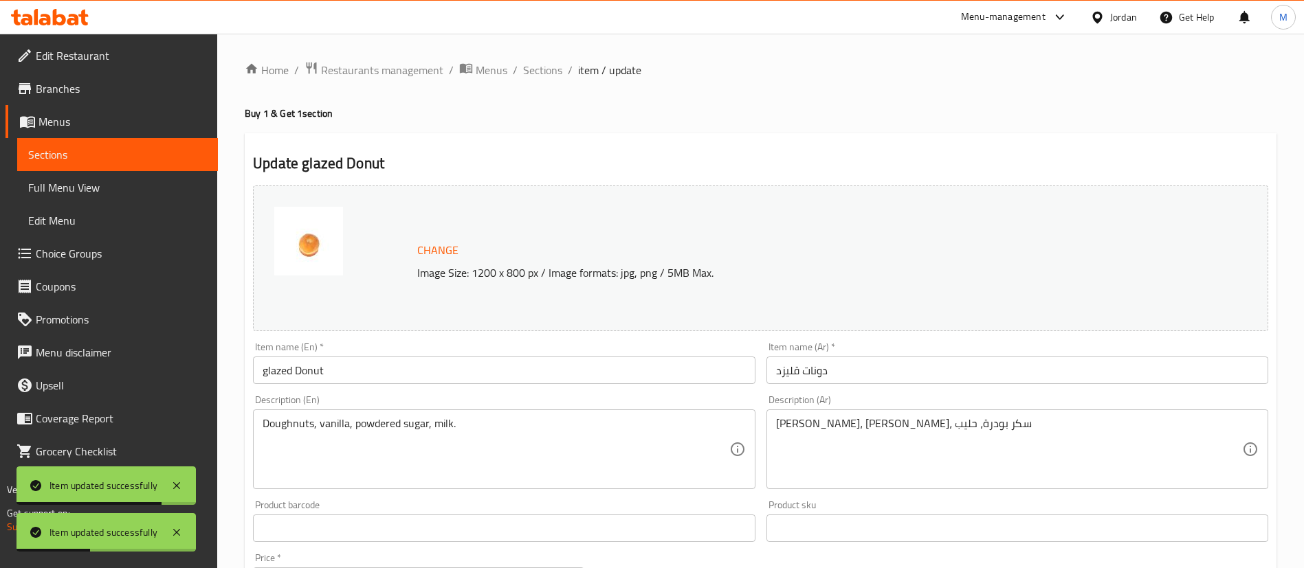
click at [770, 369] on input "دونات قليزد" at bounding box center [1017, 370] width 502 height 27
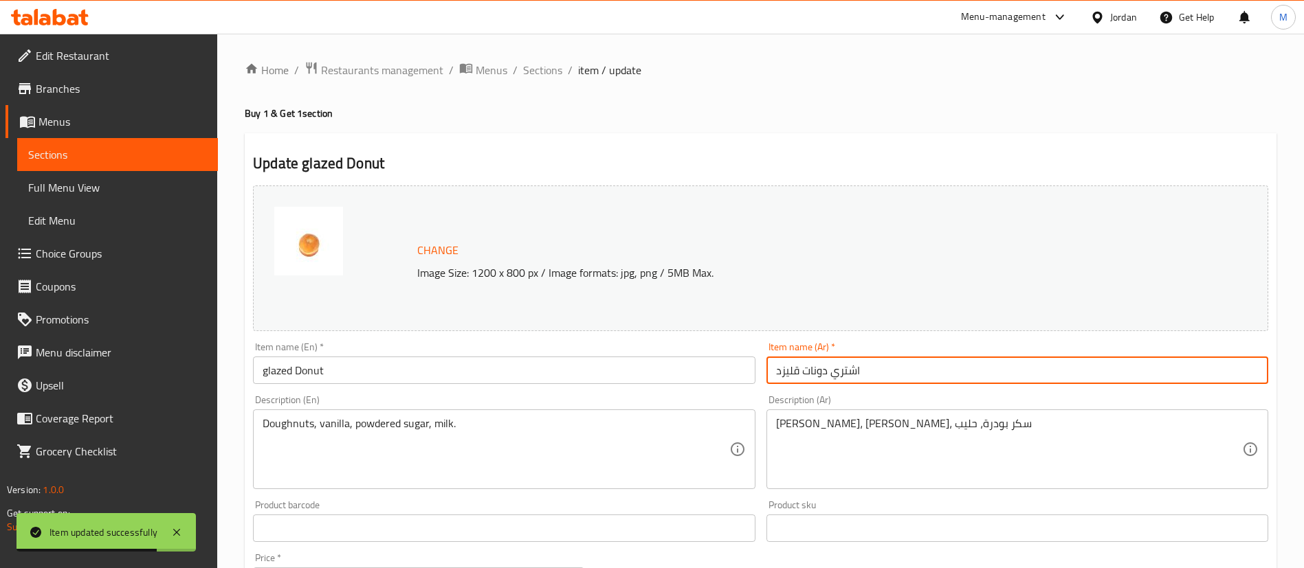
click at [1095, 370] on input "اشتري دونات قليزد" at bounding box center [1017, 370] width 502 height 27
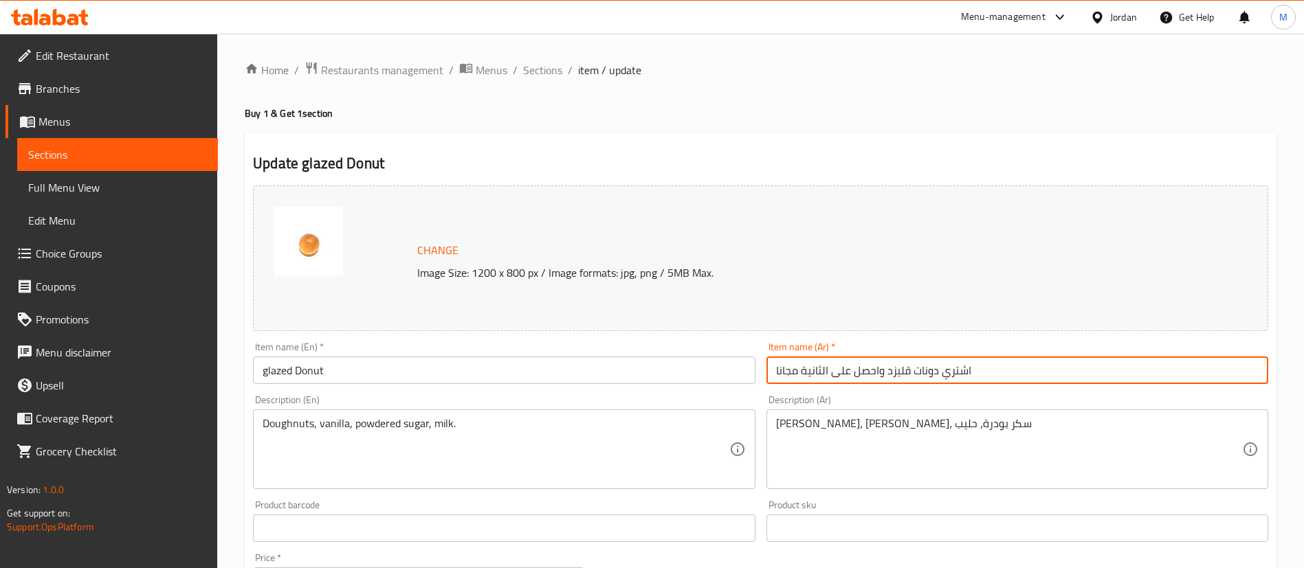
type input "اشتري دونات قليزد واحصل على الثانية مجانا"
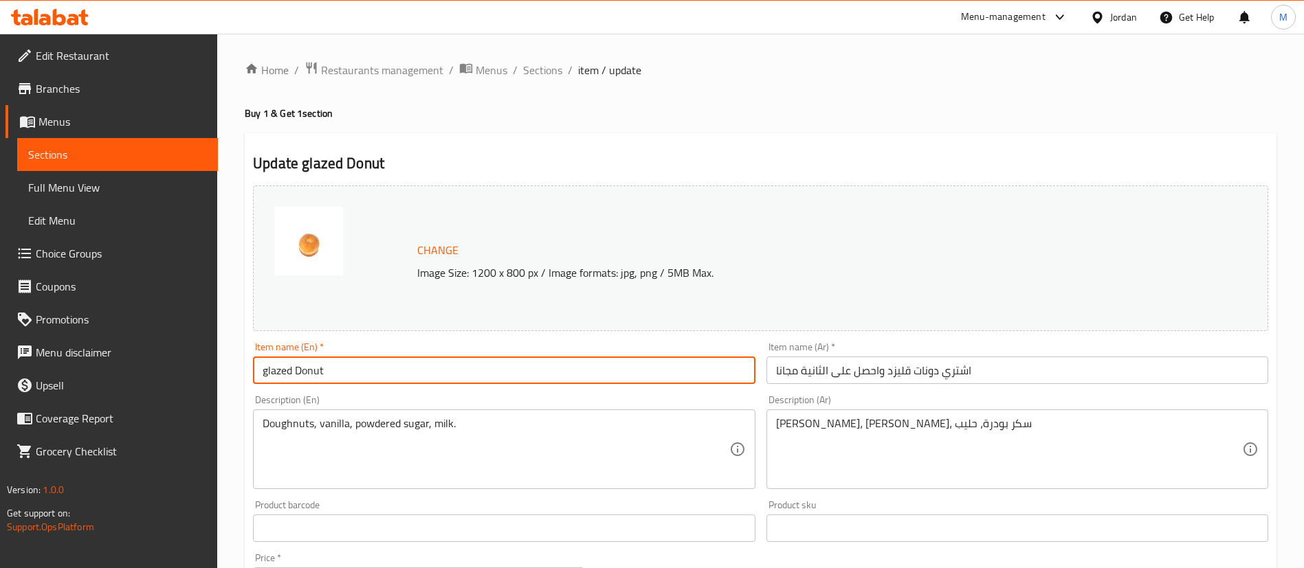
drag, startPoint x: 266, startPoint y: 370, endPoint x: 238, endPoint y: 378, distance: 29.4
click at [238, 378] on div "Home / Restaurants management / Menus / Sections / item / update Buy 1 & Get 1 …" at bounding box center [760, 513] width 1087 height 958
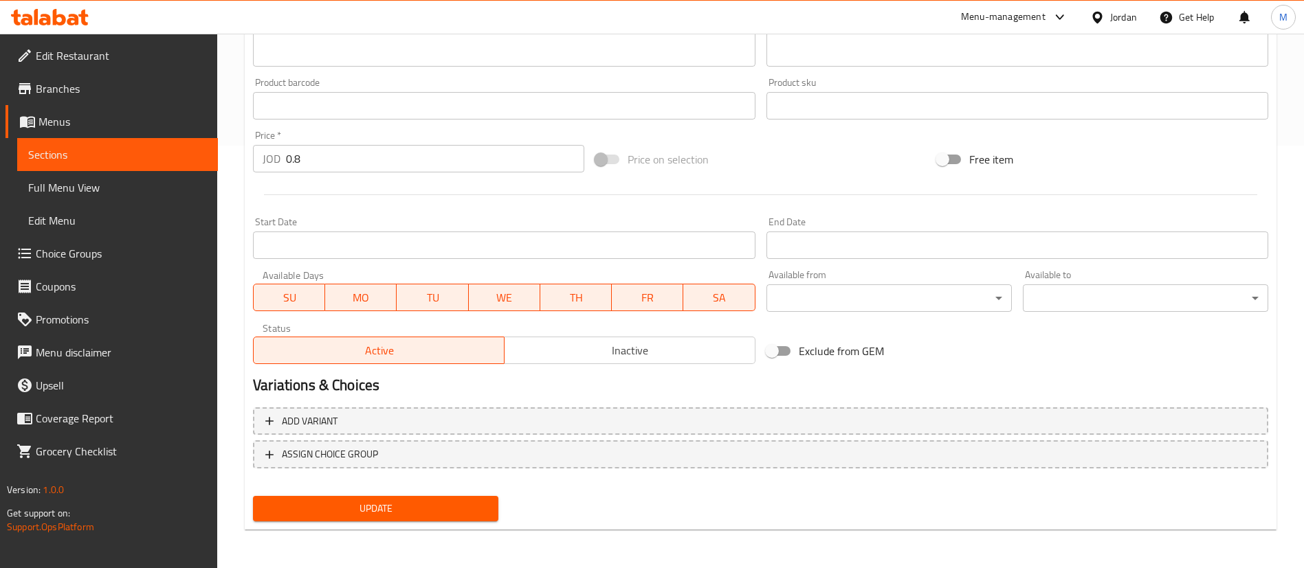
type input "Buy 1 Glazed Donut and get 1 free"
click at [434, 508] on span "Update" at bounding box center [375, 508] width 223 height 17
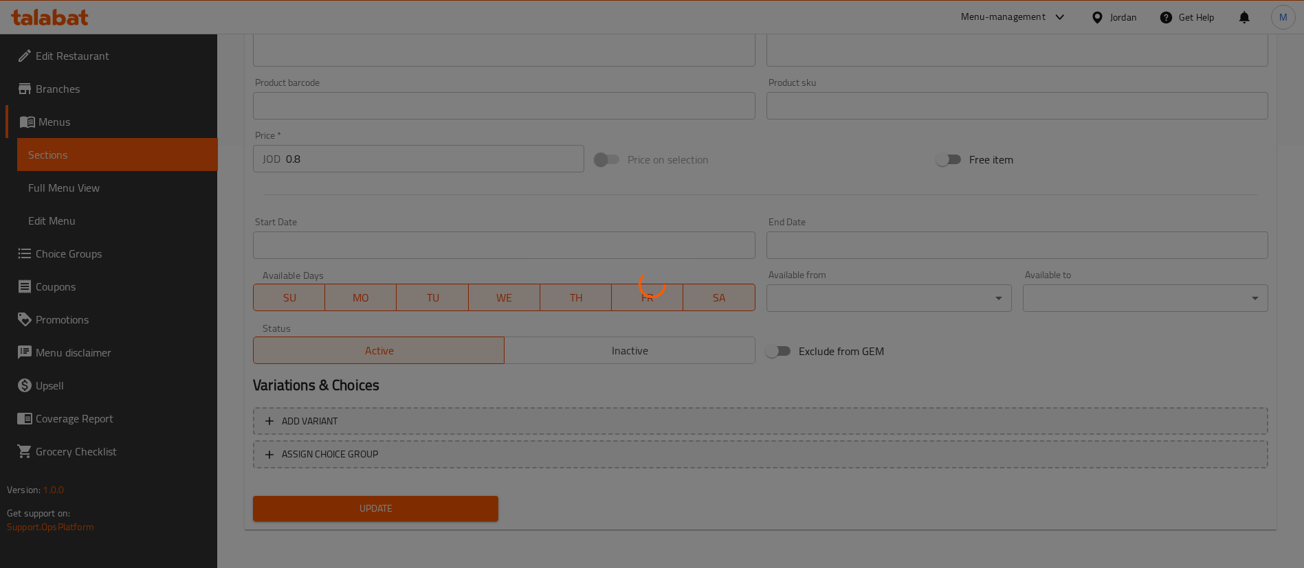
scroll to position [0, 0]
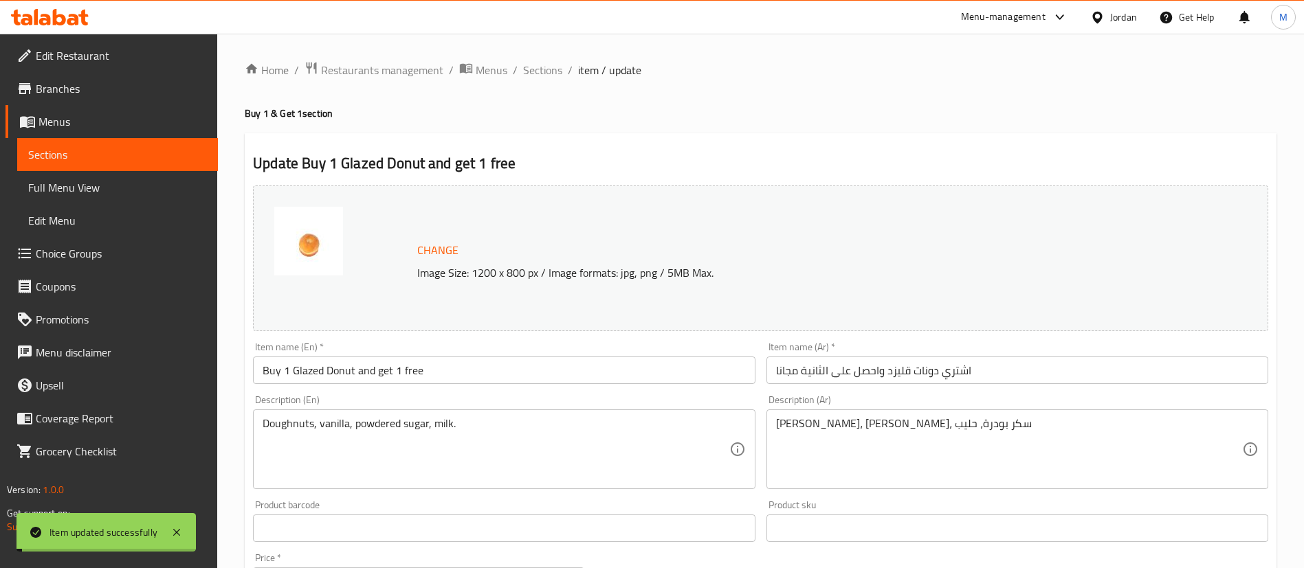
click at [545, 38] on div "Home / Restaurants management / Menus / Sections / item / update Buy 1 & Get 1 …" at bounding box center [760, 513] width 1087 height 958
click at [547, 69] on span "Sections" at bounding box center [542, 70] width 39 height 16
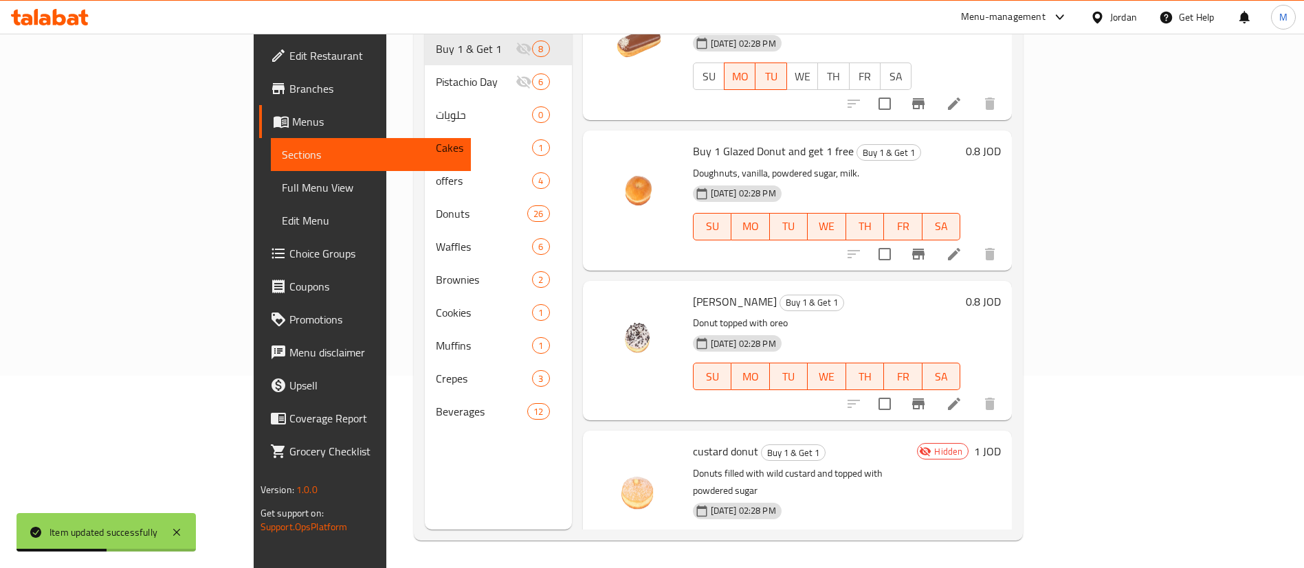
scroll to position [364, 0]
click at [1006, 389] on div at bounding box center [921, 405] width 169 height 33
click at [962, 397] on icon at bounding box center [954, 405] width 16 height 16
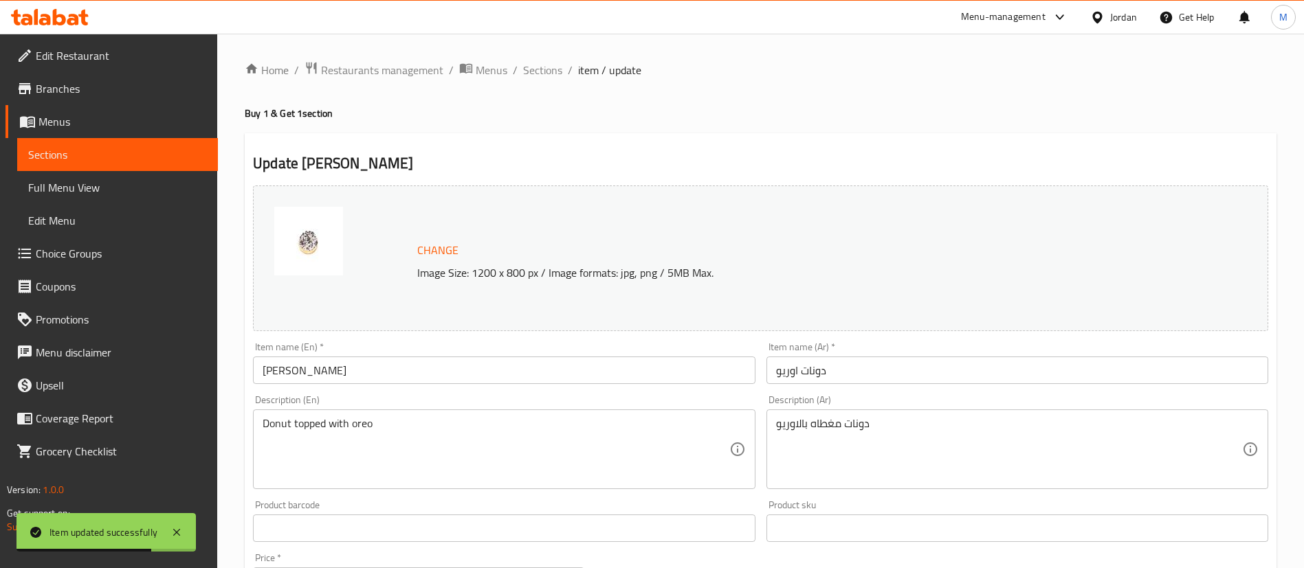
click at [251, 368] on div "Item name (En)   * Oreo Donut Item name (En) *" at bounding box center [503, 363] width 513 height 53
click at [258, 369] on input "Oreo Donut" at bounding box center [504, 370] width 502 height 27
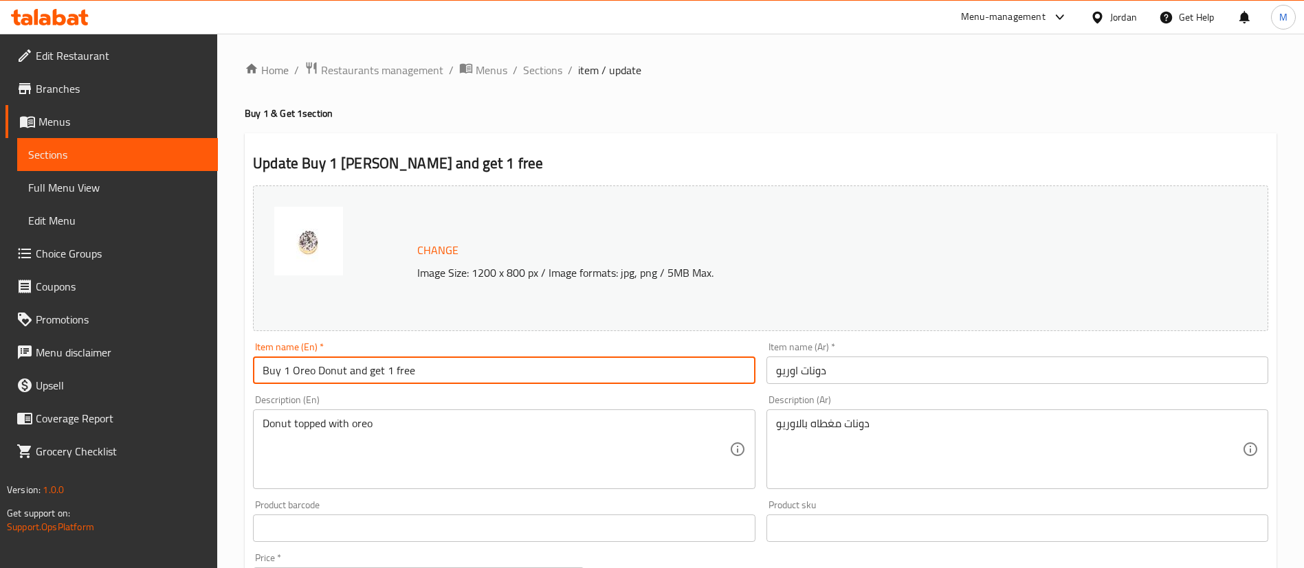
type input "Buy 1 Oreo Donut and get 1 free"
click at [773, 377] on input "دونات اوريو" at bounding box center [1017, 370] width 502 height 27
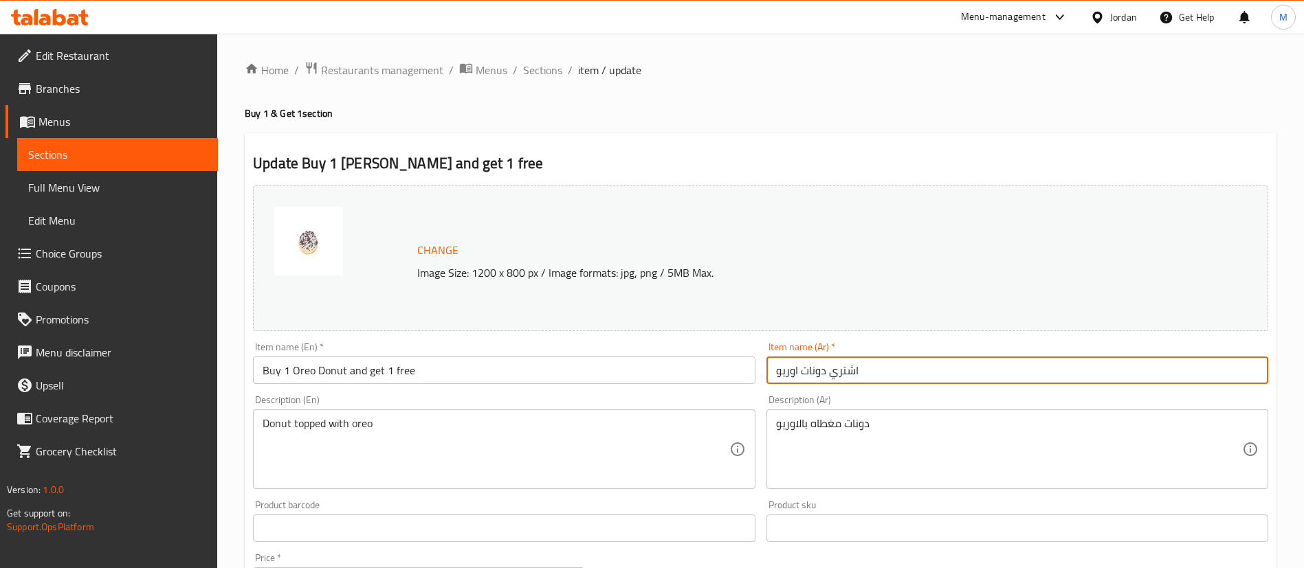
click at [1017, 375] on input "اشتري دونات اوريو" at bounding box center [1017, 370] width 502 height 27
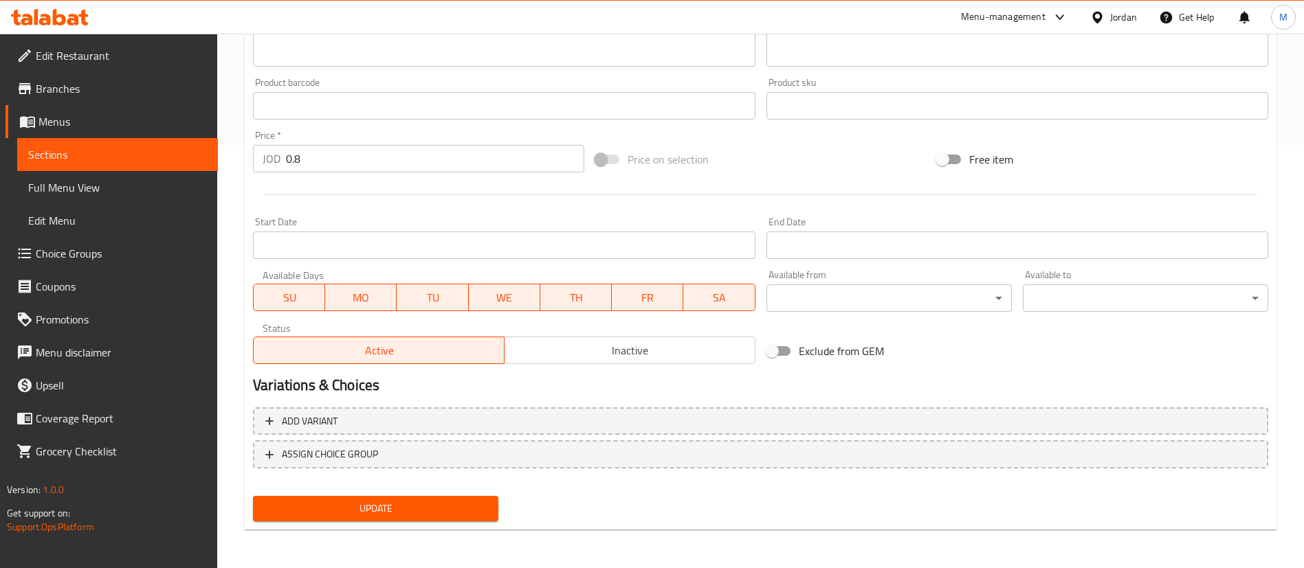
type input "اشتري دونات اوريو واحصل على الثانية مجانا"
click at [474, 513] on span "Update" at bounding box center [375, 508] width 223 height 17
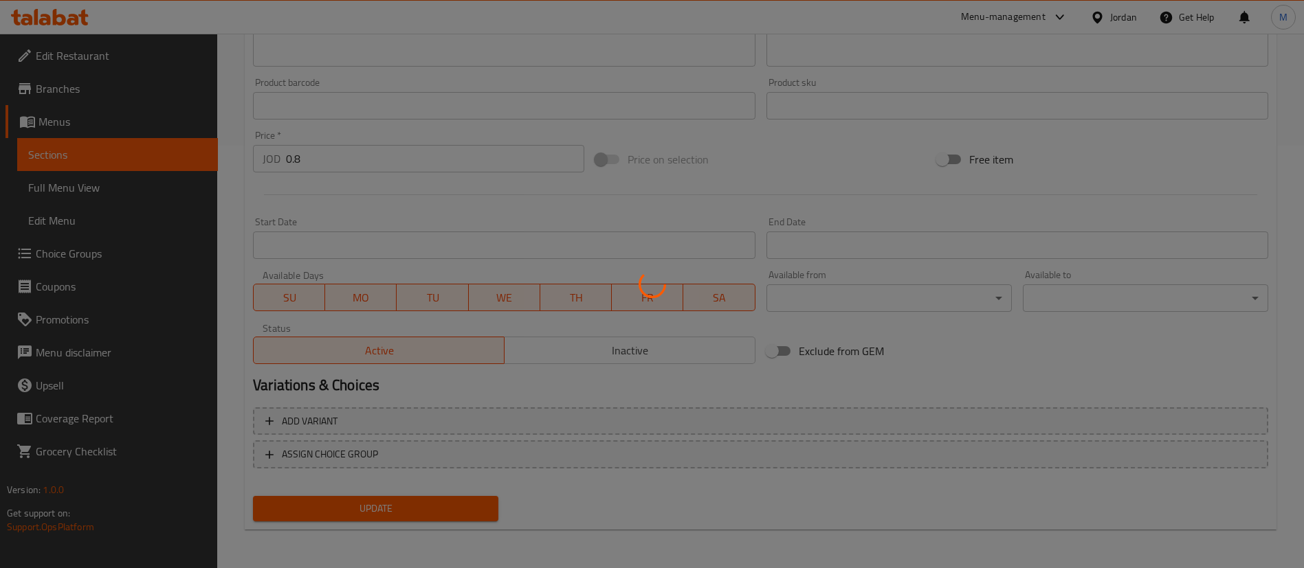
scroll to position [0, 0]
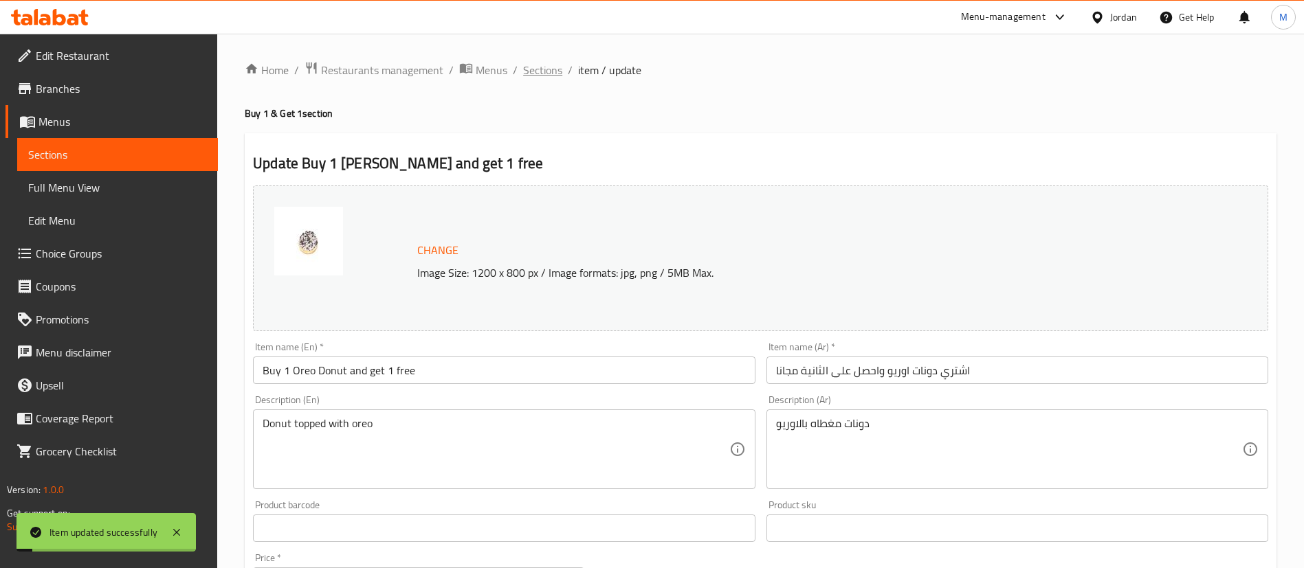
click at [542, 68] on span "Sections" at bounding box center [542, 70] width 39 height 16
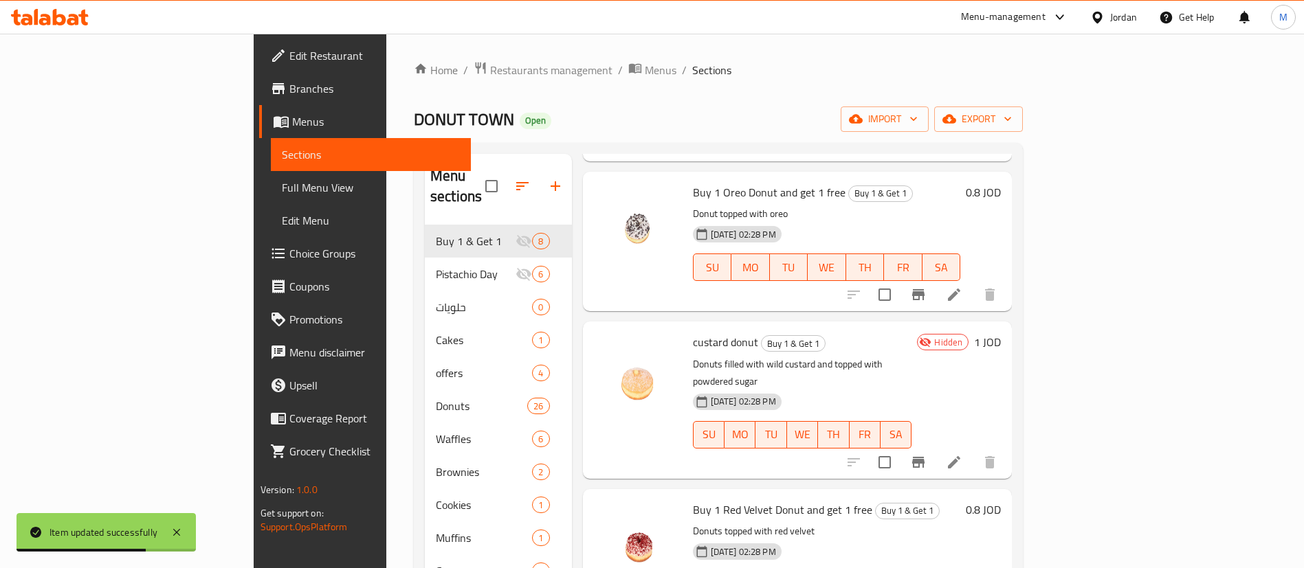
scroll to position [606, 0]
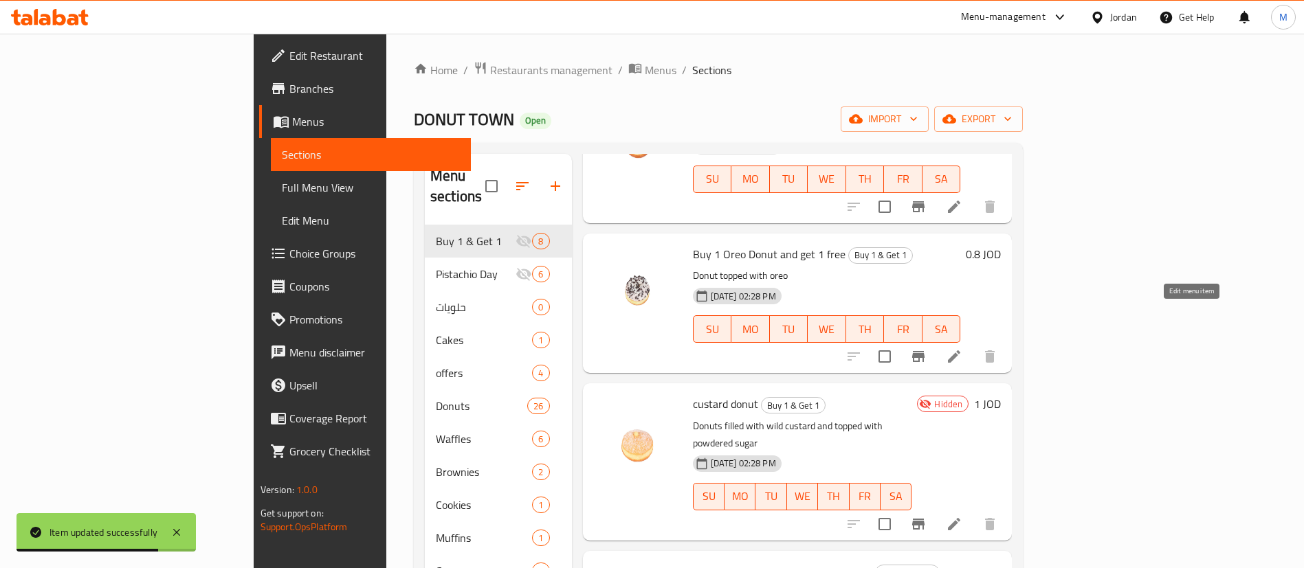
click at [960, 351] on icon at bounding box center [954, 357] width 12 height 12
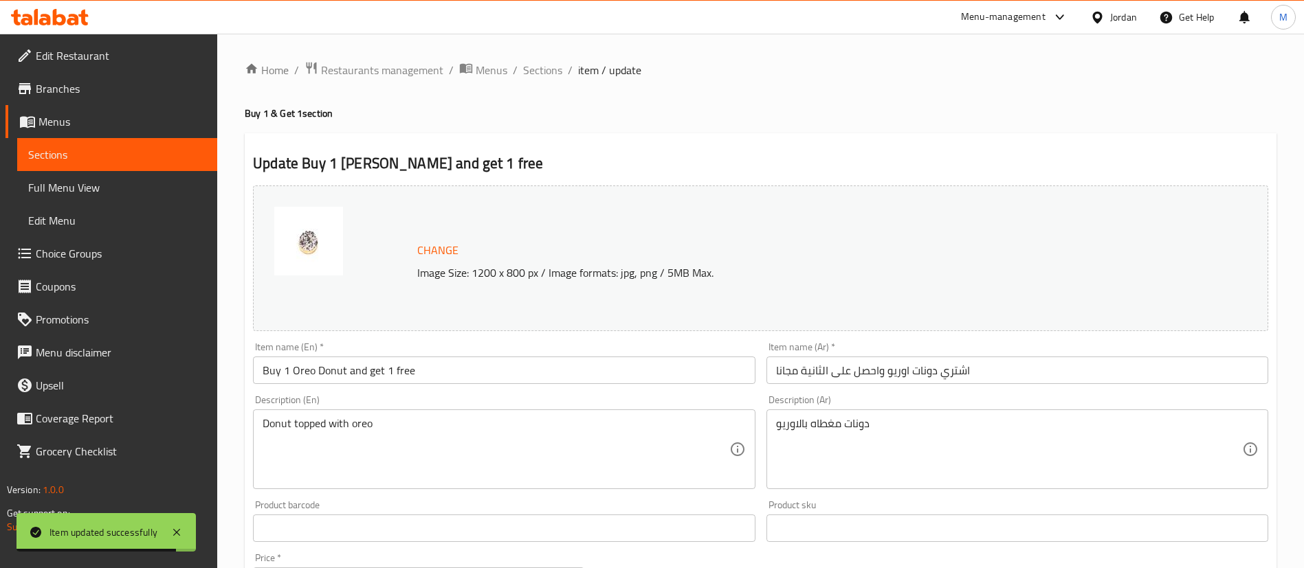
scroll to position [423, 0]
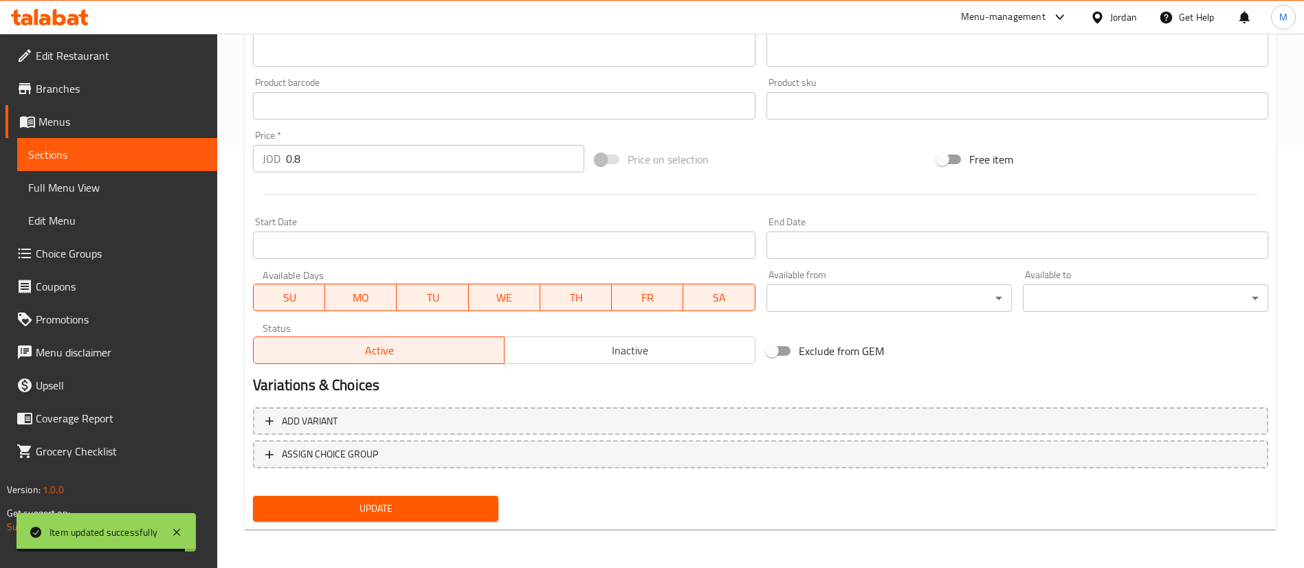
click at [299, 294] on span "SU" at bounding box center [289, 298] width 60 height 20
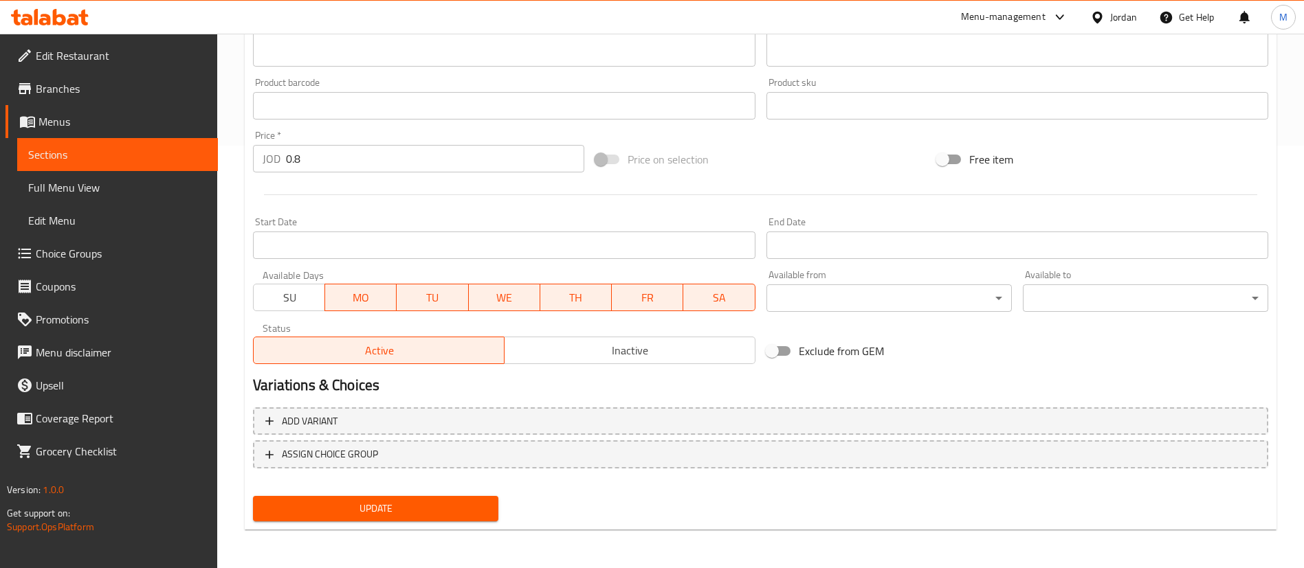
click at [550, 294] on span "TH" at bounding box center [576, 298] width 60 height 20
click at [521, 297] on span "WE" at bounding box center [504, 298] width 60 height 20
click at [661, 303] on span "FR" at bounding box center [647, 298] width 60 height 20
click at [698, 298] on span "SA" at bounding box center [719, 298] width 60 height 20
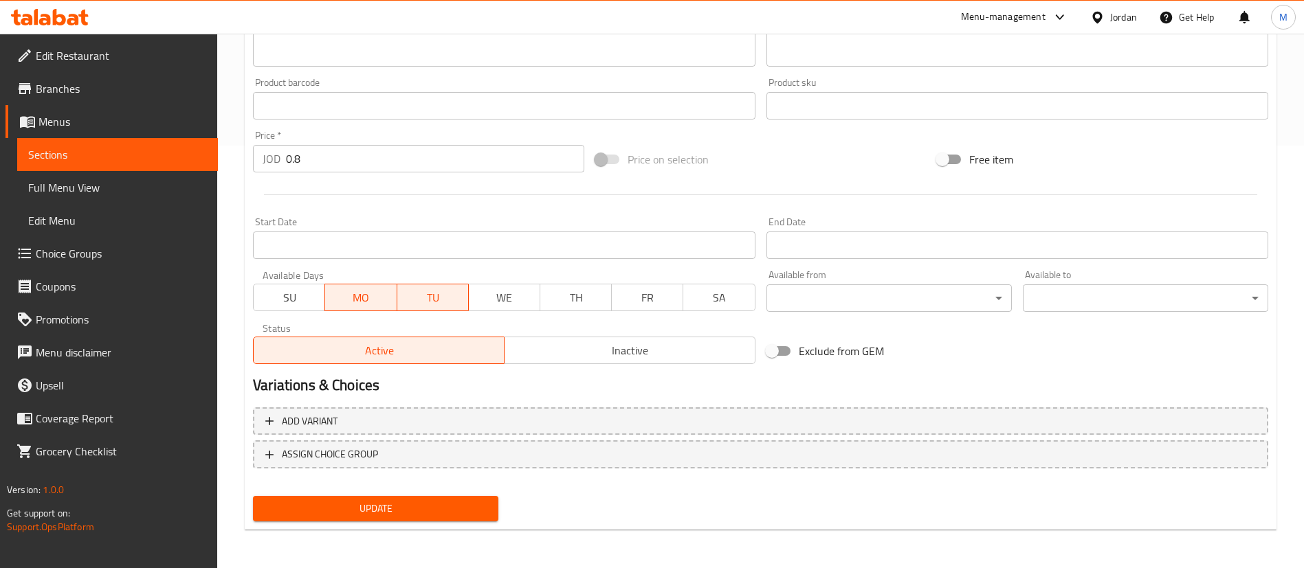
click at [465, 508] on span "Update" at bounding box center [375, 508] width 223 height 17
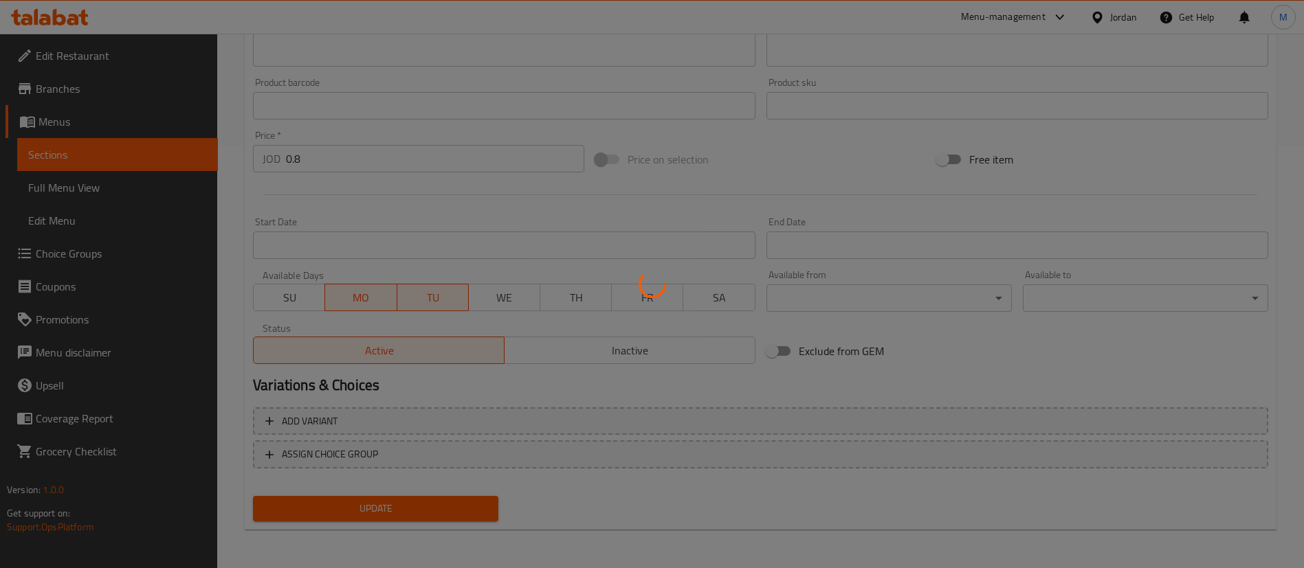
scroll to position [0, 0]
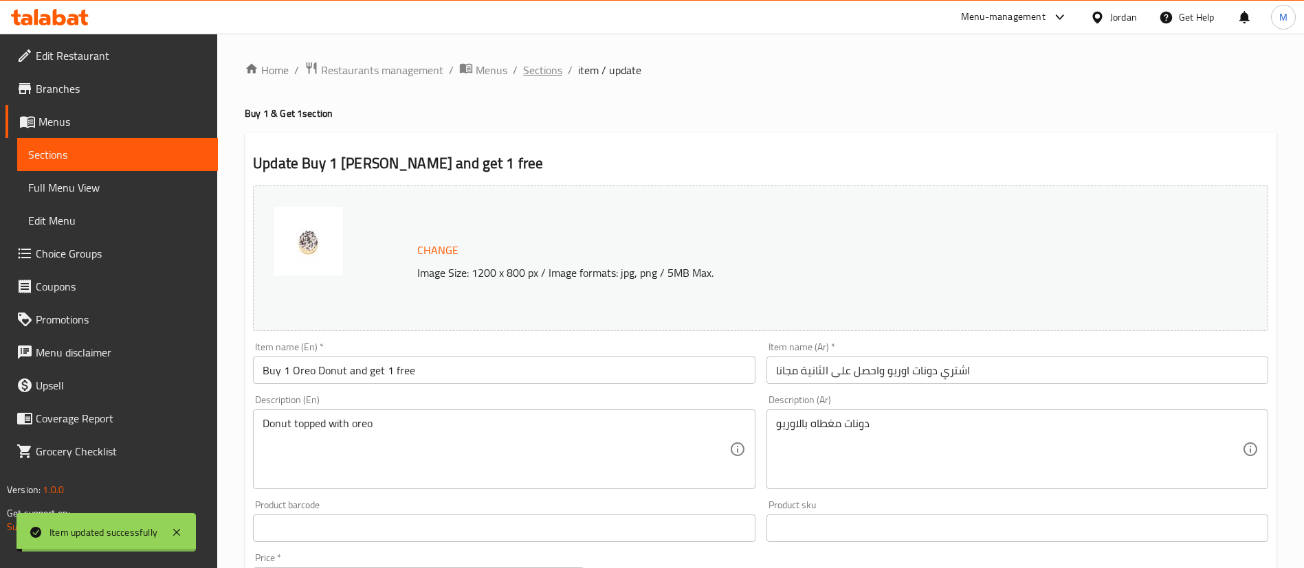
click at [542, 71] on span "Sections" at bounding box center [542, 70] width 39 height 16
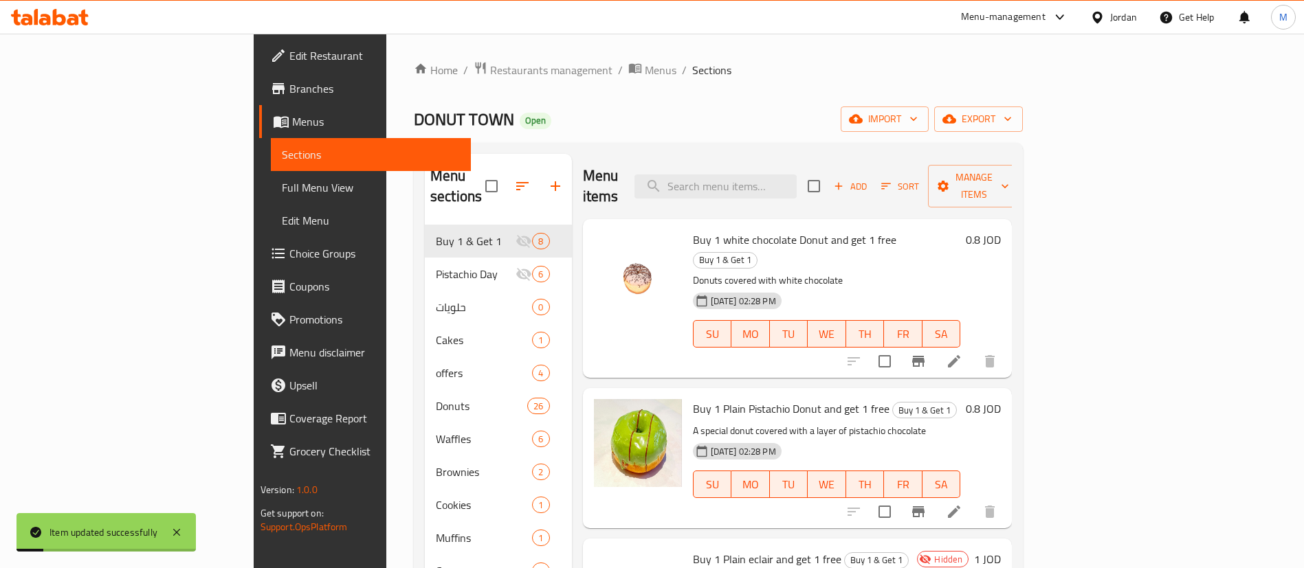
click at [973, 349] on li at bounding box center [954, 361] width 38 height 25
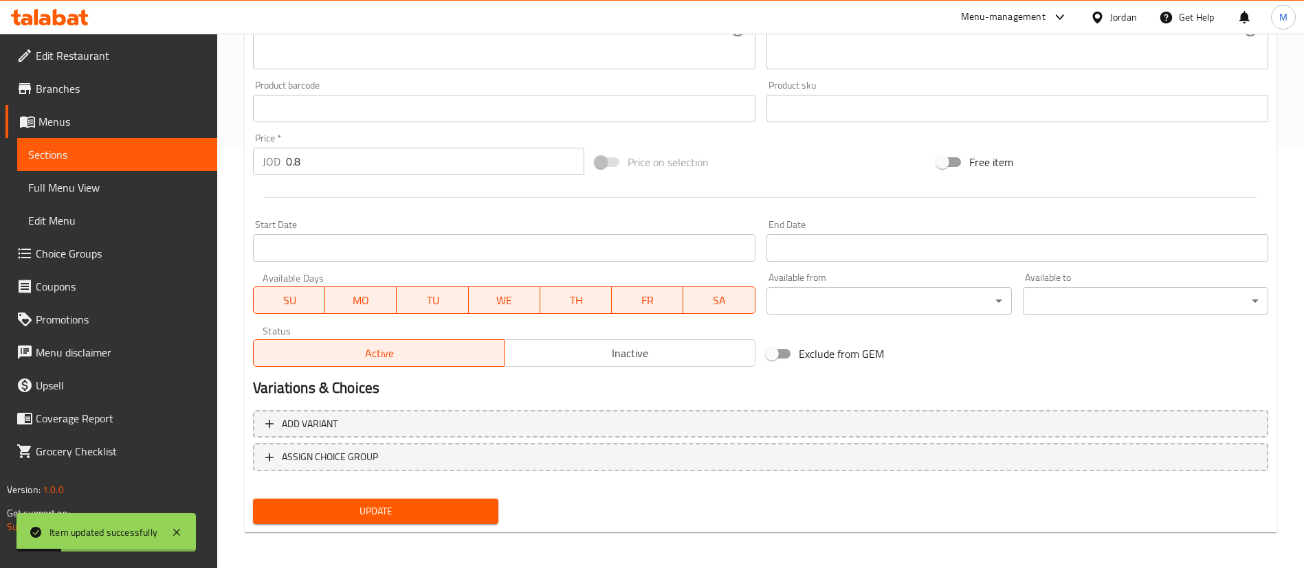
scroll to position [423, 0]
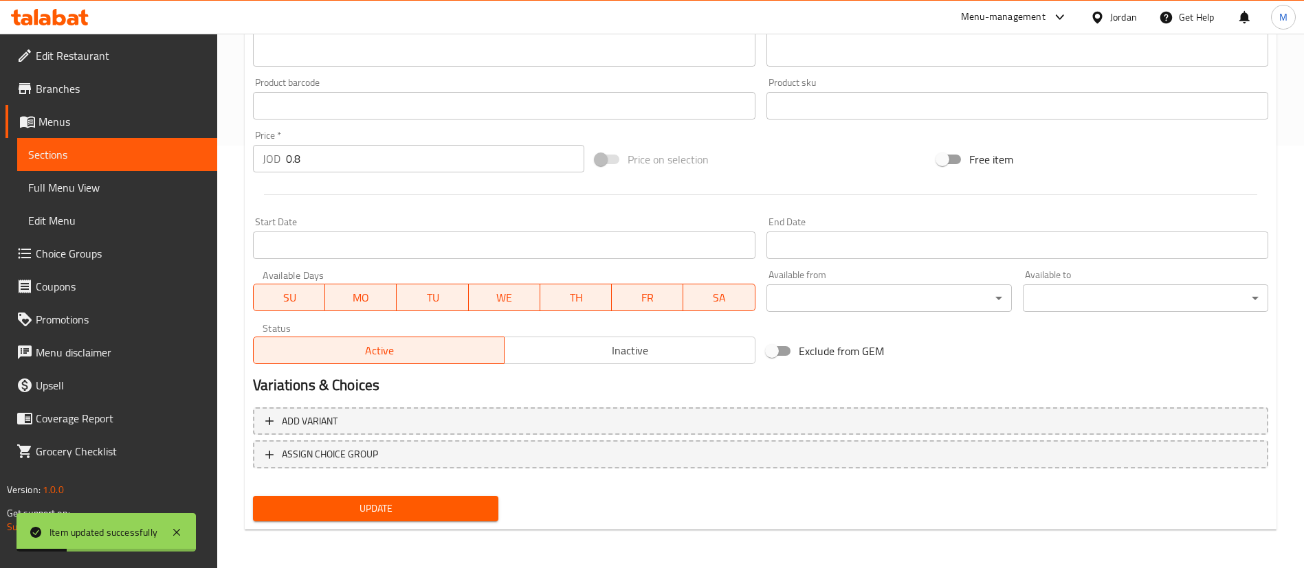
click at [315, 303] on span "SU" at bounding box center [289, 298] width 60 height 20
click at [523, 292] on span "WE" at bounding box center [504, 298] width 60 height 20
click at [567, 284] on button "TH" at bounding box center [576, 297] width 72 height 27
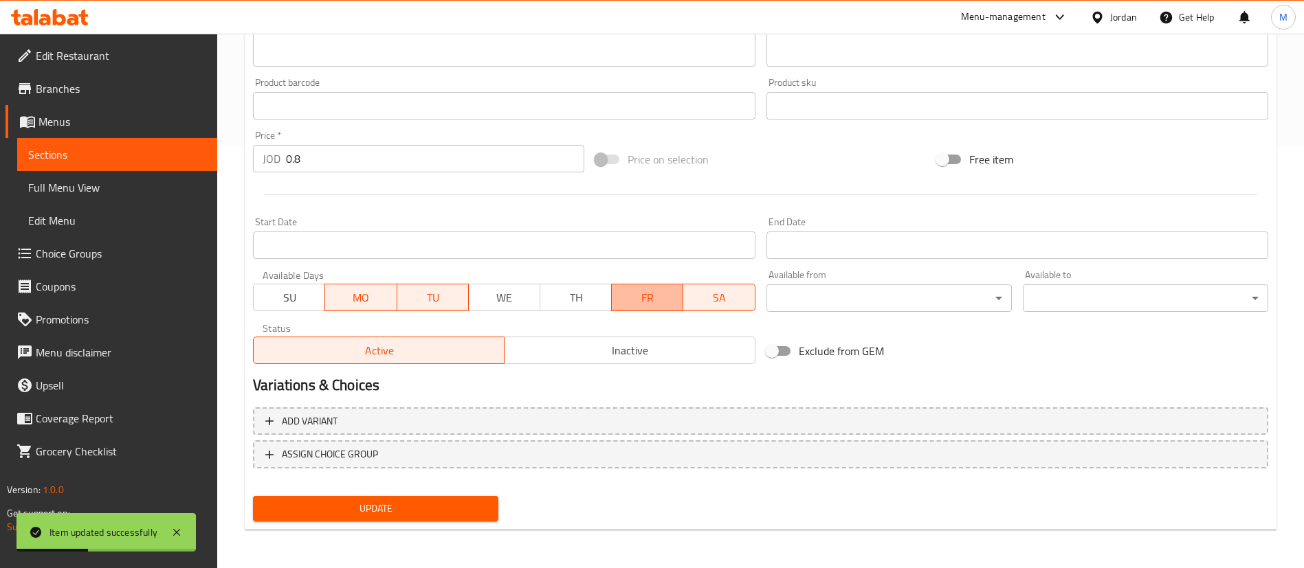
click at [643, 298] on span "FR" at bounding box center [647, 298] width 60 height 20
drag, startPoint x: 727, startPoint y: 302, endPoint x: 690, endPoint y: 322, distance: 41.5
click at [728, 302] on span "SA" at bounding box center [719, 298] width 60 height 20
click at [462, 497] on button "Update" at bounding box center [375, 508] width 245 height 25
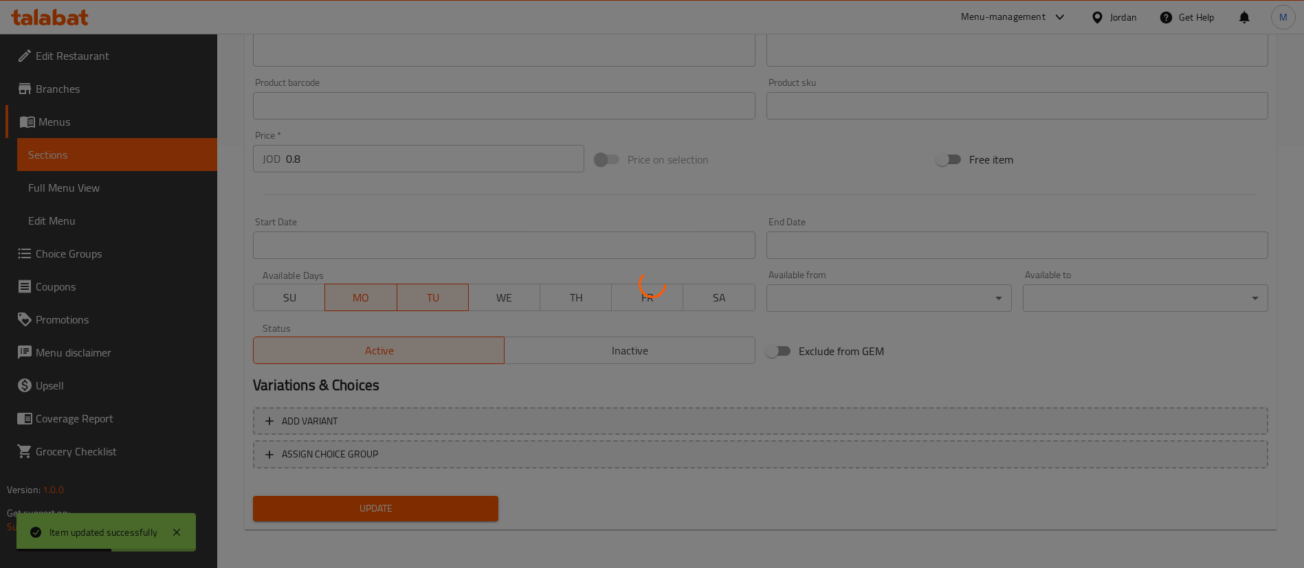
scroll to position [0, 0]
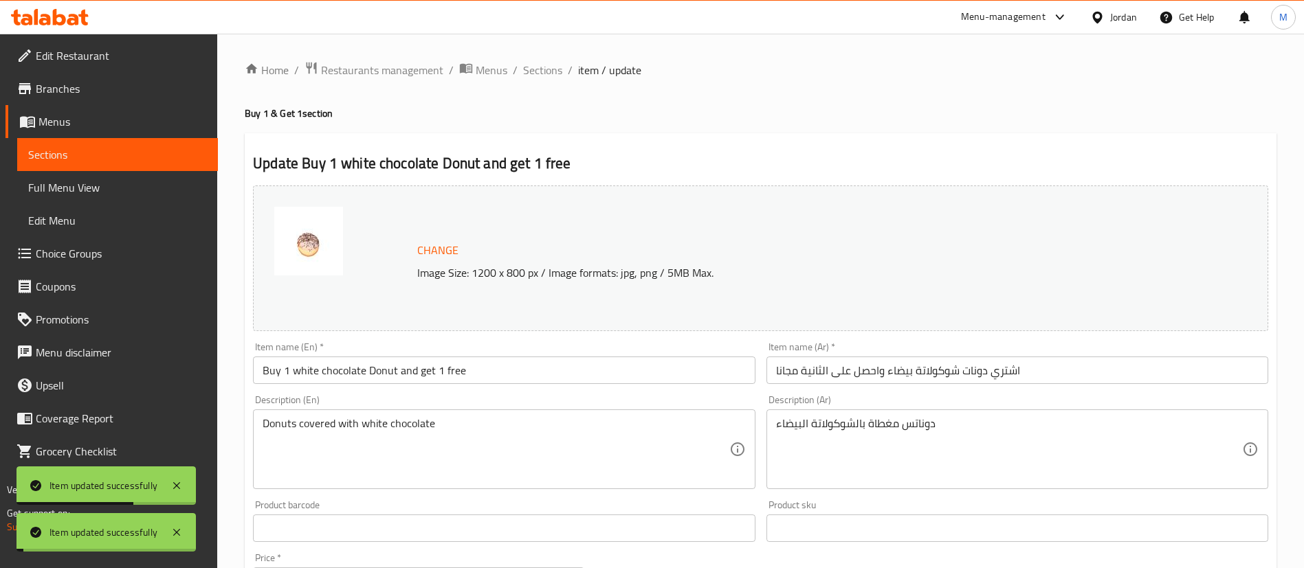
click at [543, 71] on span "Sections" at bounding box center [542, 70] width 39 height 16
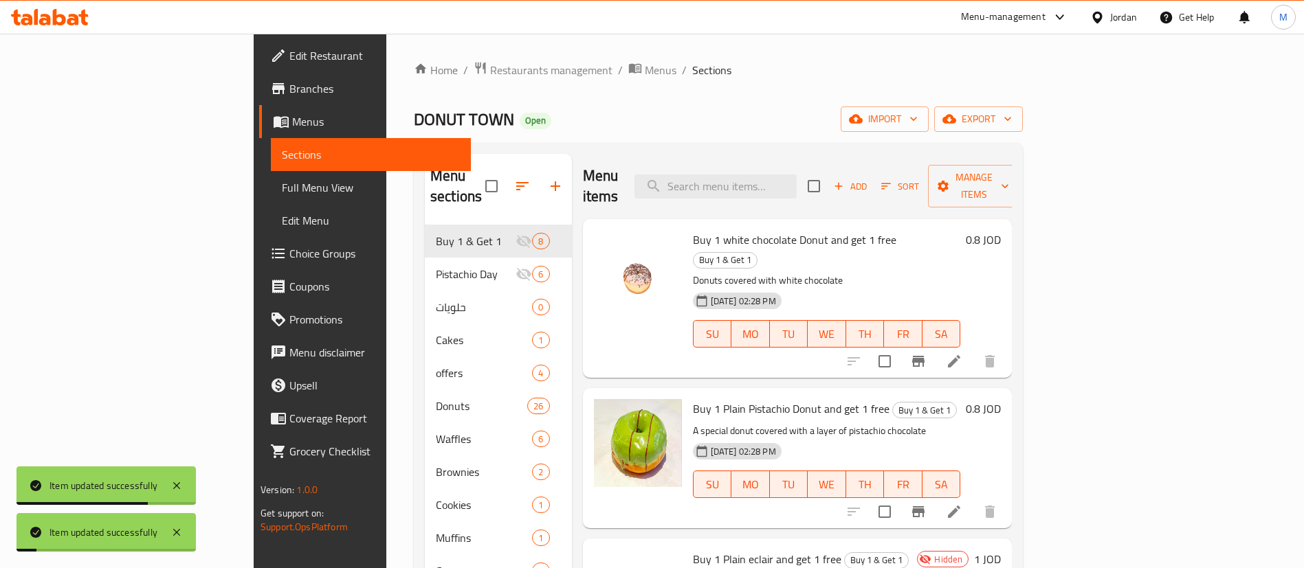
scroll to position [148, 0]
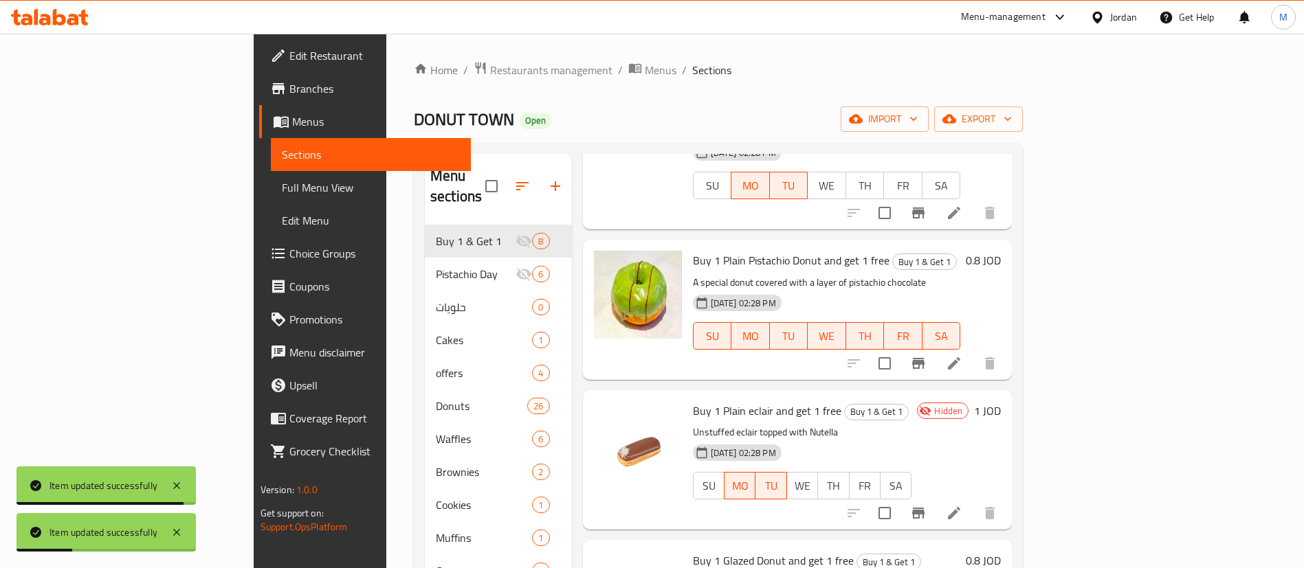
click at [962, 355] on icon at bounding box center [954, 363] width 16 height 16
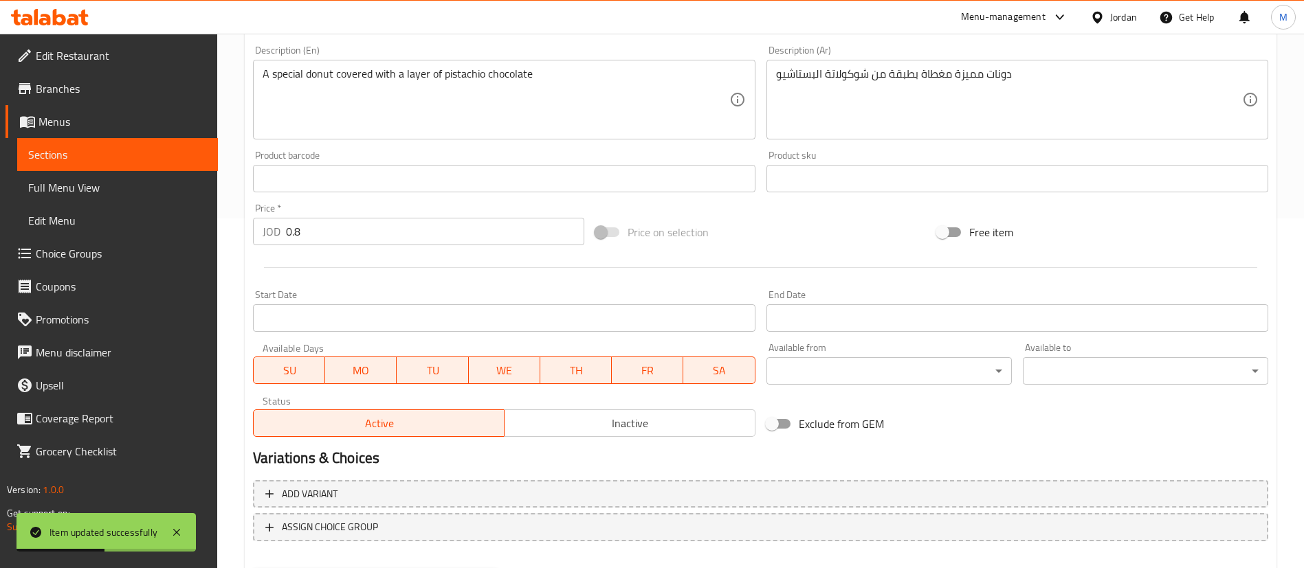
scroll to position [352, 0]
click at [305, 370] on span "SU" at bounding box center [289, 369] width 60 height 20
drag, startPoint x: 506, startPoint y: 366, endPoint x: 566, endPoint y: 363, distance: 59.9
click at [507, 365] on span "WE" at bounding box center [504, 369] width 60 height 20
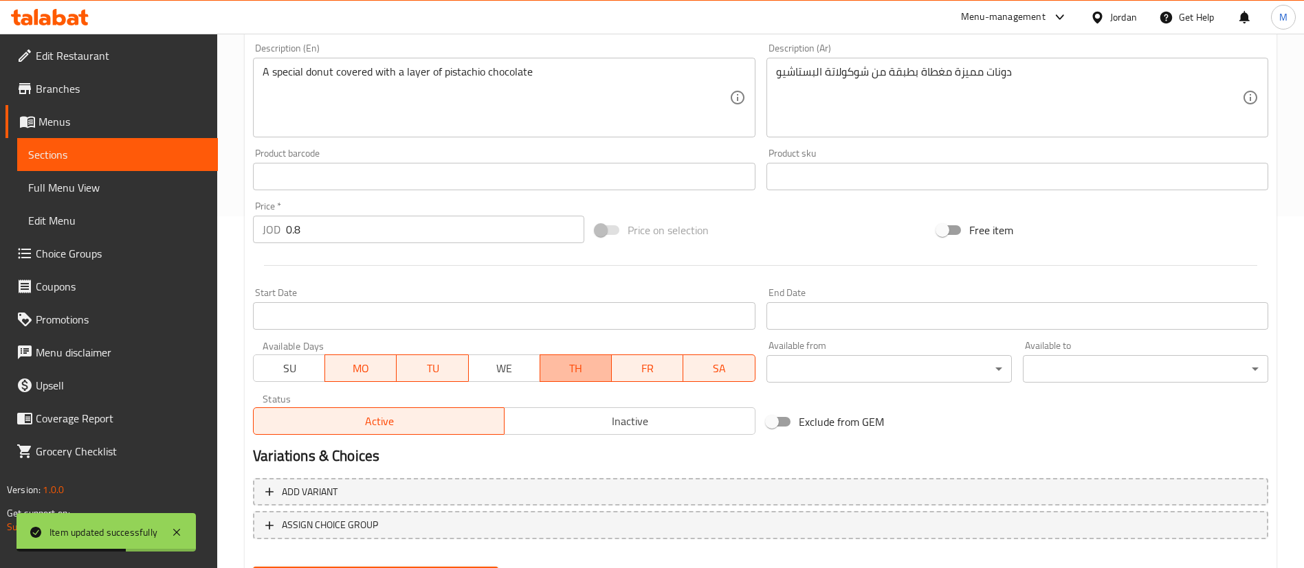
click at [567, 363] on span "TH" at bounding box center [576, 369] width 60 height 20
drag, startPoint x: 654, startPoint y: 363, endPoint x: 700, endPoint y: 360, distance: 46.1
click at [656, 362] on span "FR" at bounding box center [647, 369] width 60 height 20
click at [700, 360] on span "SA" at bounding box center [719, 369] width 60 height 20
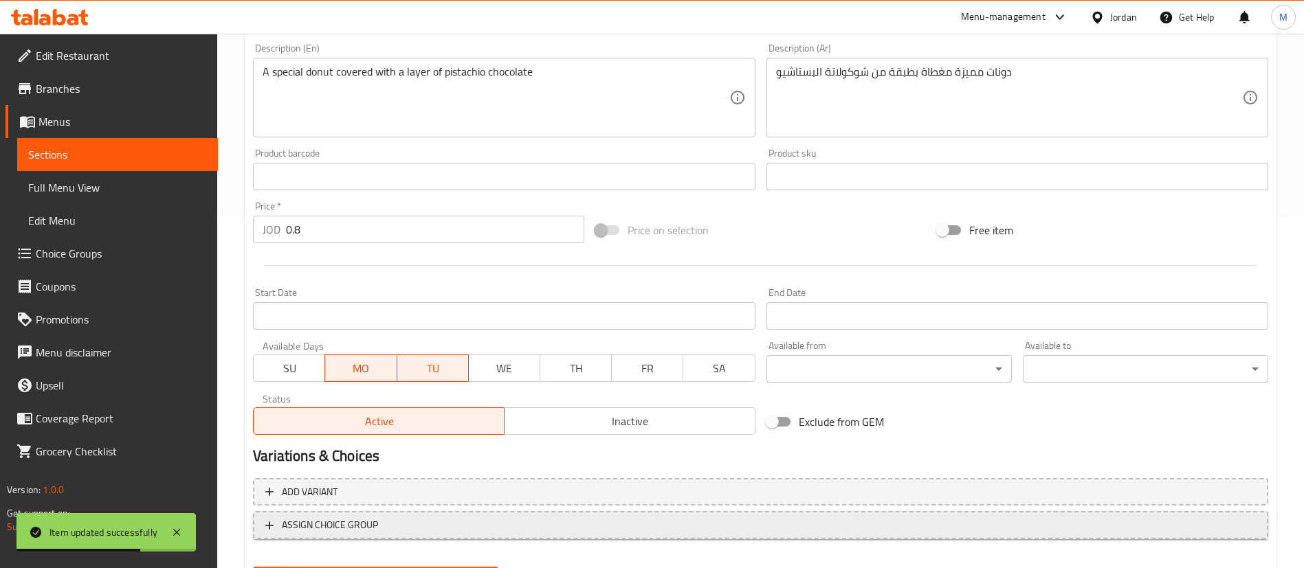
scroll to position [423, 0]
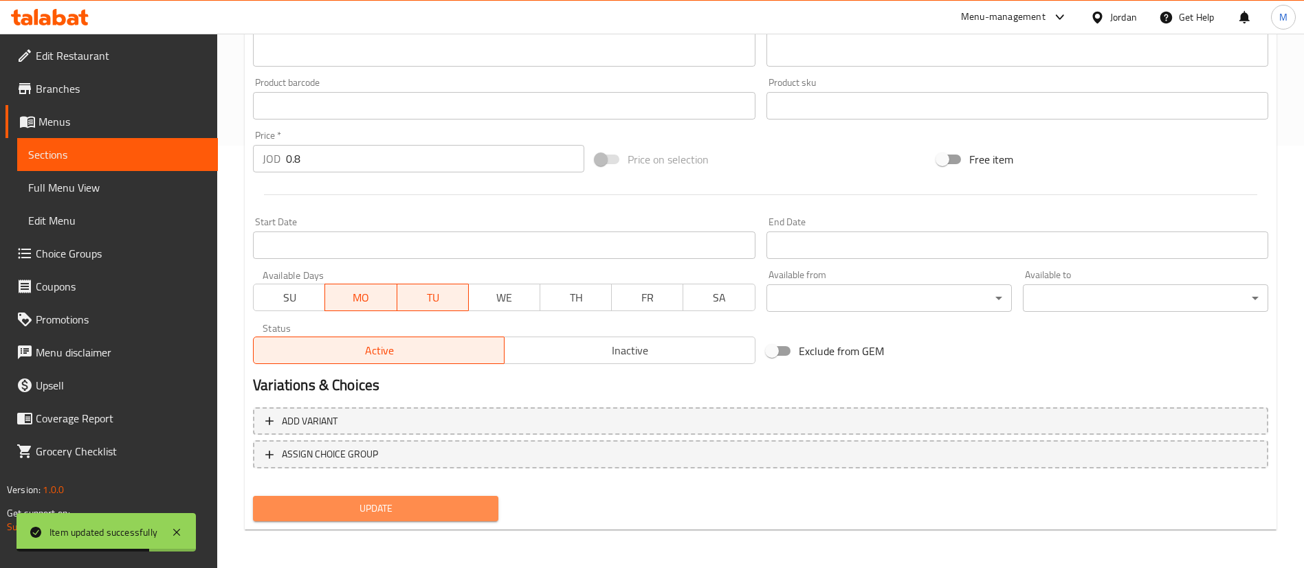
click at [410, 506] on span "Update" at bounding box center [375, 508] width 223 height 17
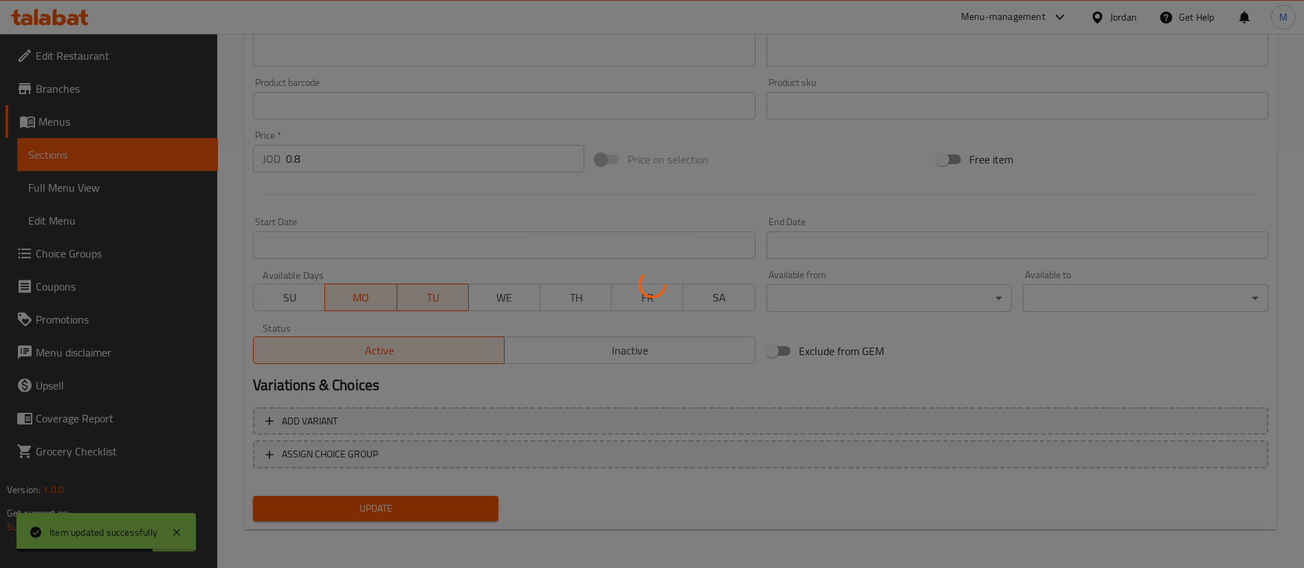
scroll to position [0, 0]
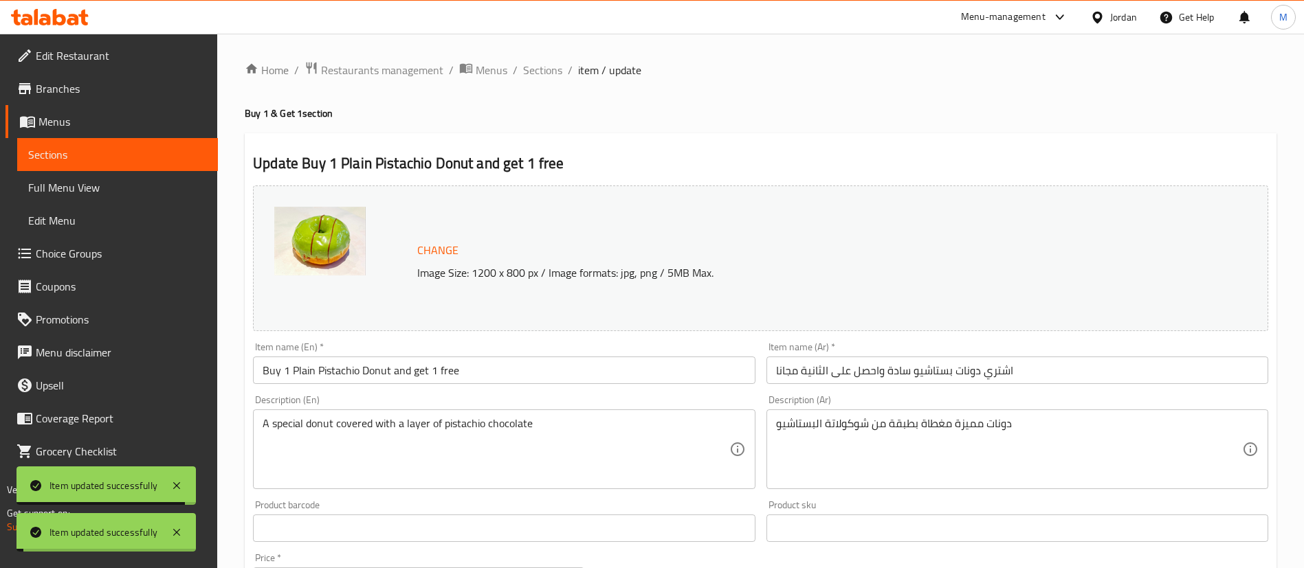
click at [546, 71] on span "Sections" at bounding box center [542, 70] width 39 height 16
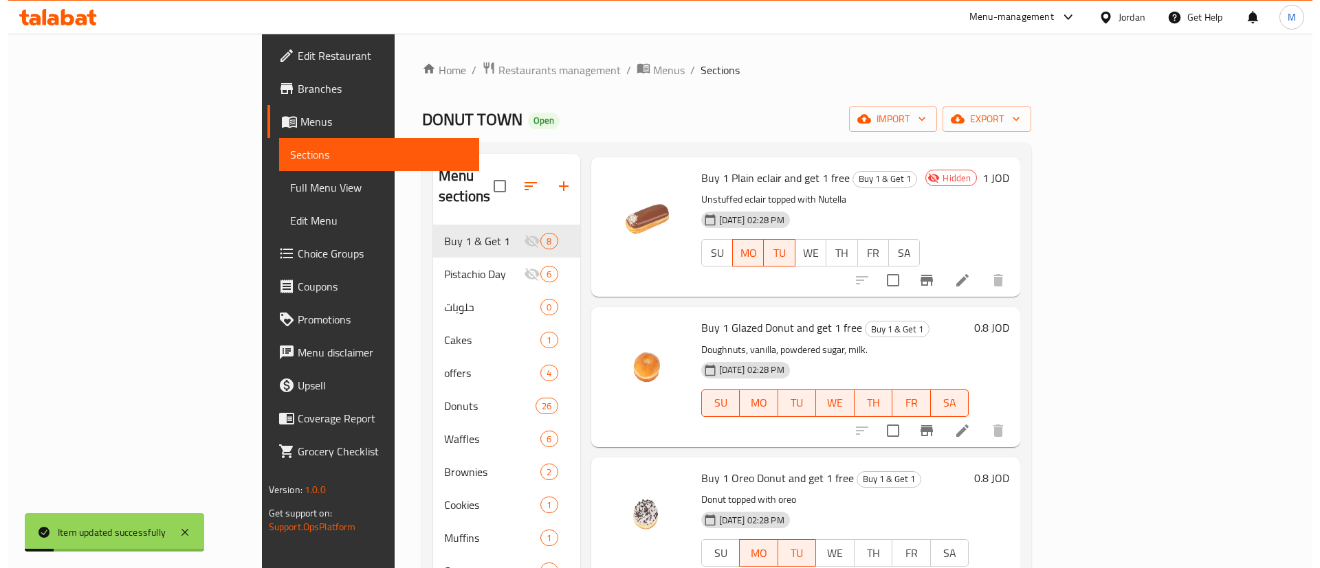
scroll to position [387, 0]
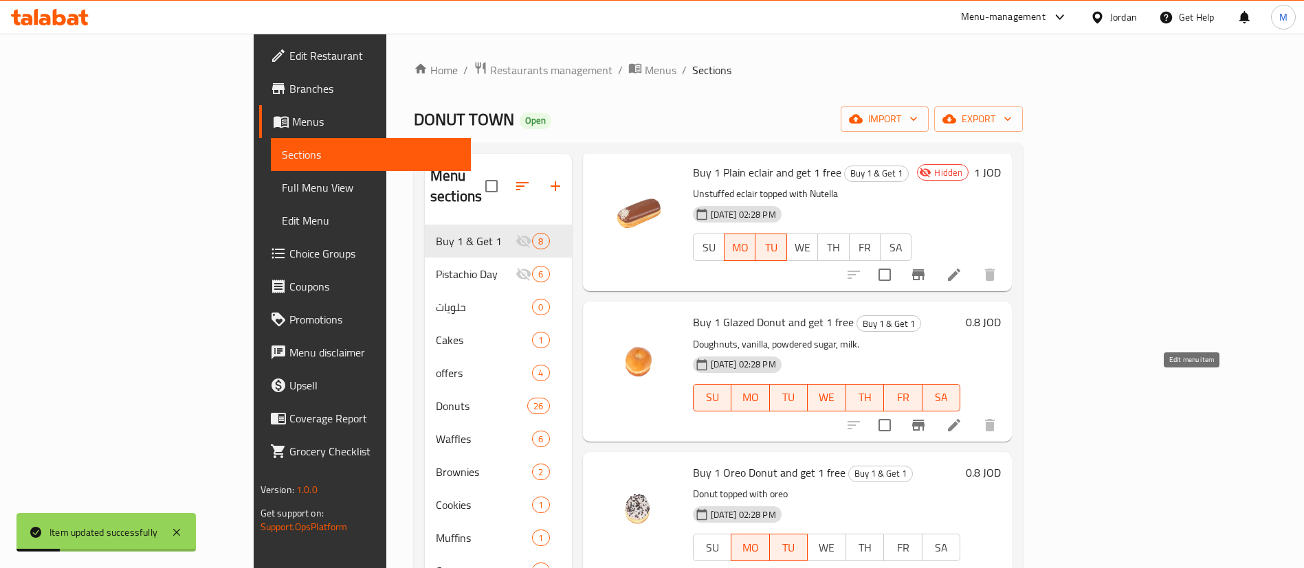
click at [960, 419] on icon at bounding box center [954, 425] width 12 height 12
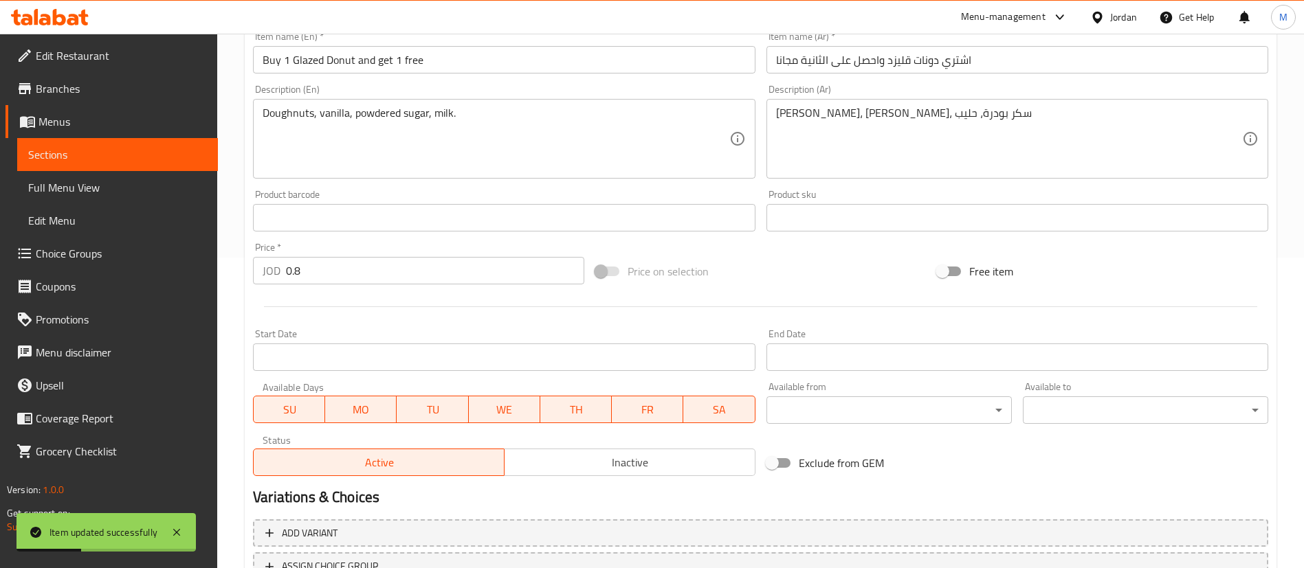
scroll to position [423, 0]
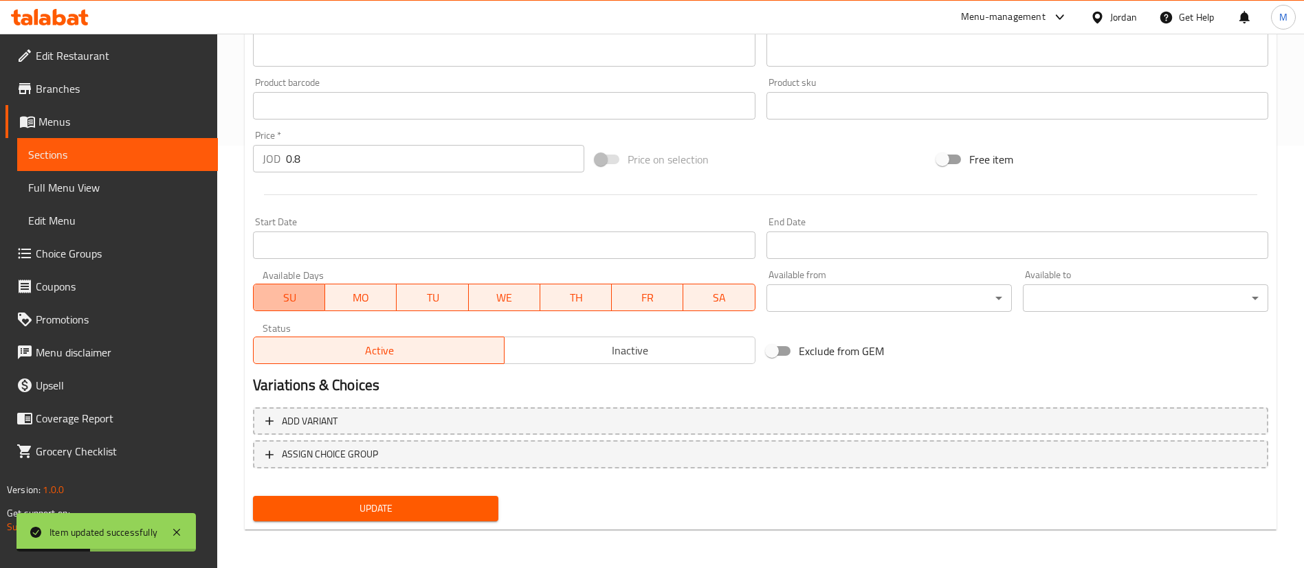
click at [310, 305] on span "SU" at bounding box center [289, 298] width 60 height 20
drag, startPoint x: 497, startPoint y: 296, endPoint x: 519, endPoint y: 295, distance: 22.0
click at [498, 295] on span "WE" at bounding box center [504, 298] width 60 height 20
drag, startPoint x: 561, startPoint y: 296, endPoint x: 600, endPoint y: 295, distance: 39.2
click at [563, 295] on span "TH" at bounding box center [576, 298] width 60 height 20
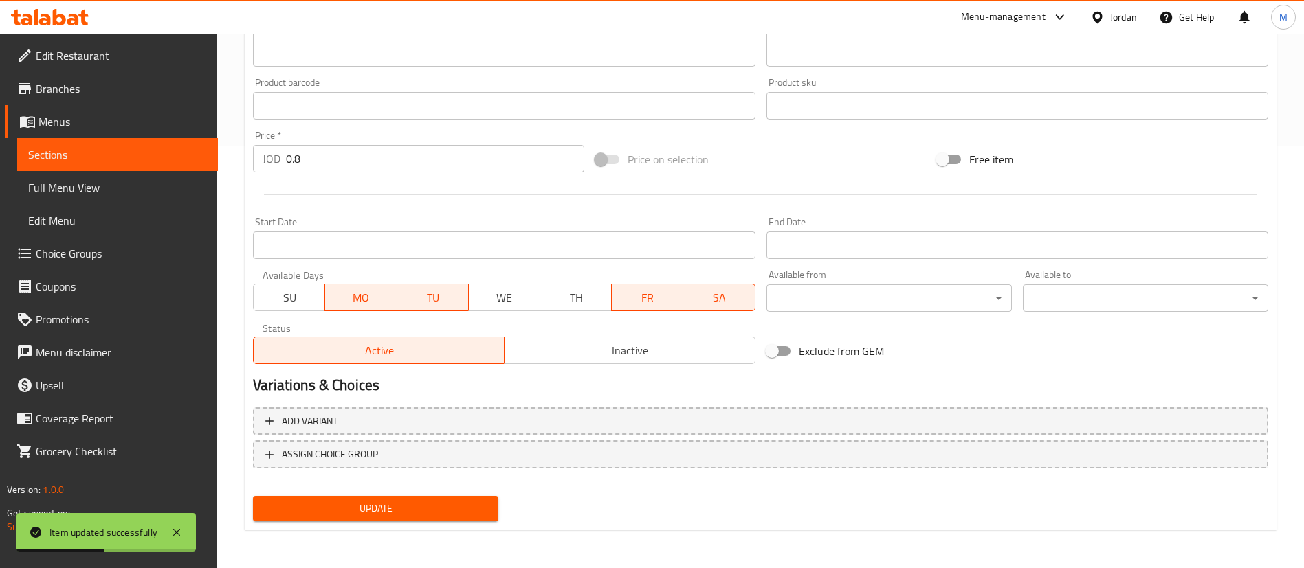
click at [632, 295] on span "FR" at bounding box center [647, 298] width 60 height 20
click at [693, 293] on span "SA" at bounding box center [719, 298] width 60 height 20
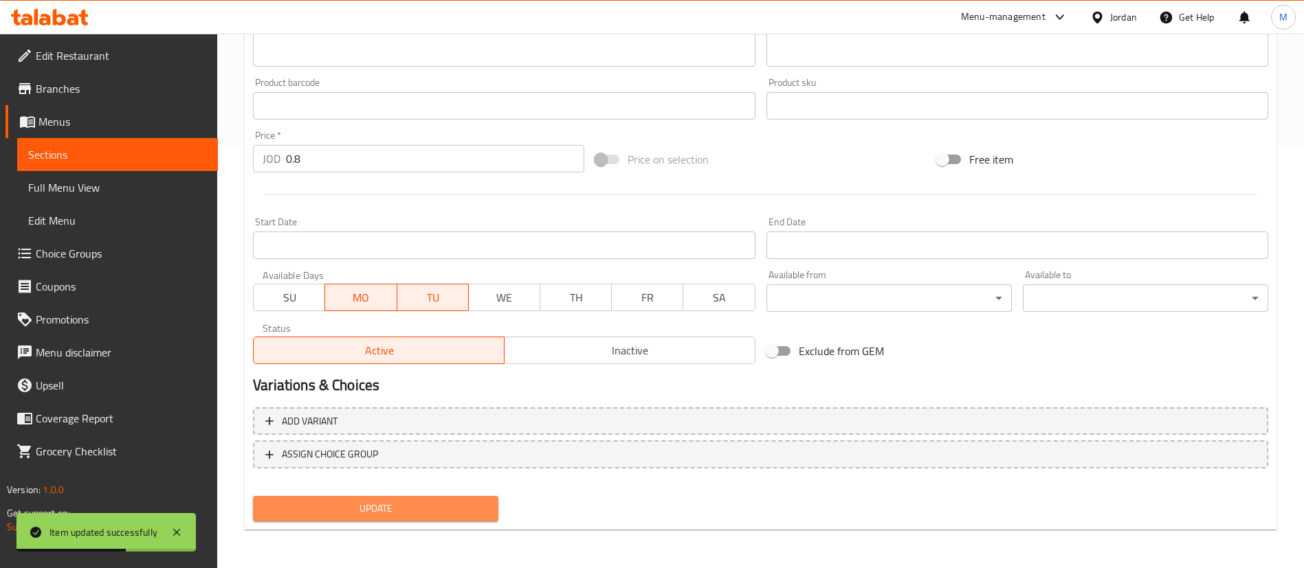
click at [467, 505] on span "Update" at bounding box center [375, 508] width 223 height 17
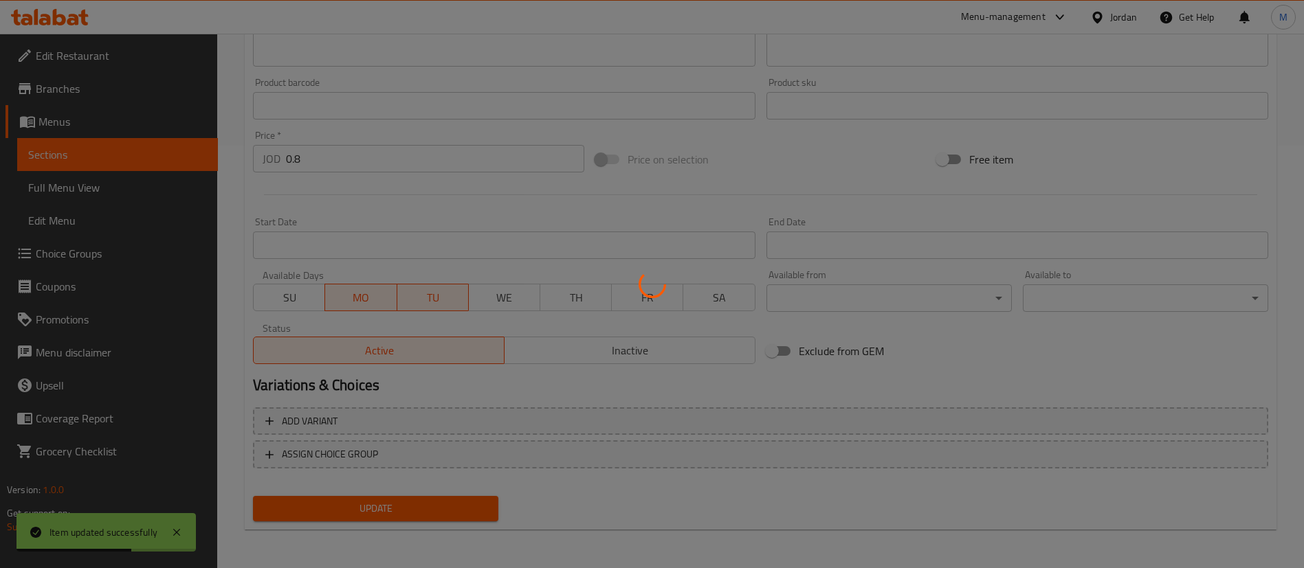
scroll to position [0, 0]
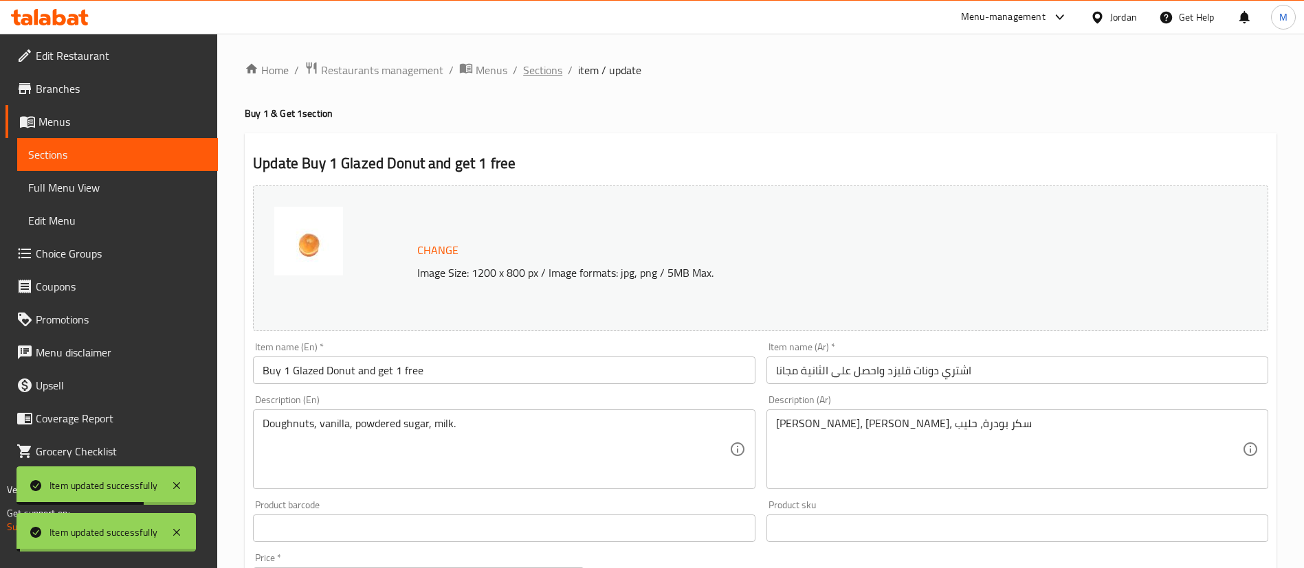
click at [544, 67] on span "Sections" at bounding box center [542, 70] width 39 height 16
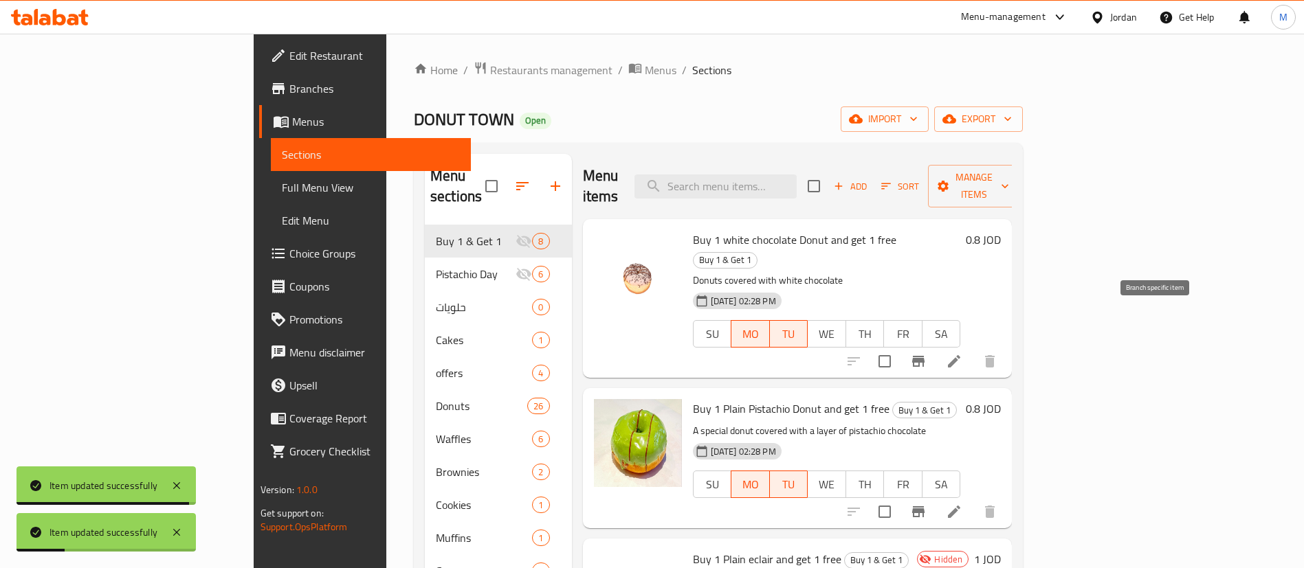
click at [935, 345] on button "Branch-specific-item" at bounding box center [918, 361] width 33 height 33
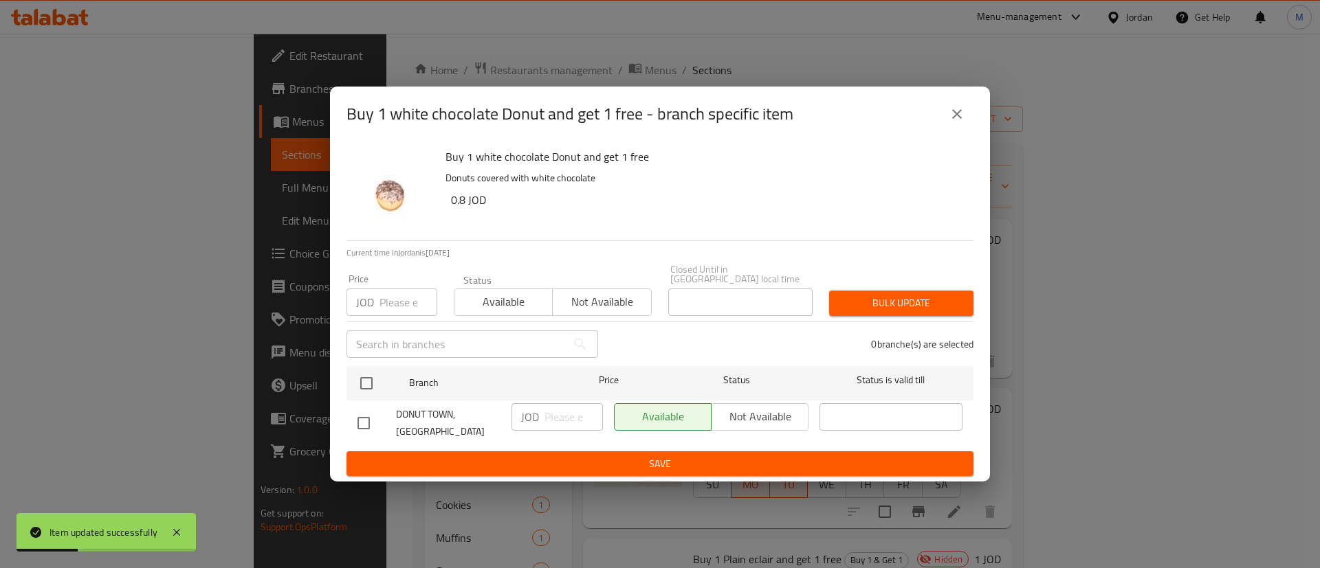
click at [394, 299] on input "number" at bounding box center [408, 302] width 58 height 27
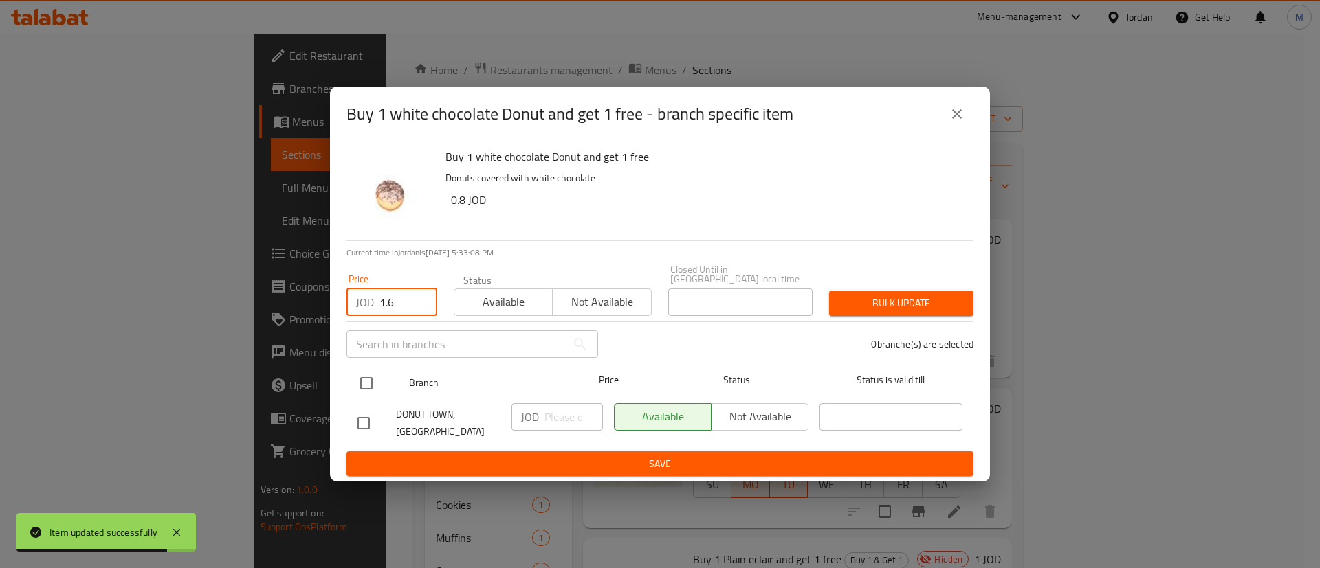
type input "1.6"
click at [366, 379] on input "checkbox" at bounding box center [366, 383] width 29 height 29
checkbox input "true"
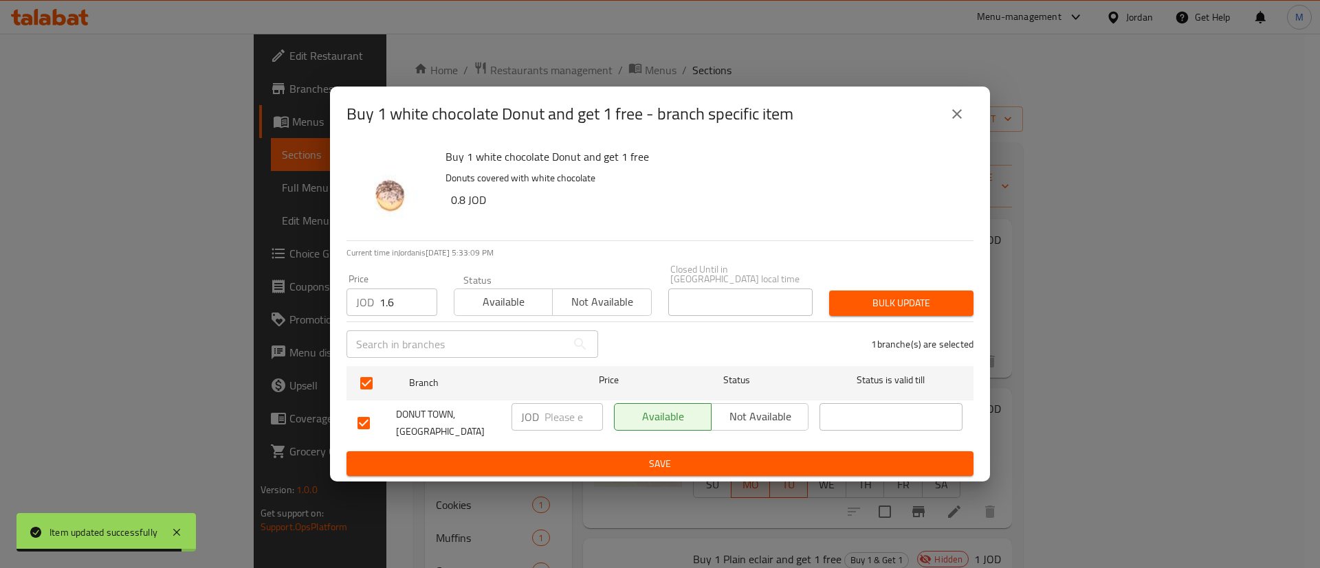
click at [852, 295] on span "Bulk update" at bounding box center [901, 303] width 122 height 17
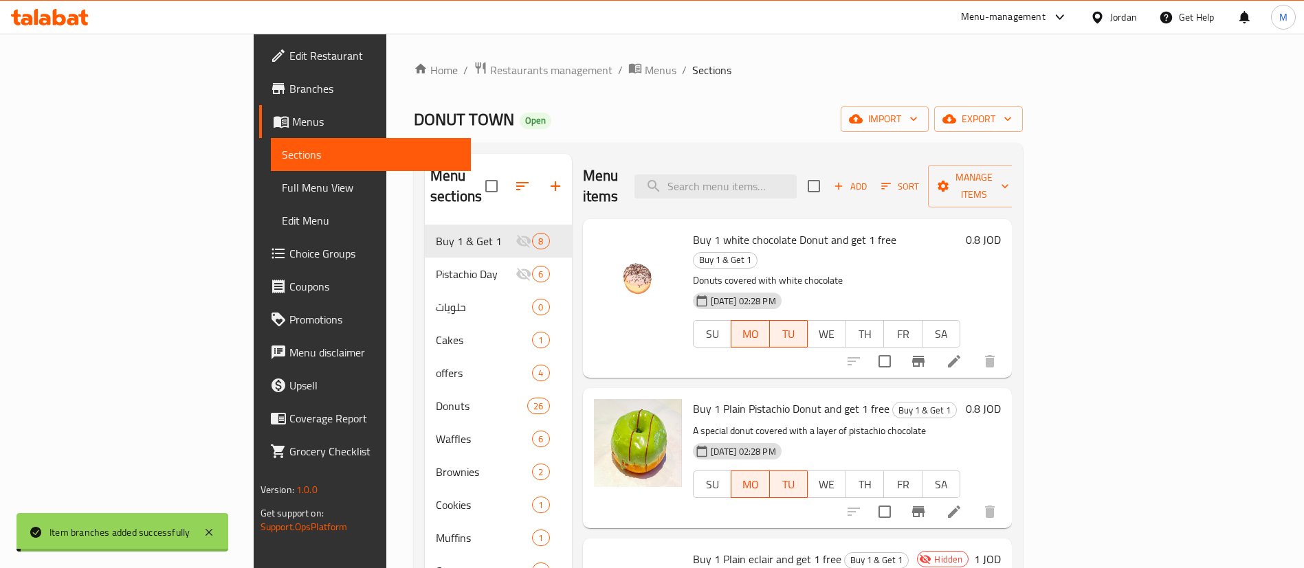
click at [927, 504] on icon "Branch-specific-item" at bounding box center [918, 512] width 16 height 16
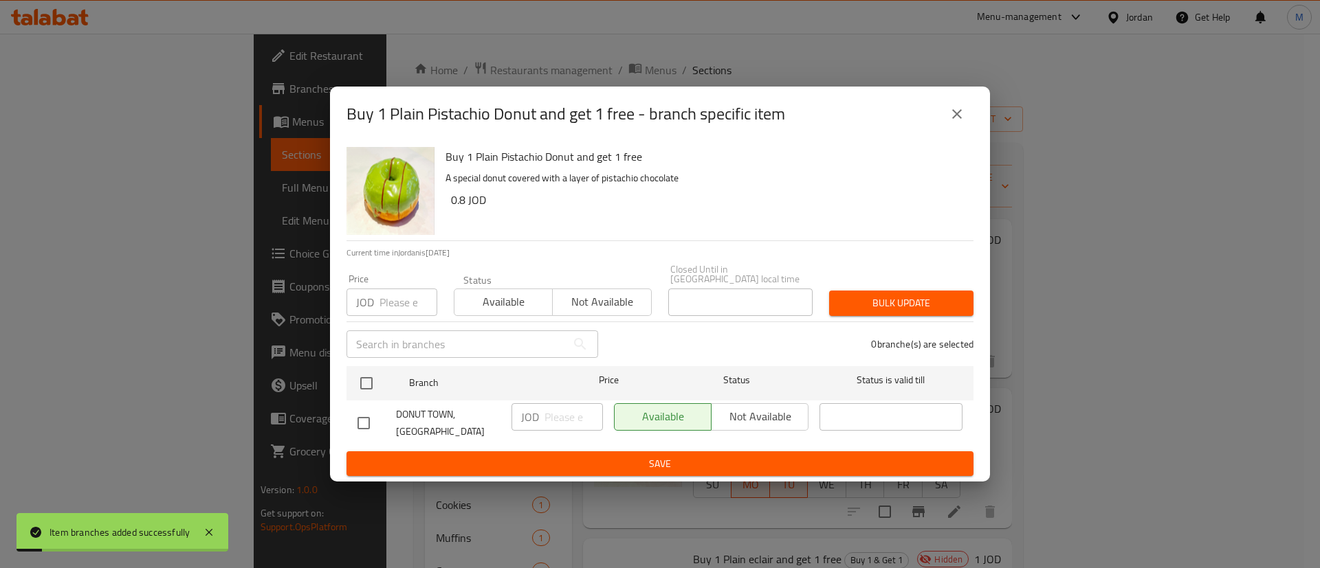
click at [403, 301] on input "number" at bounding box center [408, 302] width 58 height 27
paste input "1.6"
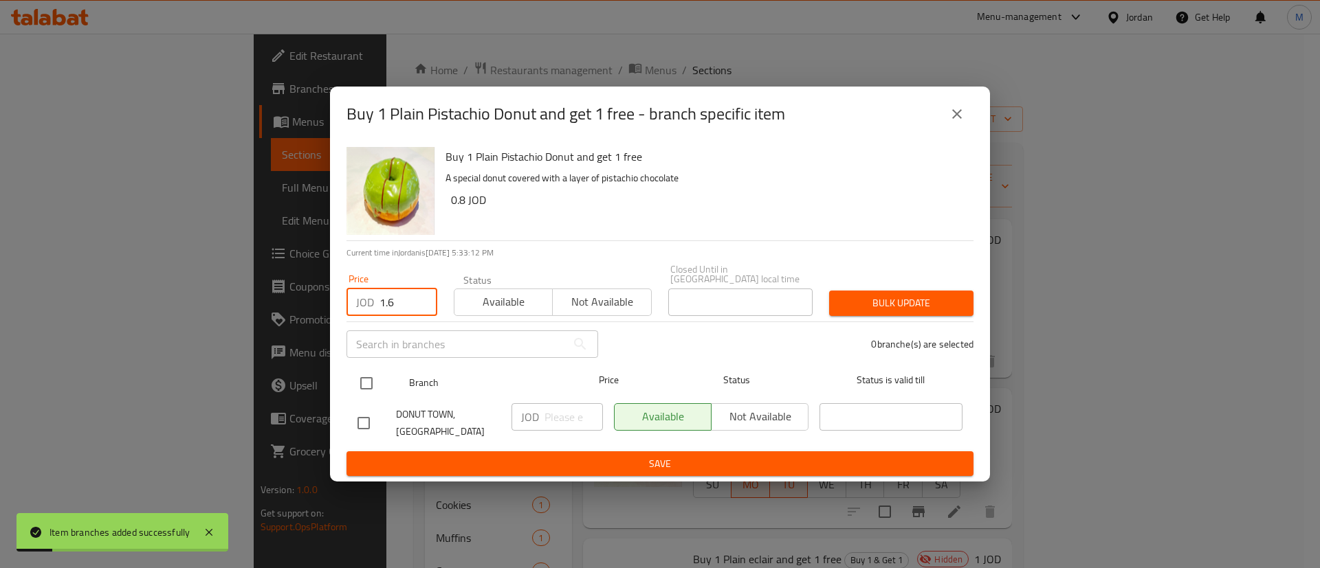
type input "1.6"
click at [366, 386] on input "checkbox" at bounding box center [366, 383] width 29 height 29
checkbox input "true"
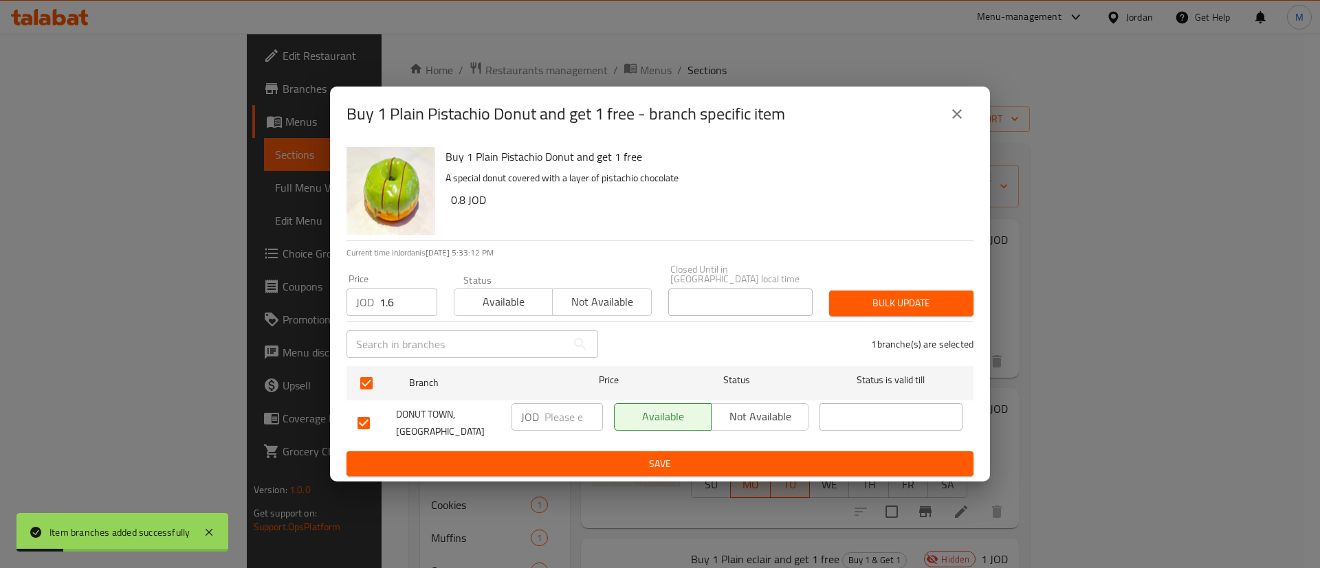
click at [909, 297] on span "Bulk update" at bounding box center [901, 303] width 122 height 17
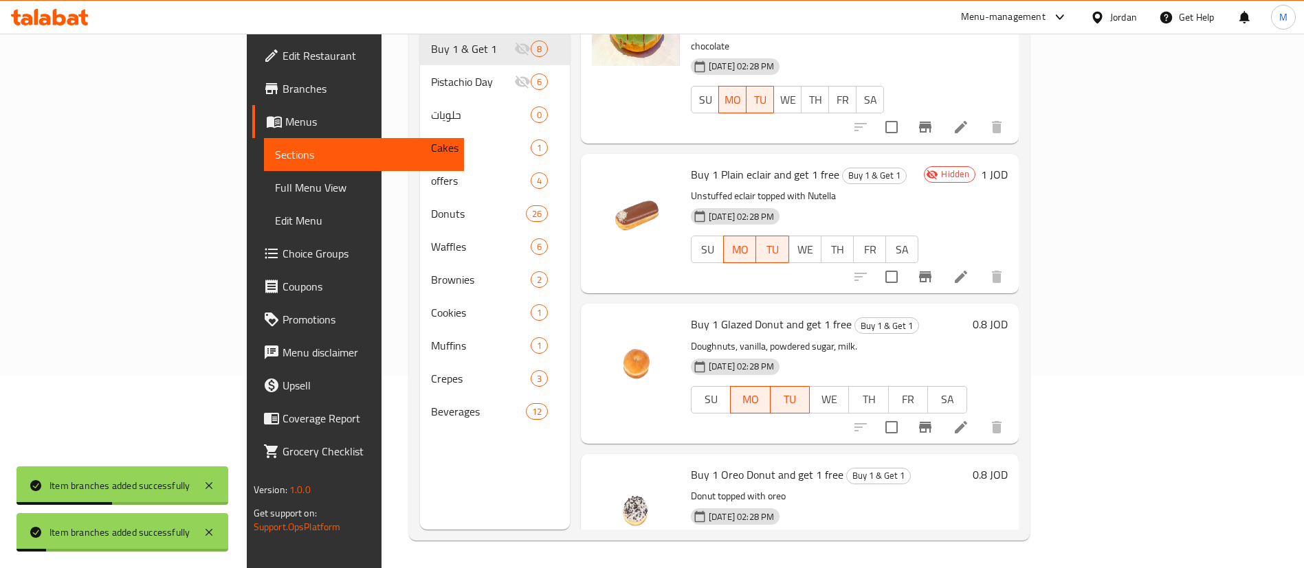
scroll to position [231, 0]
click at [933, 417] on icon "Branch-specific-item" at bounding box center [925, 425] width 16 height 16
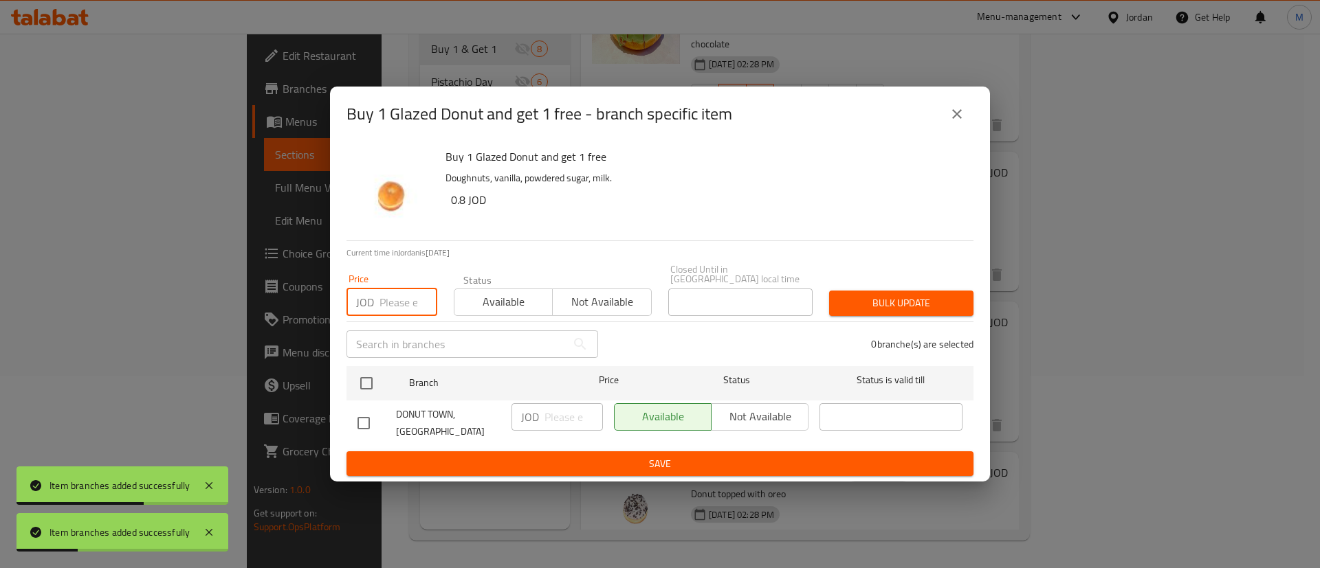
click at [390, 289] on input "number" at bounding box center [408, 302] width 58 height 27
paste input "1.6"
type input "1.6"
click at [371, 376] on input "checkbox" at bounding box center [366, 383] width 29 height 29
checkbox input "true"
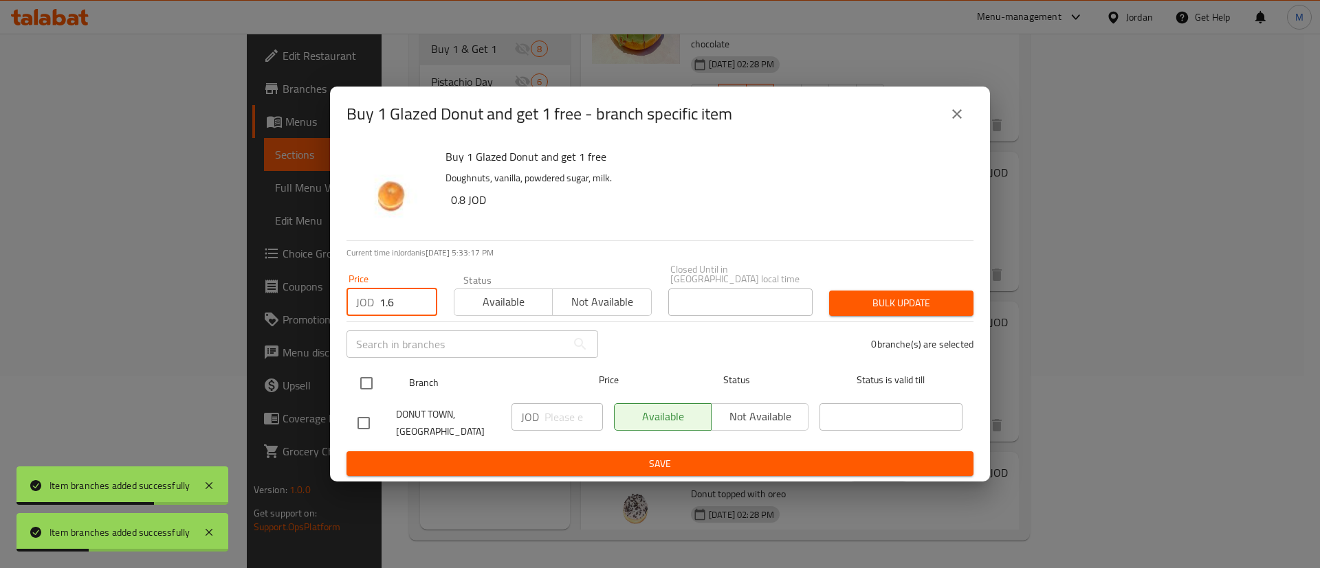
checkbox input "true"
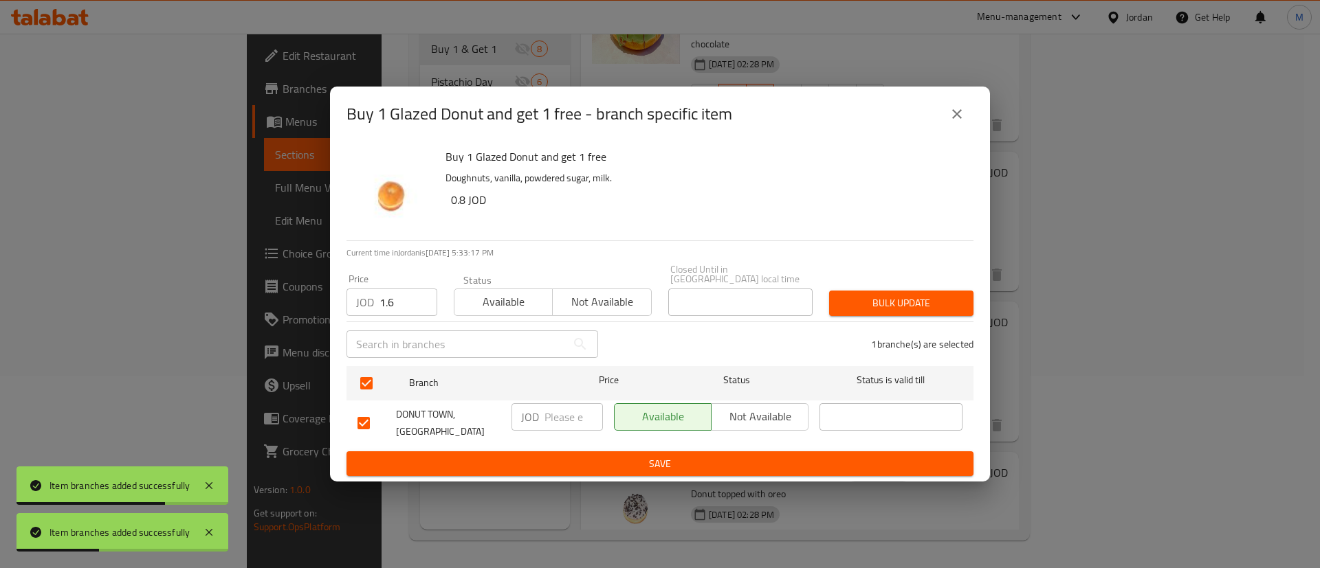
click at [896, 283] on div "Bulk update" at bounding box center [901, 304] width 161 height 42
click at [898, 291] on button "Bulk update" at bounding box center [901, 303] width 144 height 25
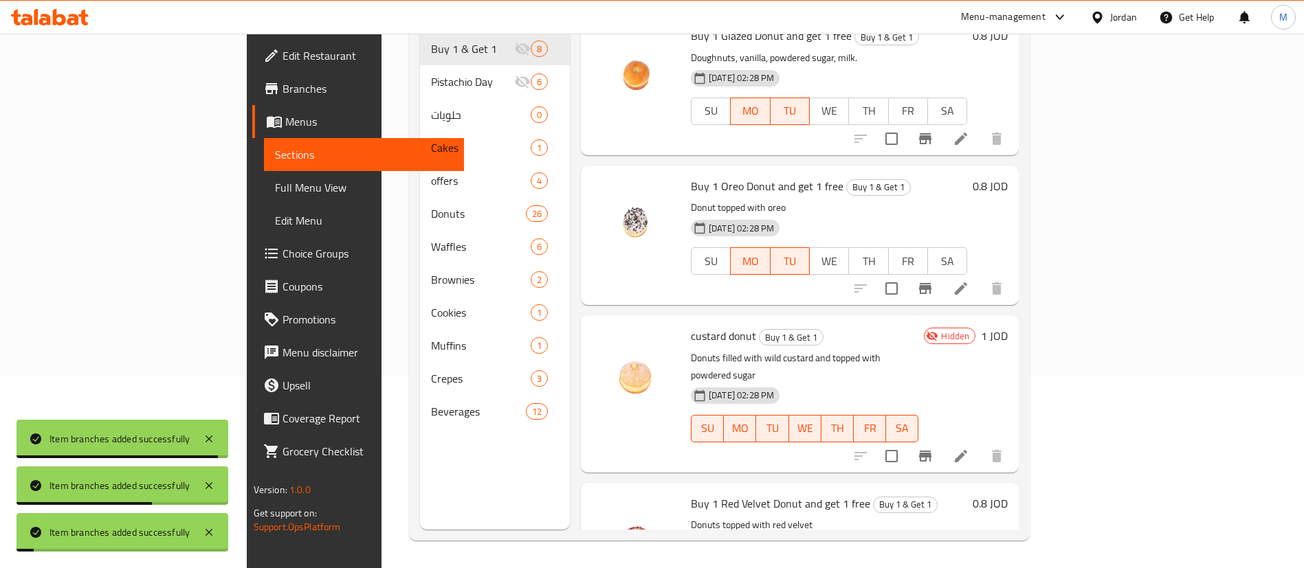
scroll to position [527, 0]
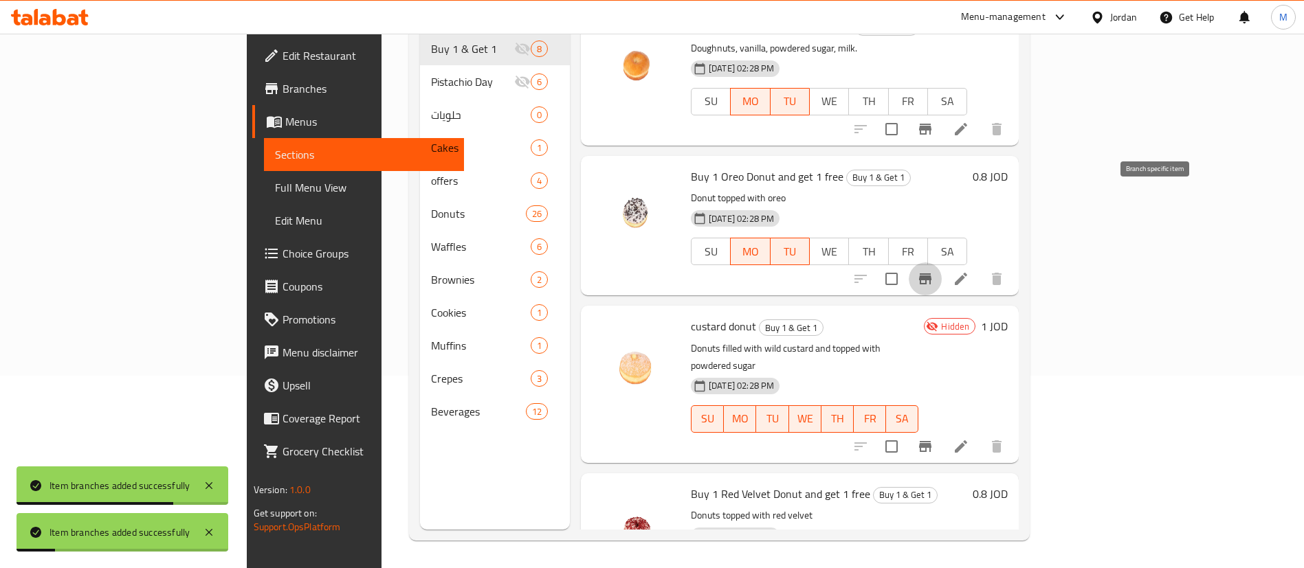
click at [942, 263] on button "Branch-specific-item" at bounding box center [925, 279] width 33 height 33
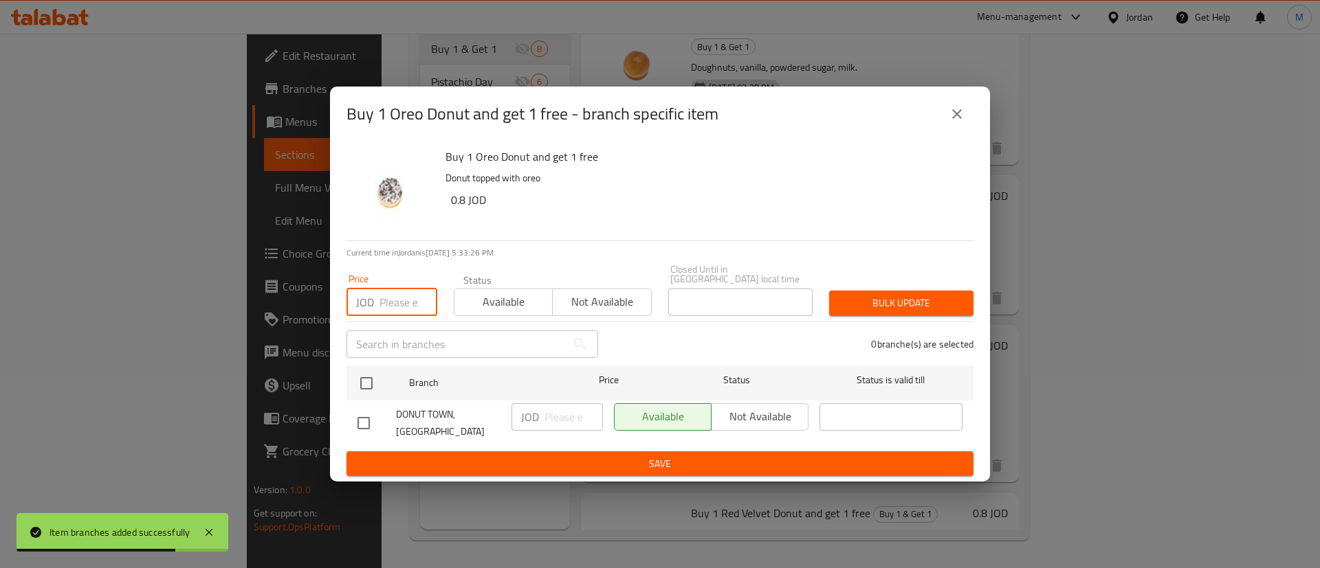
click at [401, 297] on input "number" at bounding box center [408, 302] width 58 height 27
paste input "1.6"
type input "1.6"
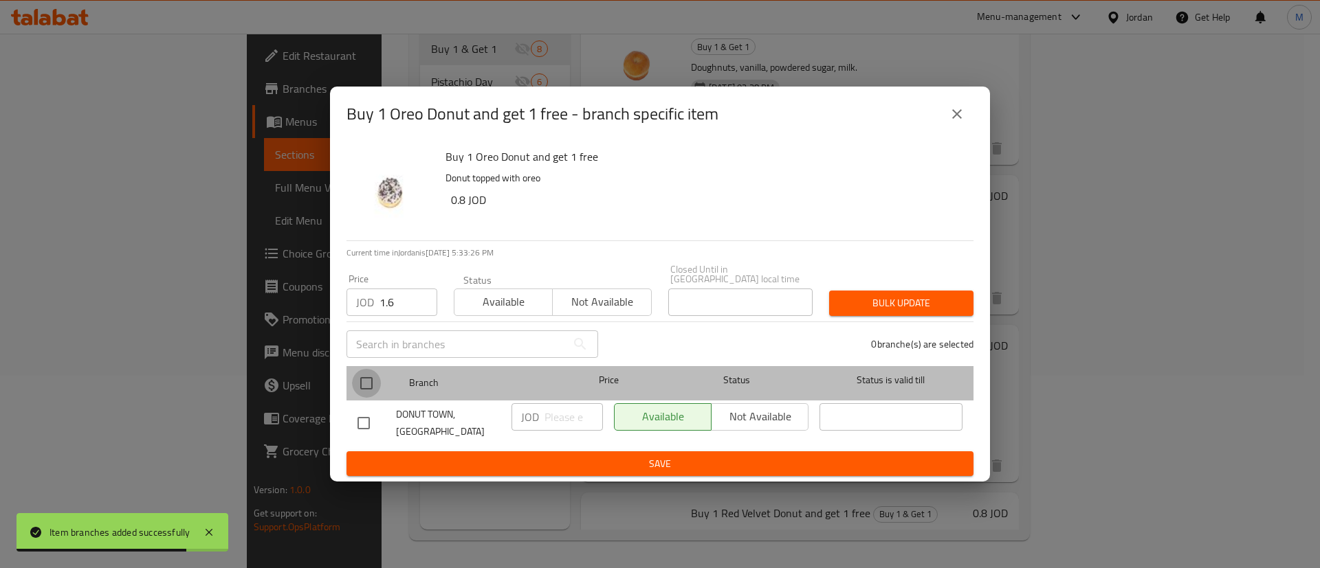
click at [371, 372] on input "checkbox" at bounding box center [366, 383] width 29 height 29
checkbox input "true"
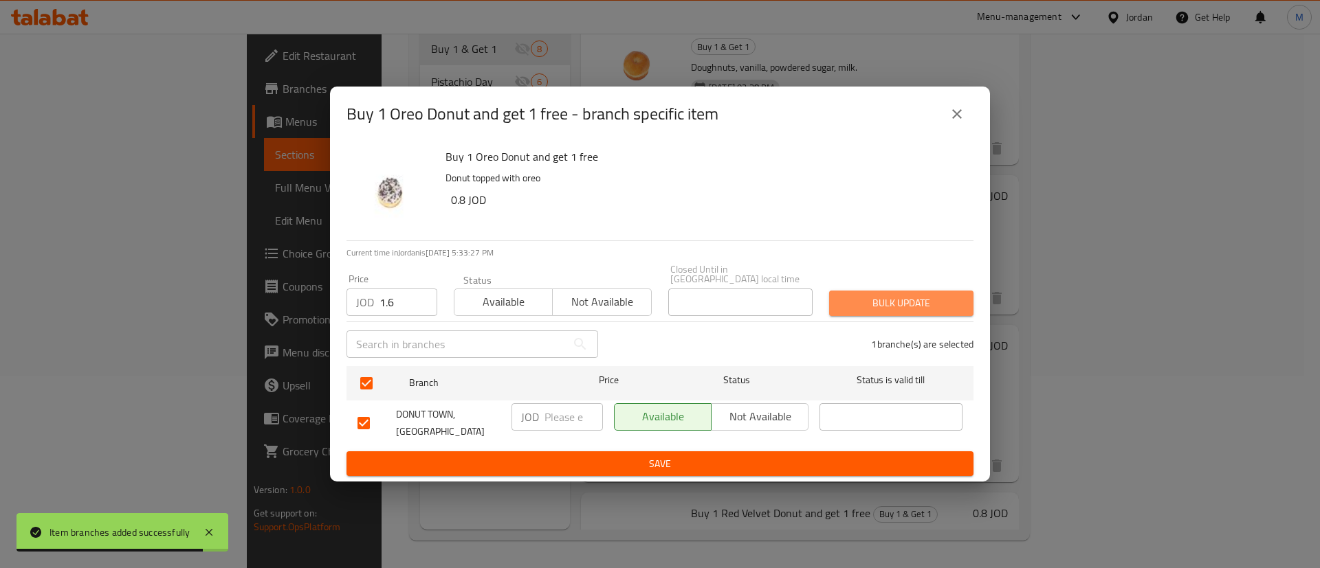
click at [864, 305] on span "Bulk update" at bounding box center [901, 303] width 122 height 17
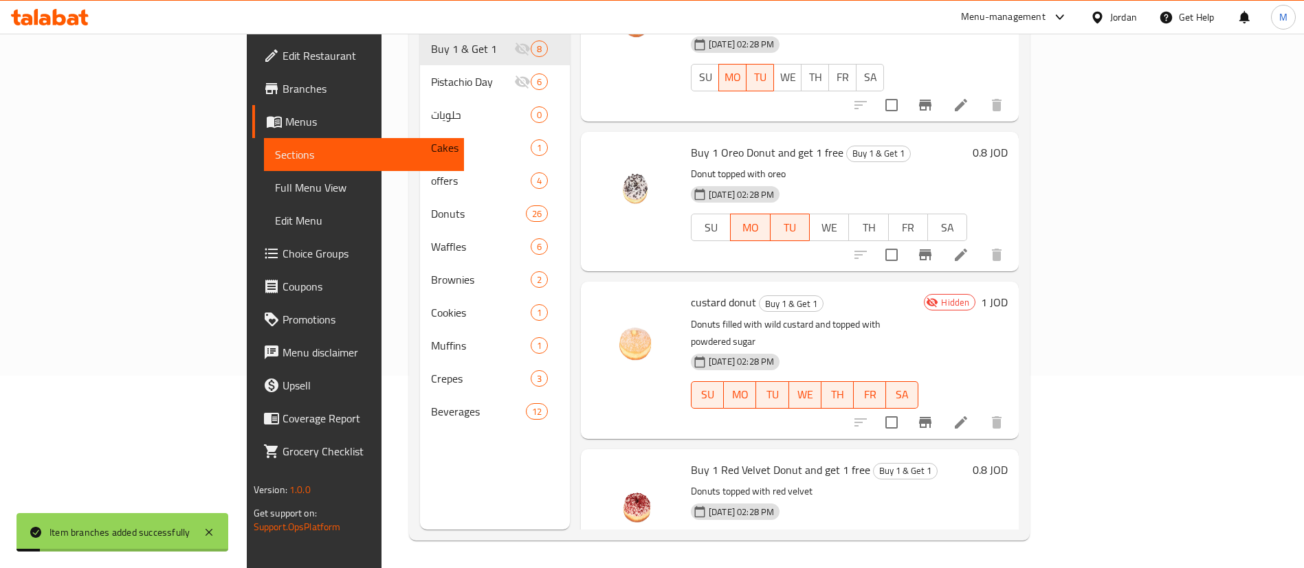
scroll to position [667, 0]
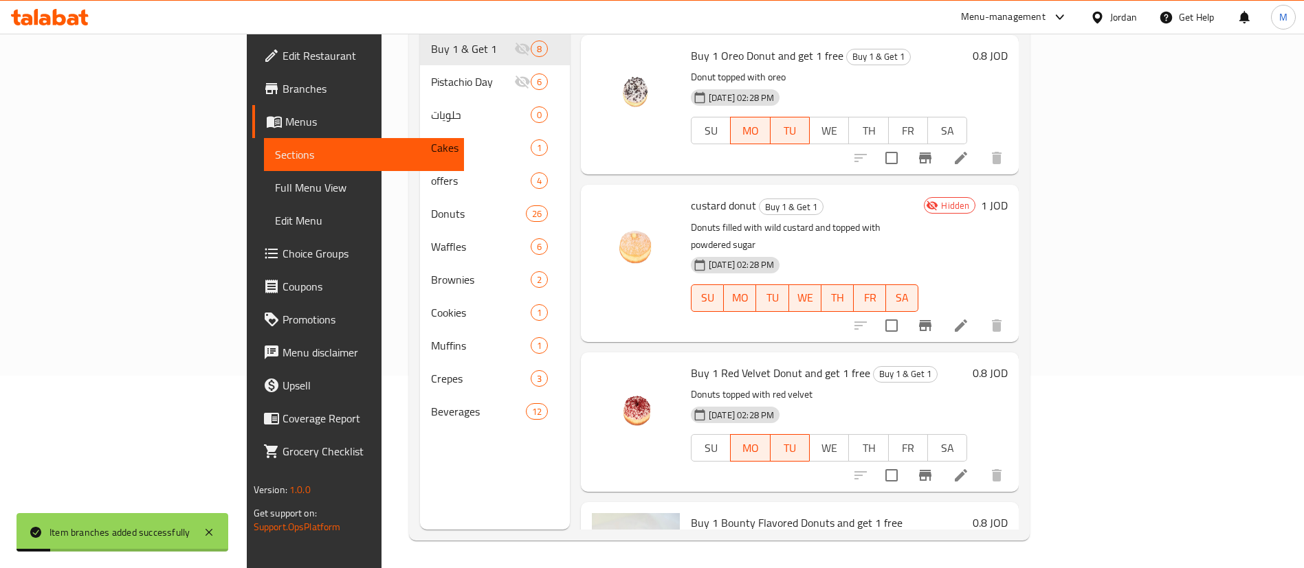
click at [942, 459] on button "Branch-specific-item" at bounding box center [925, 475] width 33 height 33
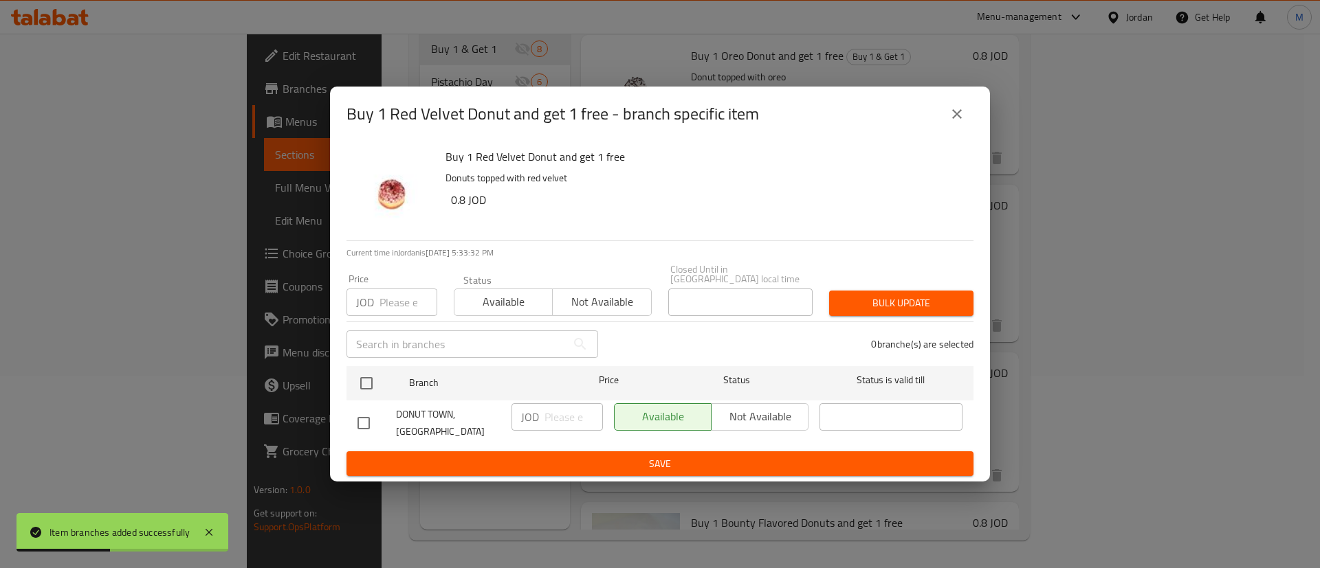
click at [398, 298] on input "number" at bounding box center [408, 302] width 58 height 27
paste input "1.6"
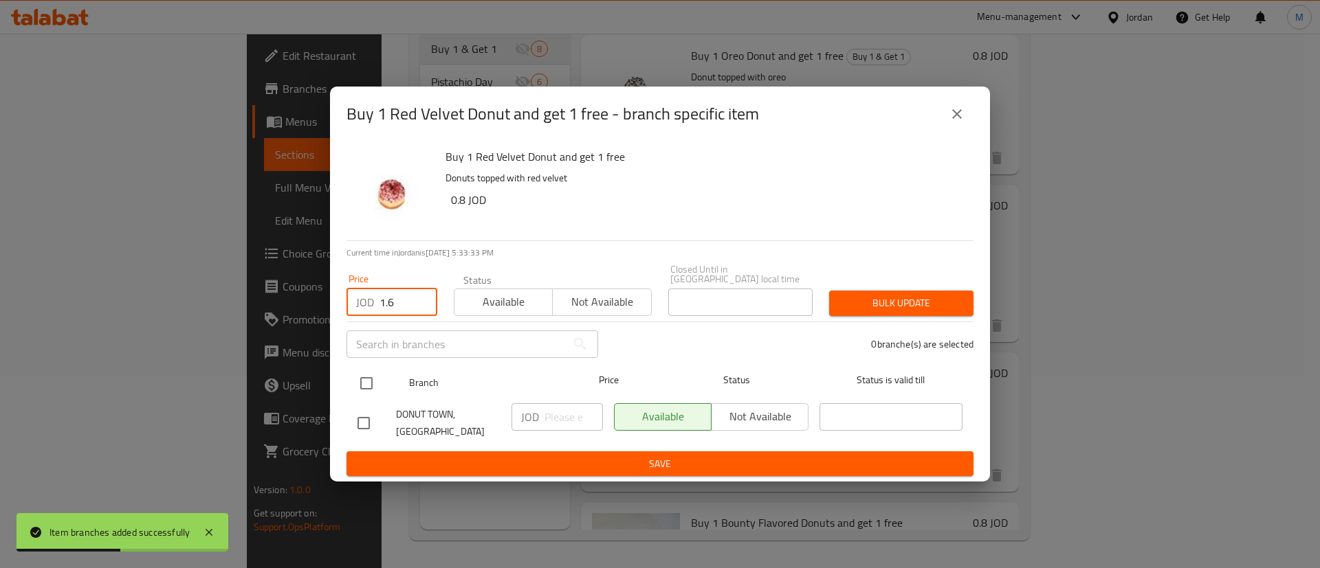
type input "1.6"
click at [371, 381] on input "checkbox" at bounding box center [366, 383] width 29 height 29
checkbox input "true"
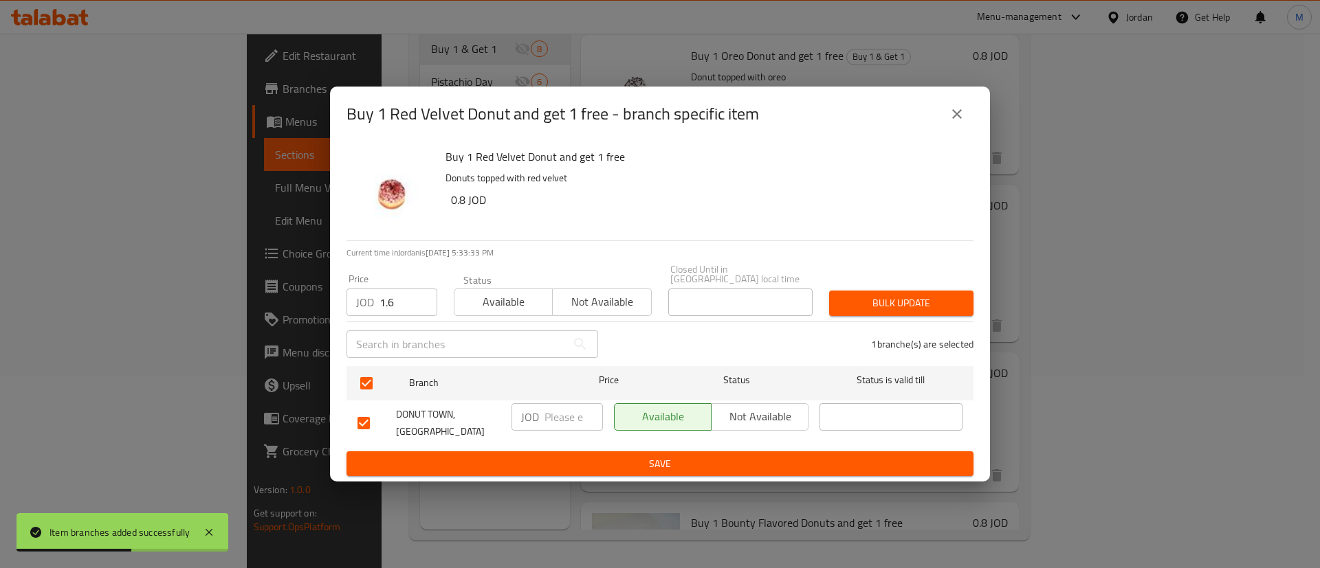
click at [882, 300] on span "Bulk update" at bounding box center [901, 303] width 122 height 17
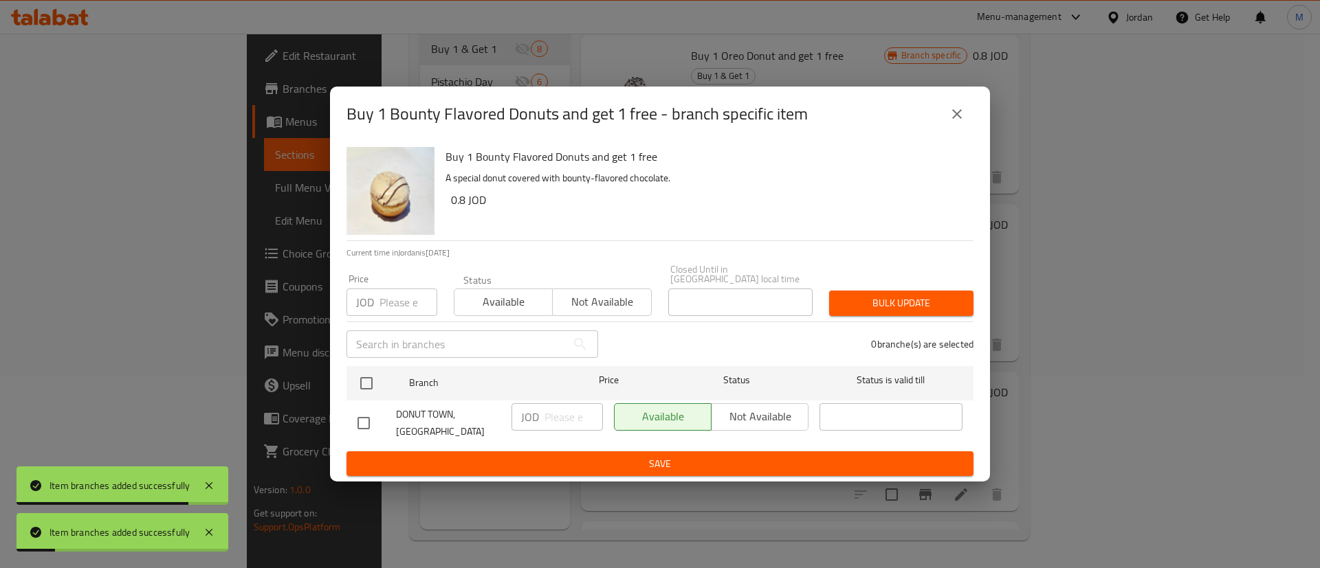
click at [370, 299] on p "JOD" at bounding box center [365, 302] width 18 height 16
click at [384, 299] on input "number" at bounding box center [408, 302] width 58 height 27
paste input "1.6"
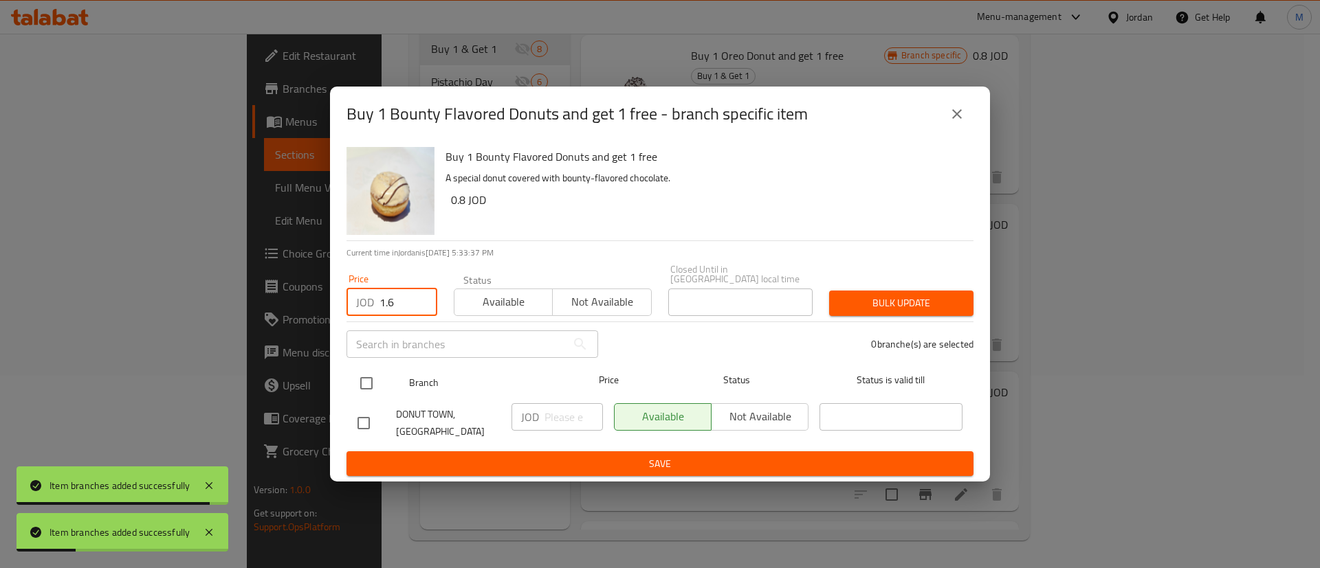
type input "1.6"
click at [368, 379] on input "checkbox" at bounding box center [366, 383] width 29 height 29
checkbox input "true"
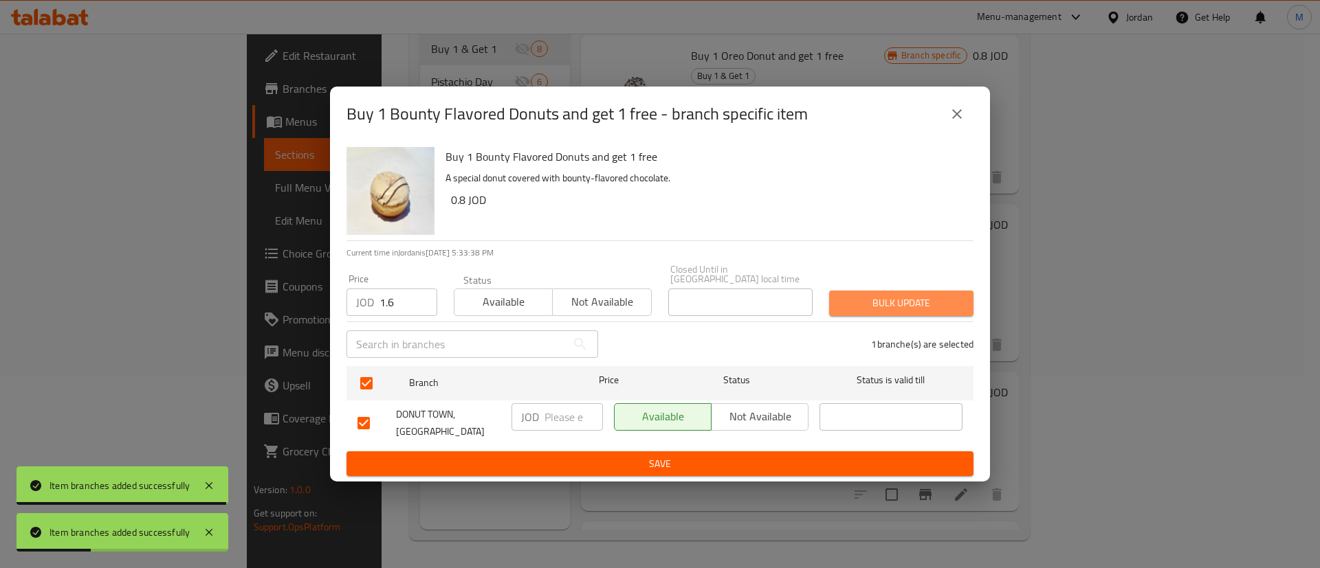
click at [872, 296] on span "Bulk update" at bounding box center [901, 303] width 122 height 17
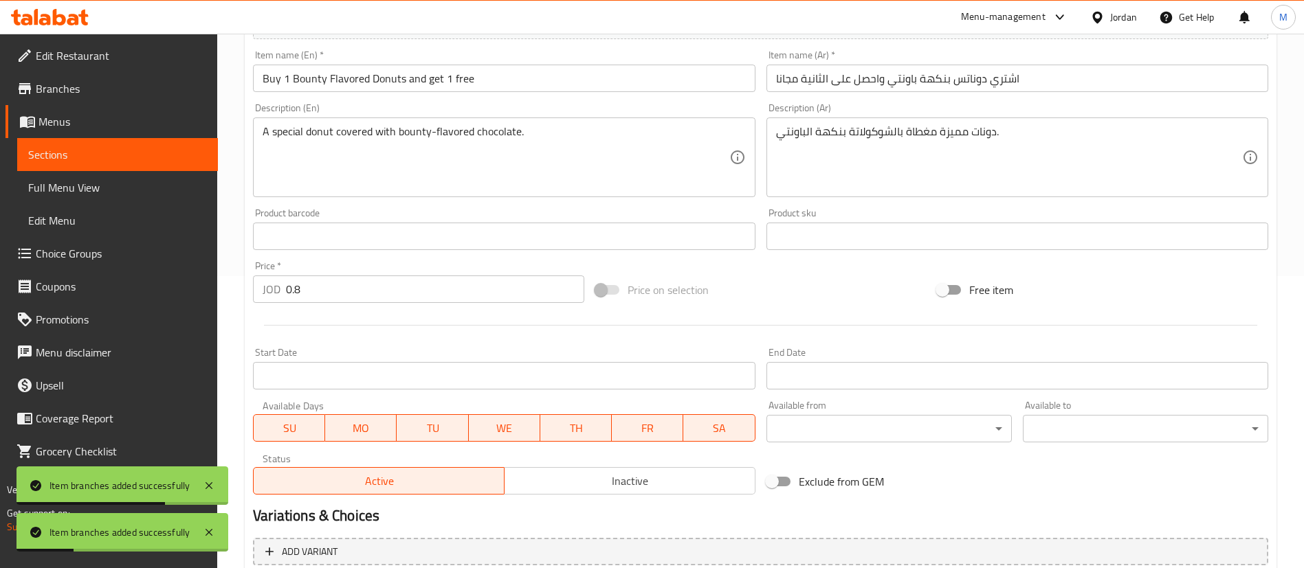
scroll to position [311, 0]
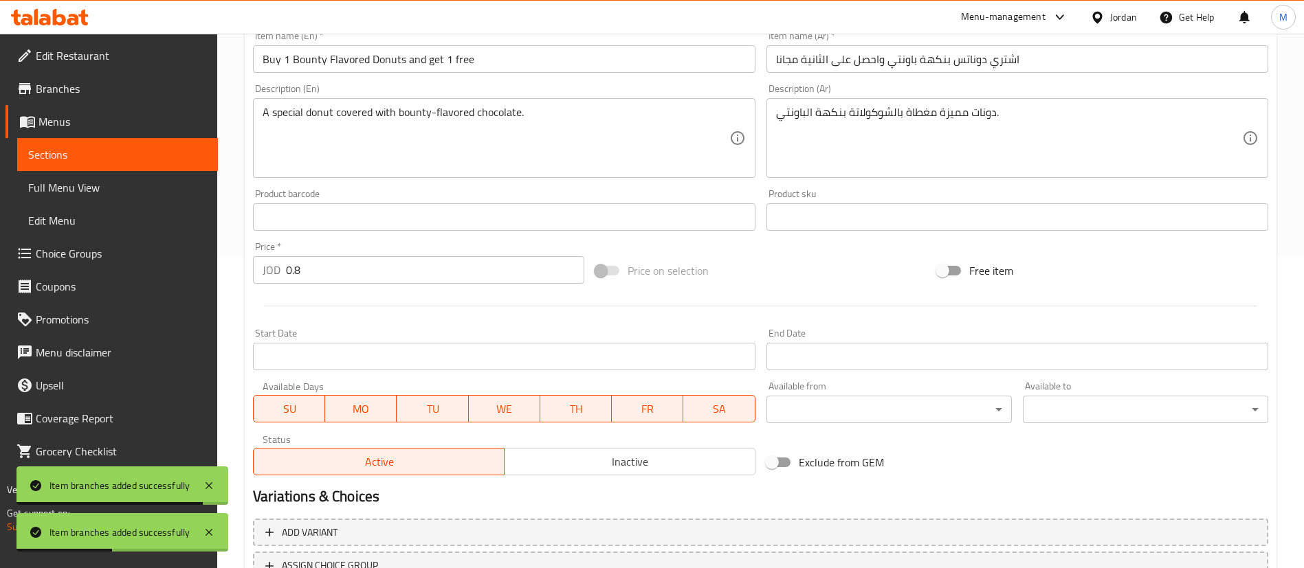
click at [289, 414] on span "SU" at bounding box center [289, 409] width 60 height 20
drag, startPoint x: 487, startPoint y: 401, endPoint x: 523, endPoint y: 409, distance: 37.4
click at [488, 401] on span "WE" at bounding box center [504, 409] width 60 height 20
click at [557, 414] on span "TH" at bounding box center [576, 409] width 60 height 20
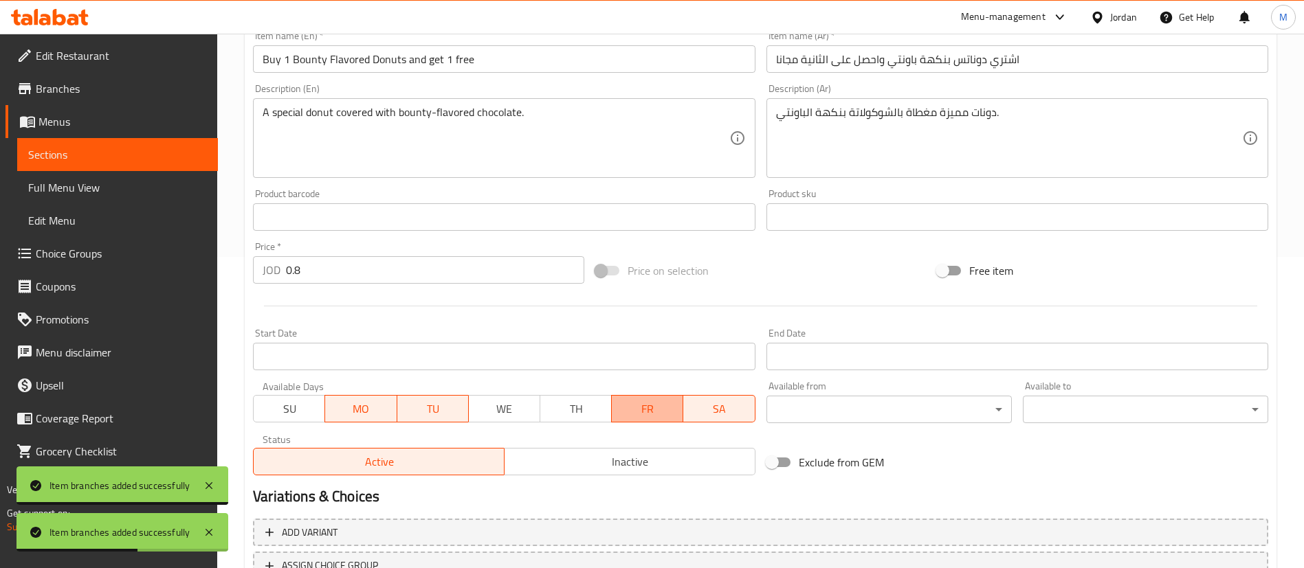
drag, startPoint x: 645, startPoint y: 414, endPoint x: 698, endPoint y: 411, distance: 53.0
click at [647, 414] on span "FR" at bounding box center [647, 409] width 60 height 20
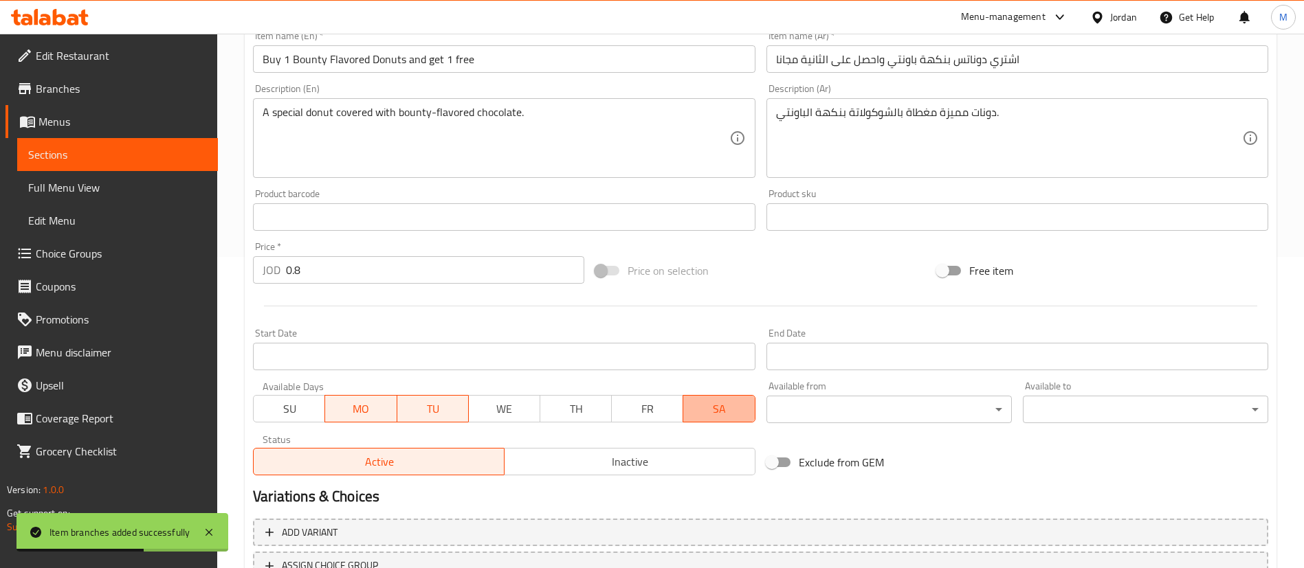
click at [698, 411] on span "SA" at bounding box center [719, 409] width 60 height 20
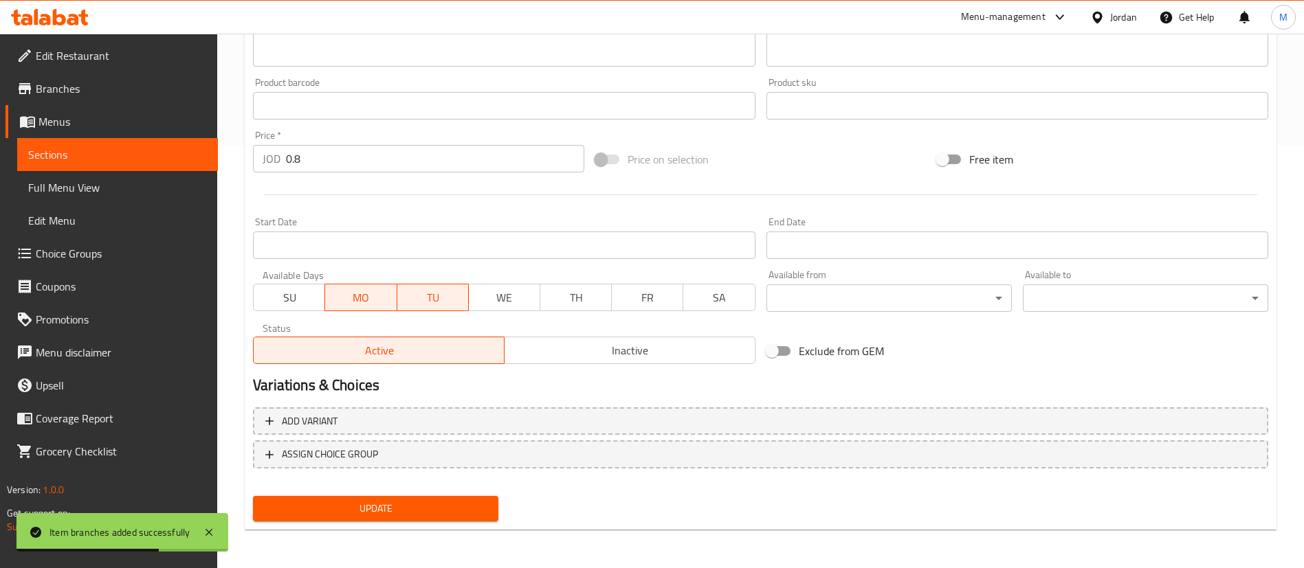
click at [451, 503] on span "Update" at bounding box center [375, 508] width 223 height 17
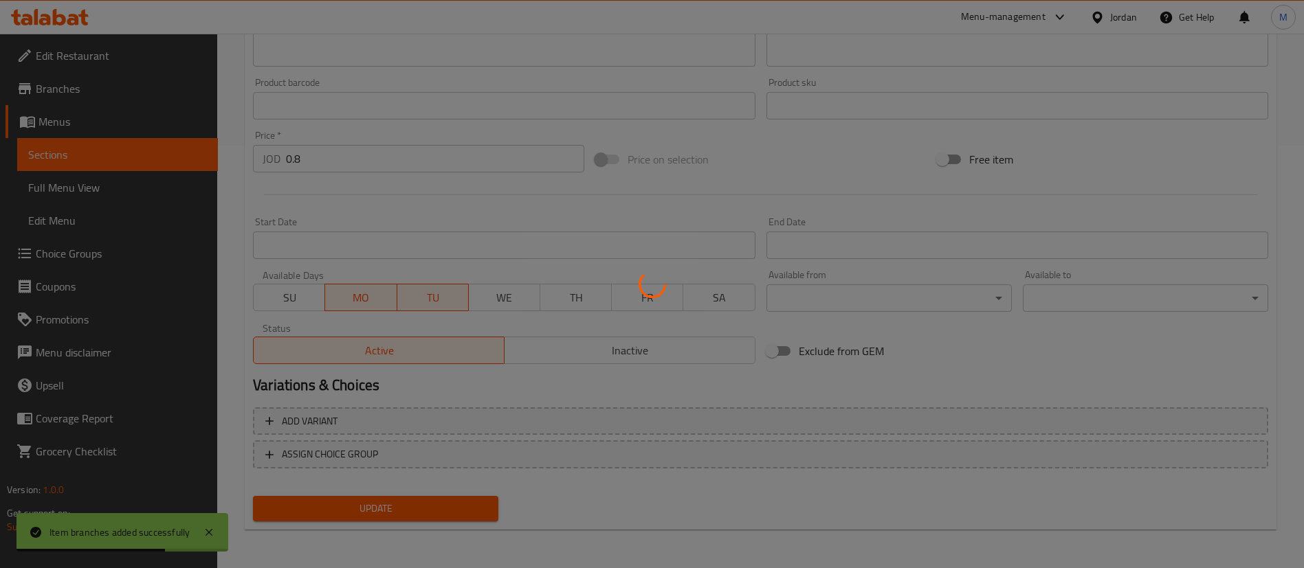
scroll to position [0, 0]
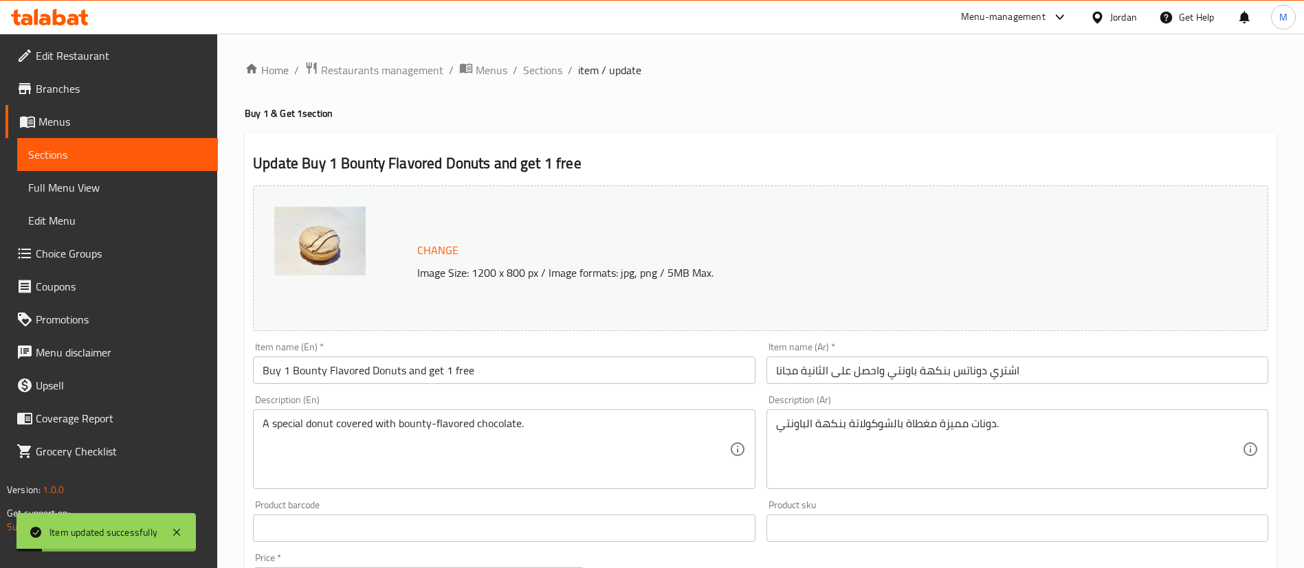
click at [83, 90] on span "Branches" at bounding box center [121, 88] width 171 height 16
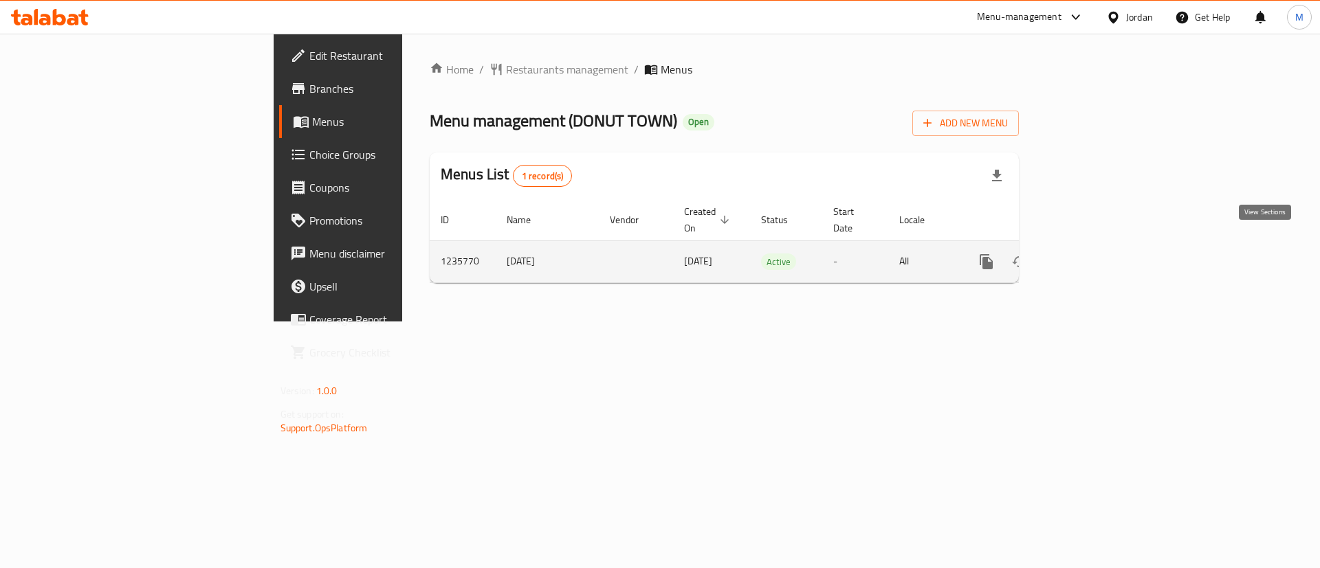
click at [1094, 254] on icon "enhanced table" at bounding box center [1085, 262] width 16 height 16
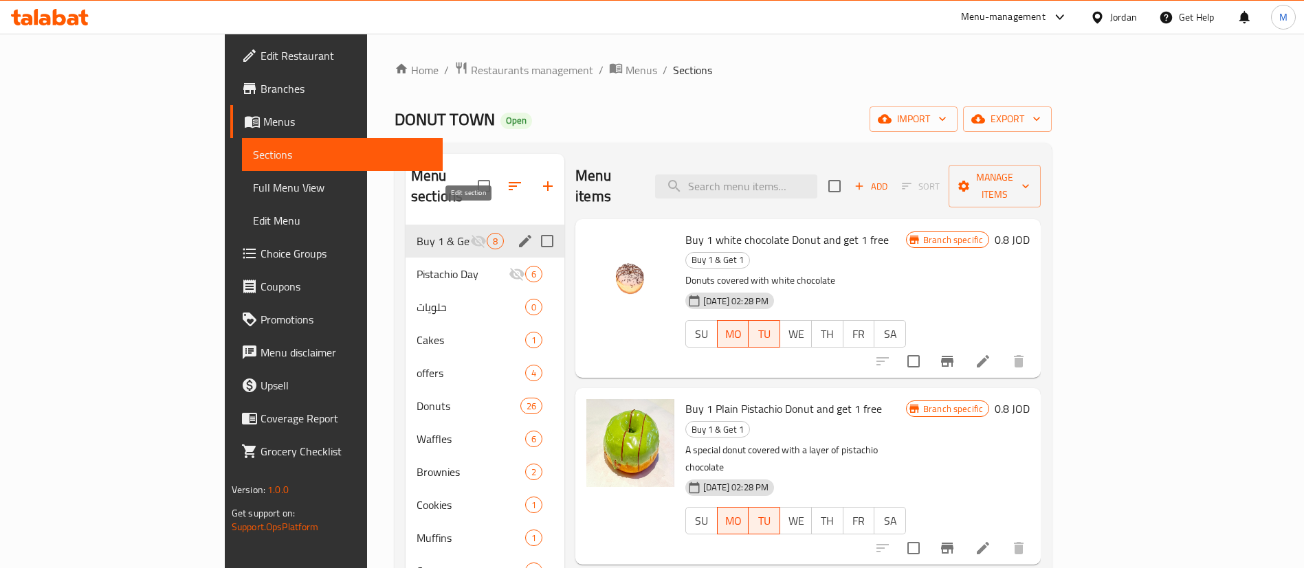
click at [517, 233] on icon "edit" at bounding box center [525, 241] width 16 height 16
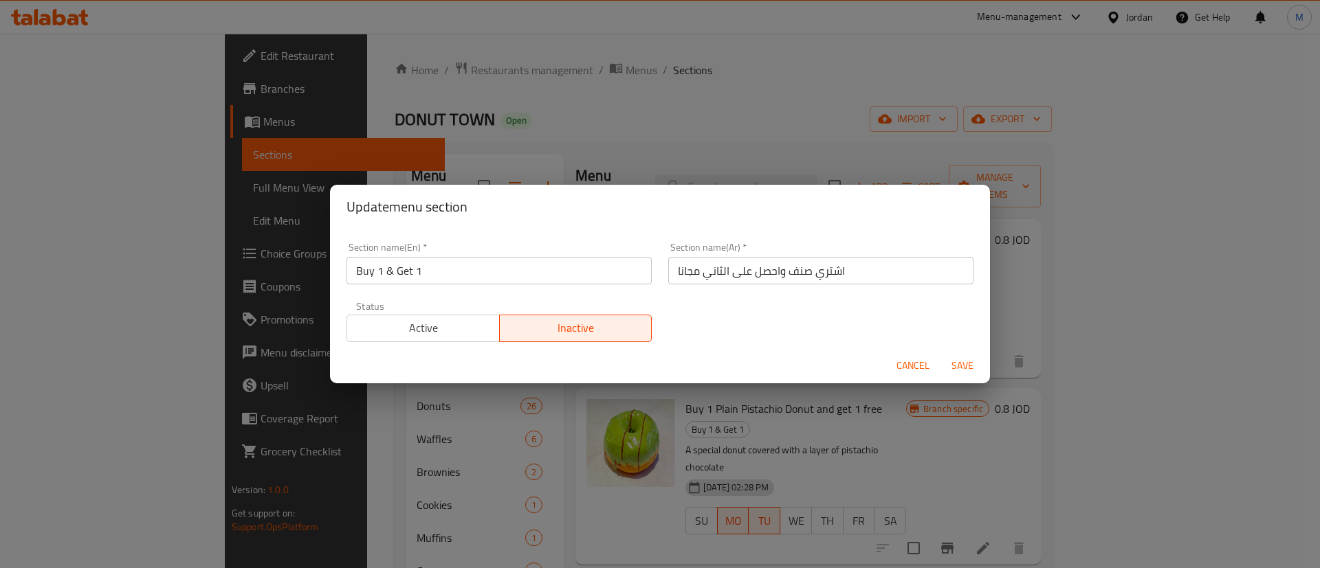
click at [467, 339] on button "Active" at bounding box center [422, 328] width 153 height 27
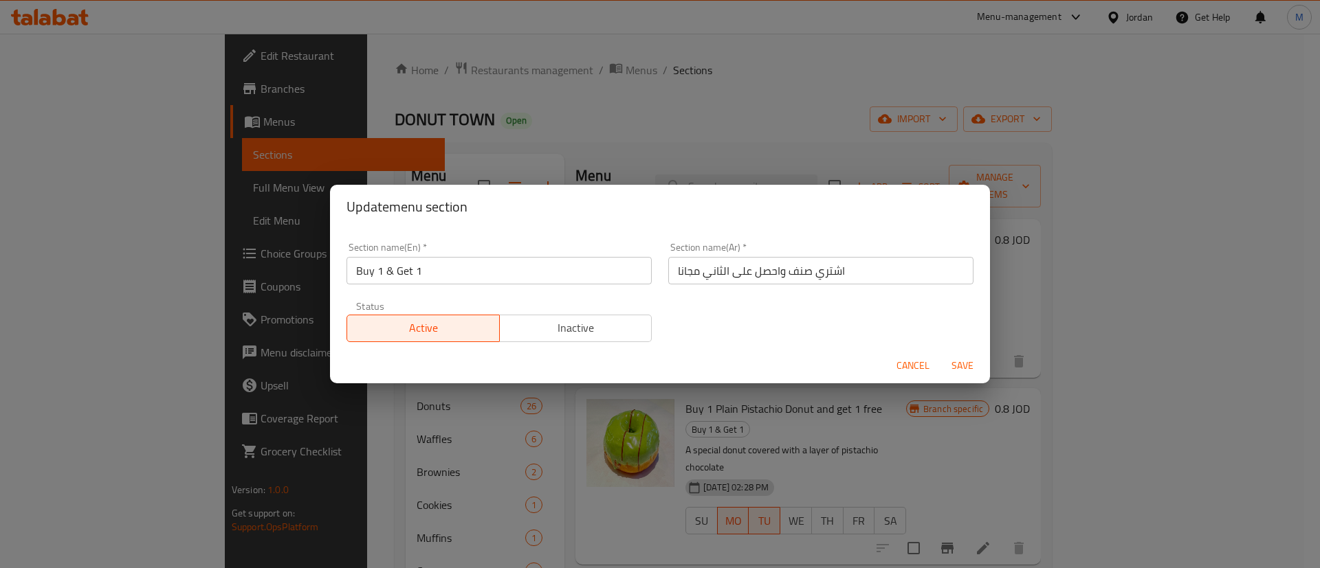
click at [960, 363] on span "Save" at bounding box center [962, 365] width 33 height 17
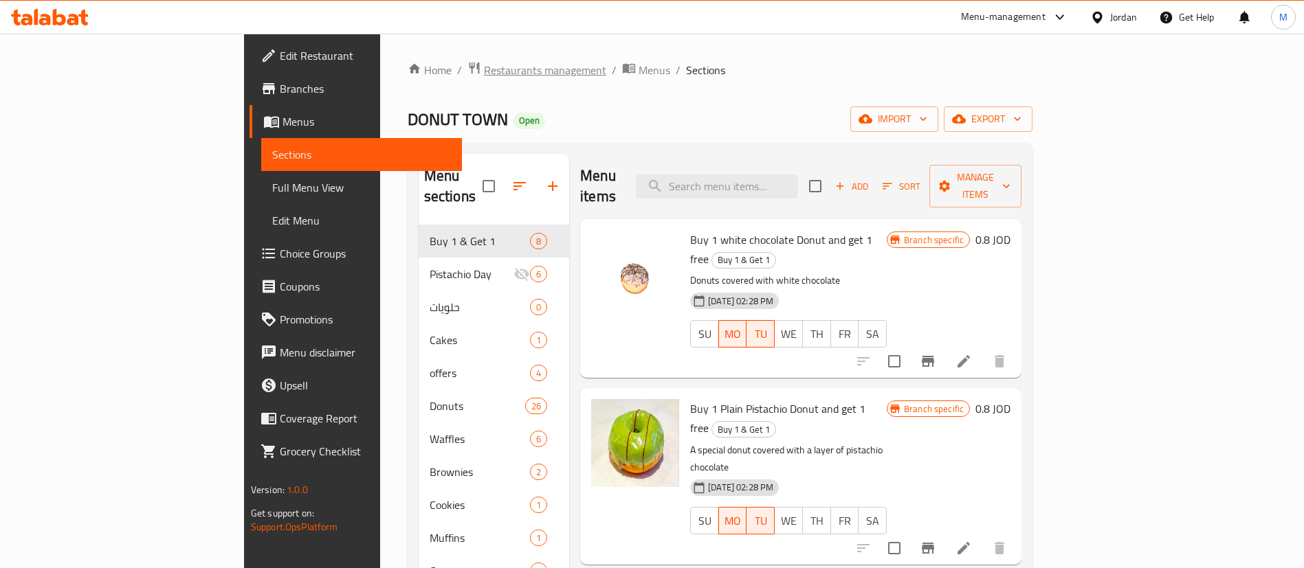
click at [484, 63] on span "Restaurants management" at bounding box center [545, 70] width 122 height 16
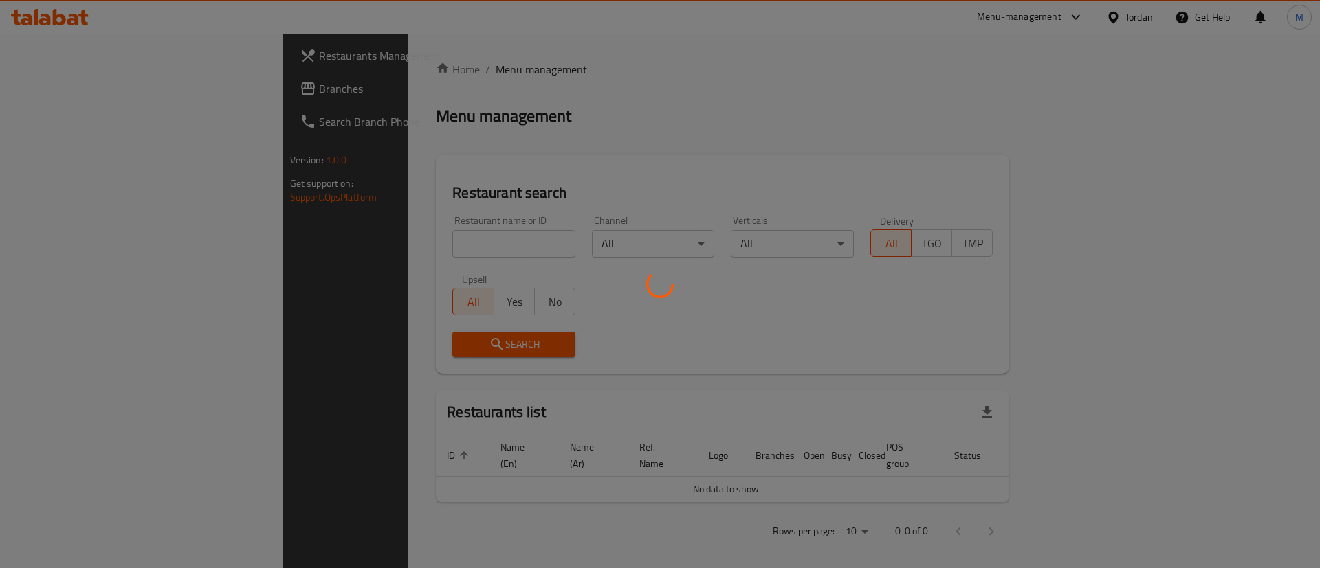
click at [120, 49] on div at bounding box center [660, 284] width 1320 height 568
click at [121, 60] on div at bounding box center [660, 284] width 1320 height 568
click at [138, 52] on div at bounding box center [660, 284] width 1320 height 568
click at [139, 52] on div at bounding box center [660, 284] width 1320 height 568
click at [144, 52] on div at bounding box center [660, 284] width 1320 height 568
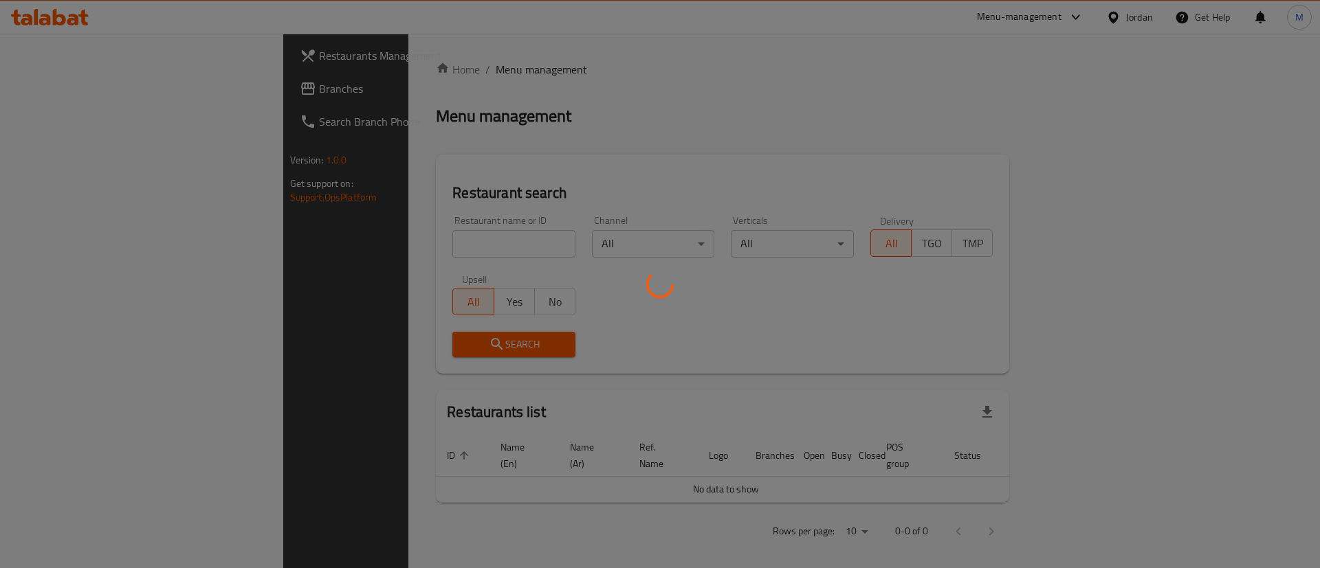
click at [146, 53] on div at bounding box center [660, 284] width 1320 height 568
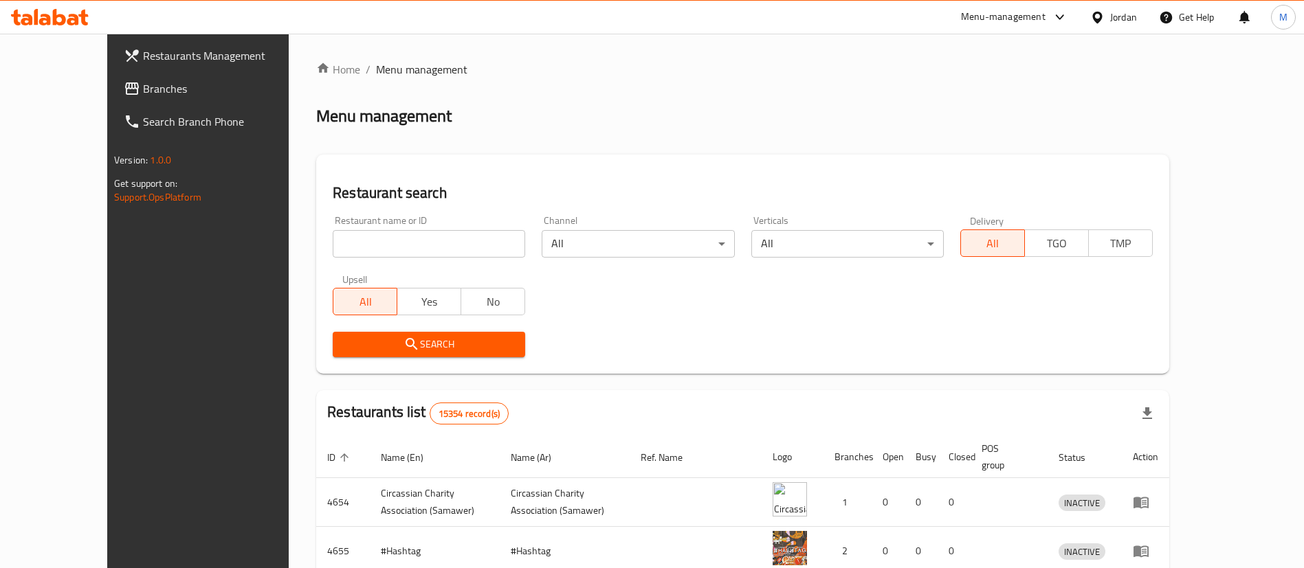
click at [157, 54] on span "Restaurants Management" at bounding box center [228, 55] width 171 height 16
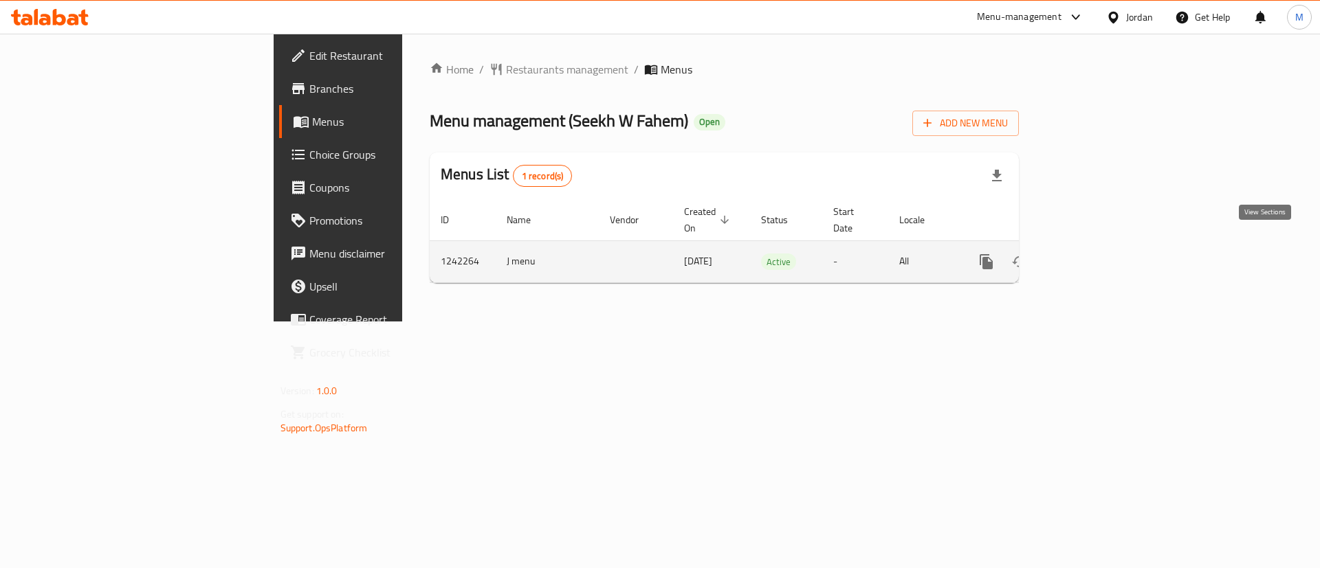
click at [1092, 256] on icon "enhanced table" at bounding box center [1085, 262] width 12 height 12
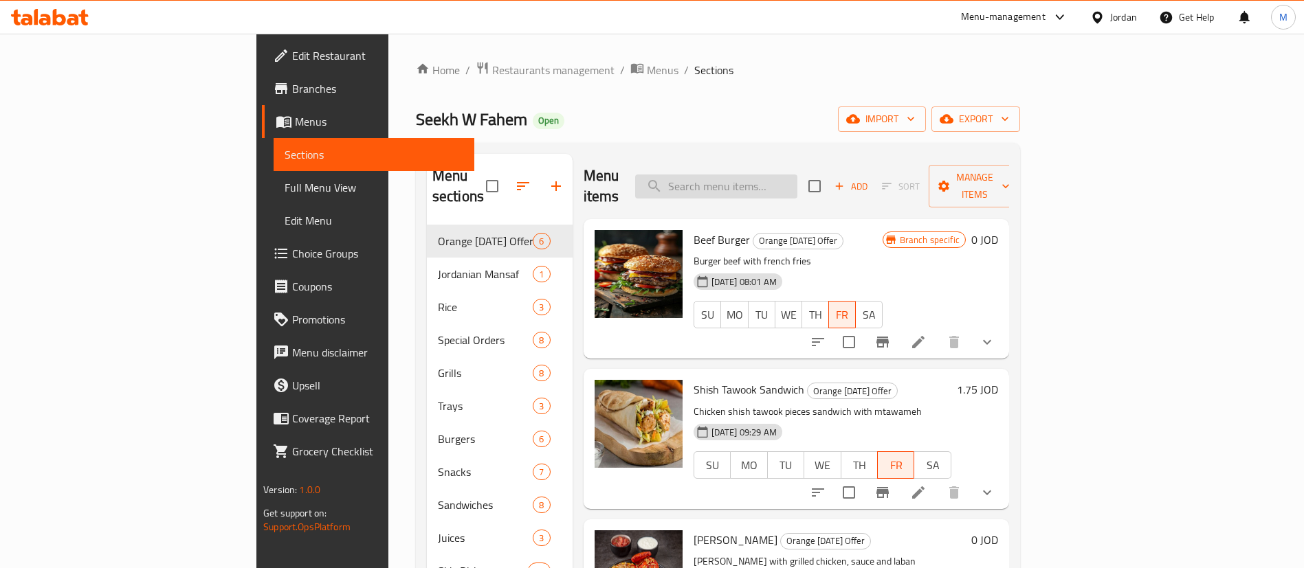
click at [797, 181] on input "search" at bounding box center [716, 187] width 162 height 24
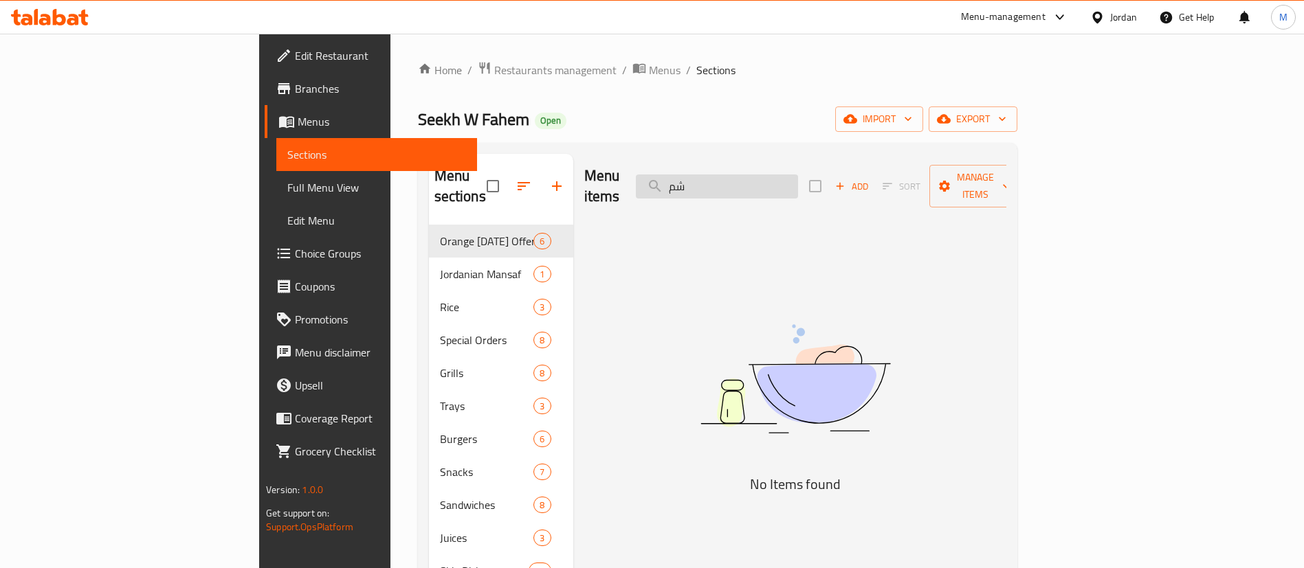
type input "ش"
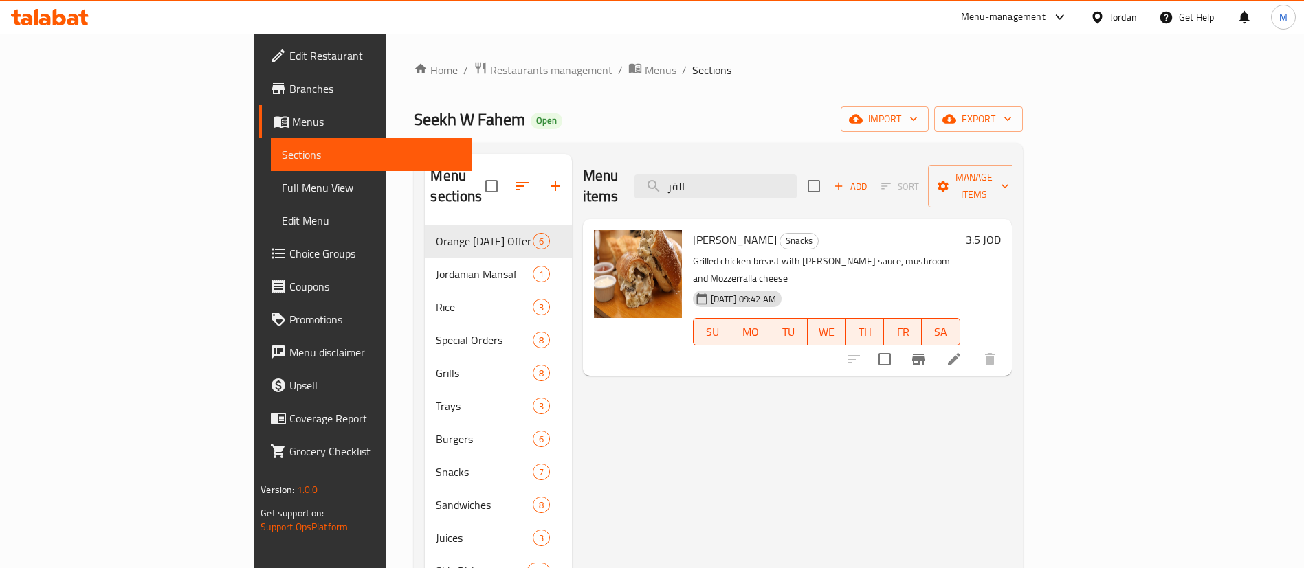
click at [693, 230] on span "[PERSON_NAME]" at bounding box center [735, 240] width 84 height 21
click at [693, 230] on span "Alfredo" at bounding box center [735, 240] width 84 height 21
copy span "Alfredo"
click at [797, 177] on input "الفر" at bounding box center [715, 187] width 162 height 24
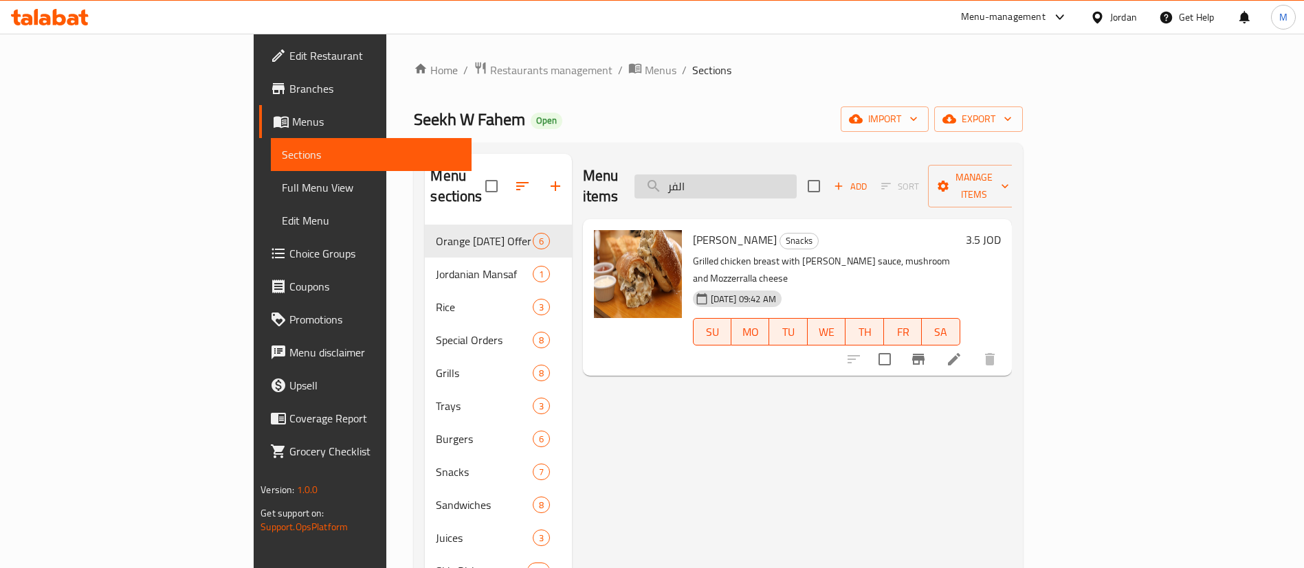
click at [797, 176] on input "الفر" at bounding box center [715, 187] width 162 height 24
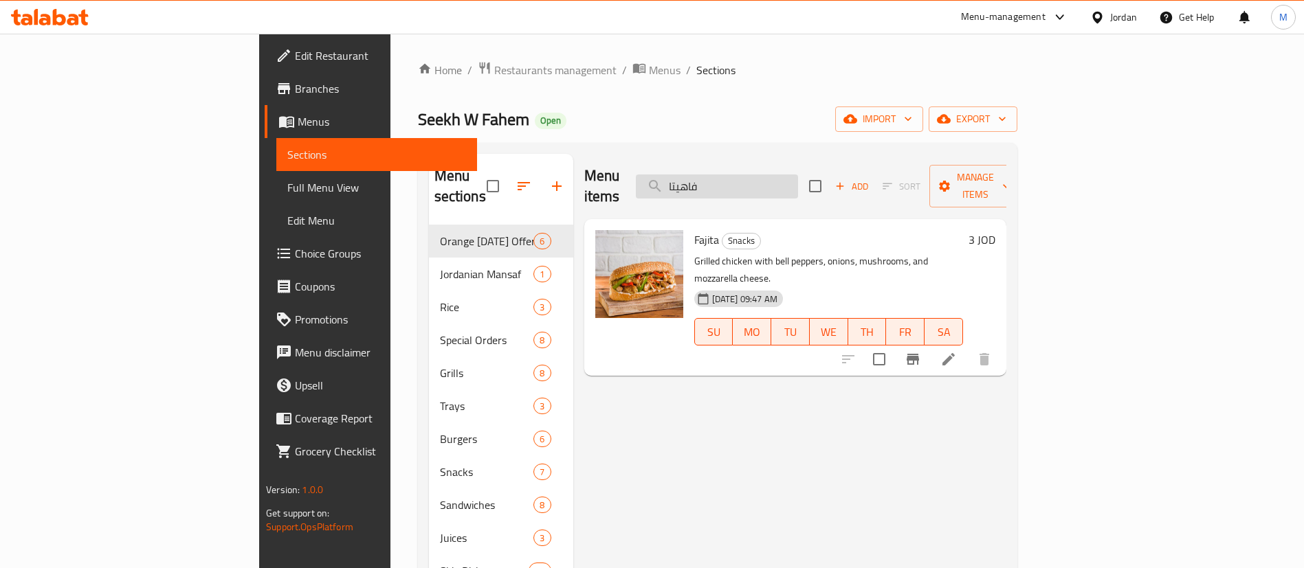
type input "فاهيتا"
click at [694, 230] on span "Fajita" at bounding box center [706, 240] width 25 height 21
copy span "Fajita"
drag, startPoint x: 106, startPoint y: 93, endPoint x: 117, endPoint y: 91, distance: 11.1
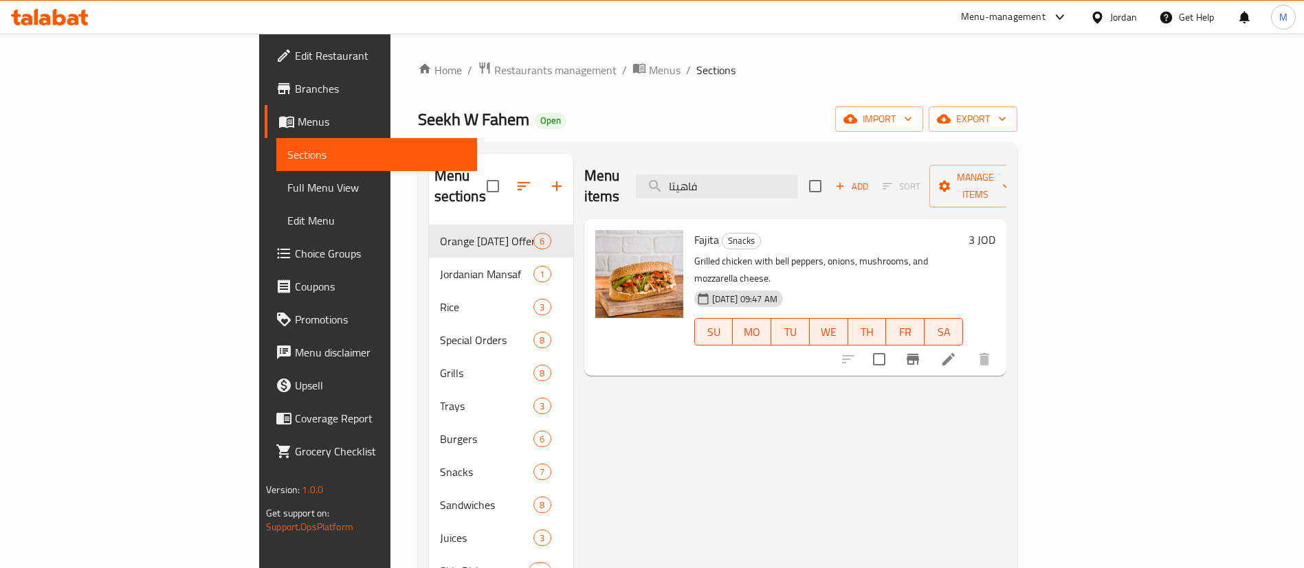
click at [295, 93] on span "Branches" at bounding box center [380, 88] width 171 height 16
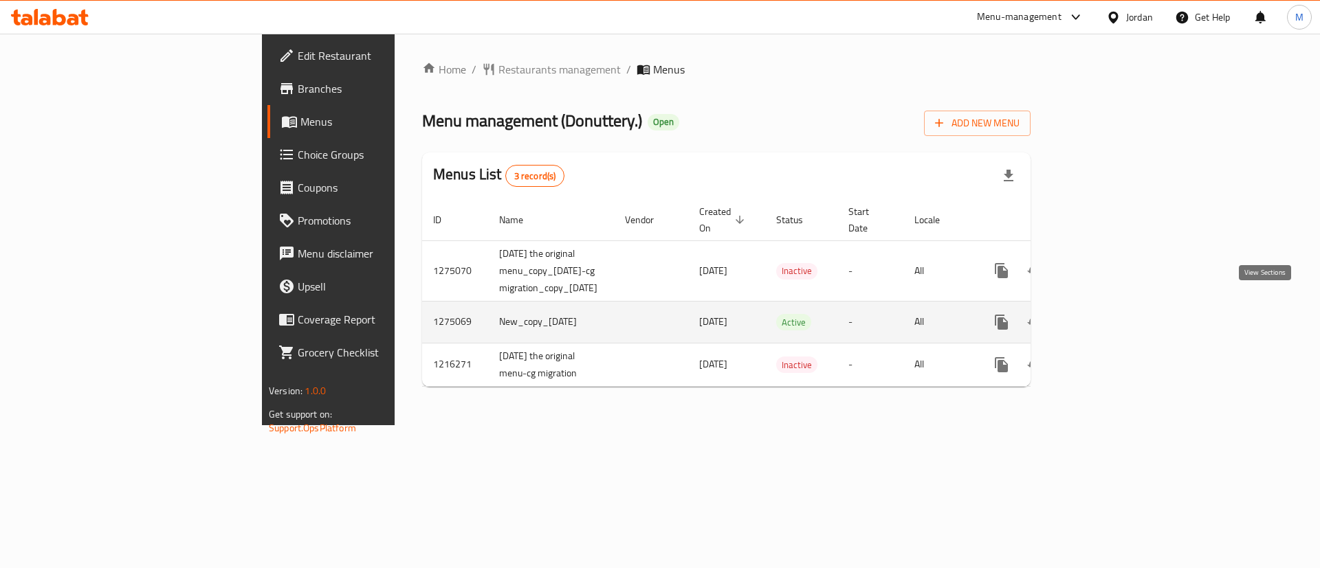
click at [1117, 310] on link "enhanced table" at bounding box center [1100, 322] width 33 height 33
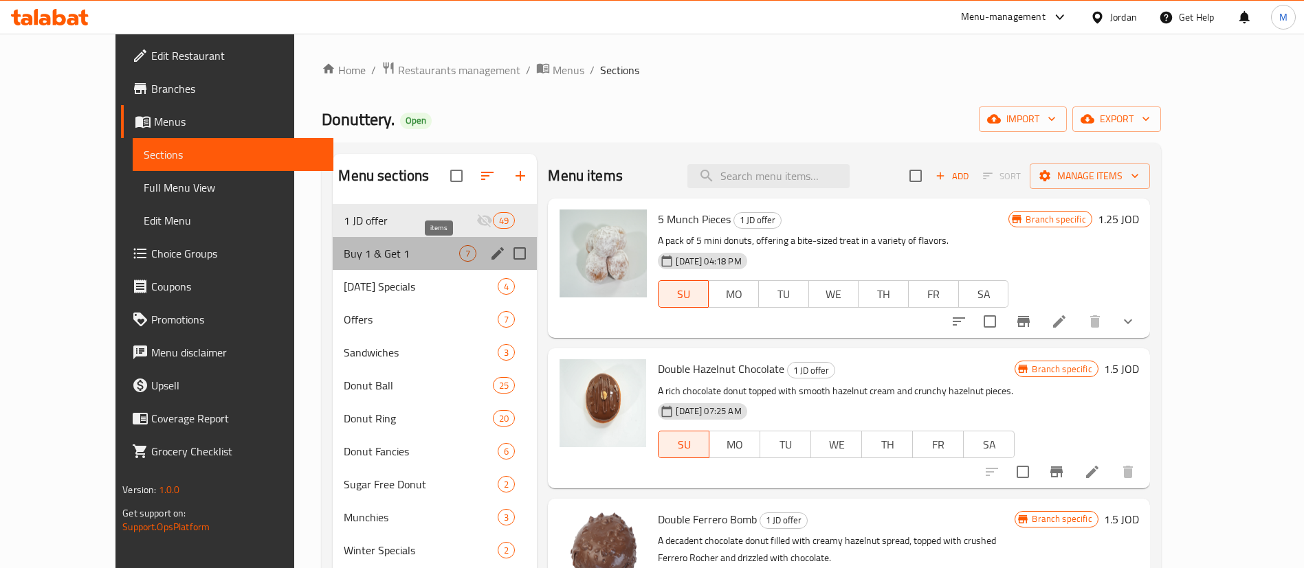
click at [460, 247] on span "7" at bounding box center [468, 253] width 16 height 13
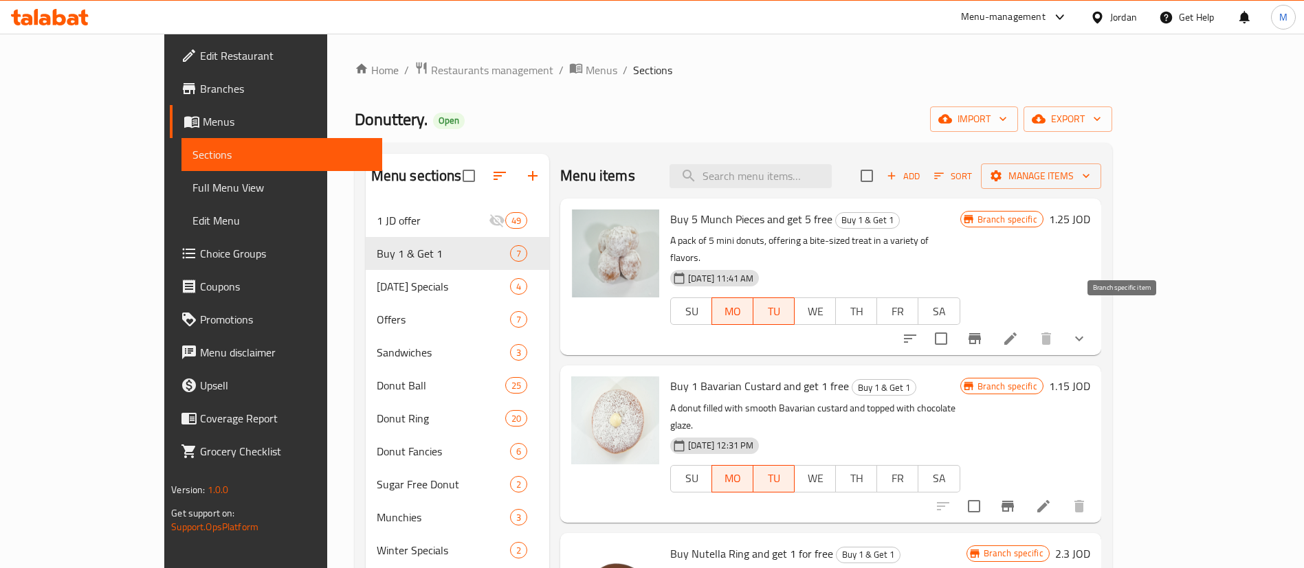
click at [991, 322] on button "Branch-specific-item" at bounding box center [974, 338] width 33 height 33
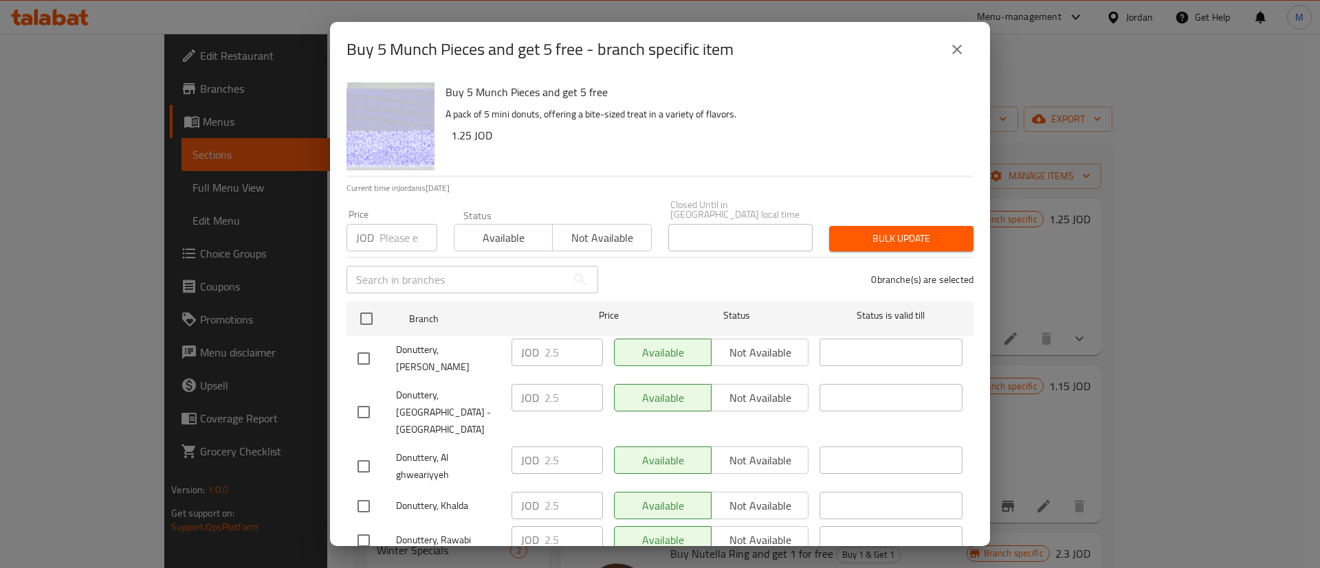
scroll to position [398, 0]
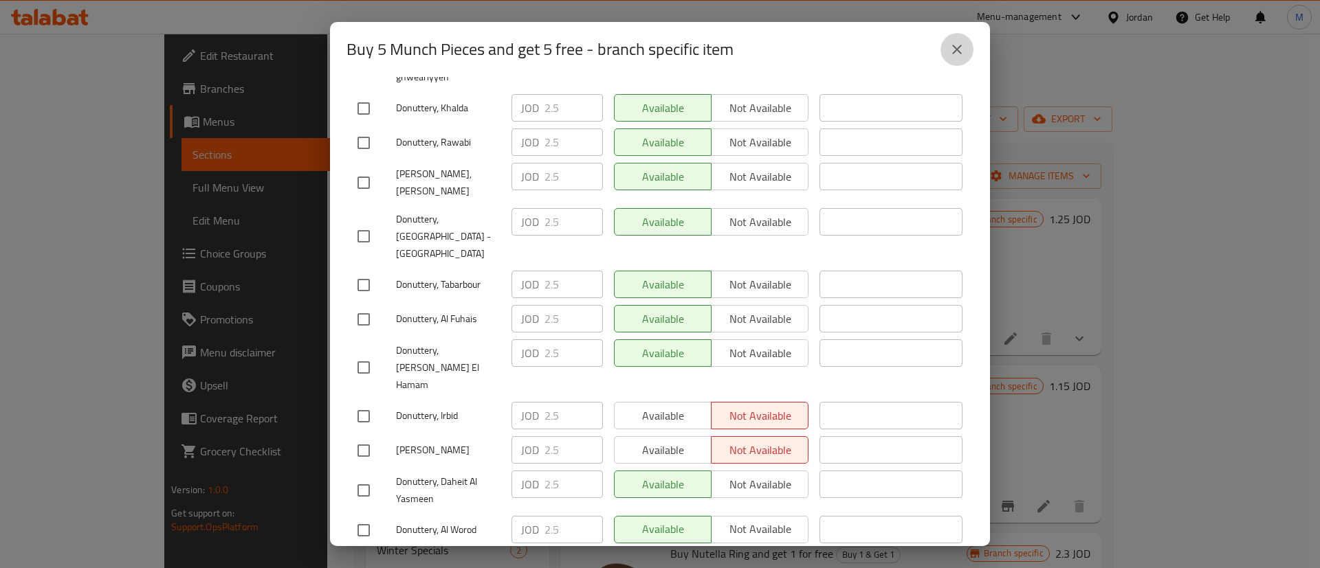
click at [958, 56] on icon "close" at bounding box center [957, 49] width 16 height 16
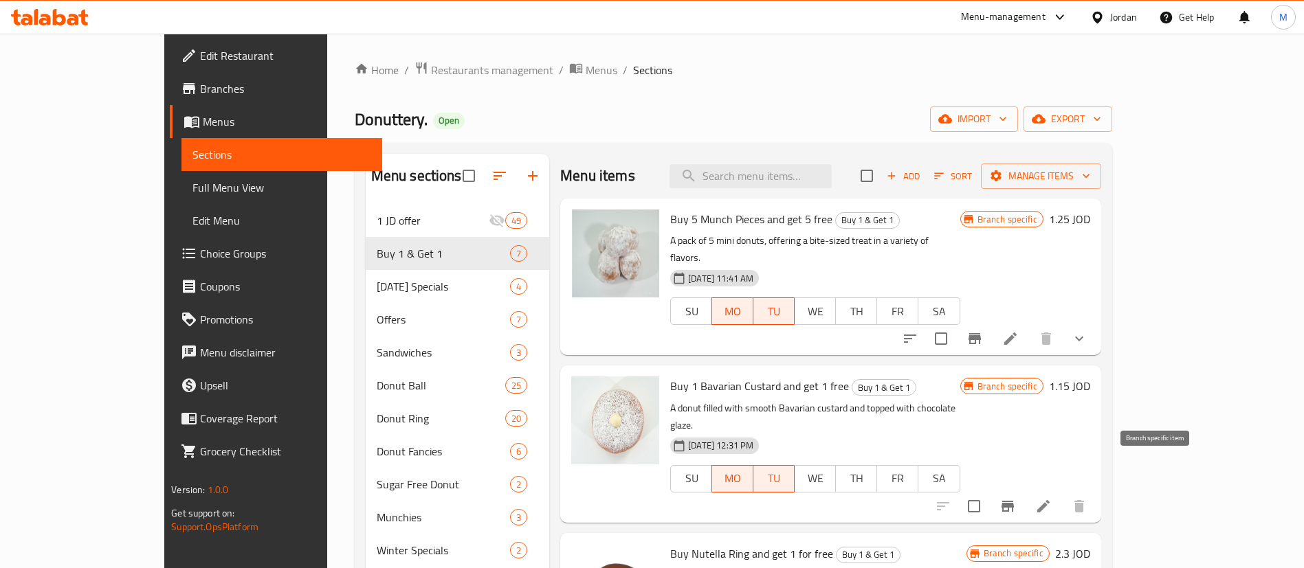
click at [1014, 501] on icon "Branch-specific-item" at bounding box center [1008, 506] width 12 height 11
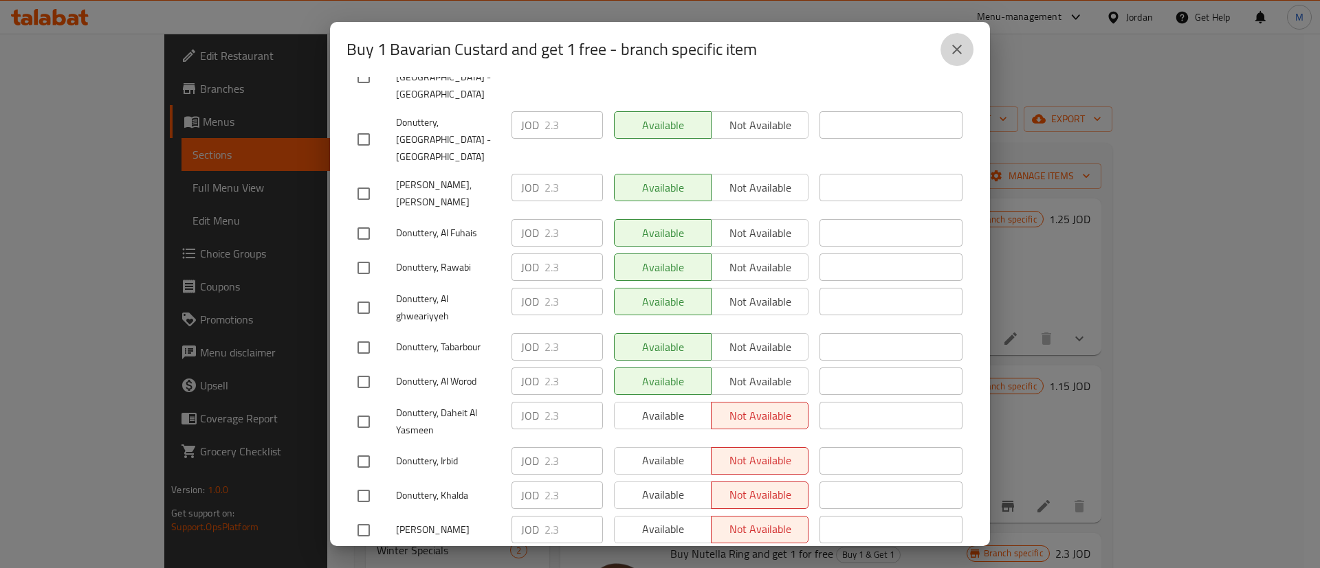
click at [945, 50] on button "close" at bounding box center [956, 49] width 33 height 33
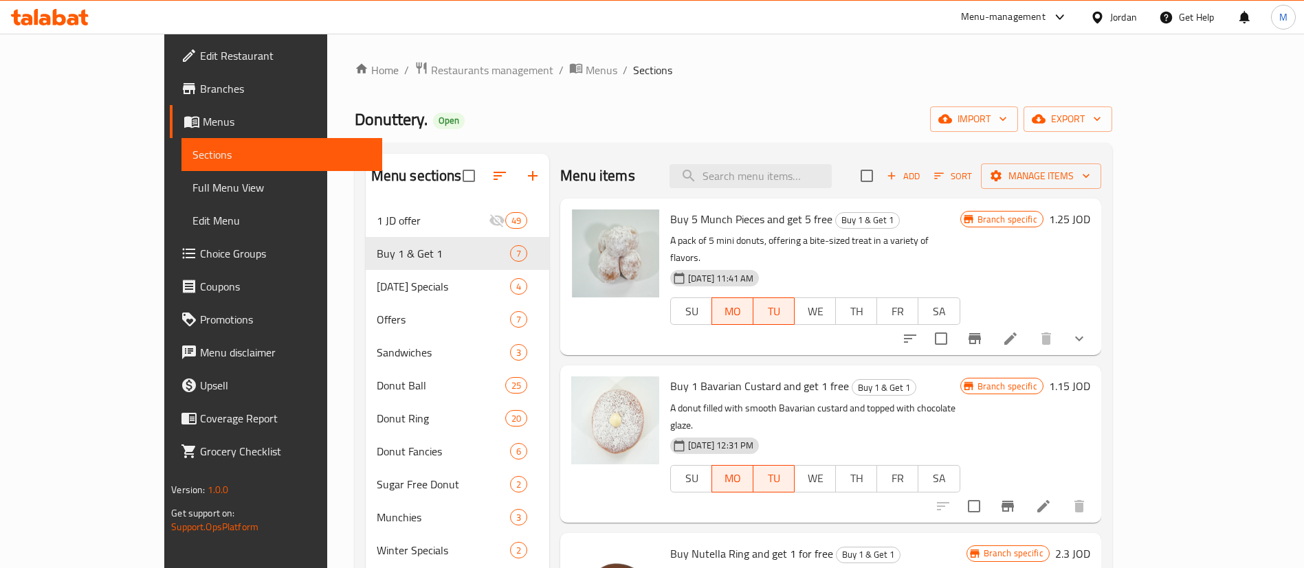
click at [678, 217] on span "Buy 5 Munch Pieces and get 5 free" at bounding box center [751, 219] width 162 height 21
copy span "Munch"
click at [811, 168] on input "search" at bounding box center [751, 176] width 162 height 24
paste input "Munch"
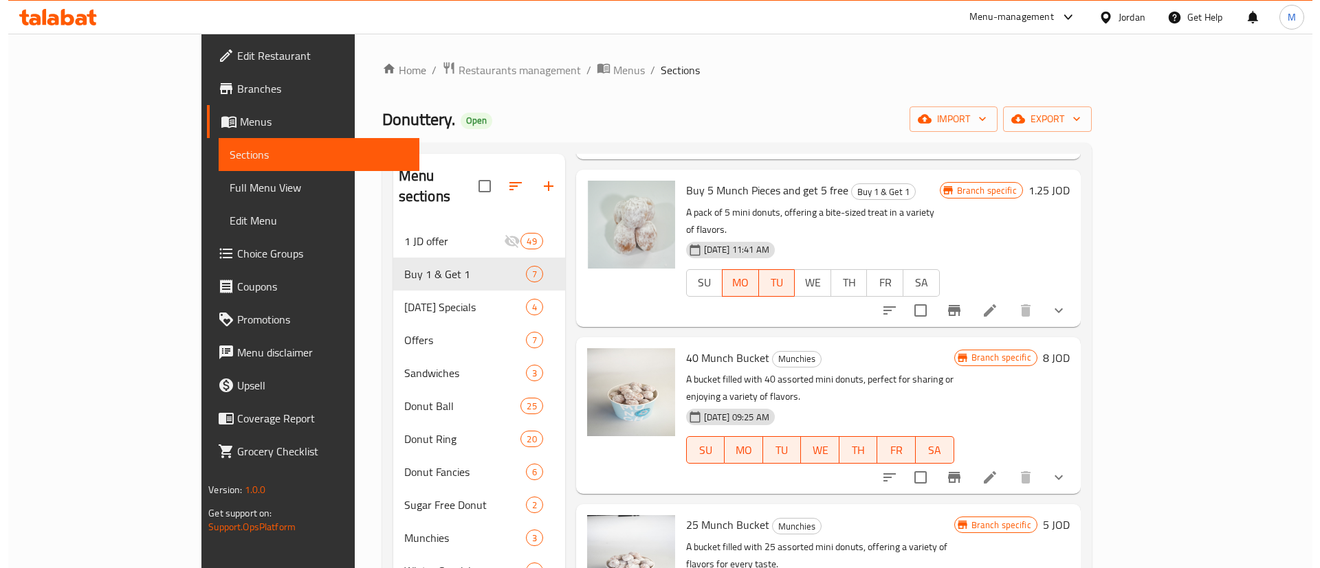
scroll to position [192, 0]
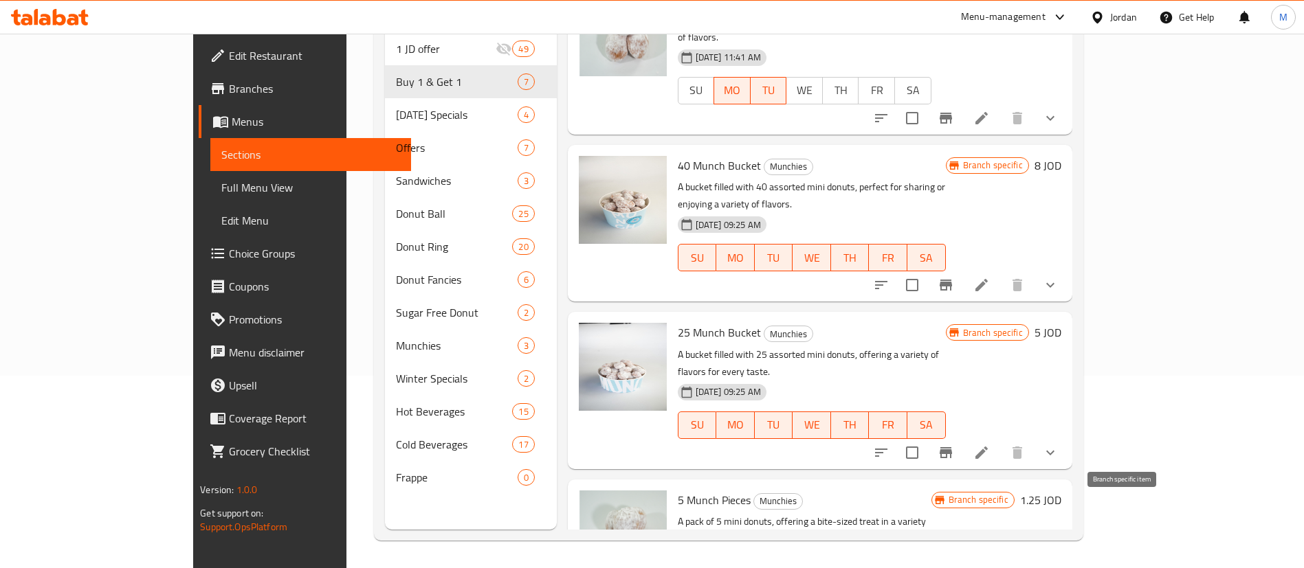
type input "Munch"
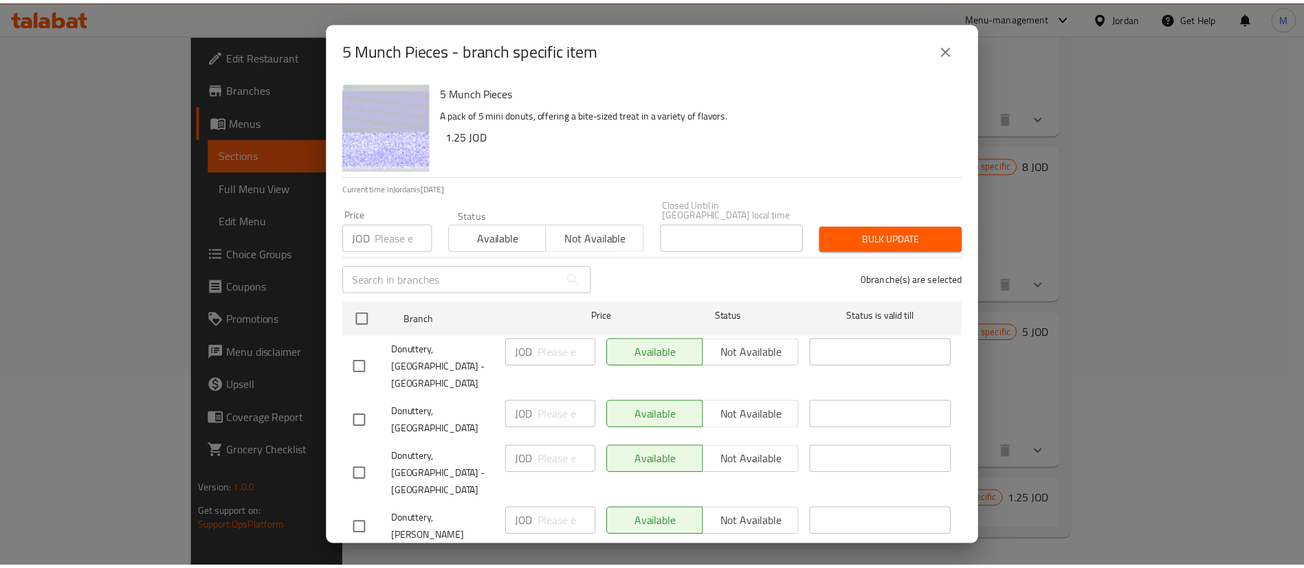
scroll to position [398, 0]
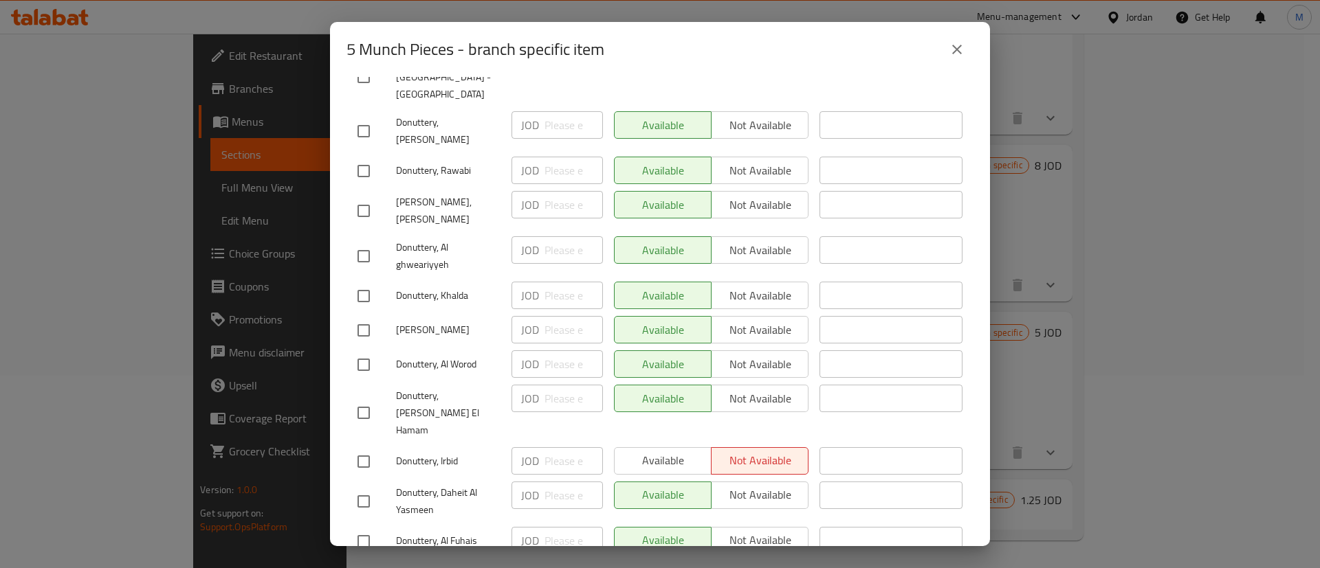
click at [965, 54] on button "close" at bounding box center [956, 49] width 33 height 33
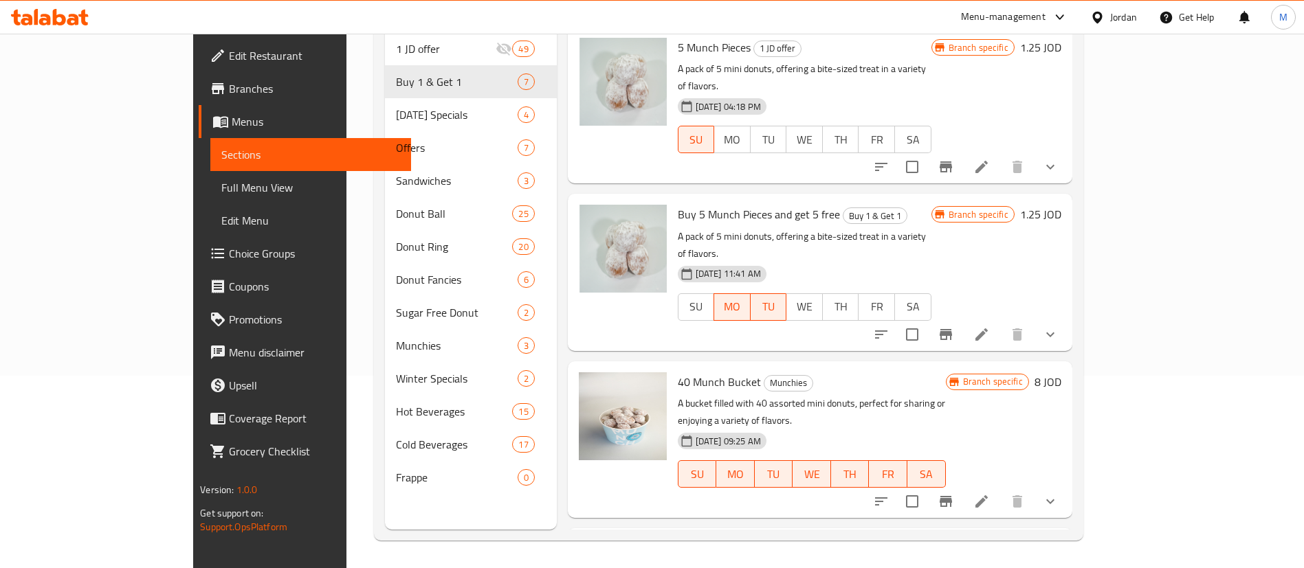
scroll to position [0, 0]
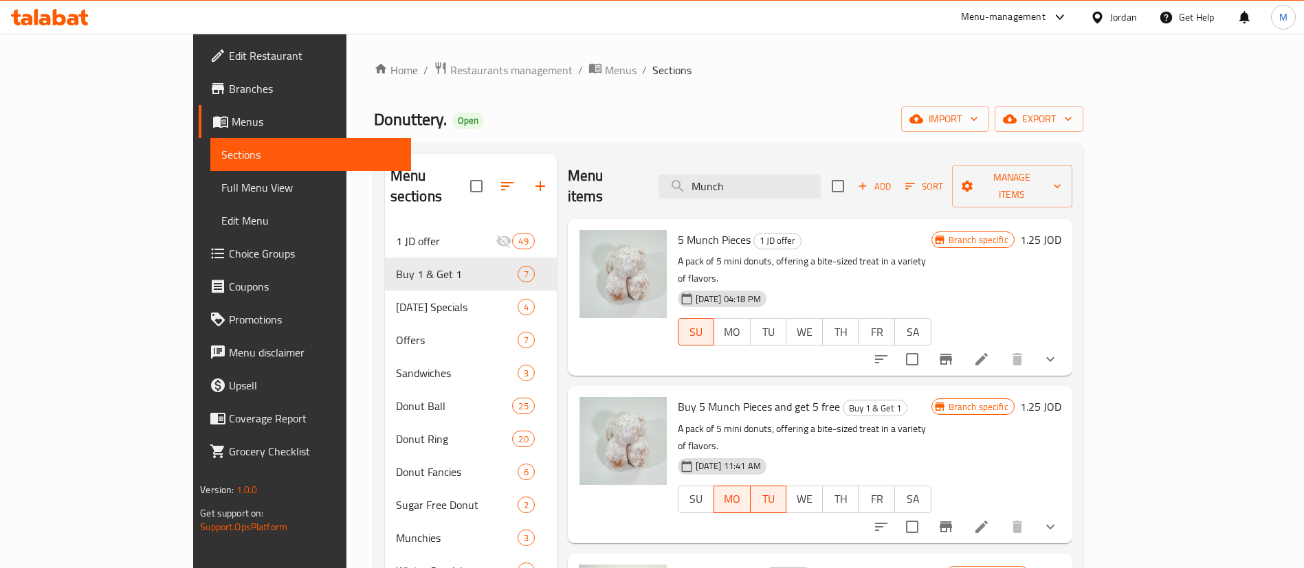
drag, startPoint x: 800, startPoint y: 180, endPoint x: 709, endPoint y: 163, distance: 92.3
click at [709, 163] on div "Menu items Munch Add Sort Manage items" at bounding box center [820, 186] width 505 height 65
click at [828, 120] on div "Donuttery. Open import export" at bounding box center [728, 119] width 709 height 25
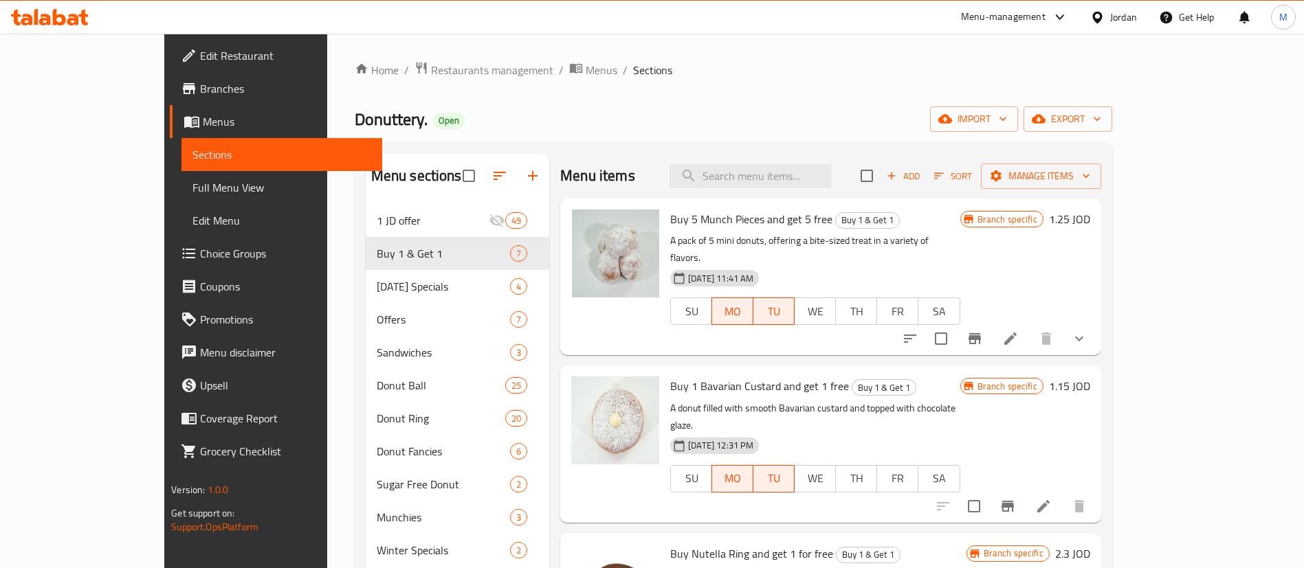
click at [683, 376] on span "Buy 1 Bavarian Custard and get 1 free" at bounding box center [759, 386] width 179 height 21
copy span "Bavarian"
click at [807, 177] on input "search" at bounding box center [751, 176] width 162 height 24
paste input "Bavarian"
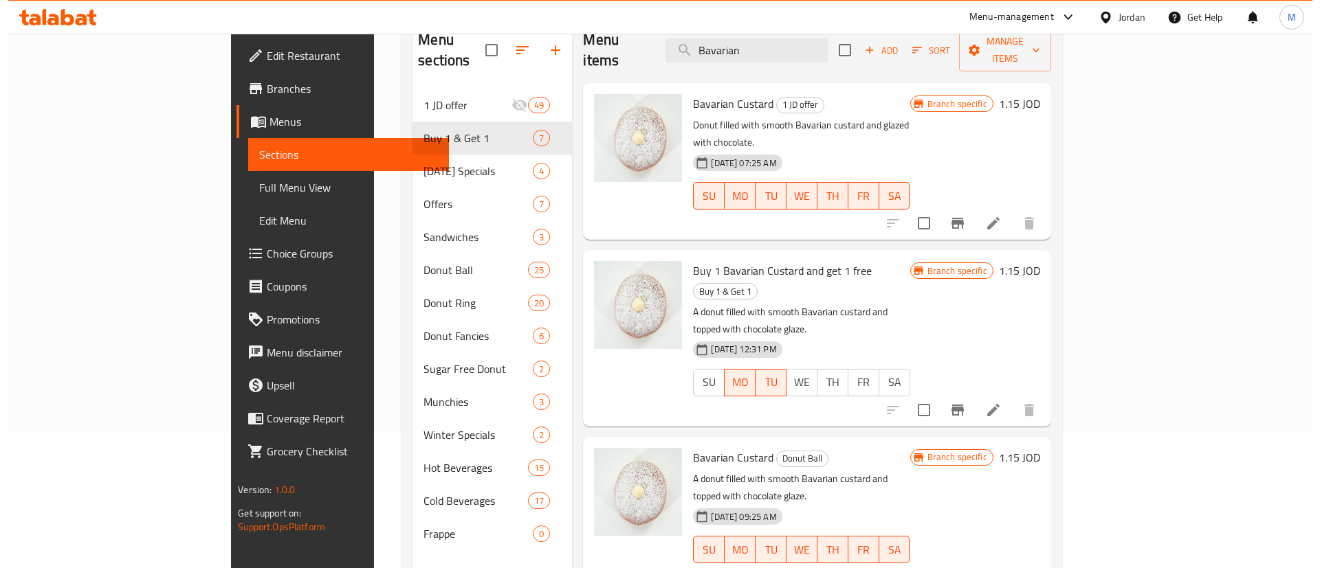
scroll to position [192, 0]
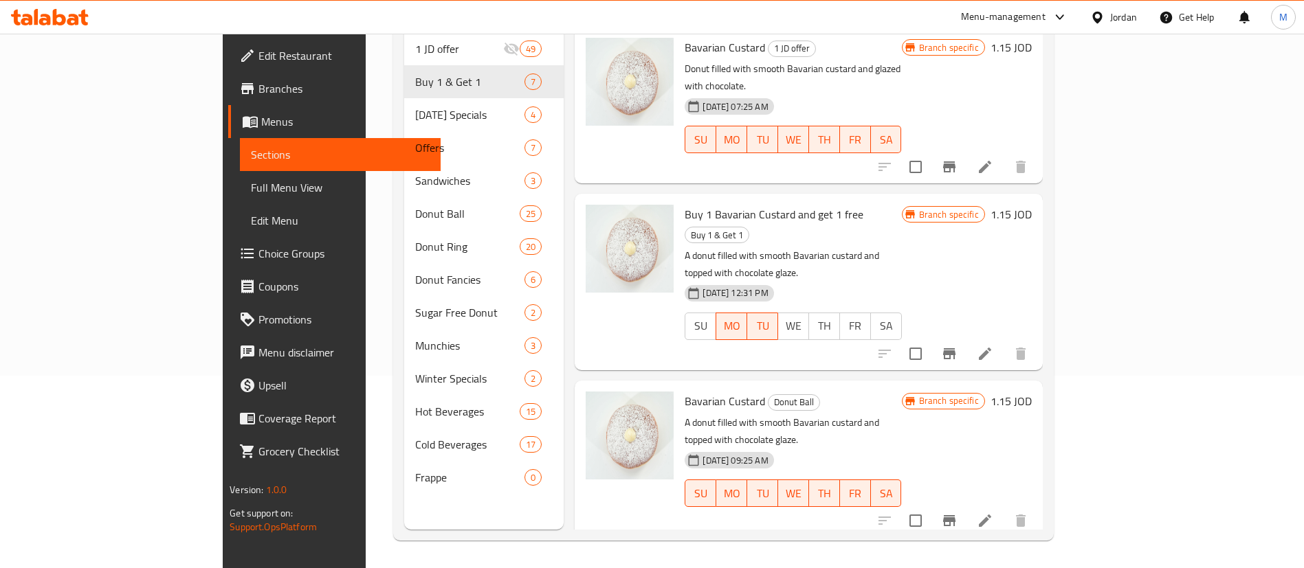
type input "Bavarian"
click at [958, 513] on icon "Branch-specific-item" at bounding box center [949, 521] width 16 height 16
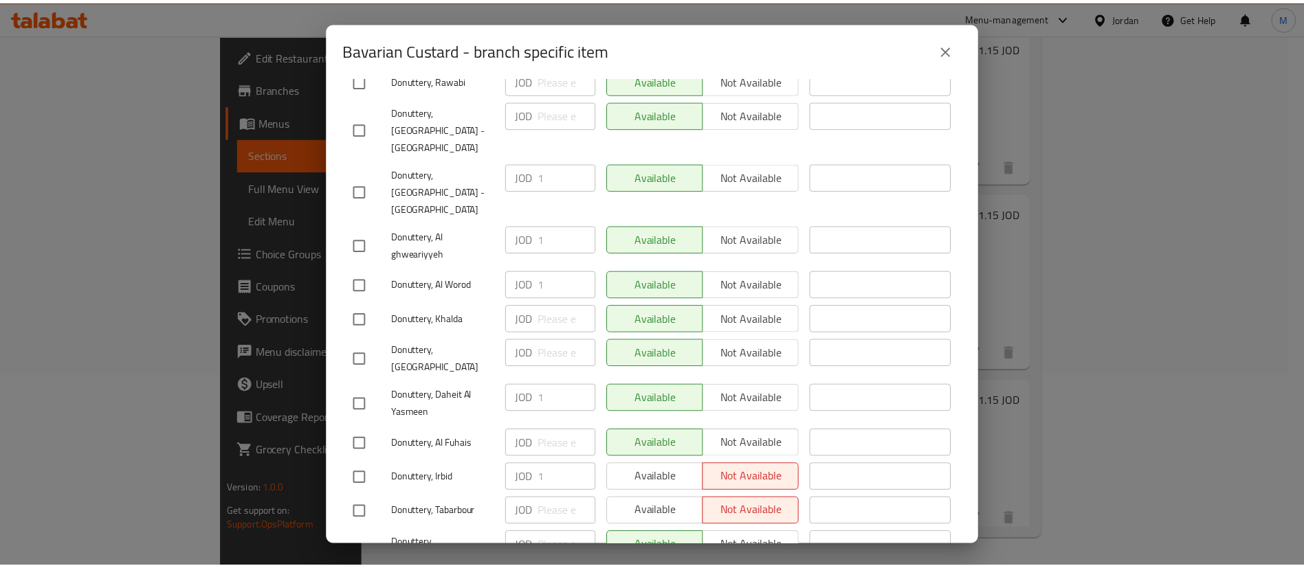
scroll to position [0, 0]
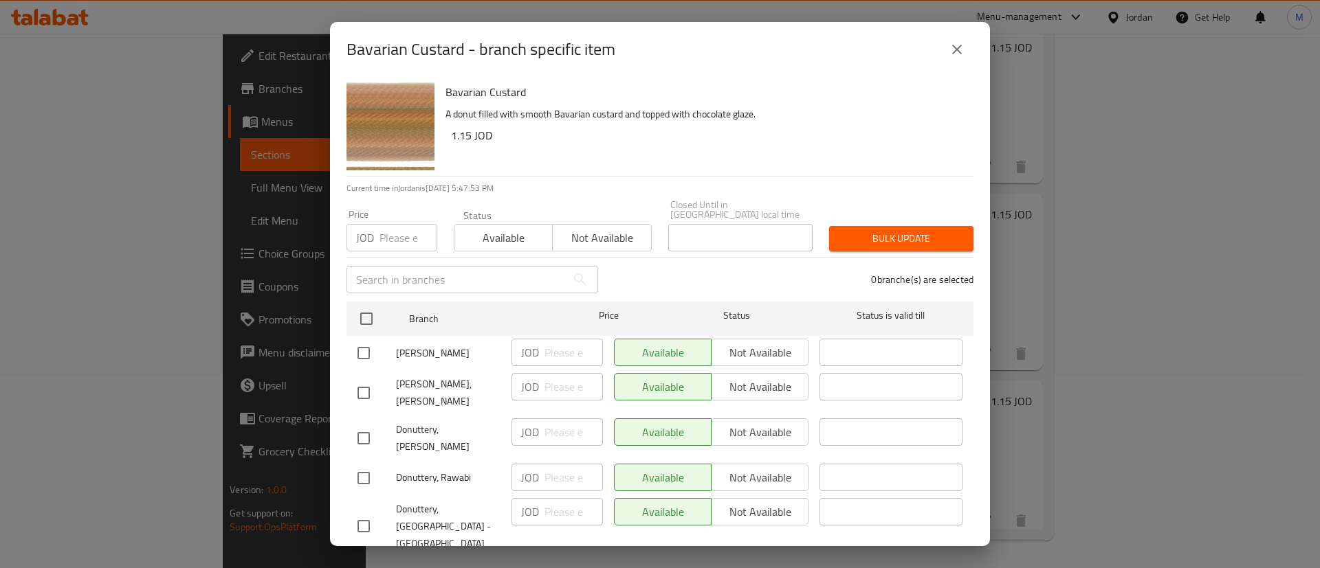
click at [959, 41] on icon "close" at bounding box center [957, 49] width 16 height 16
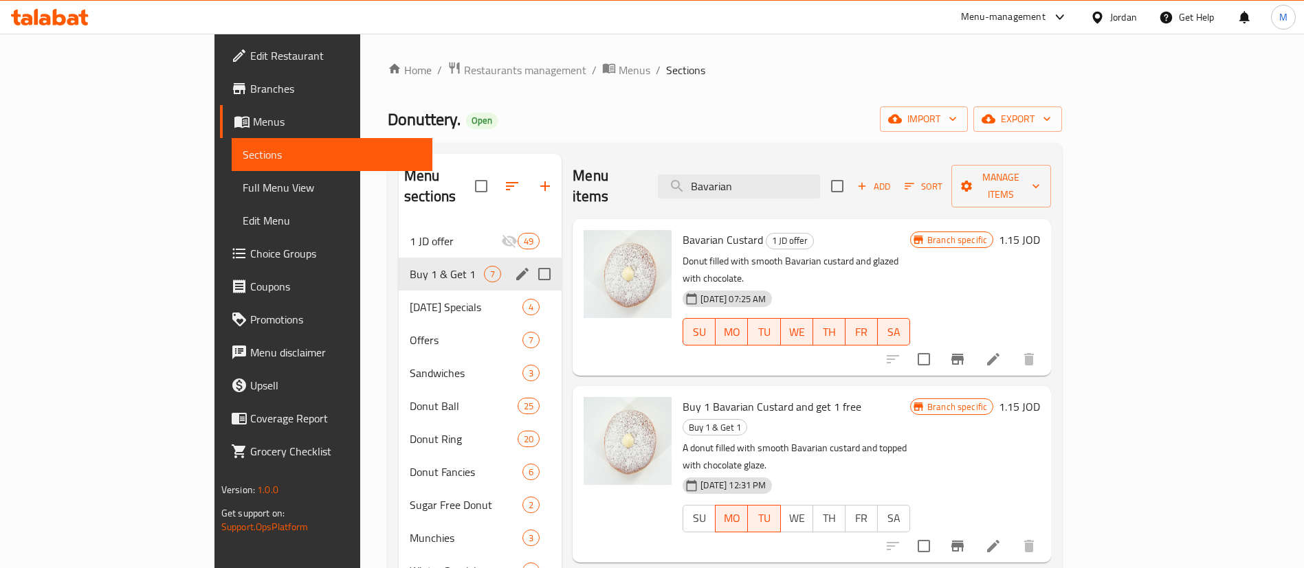
click at [399, 262] on div "Buy 1 & Get 1 7" at bounding box center [480, 274] width 163 height 33
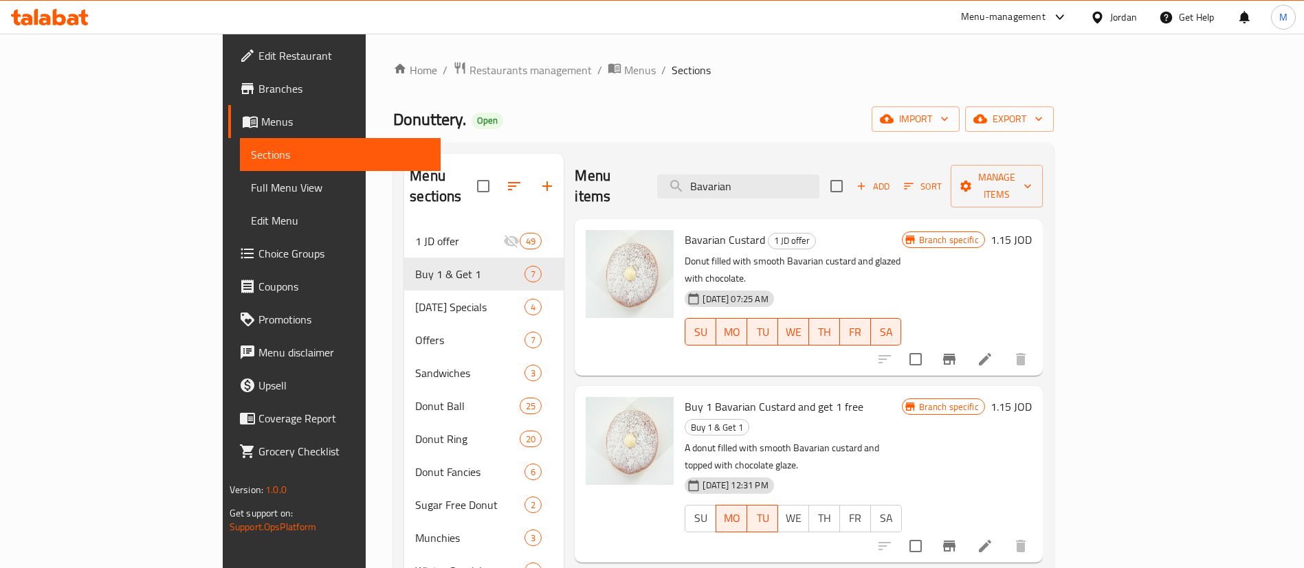
drag, startPoint x: 841, startPoint y: 172, endPoint x: 654, endPoint y: 165, distance: 187.1
click at [654, 165] on div "Menu items Bavarian Add Sort Manage items" at bounding box center [808, 186] width 467 height 65
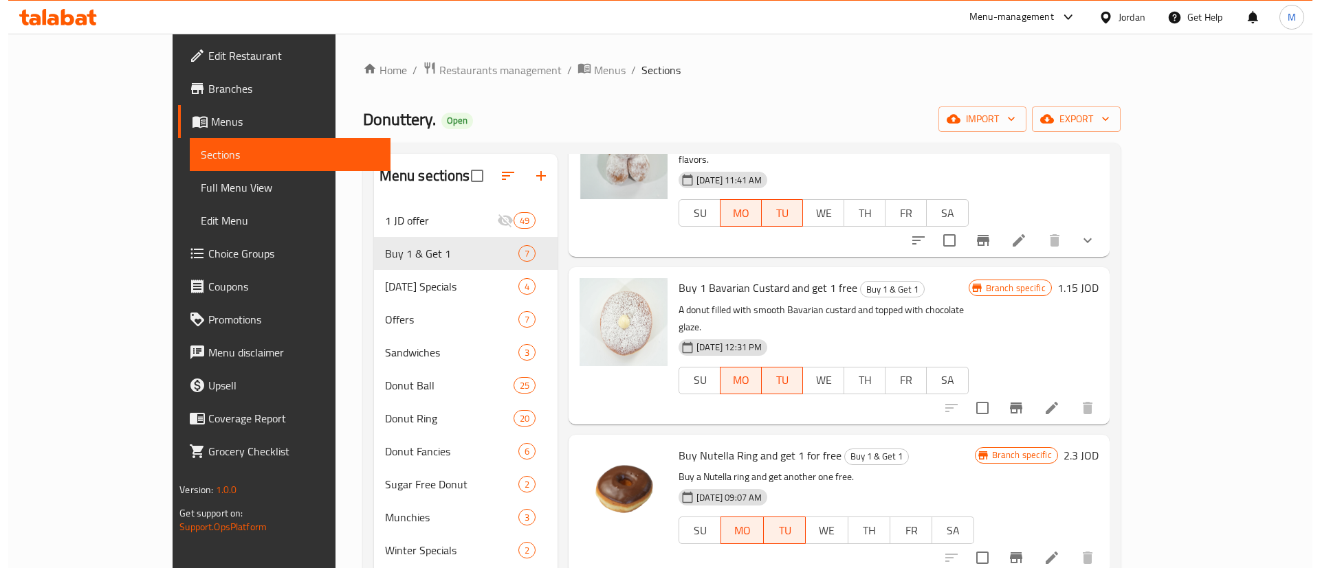
scroll to position [97, 0]
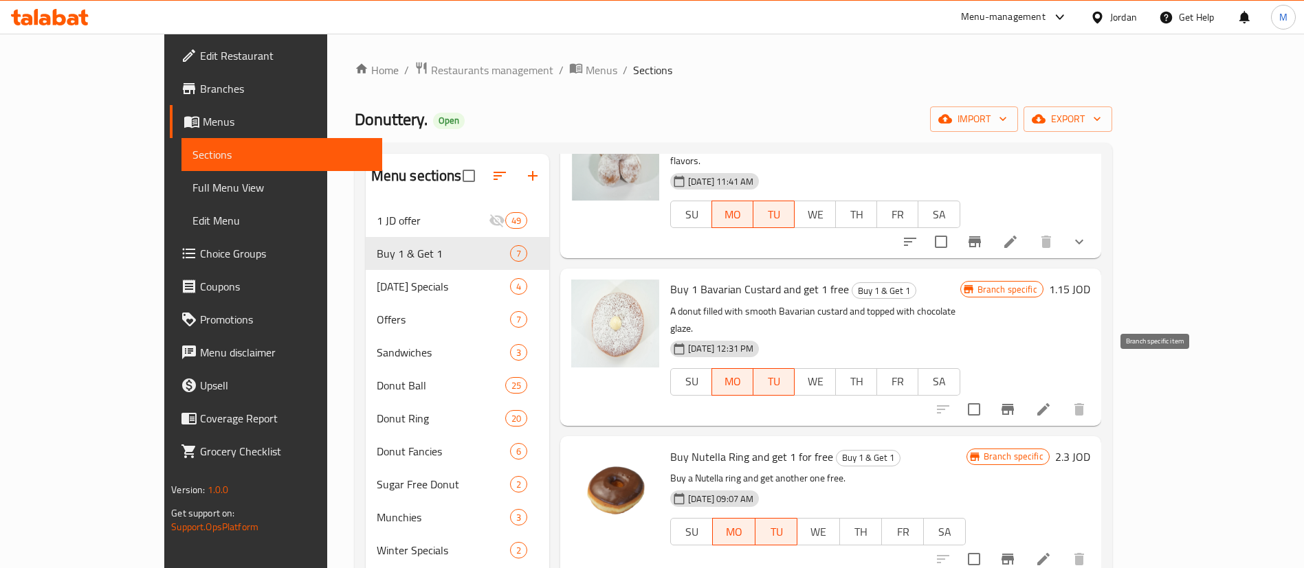
click at [1024, 393] on button "Branch-specific-item" at bounding box center [1007, 409] width 33 height 33
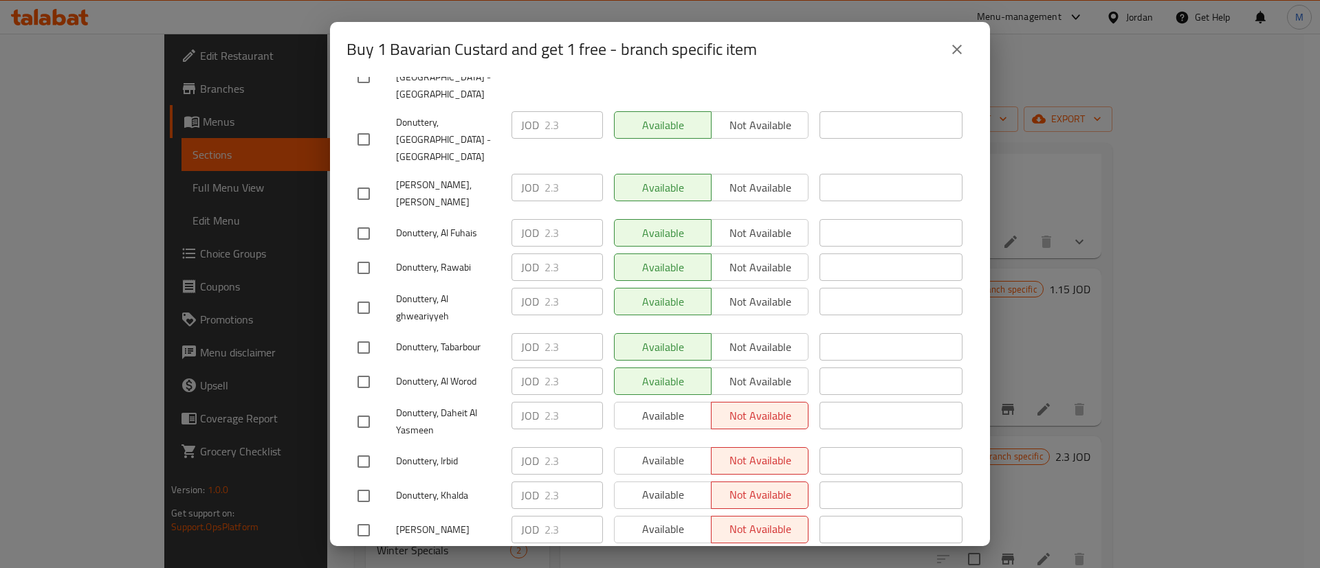
scroll to position [0, 0]
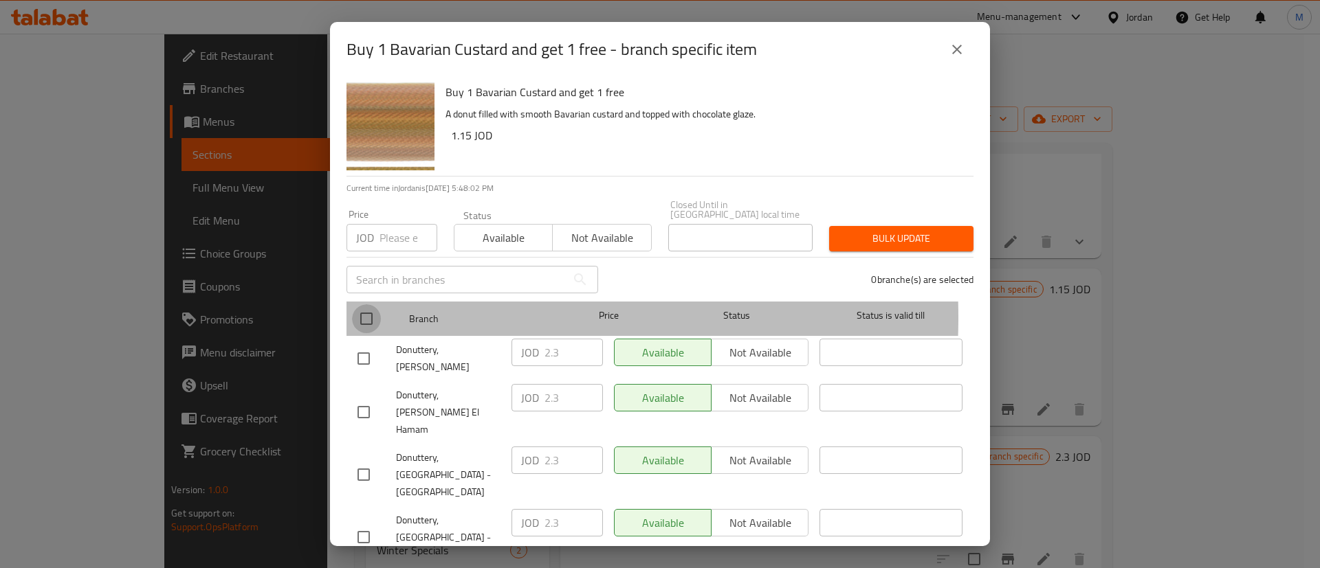
click at [375, 308] on input "checkbox" at bounding box center [366, 319] width 29 height 29
checkbox input "true"
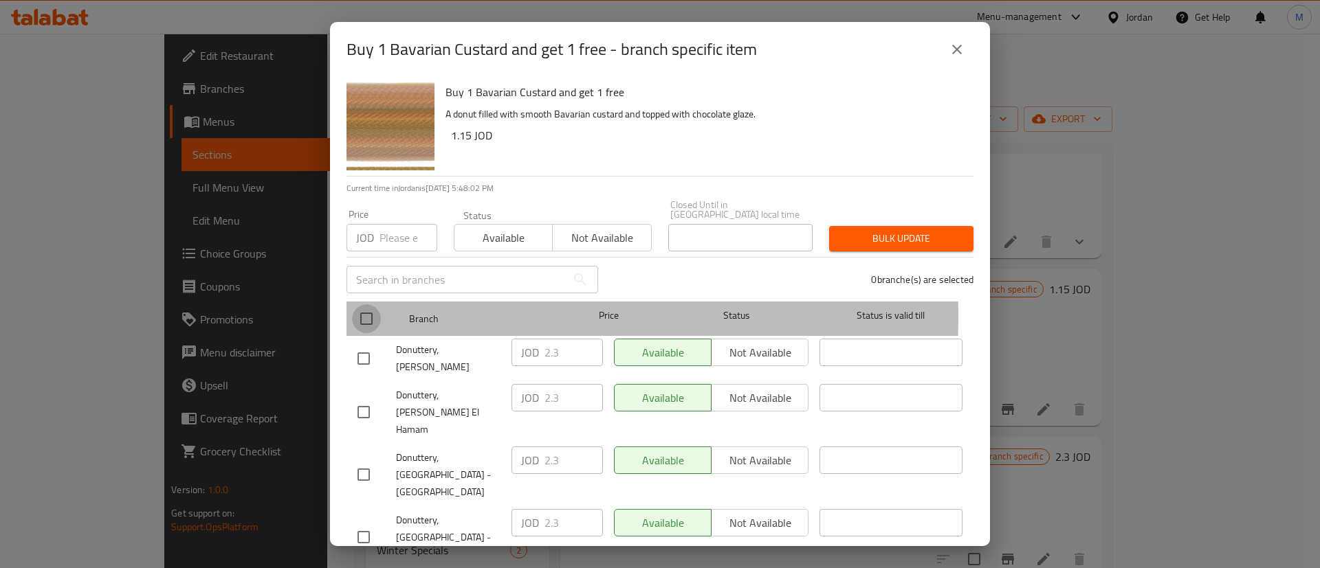
checkbox input "true"
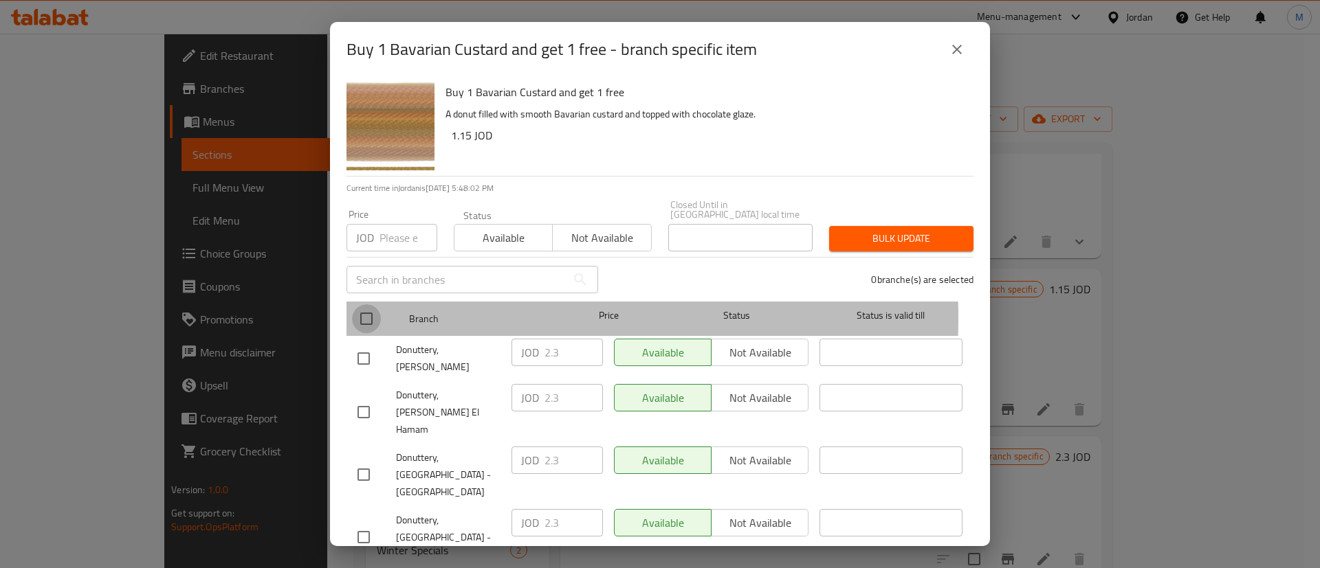
checkbox input "true"
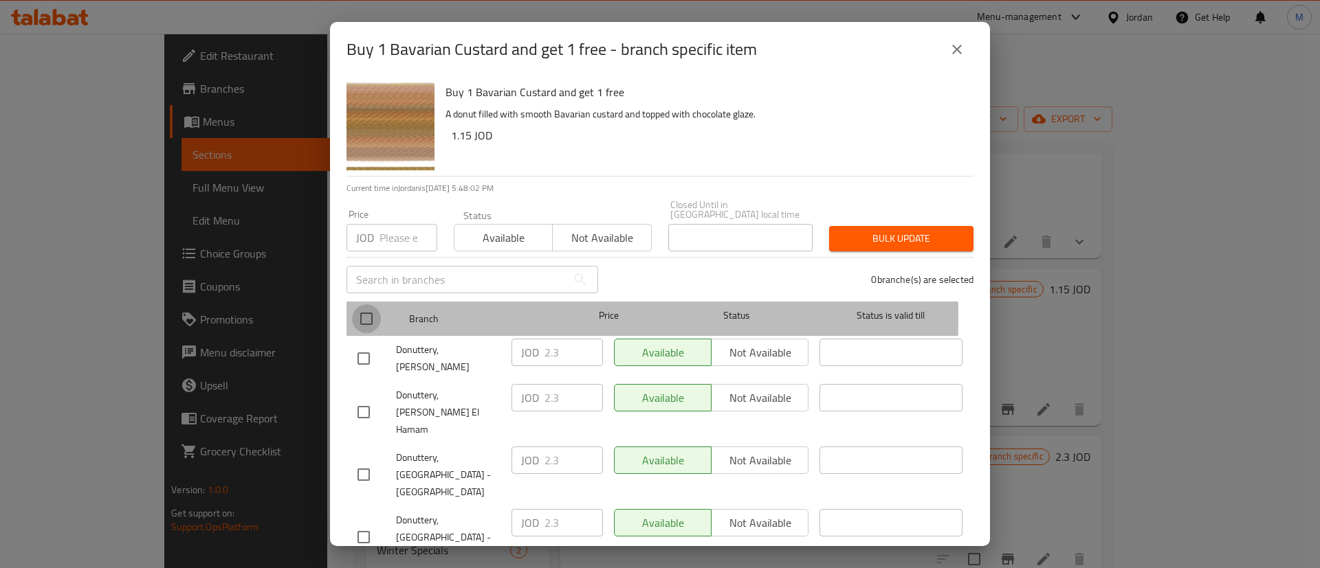
checkbox input "true"
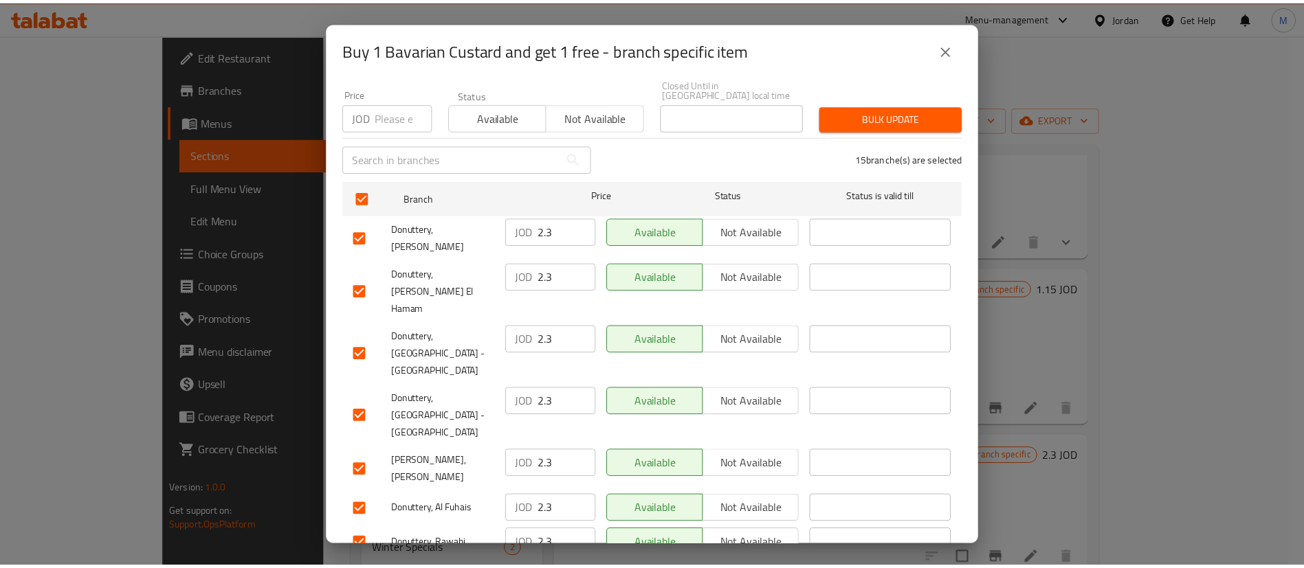
scroll to position [398, 0]
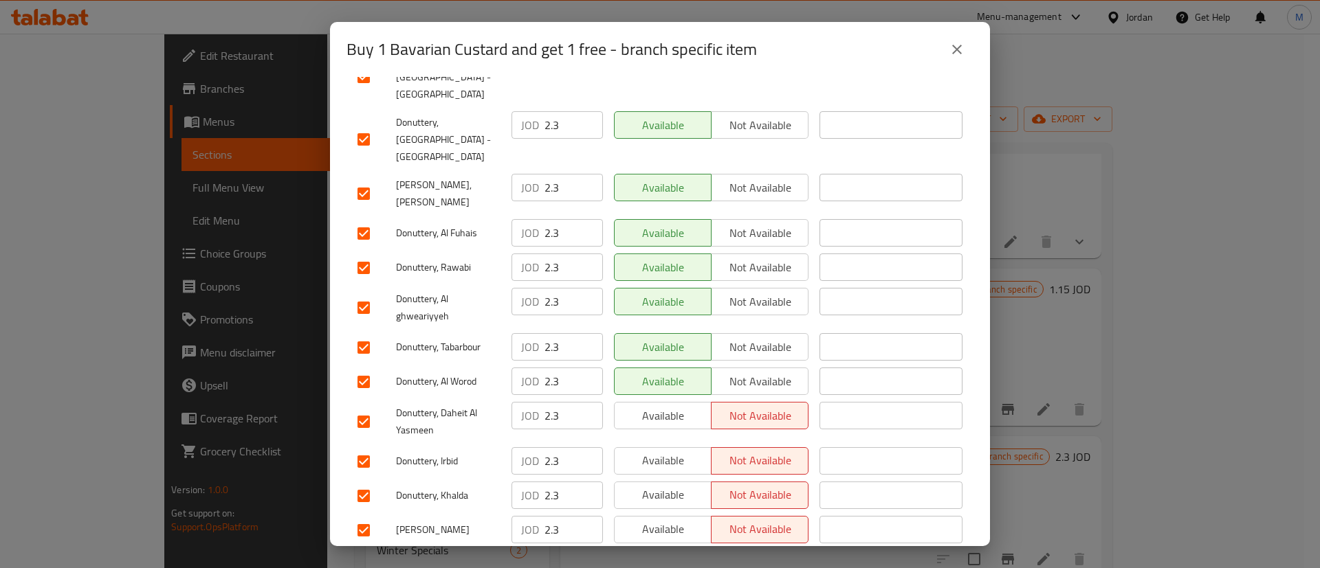
click at [630, 406] on span "Available" at bounding box center [663, 416] width 86 height 20
click at [644, 451] on span "Available" at bounding box center [663, 461] width 86 height 20
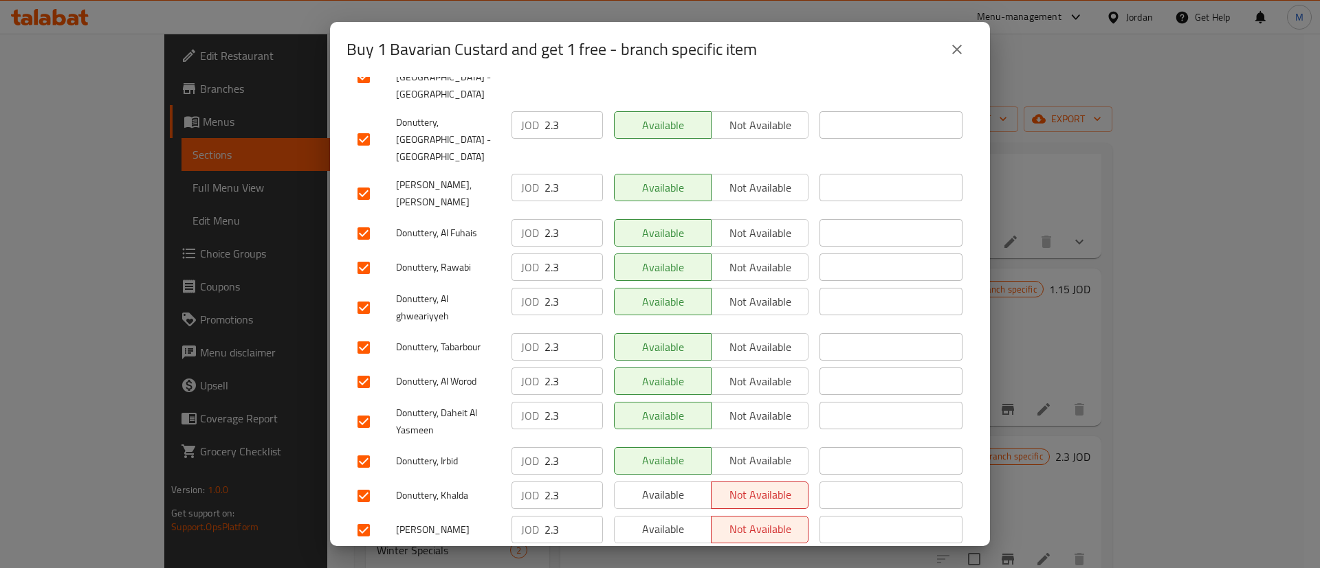
click at [663, 451] on span "Available" at bounding box center [663, 461] width 86 height 20
click at [717, 451] on span "Not available" at bounding box center [760, 461] width 86 height 20
click at [670, 485] on span "Available" at bounding box center [663, 495] width 86 height 20
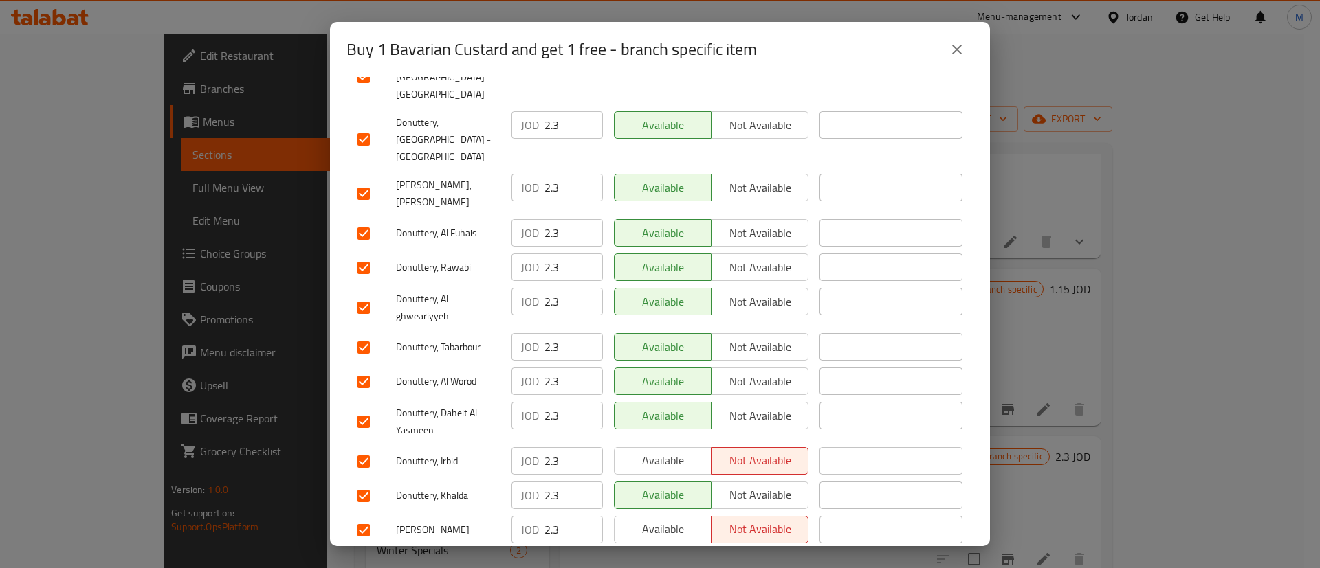
click at [647, 520] on span "Available" at bounding box center [663, 530] width 86 height 20
click at [652, 554] on span "Available" at bounding box center [663, 564] width 86 height 20
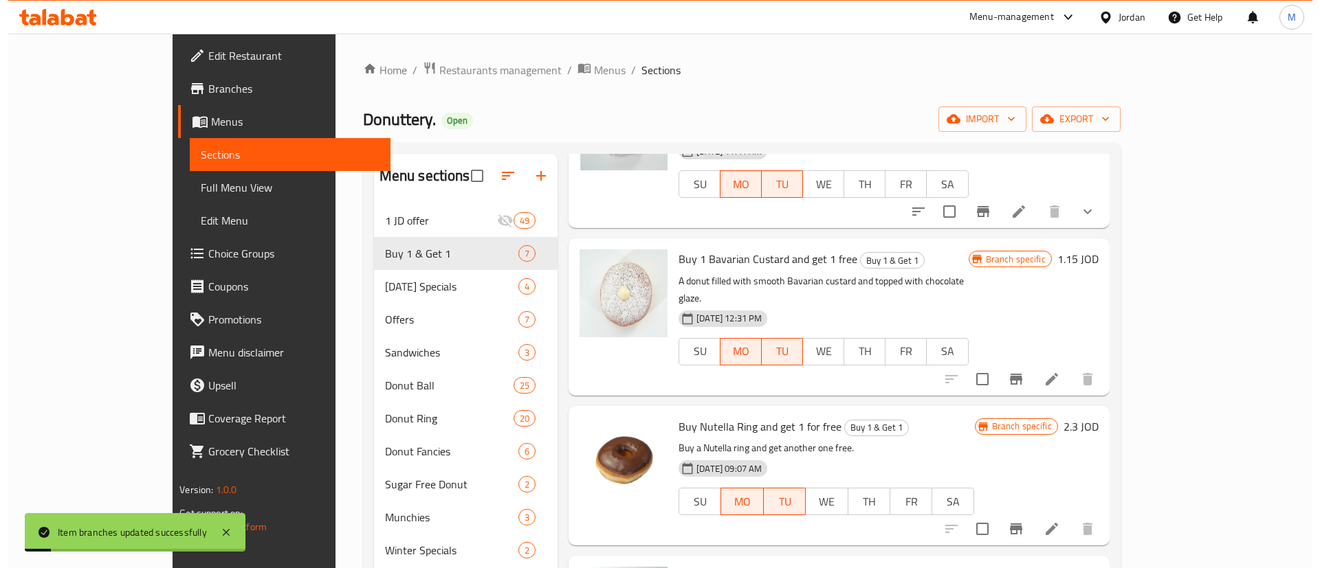
scroll to position [137, 0]
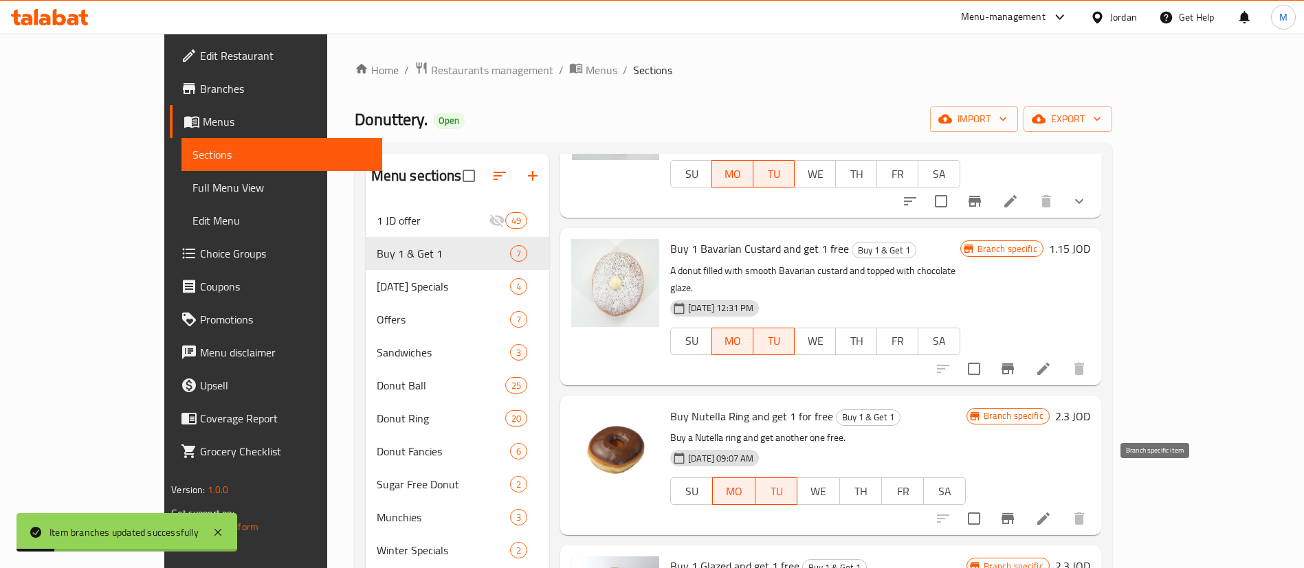
click at [1016, 511] on icon "Branch-specific-item" at bounding box center [1007, 519] width 16 height 16
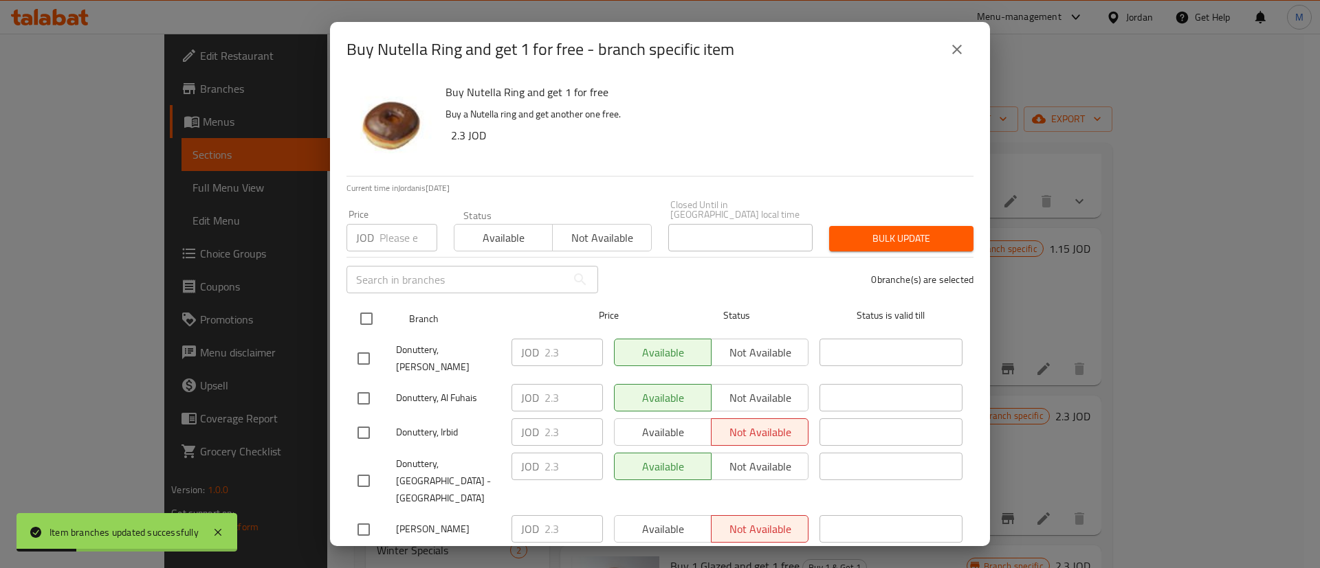
click at [375, 305] on input "checkbox" at bounding box center [366, 319] width 29 height 29
checkbox input "true"
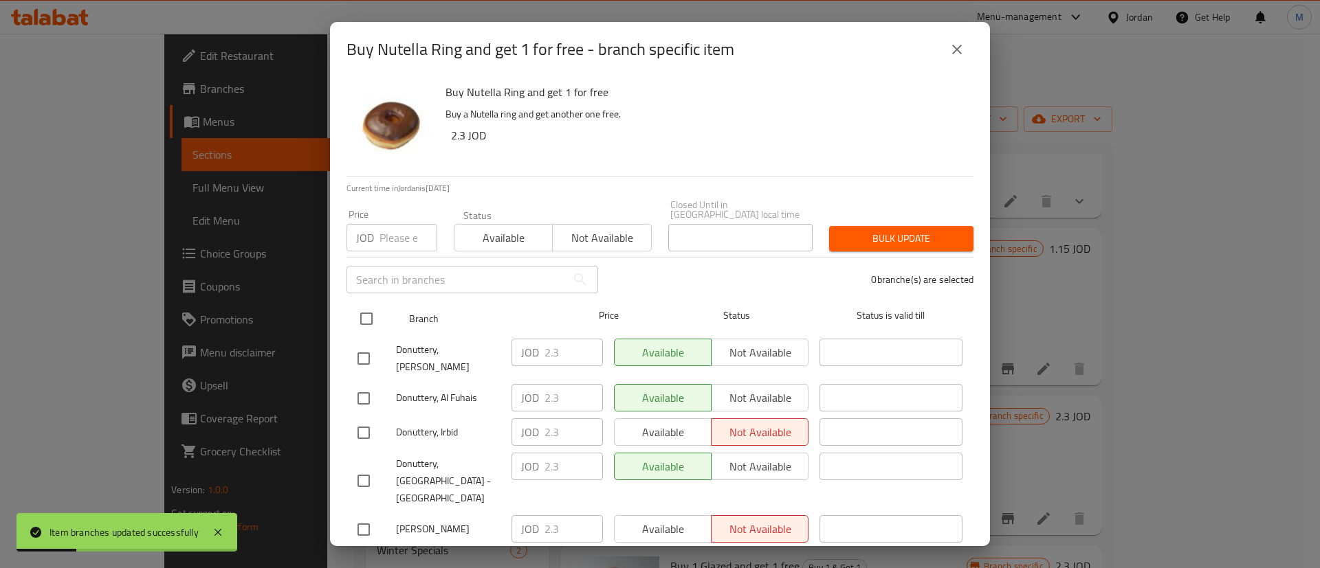
checkbox input "true"
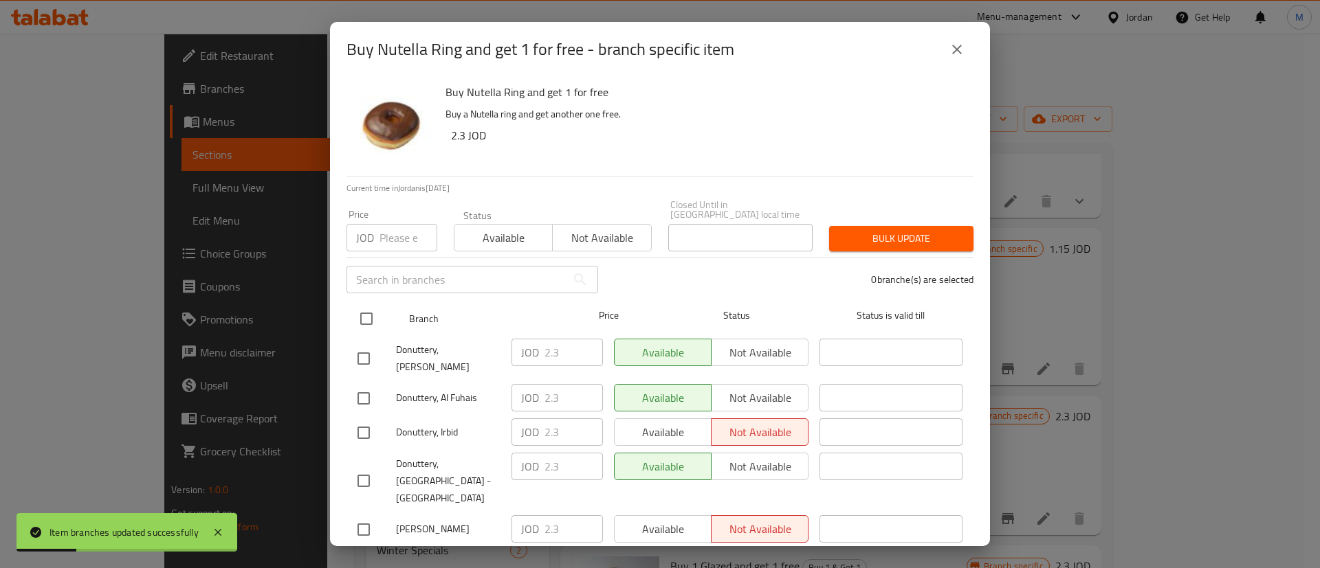
checkbox input "true"
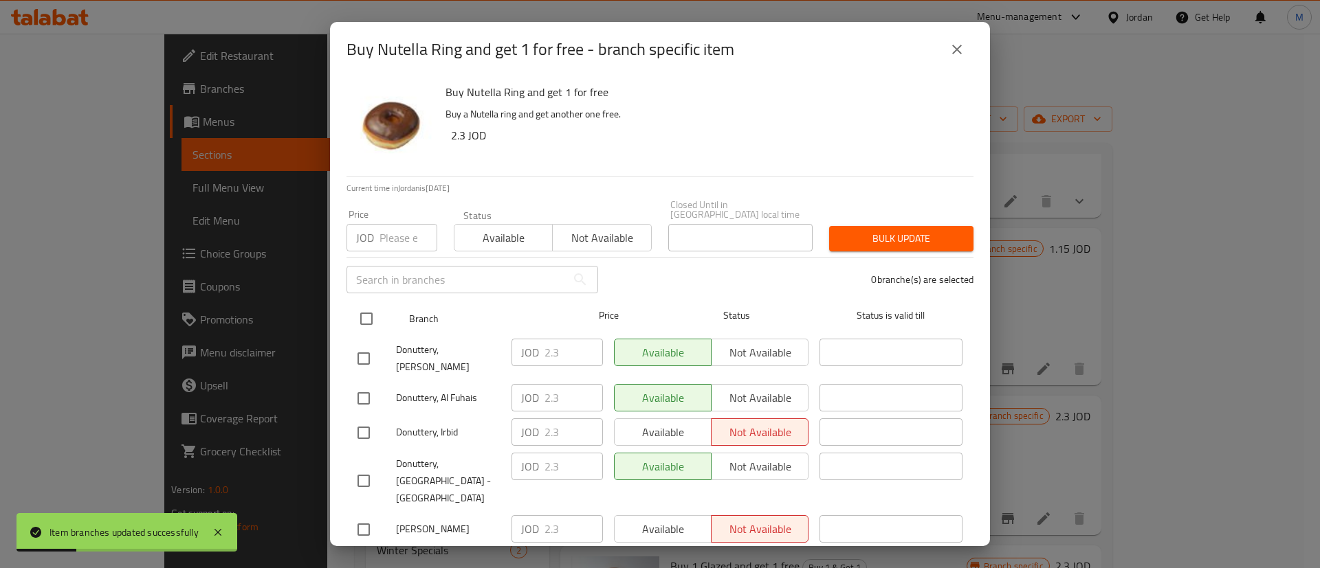
checkbox input "true"
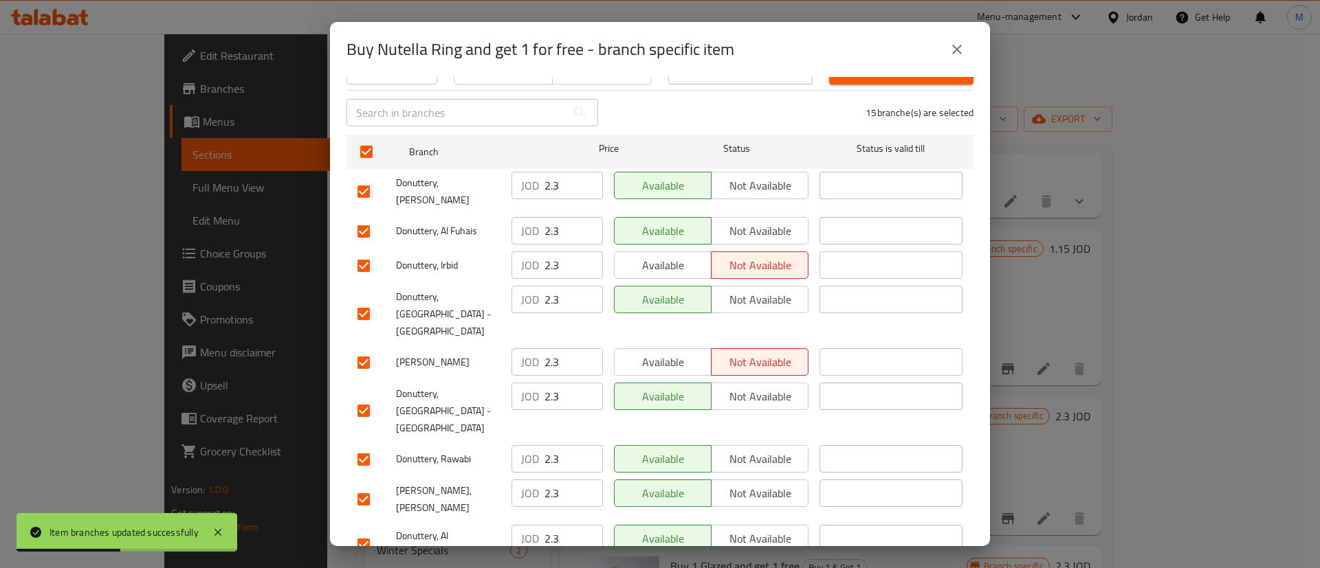
click at [676, 353] on span "Available" at bounding box center [663, 363] width 86 height 20
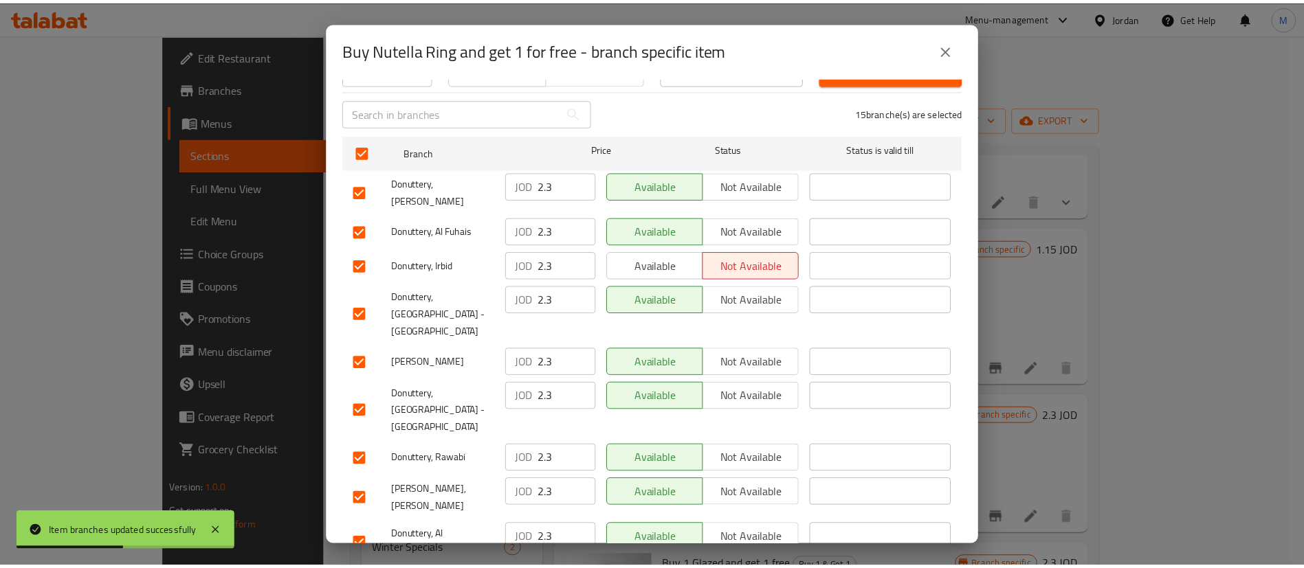
scroll to position [398, 0]
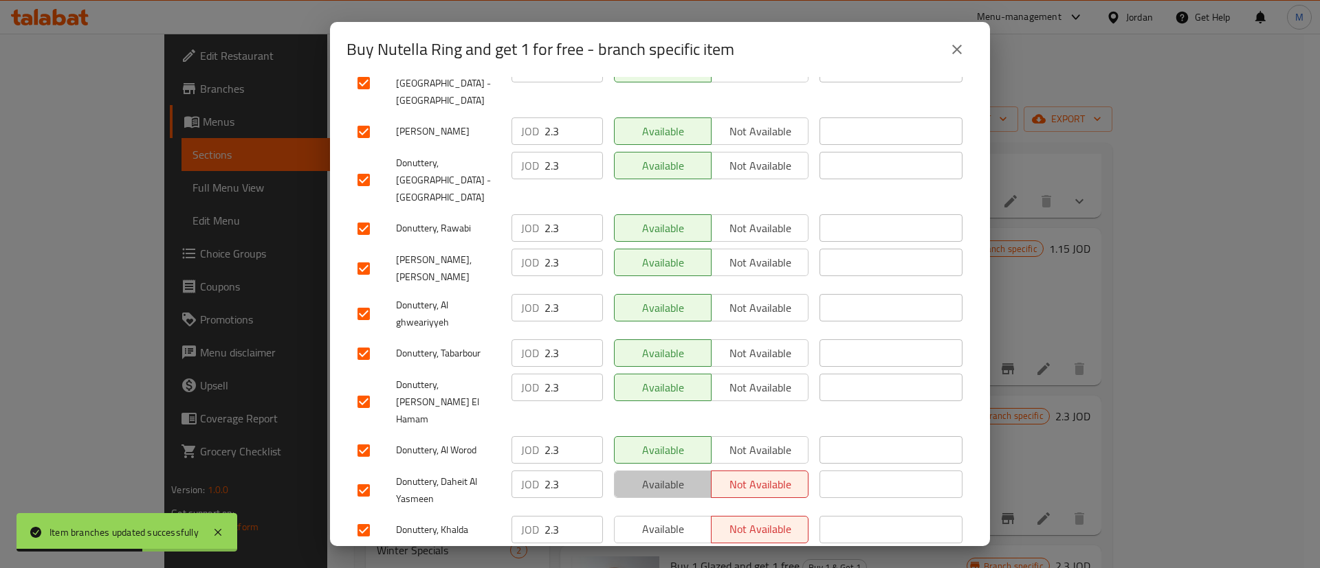
click at [672, 475] on span "Available" at bounding box center [663, 485] width 86 height 20
click at [659, 520] on span "Available" at bounding box center [663, 530] width 86 height 20
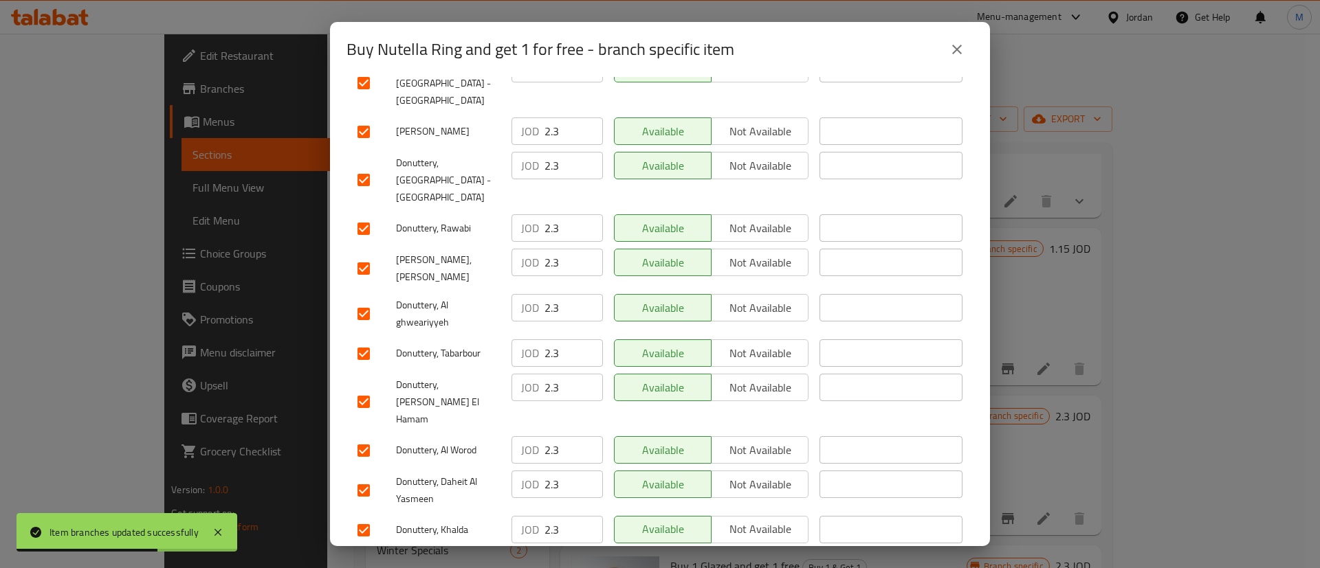
click at [663, 554] on span "Available" at bounding box center [663, 564] width 86 height 20
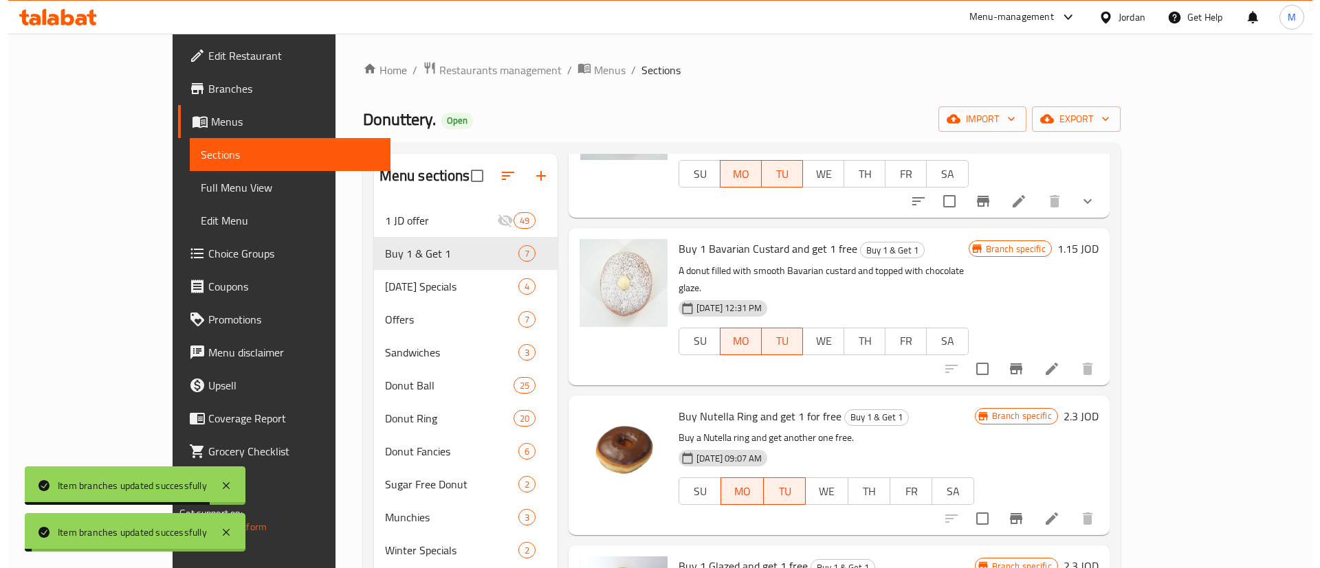
scroll to position [0, 0]
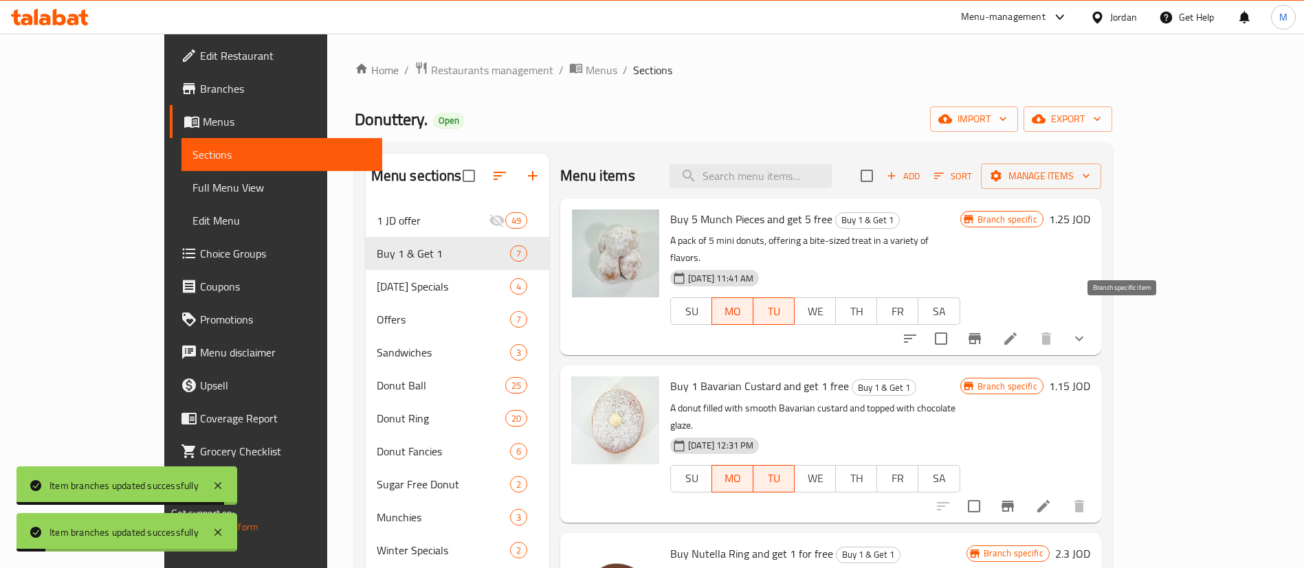
click at [981, 333] on icon "Branch-specific-item" at bounding box center [975, 338] width 12 height 11
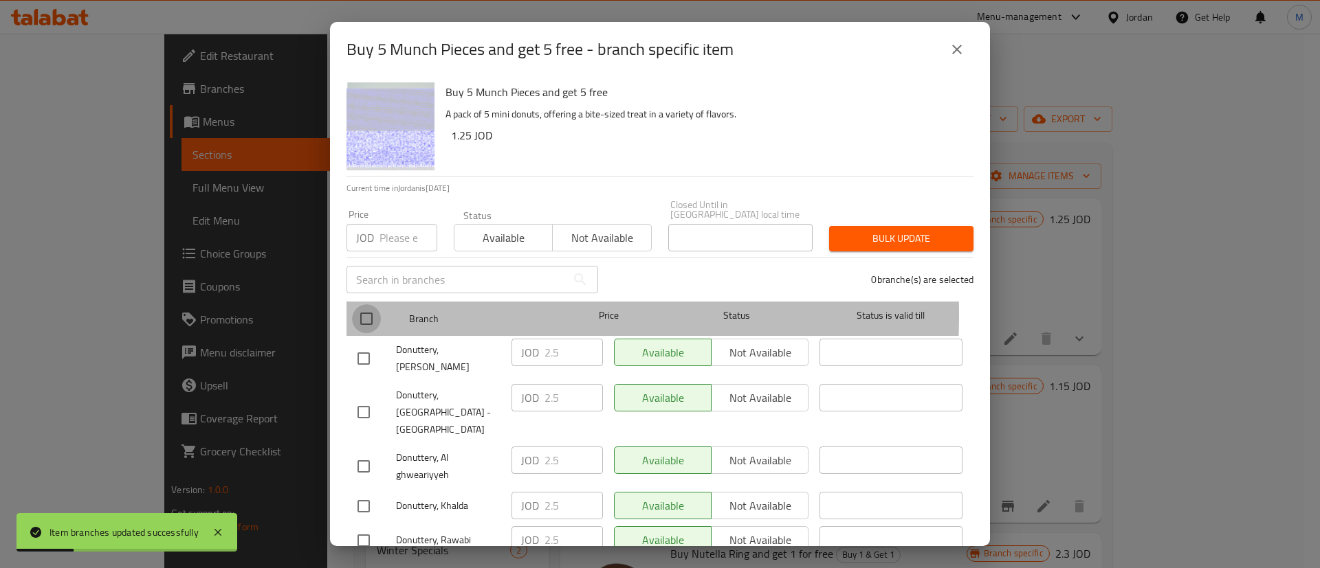
click at [369, 305] on input "checkbox" at bounding box center [366, 319] width 29 height 29
checkbox input "true"
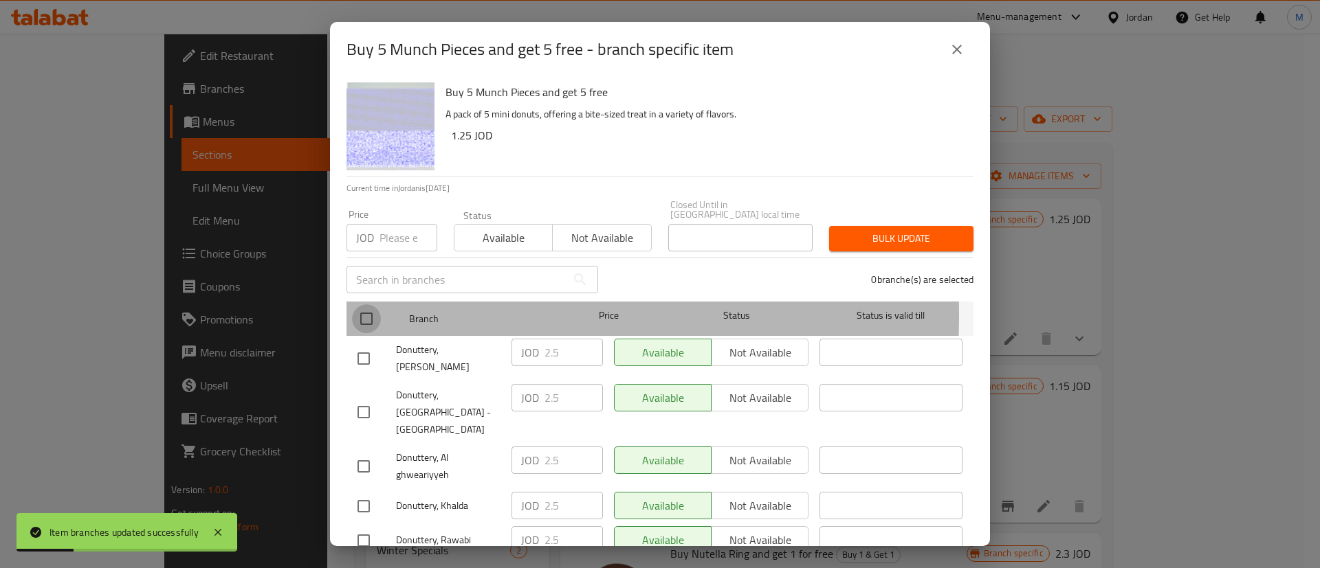
checkbox input "true"
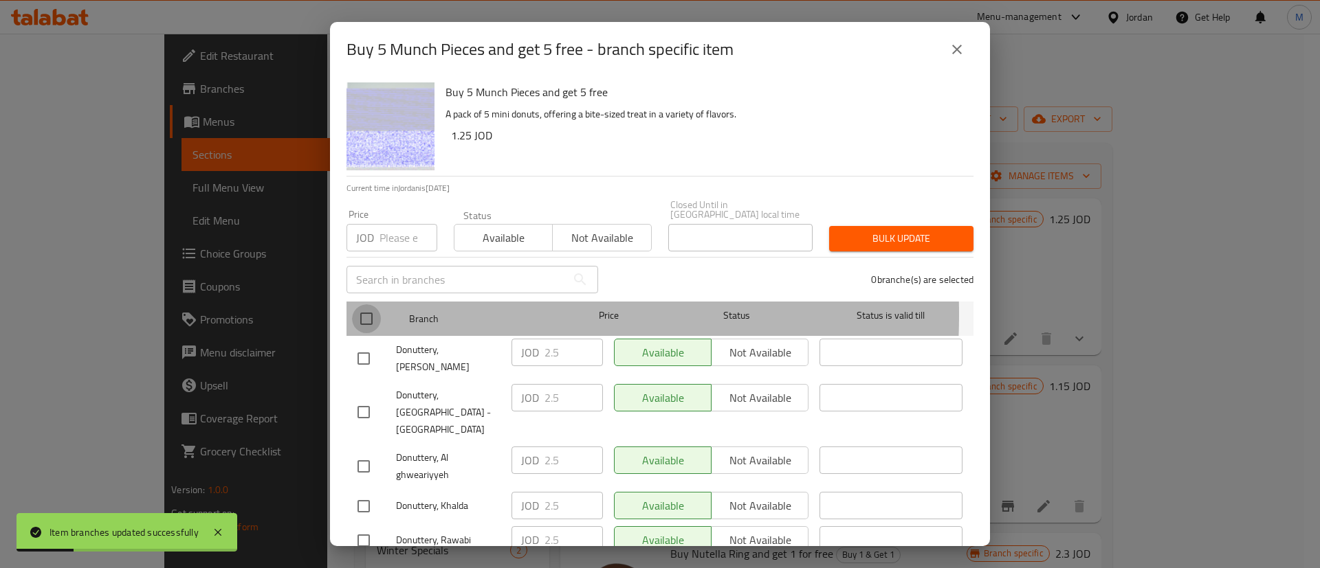
checkbox input "true"
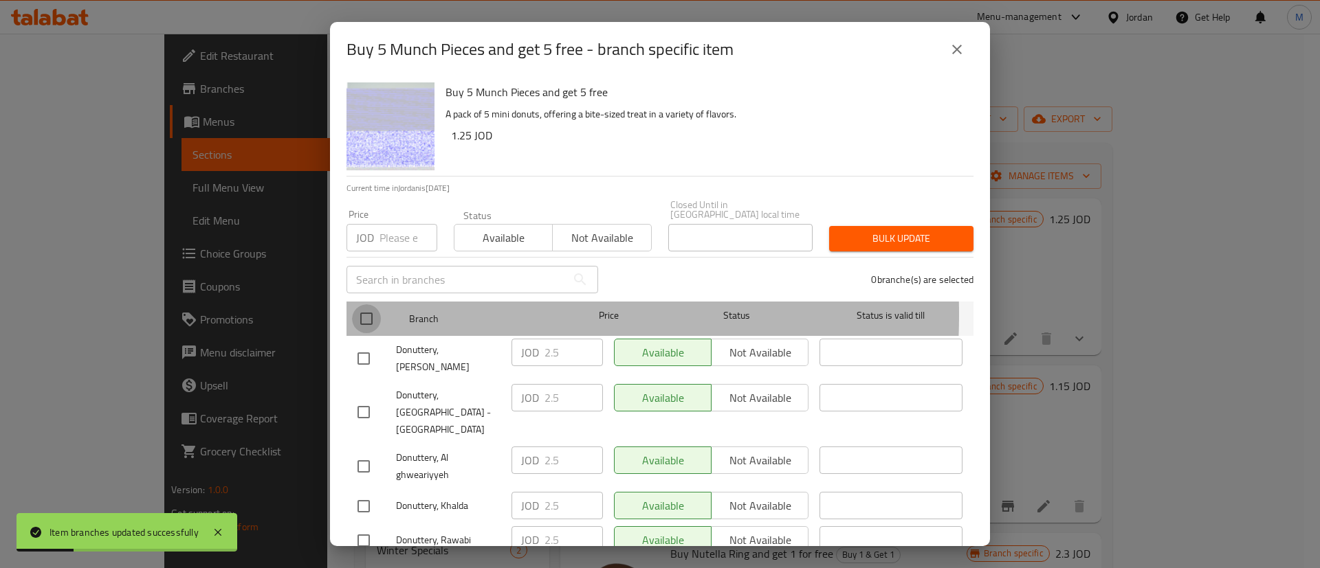
checkbox input "true"
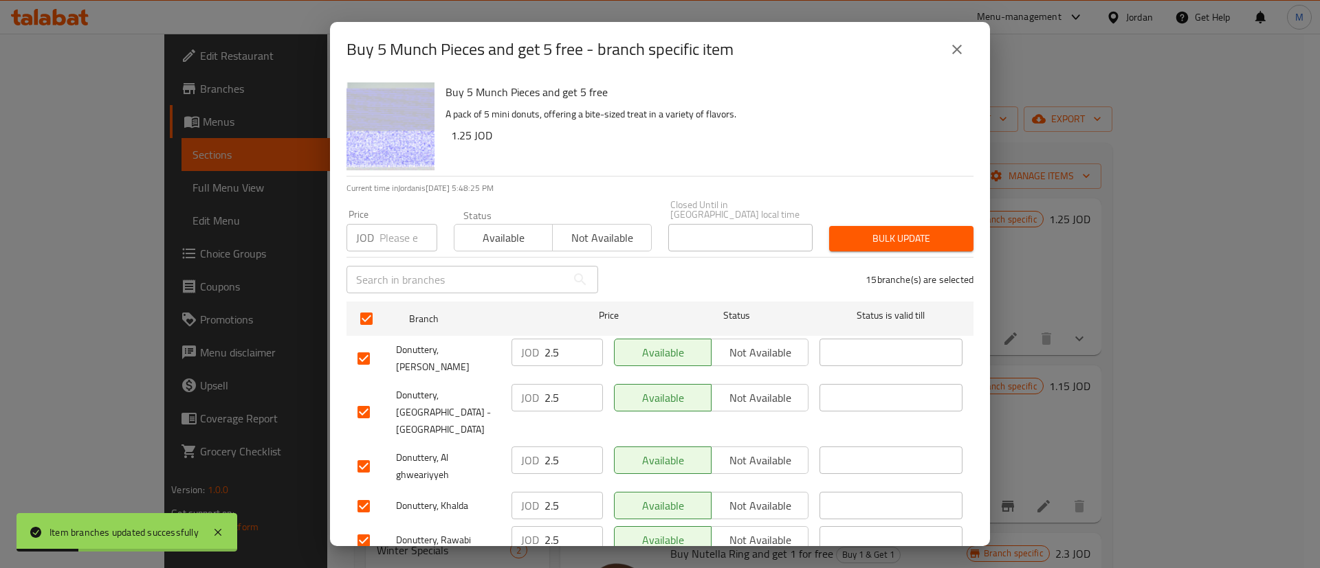
scroll to position [398, 0]
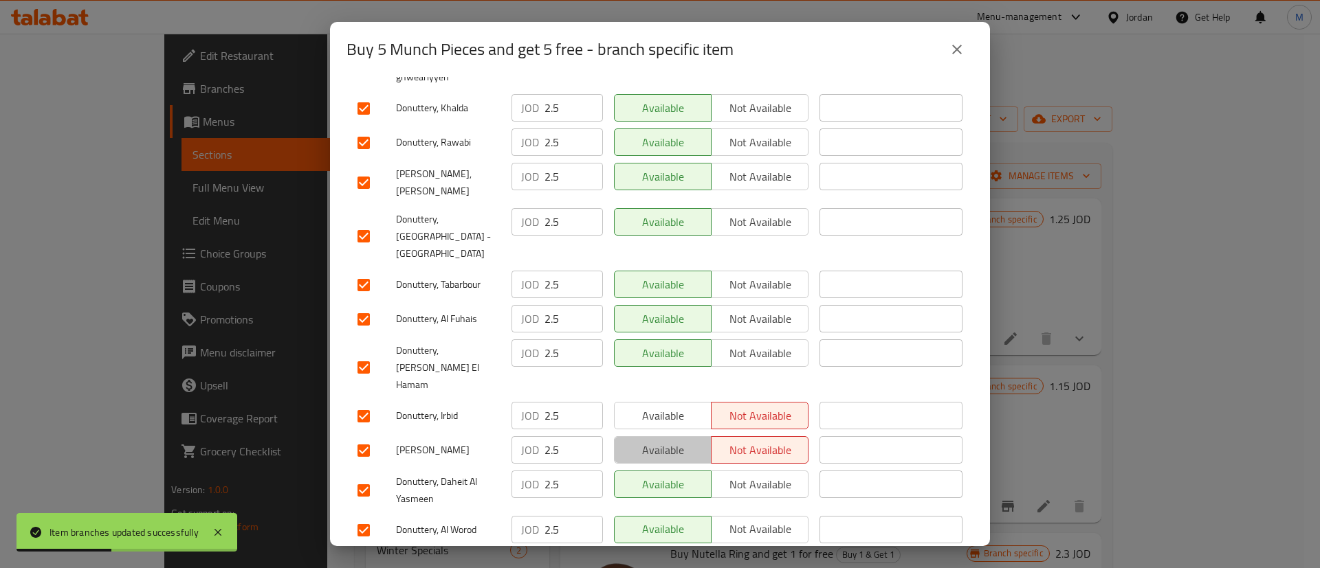
click at [666, 441] on span "Available" at bounding box center [663, 451] width 86 height 20
click at [666, 554] on span "Available" at bounding box center [663, 564] width 86 height 20
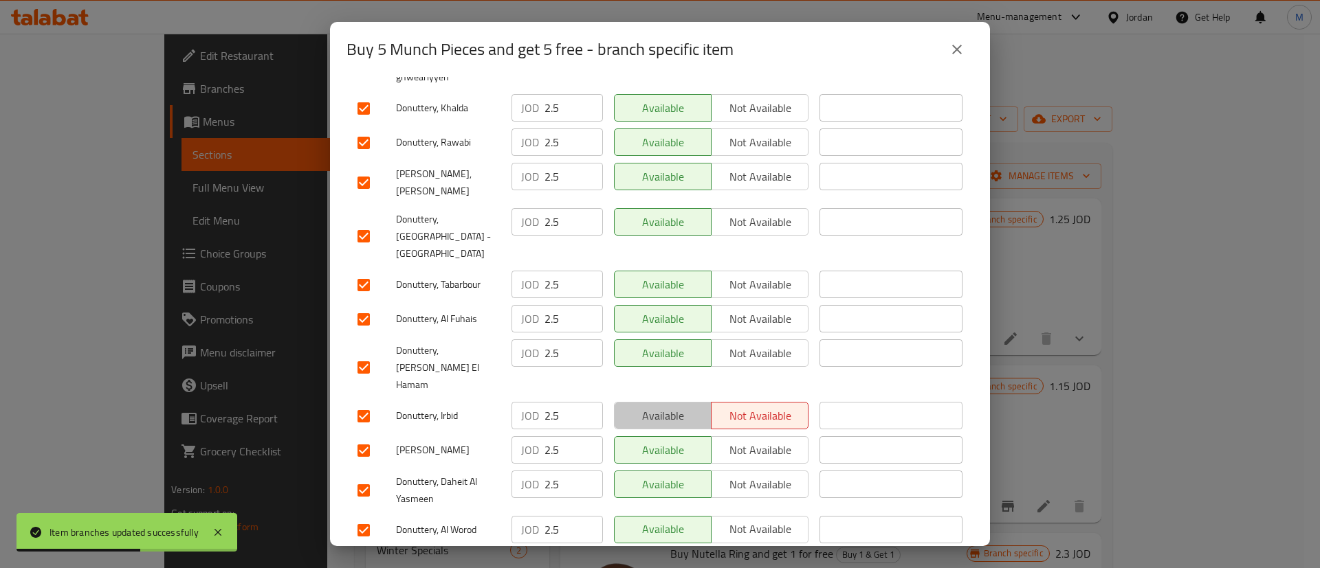
click at [673, 402] on button "Available" at bounding box center [663, 415] width 98 height 27
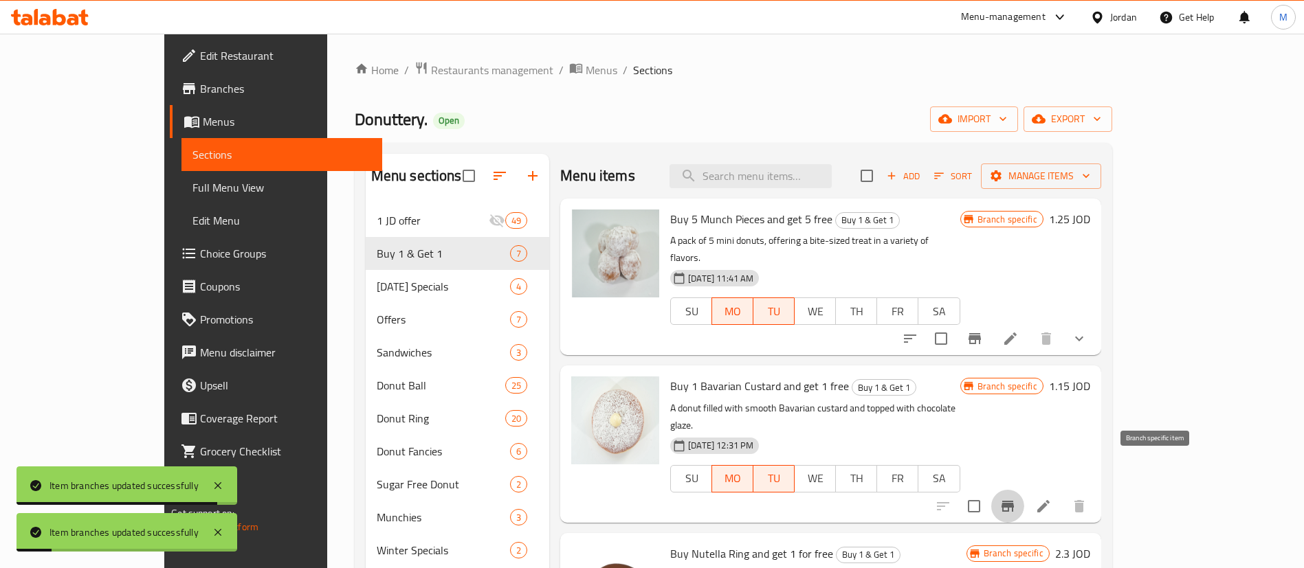
click at [1024, 490] on button "Branch-specific-item" at bounding box center [1007, 506] width 33 height 33
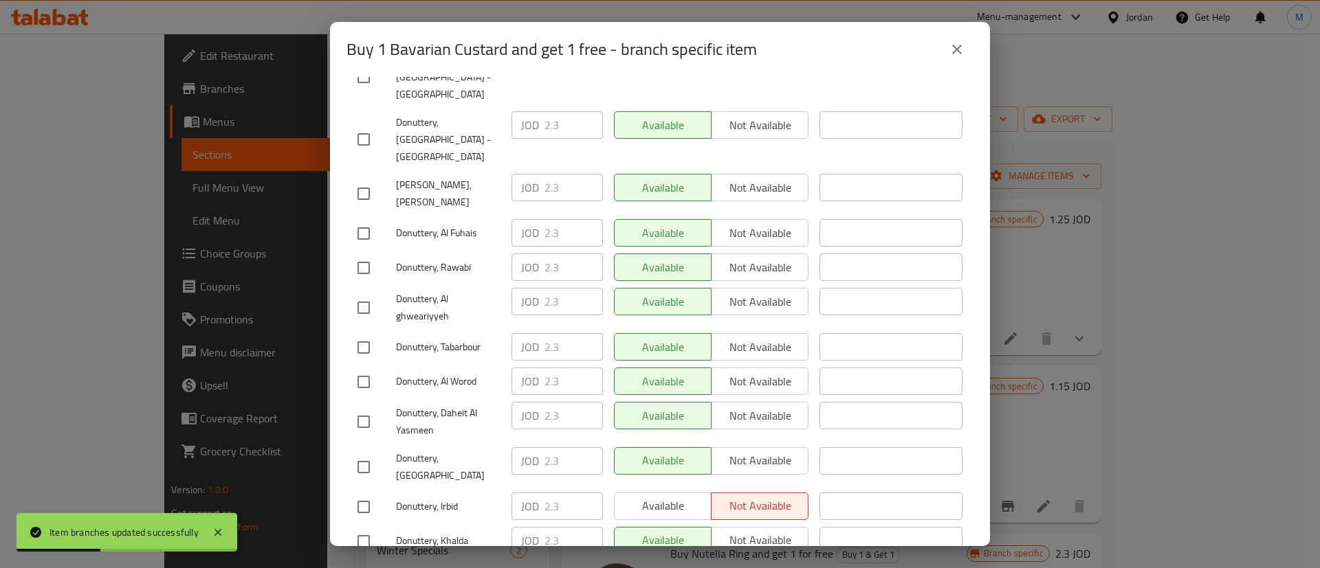
click at [958, 50] on icon "close" at bounding box center [957, 50] width 10 height 10
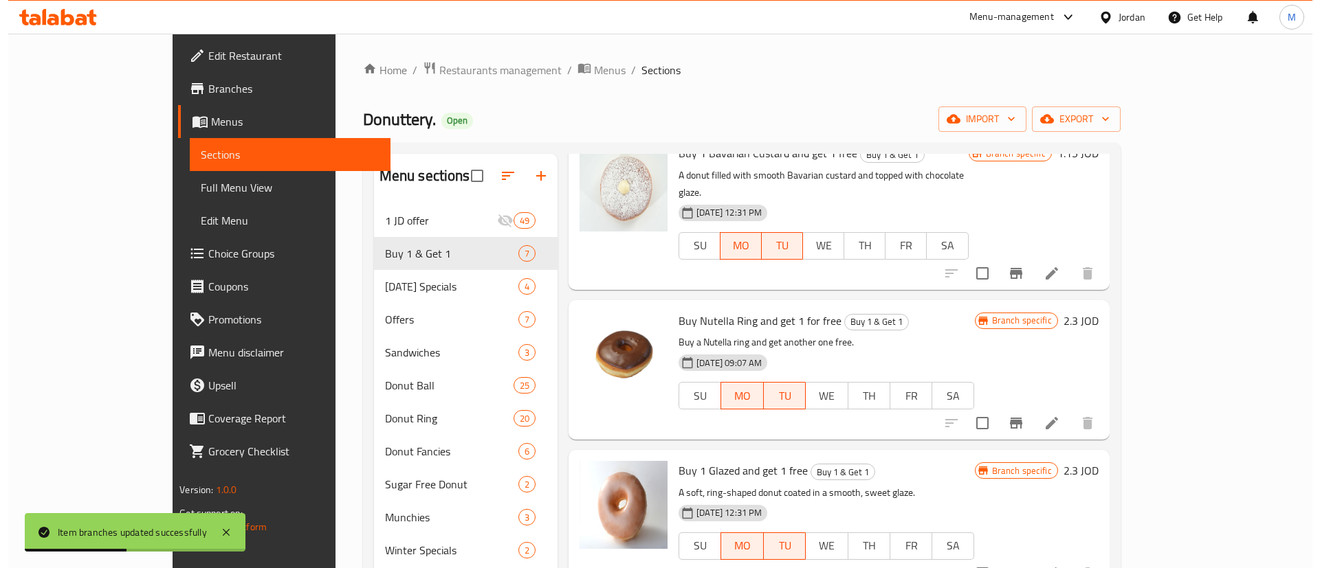
scroll to position [236, 0]
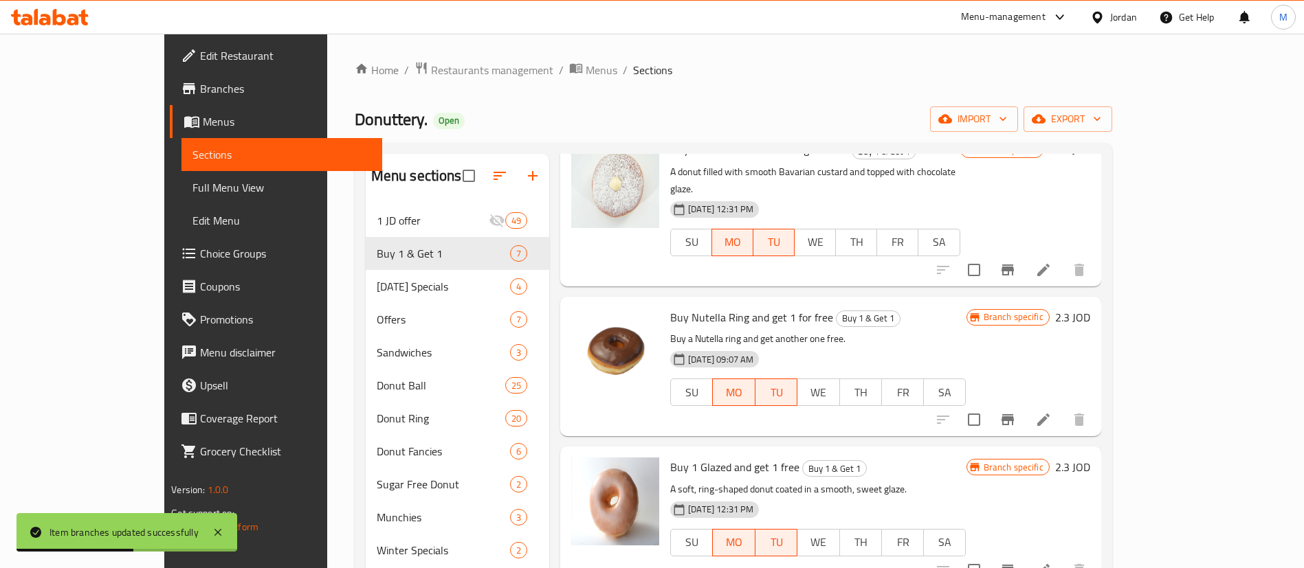
click at [1014, 565] on icon "Branch-specific-item" at bounding box center [1008, 570] width 12 height 11
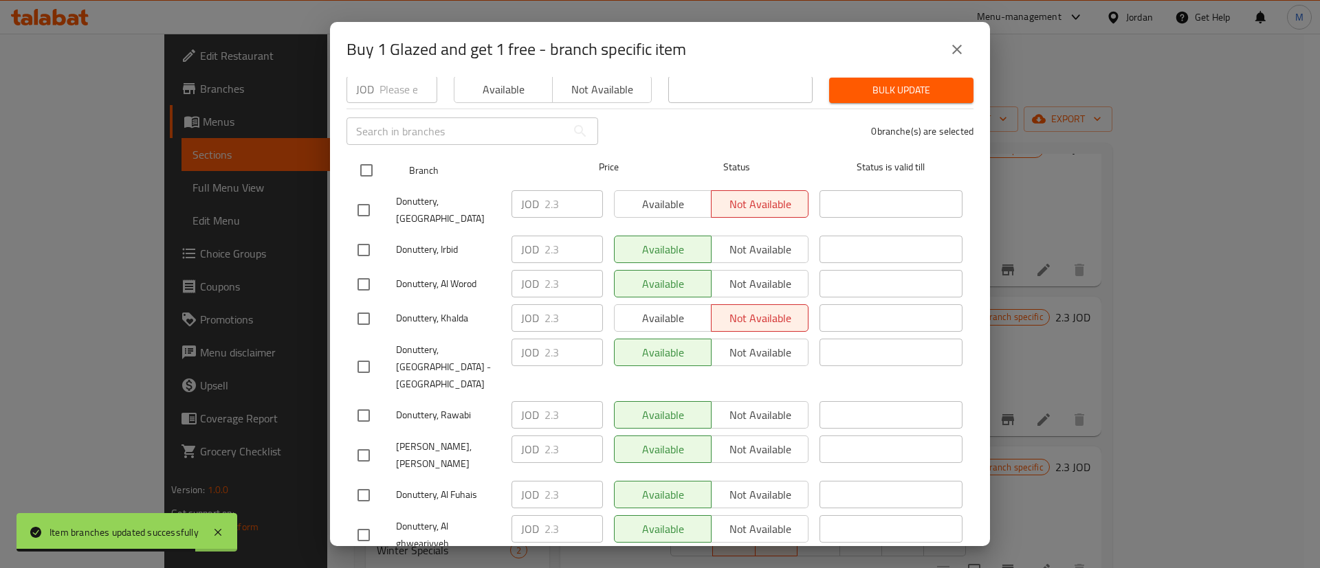
scroll to position [142, 0]
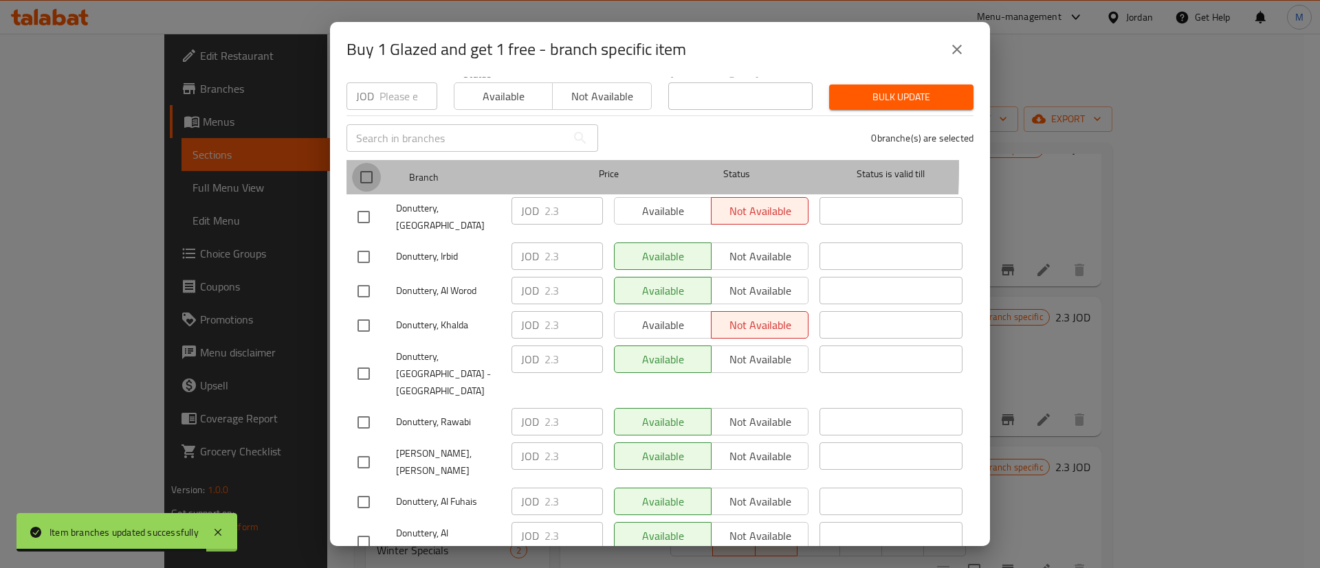
click at [359, 163] on input "checkbox" at bounding box center [366, 177] width 29 height 29
checkbox input "true"
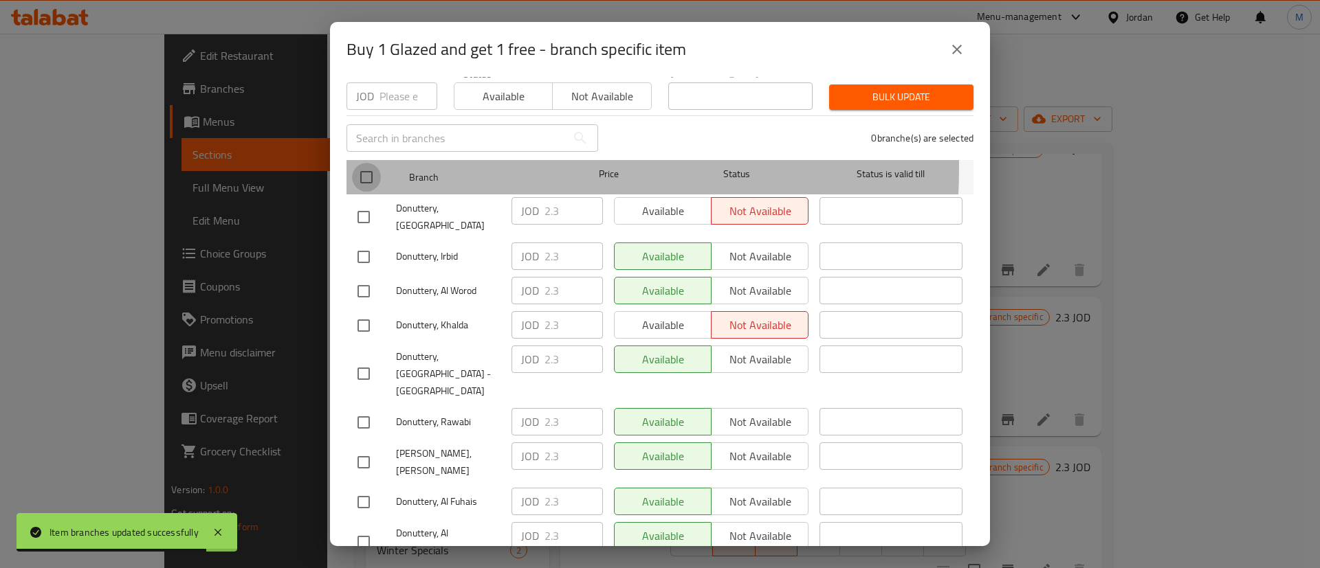
checkbox input "true"
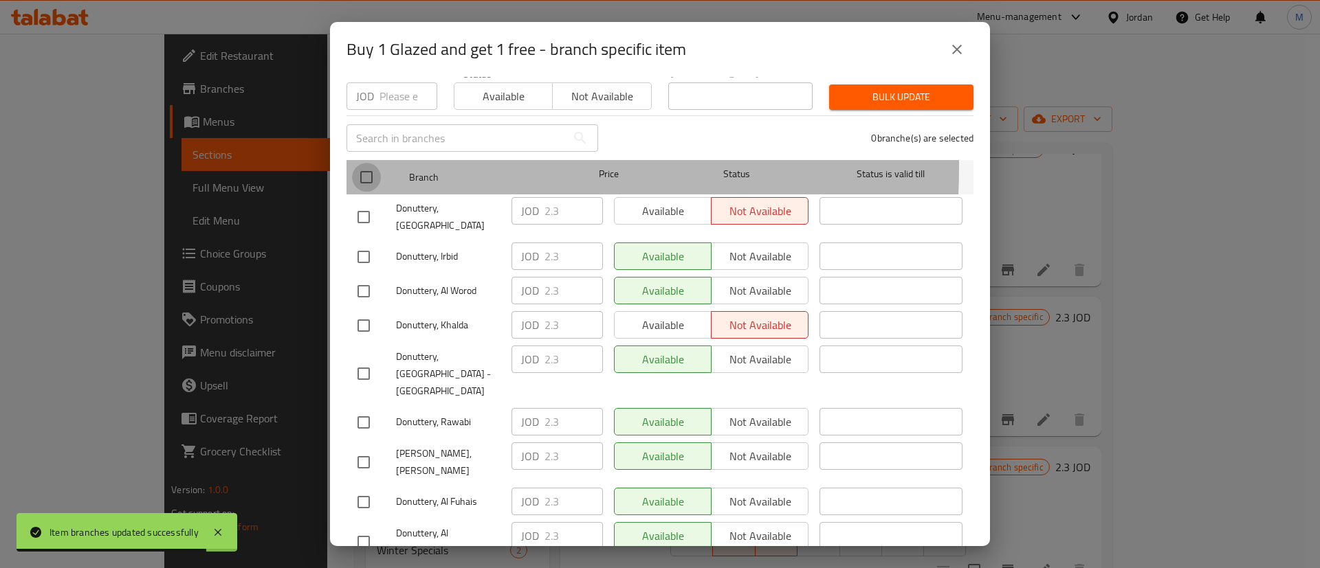
checkbox input "true"
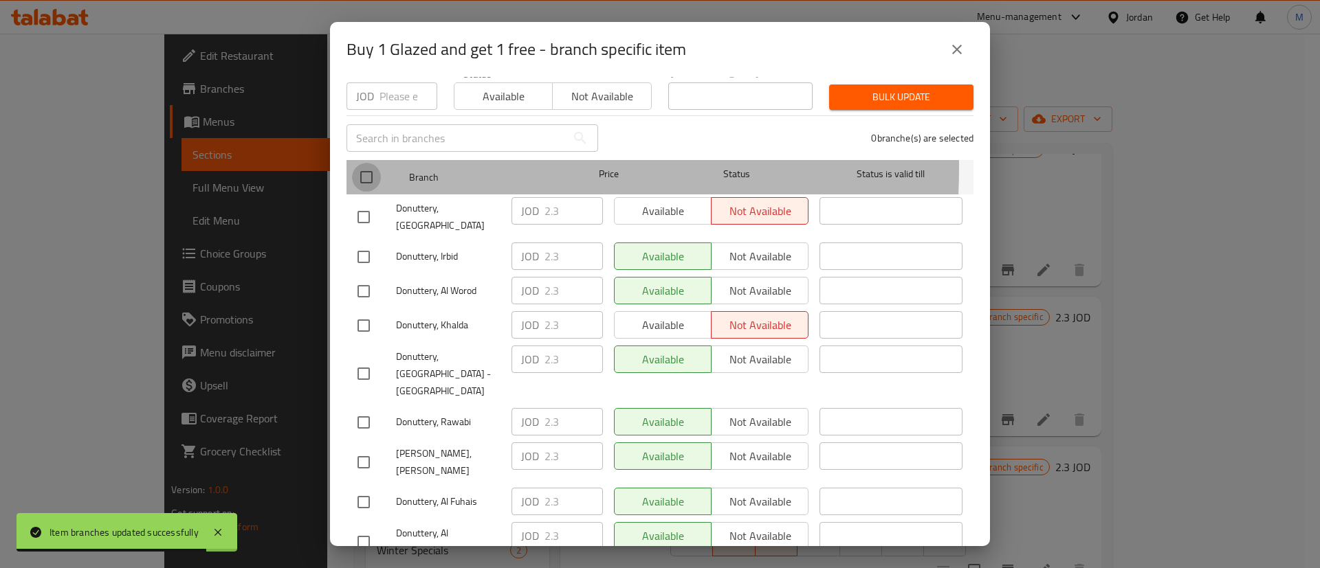
checkbox input "true"
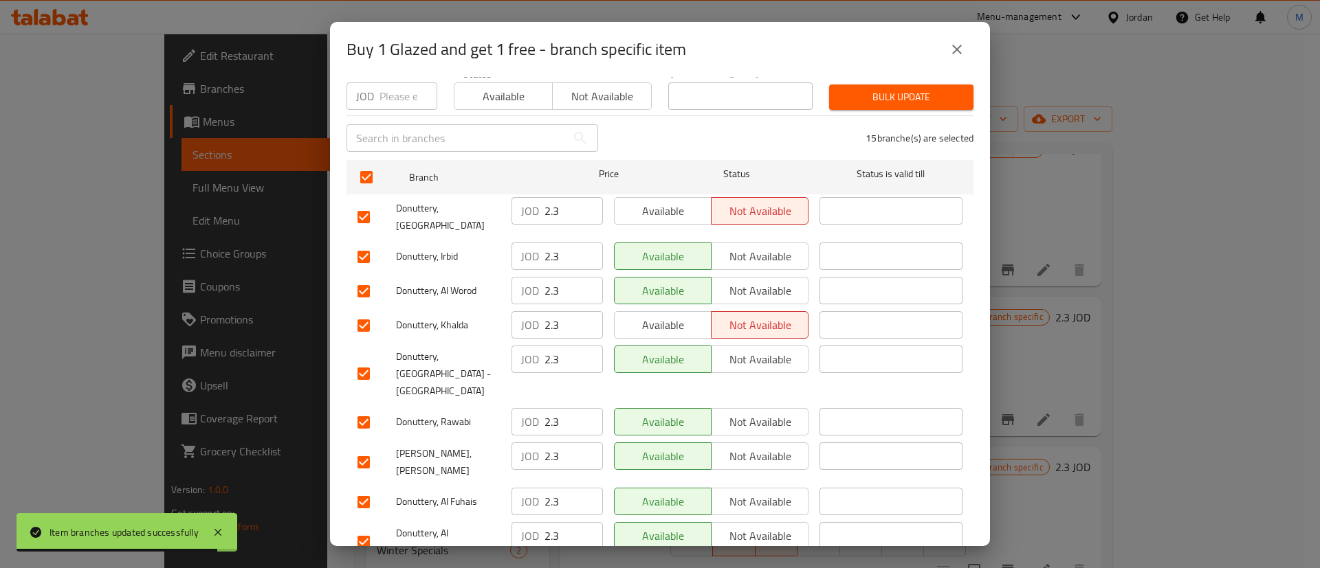
click at [665, 201] on span "Available" at bounding box center [663, 211] width 86 height 20
click at [654, 316] on span "Available" at bounding box center [663, 326] width 86 height 20
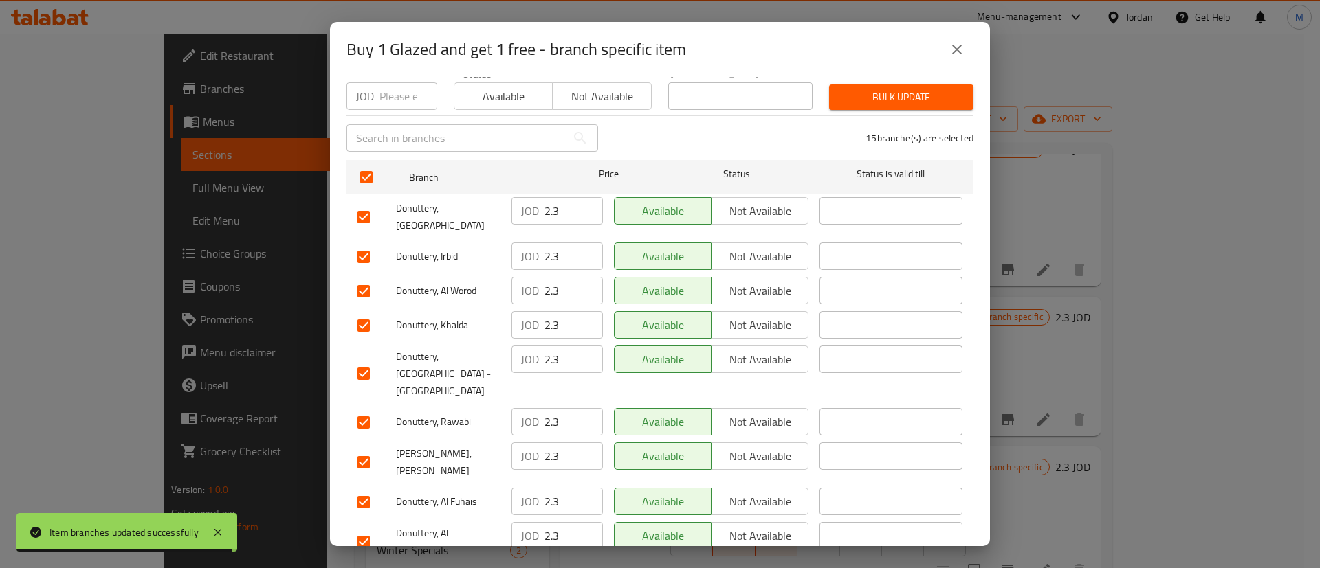
scroll to position [398, 0]
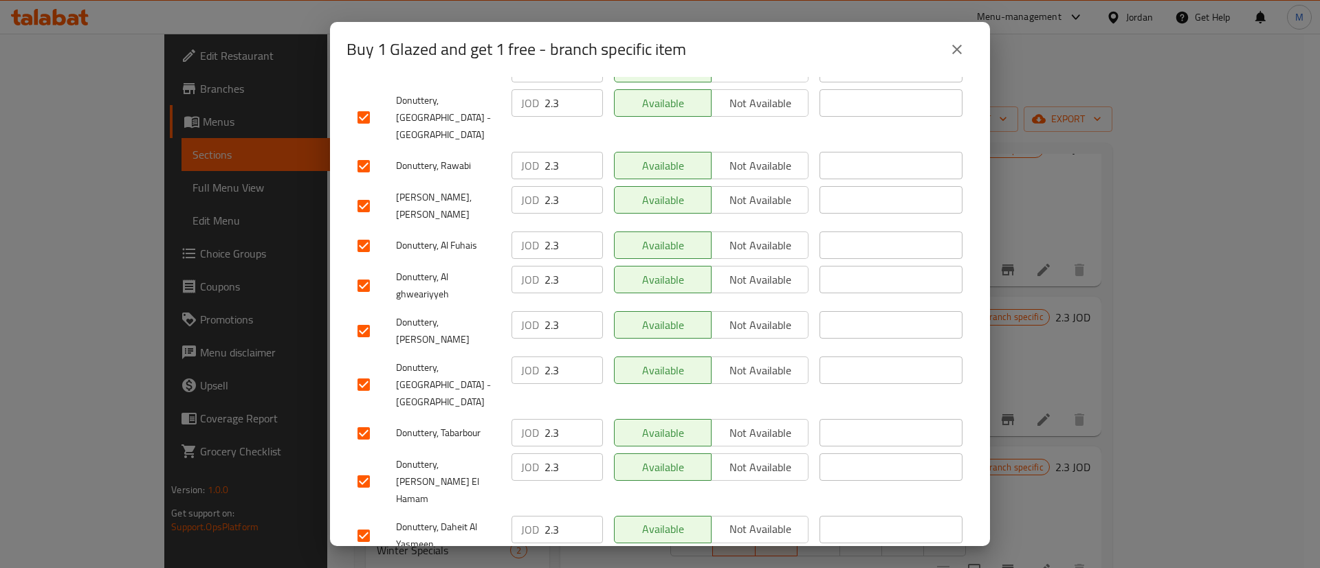
drag, startPoint x: 650, startPoint y: 483, endPoint x: 649, endPoint y: 505, distance: 21.3
click at [649, 565] on span "Available" at bounding box center [663, 575] width 86 height 20
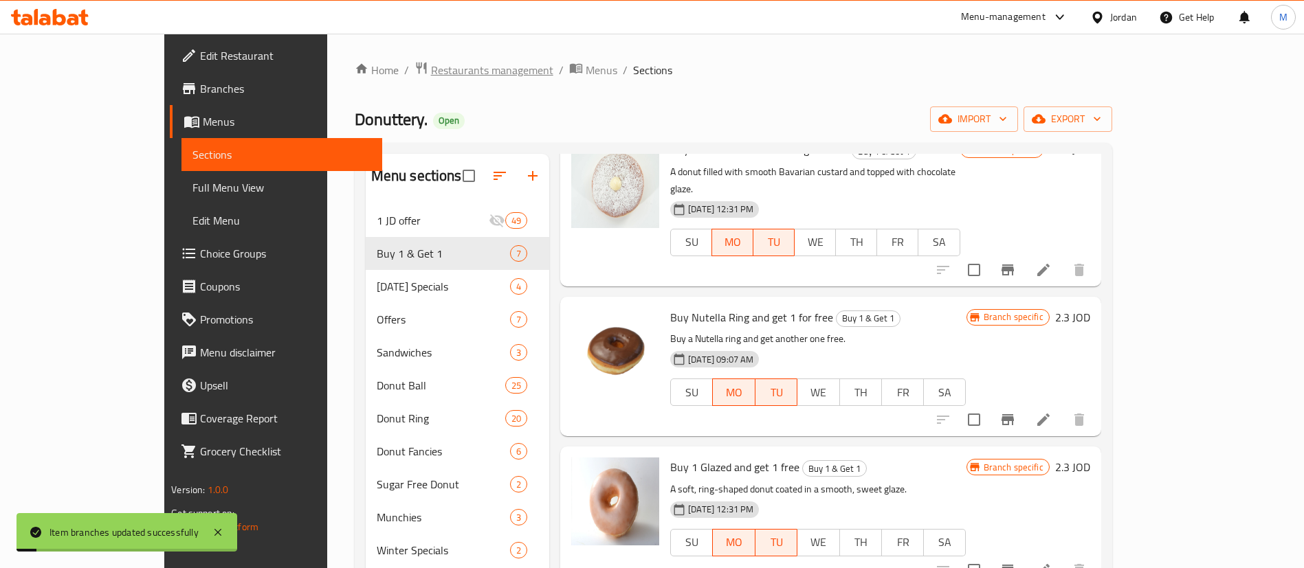
click at [431, 73] on span "Restaurants management" at bounding box center [492, 70] width 122 height 16
